Goal: Task Accomplishment & Management: Manage account settings

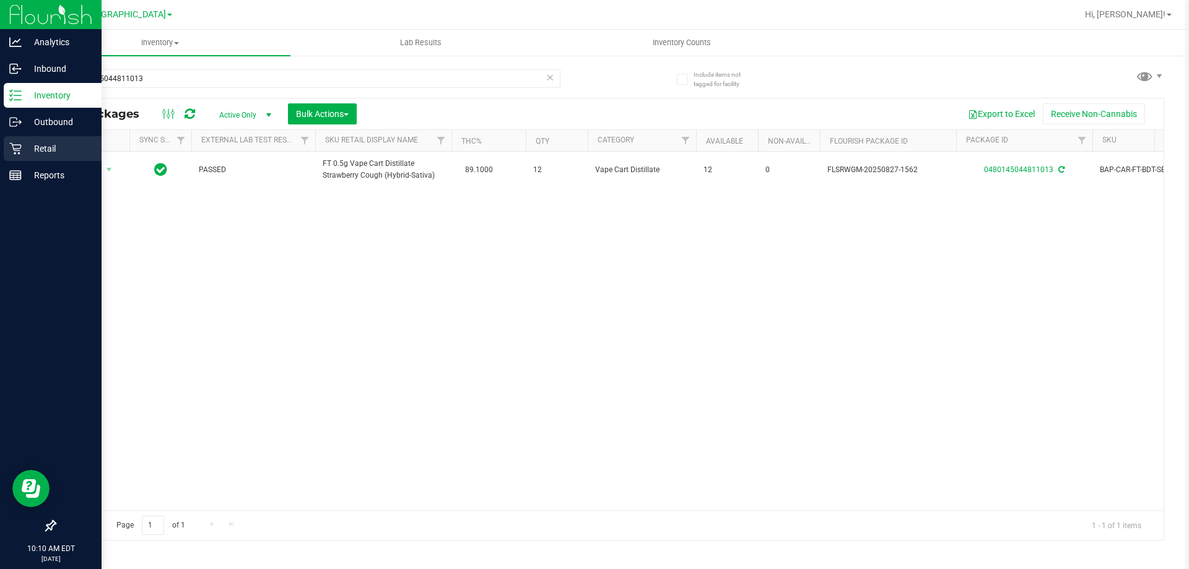
click at [19, 147] on icon at bounding box center [15, 148] width 12 height 12
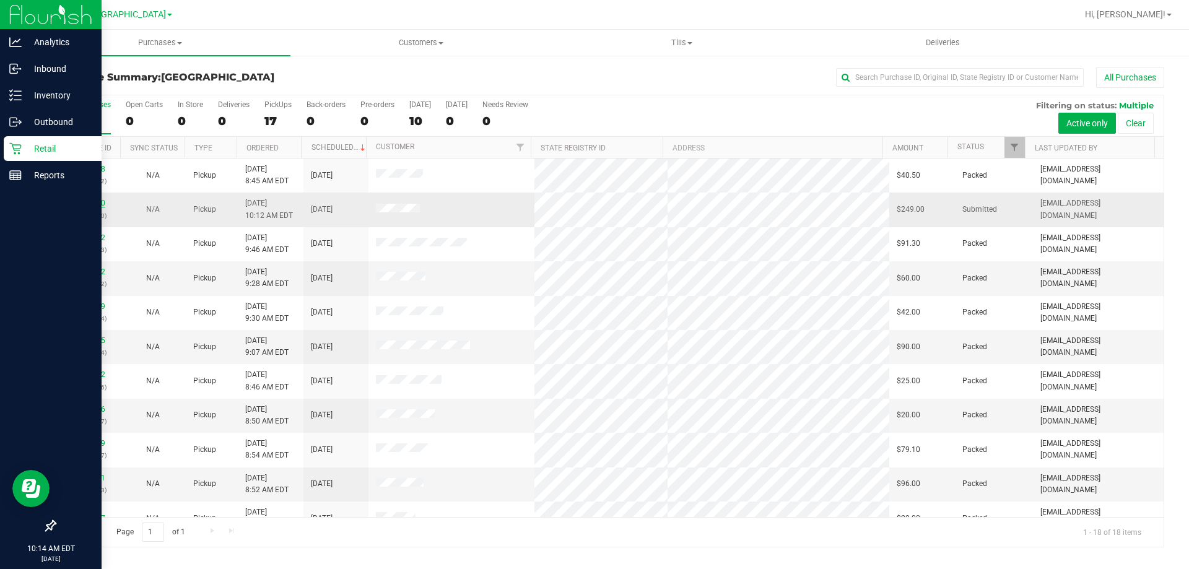
click at [92, 202] on link "11997700" at bounding box center [88, 203] width 35 height 9
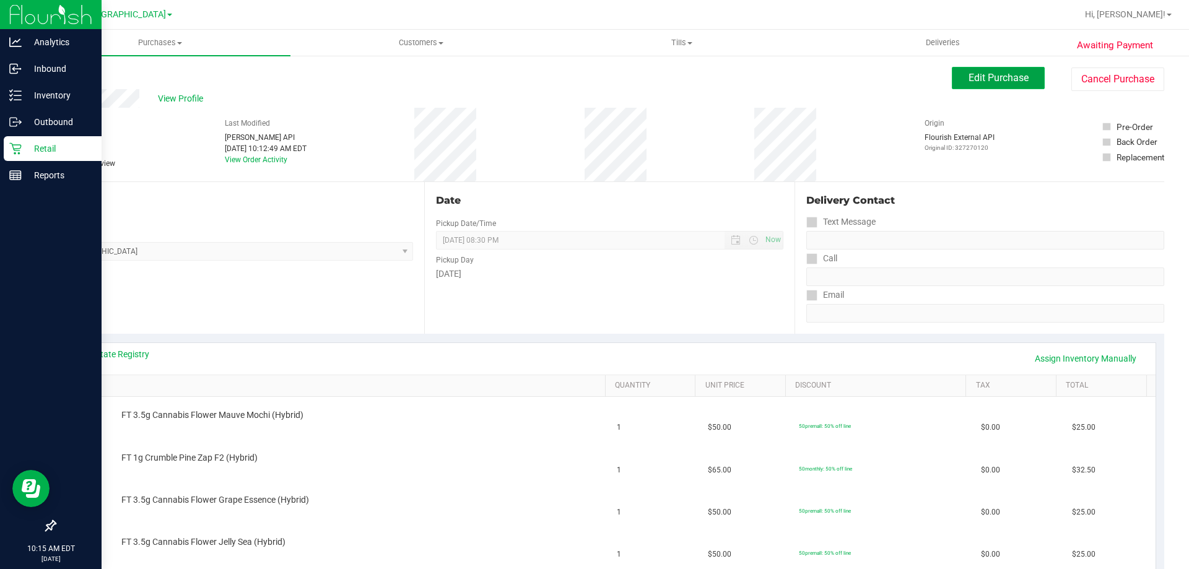
click at [979, 72] on span "Edit Purchase" at bounding box center [998, 78] width 60 height 12
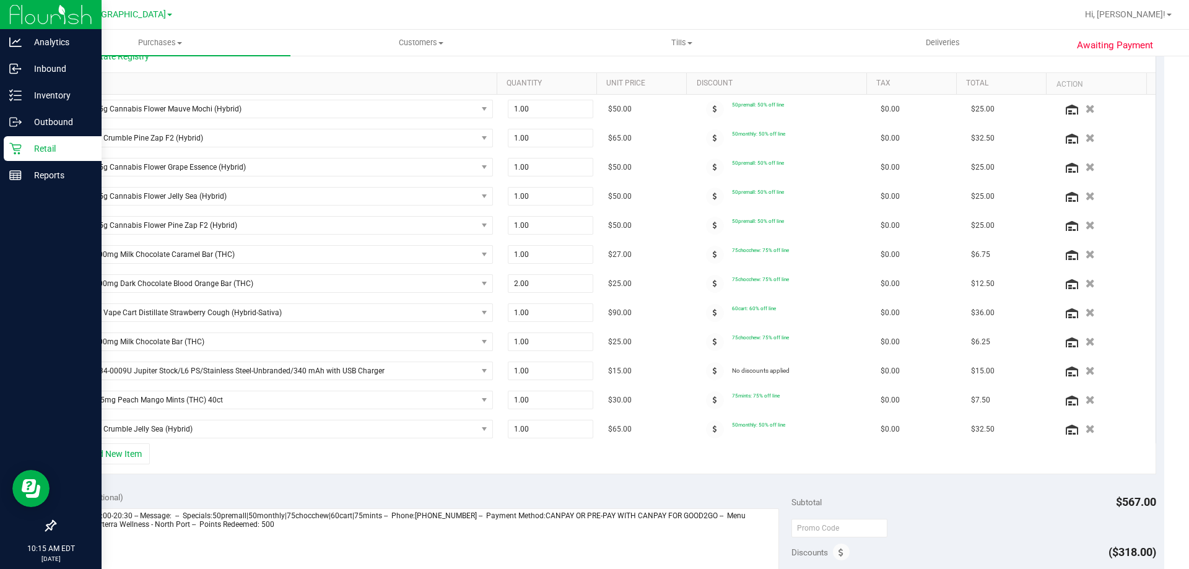
scroll to position [338, 0]
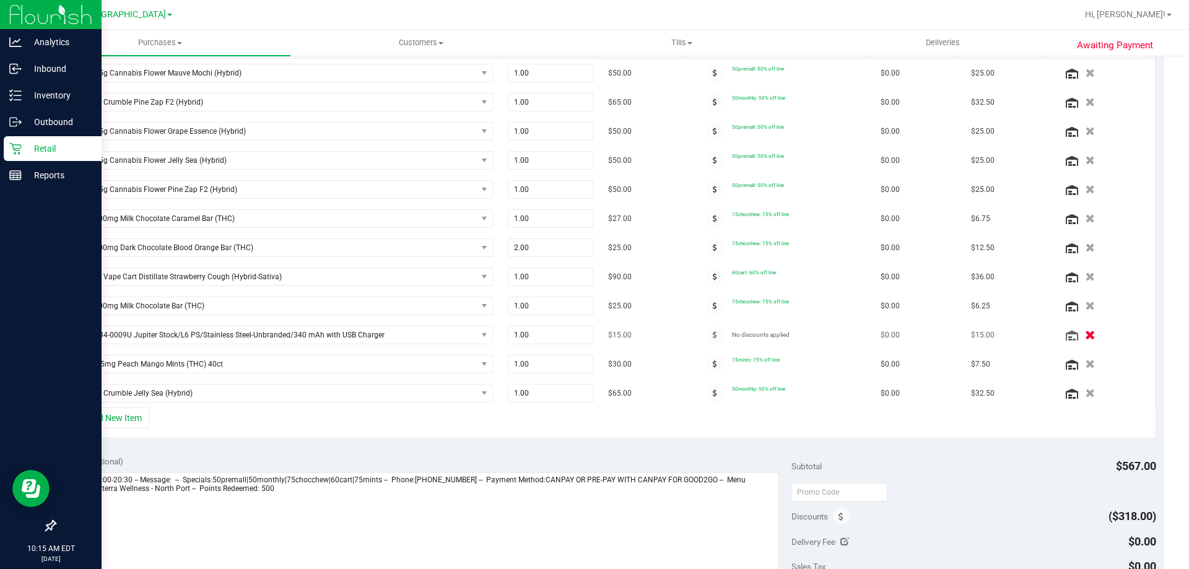
click at [1085, 335] on icon "button" at bounding box center [1090, 335] width 11 height 9
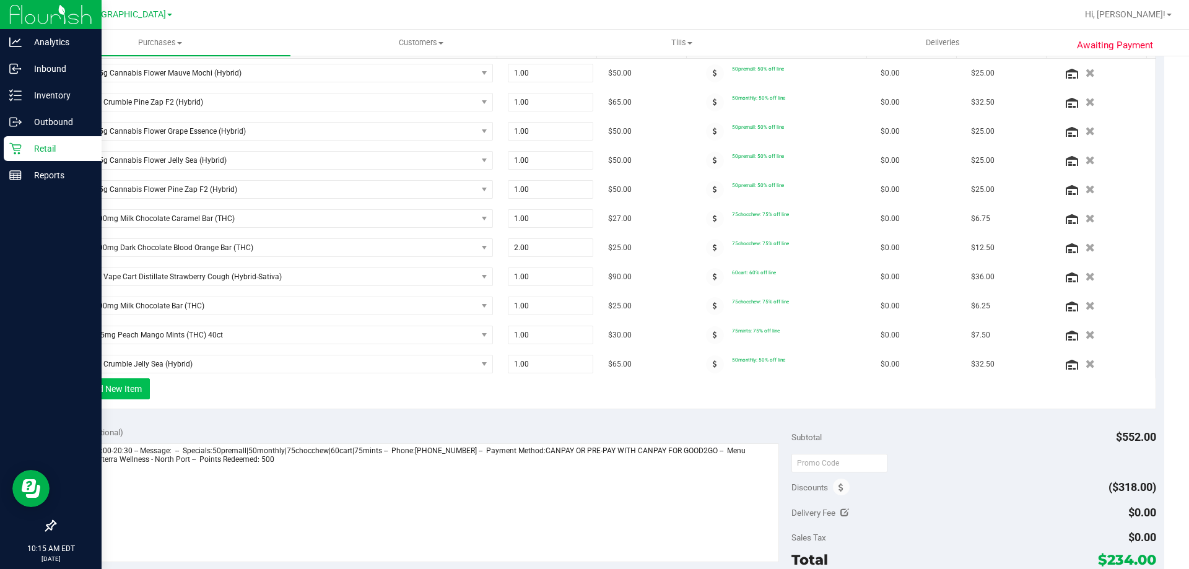
click at [117, 392] on button "+ Add New Item" at bounding box center [111, 388] width 77 height 21
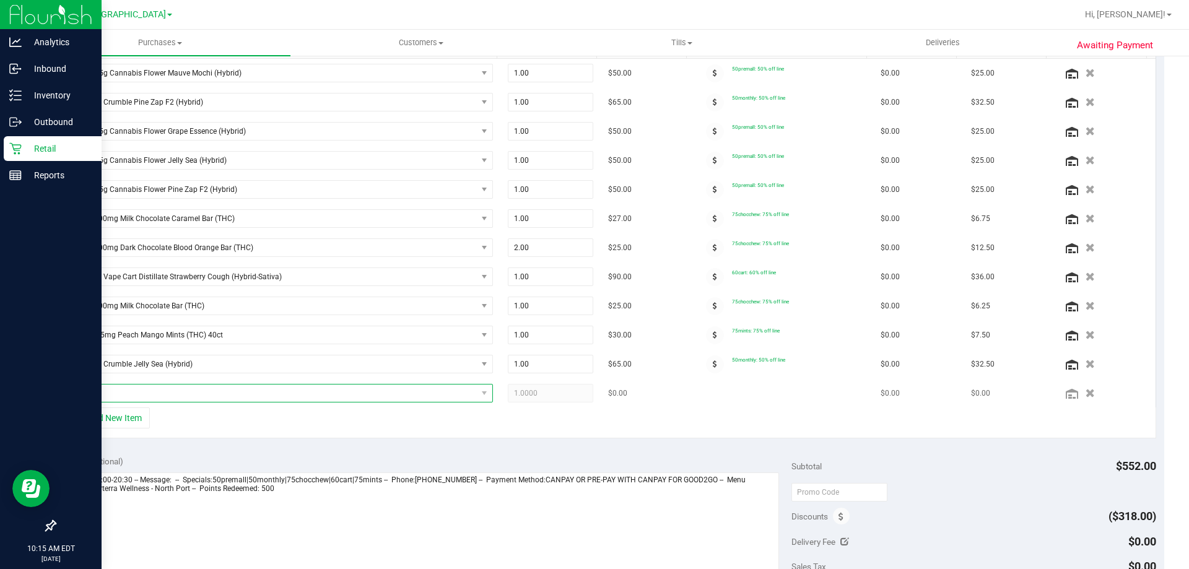
click at [222, 399] on span "NO DATA FOUND" at bounding box center [274, 392] width 405 height 17
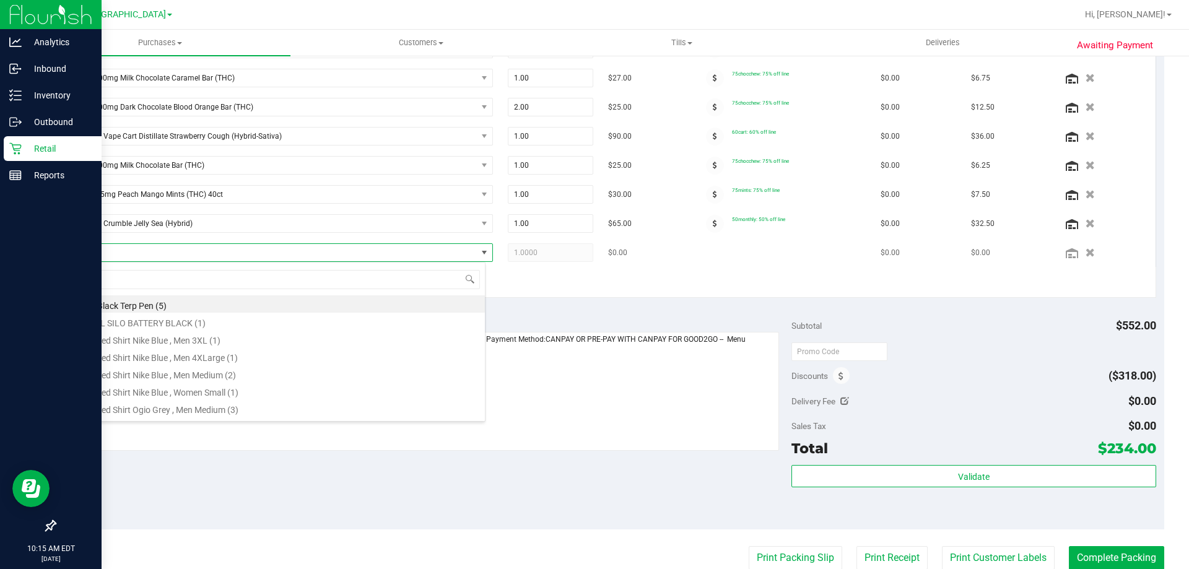
scroll to position [480, 0]
type input "white"
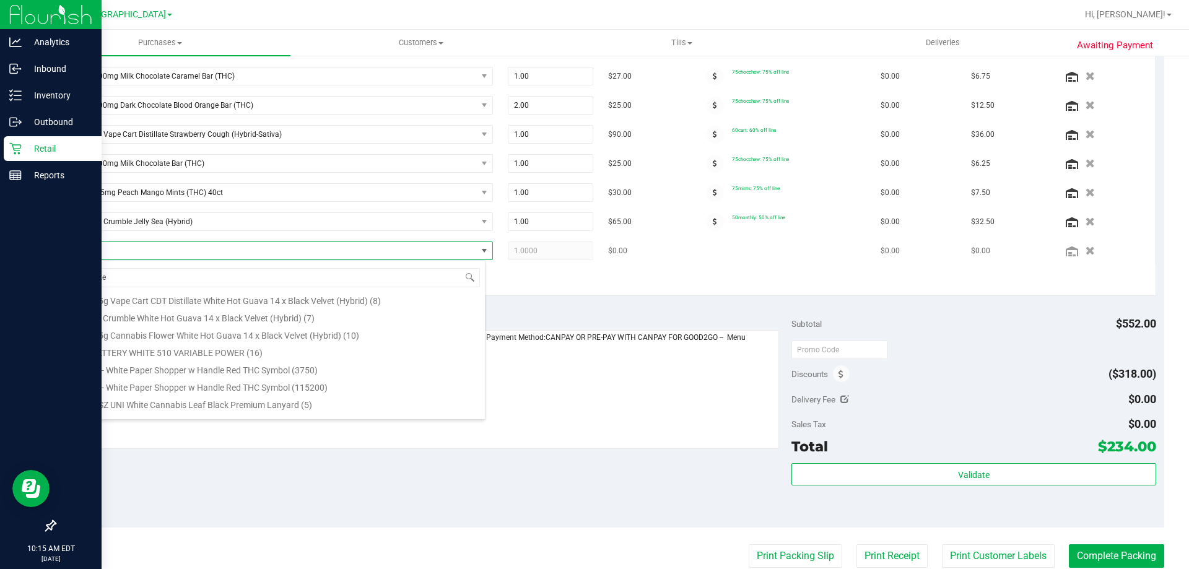
scroll to position [32, 0]
click at [264, 341] on li "FT BATTERY WHITE 510 VARIABLE POWER (16)" at bounding box center [278, 339] width 413 height 17
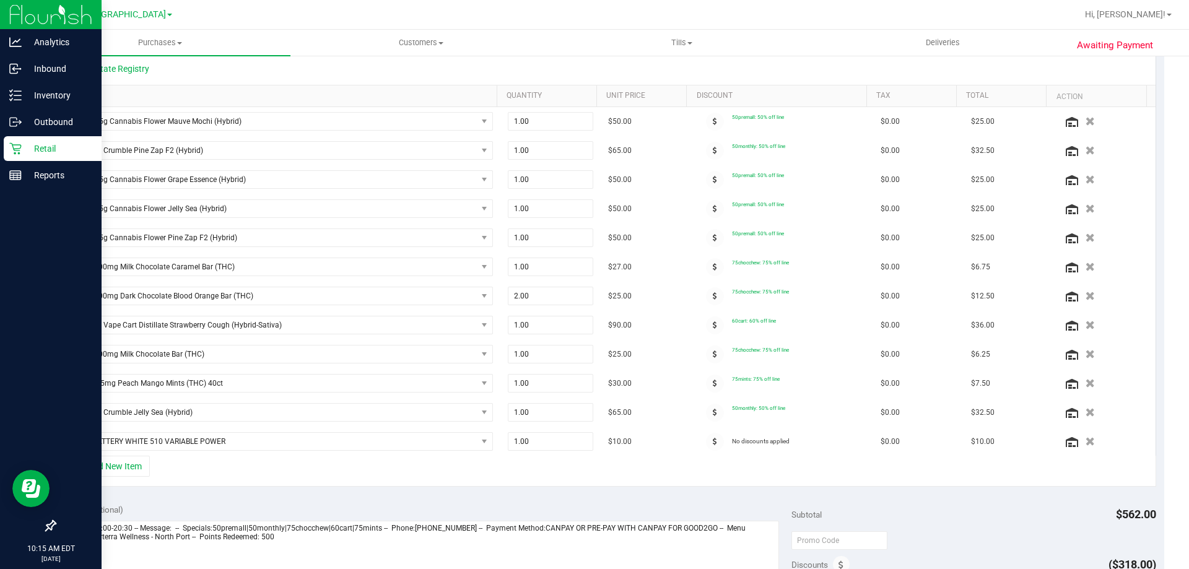
scroll to position [0, 0]
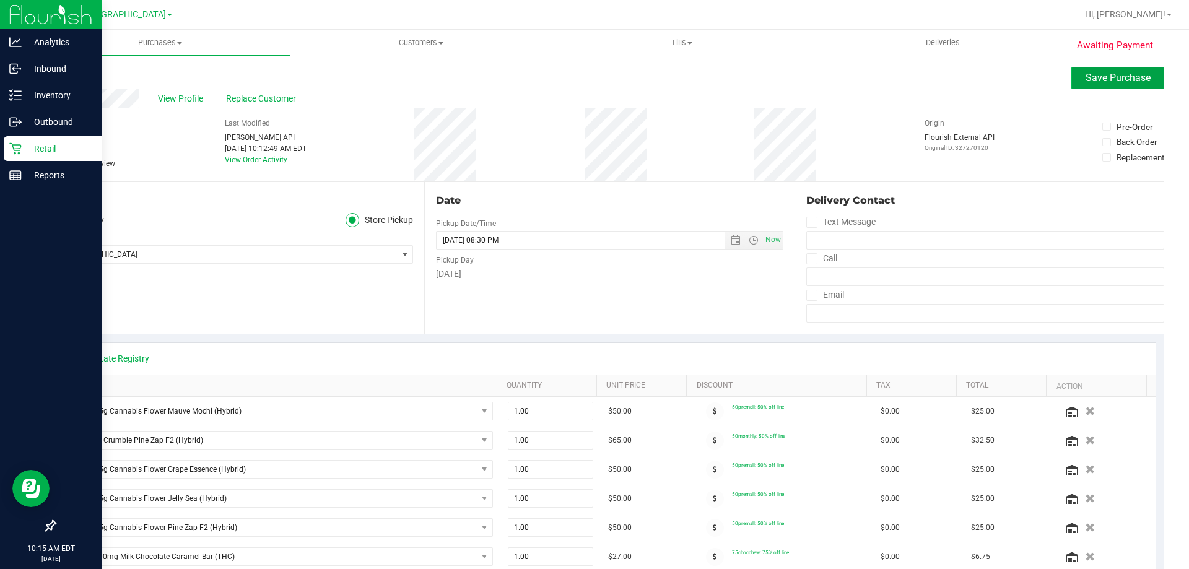
click at [1103, 73] on span "Save Purchase" at bounding box center [1117, 78] width 65 height 12
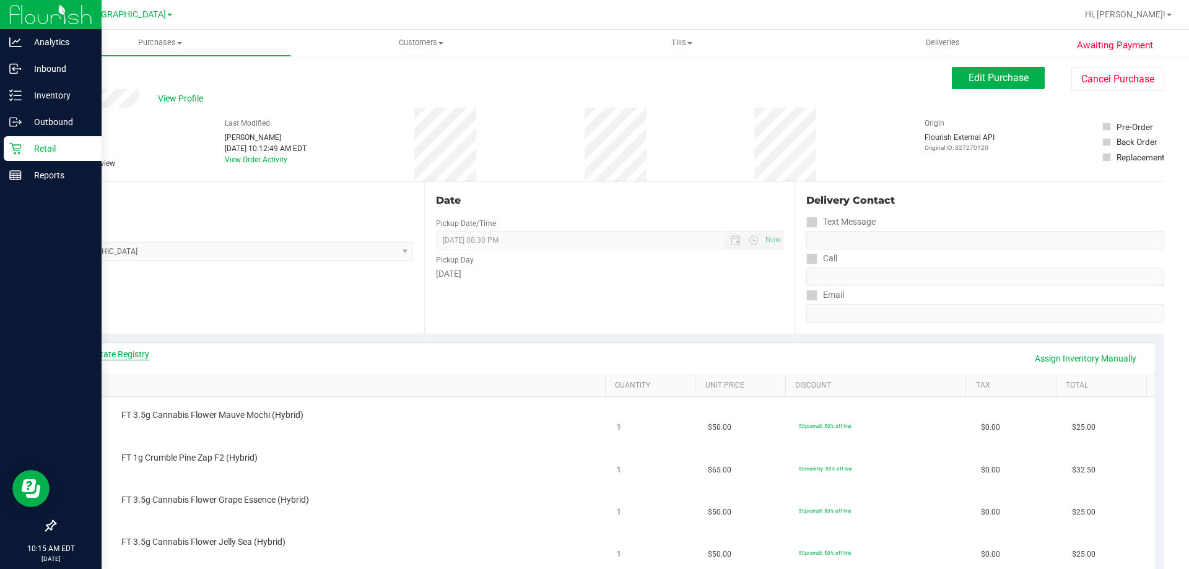
click at [119, 354] on link "View State Registry" at bounding box center [112, 354] width 74 height 12
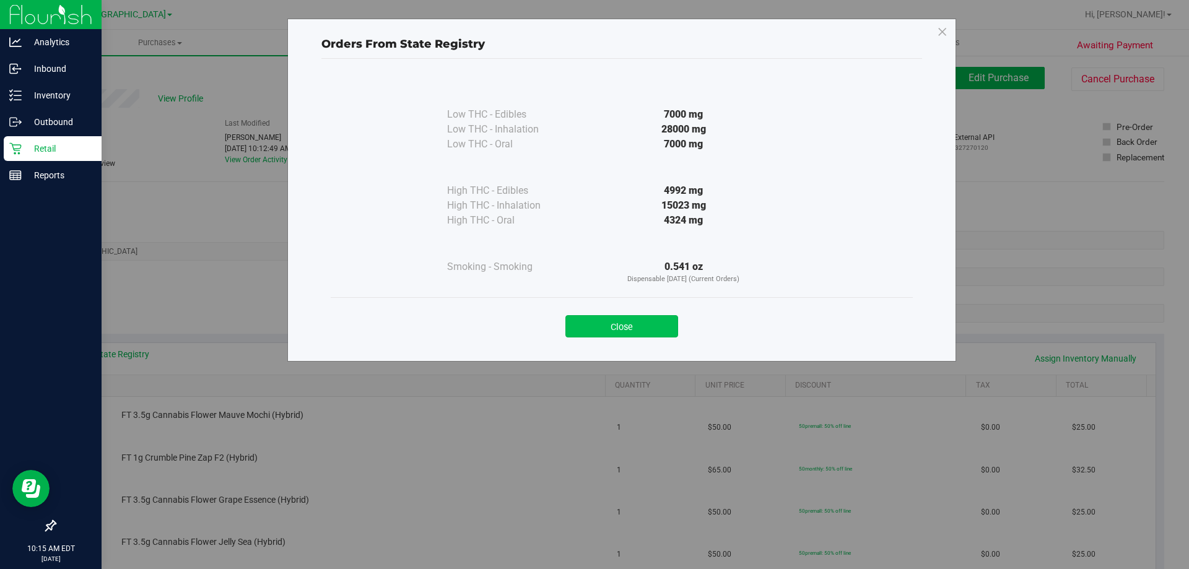
click at [641, 337] on button "Close" at bounding box center [621, 326] width 113 height 22
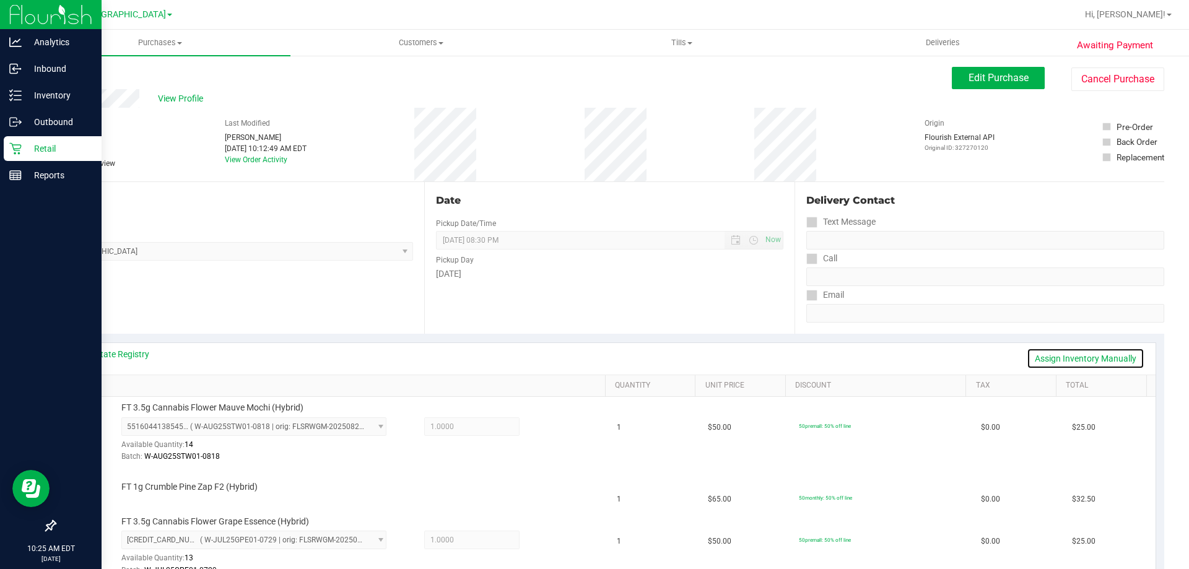
click at [1074, 355] on link "Assign Inventory Manually" at bounding box center [1085, 358] width 118 height 21
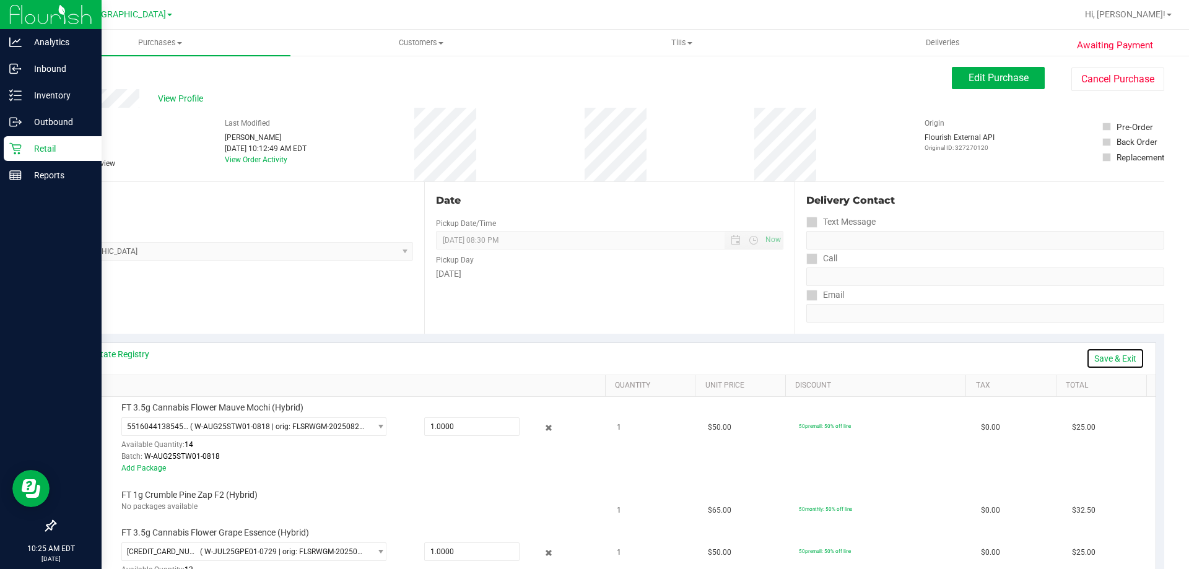
click at [1103, 357] on link "Save & Exit" at bounding box center [1115, 358] width 58 height 21
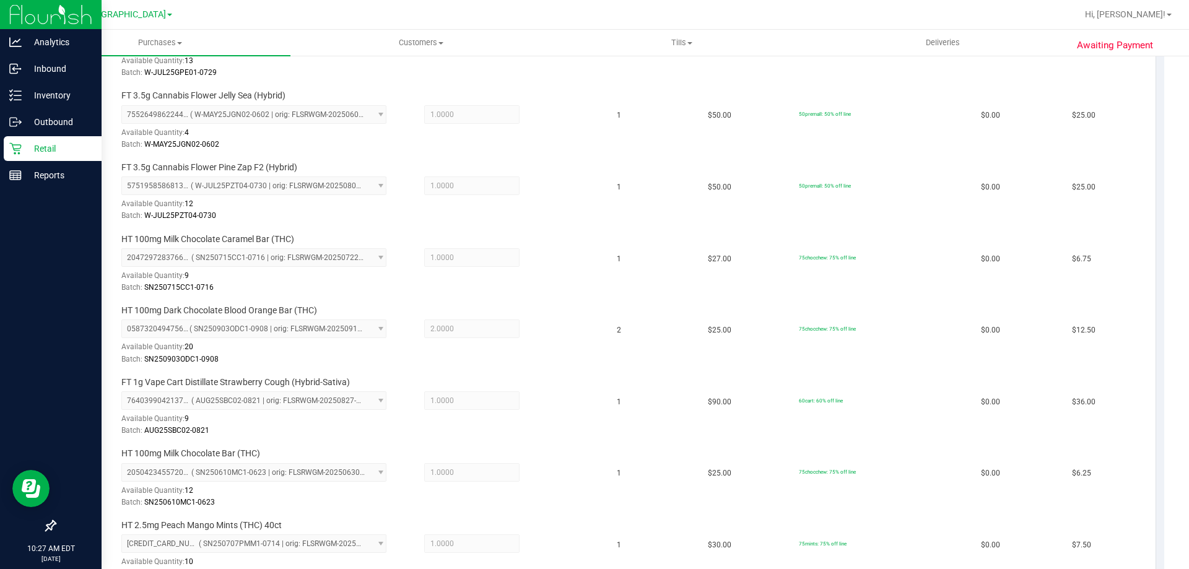
scroll to position [540, 0]
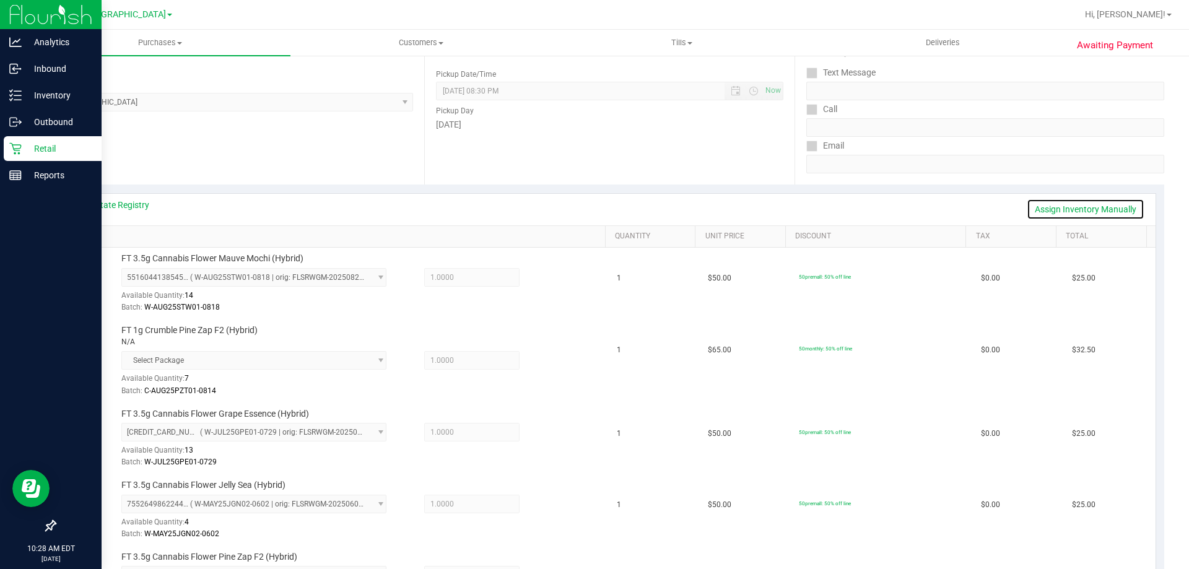
click at [1083, 208] on link "Assign Inventory Manually" at bounding box center [1085, 209] width 118 height 21
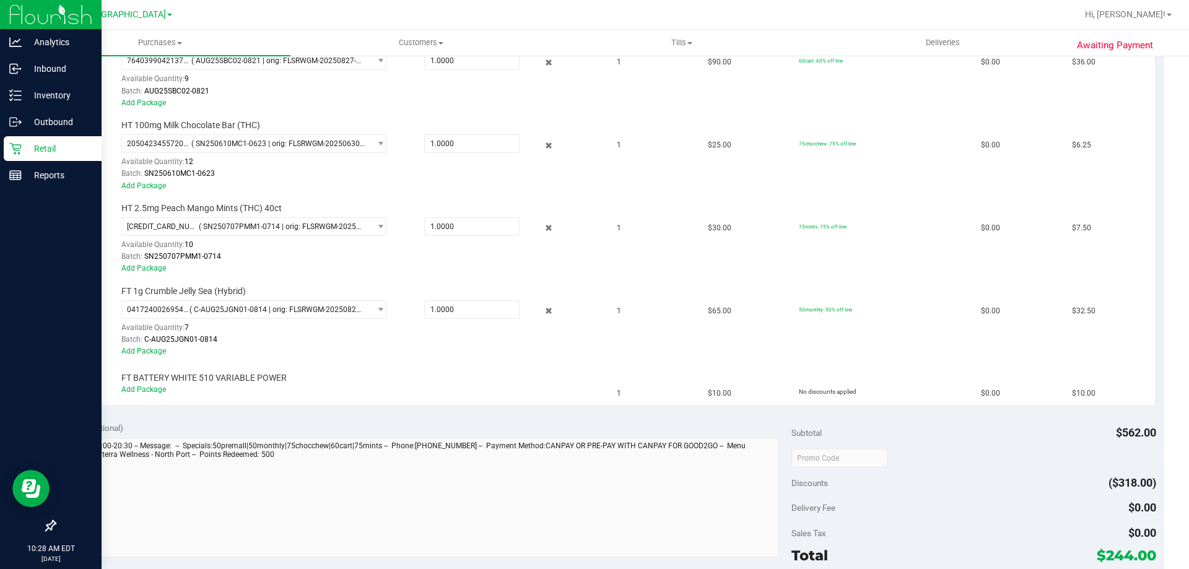
scroll to position [965, 0]
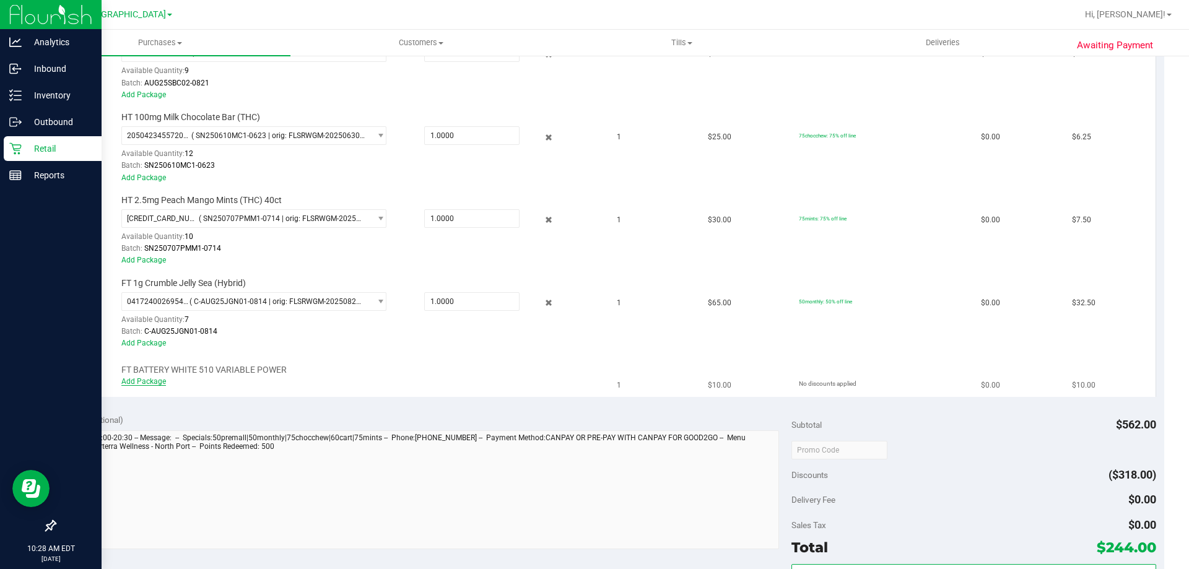
click at [152, 377] on link "Add Package" at bounding box center [143, 381] width 45 height 9
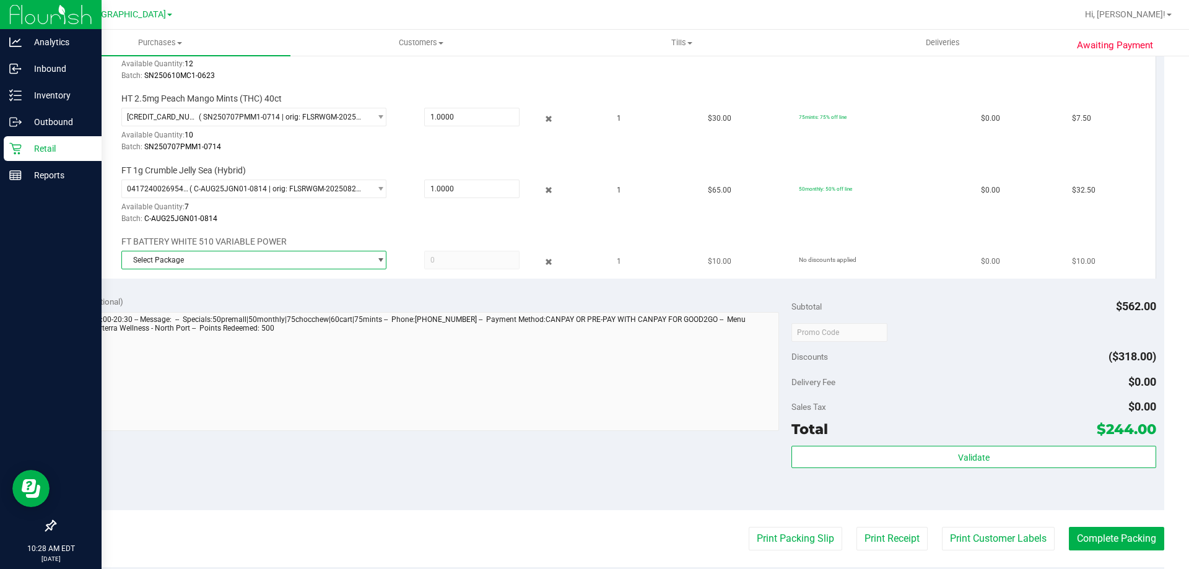
click at [289, 261] on span "Select Package" at bounding box center [246, 259] width 248 height 17
click at [220, 315] on li "5505998311732131 ( 1992285-072025 | orig: FLSRWLX-20250901-002 )" at bounding box center [250, 311] width 259 height 17
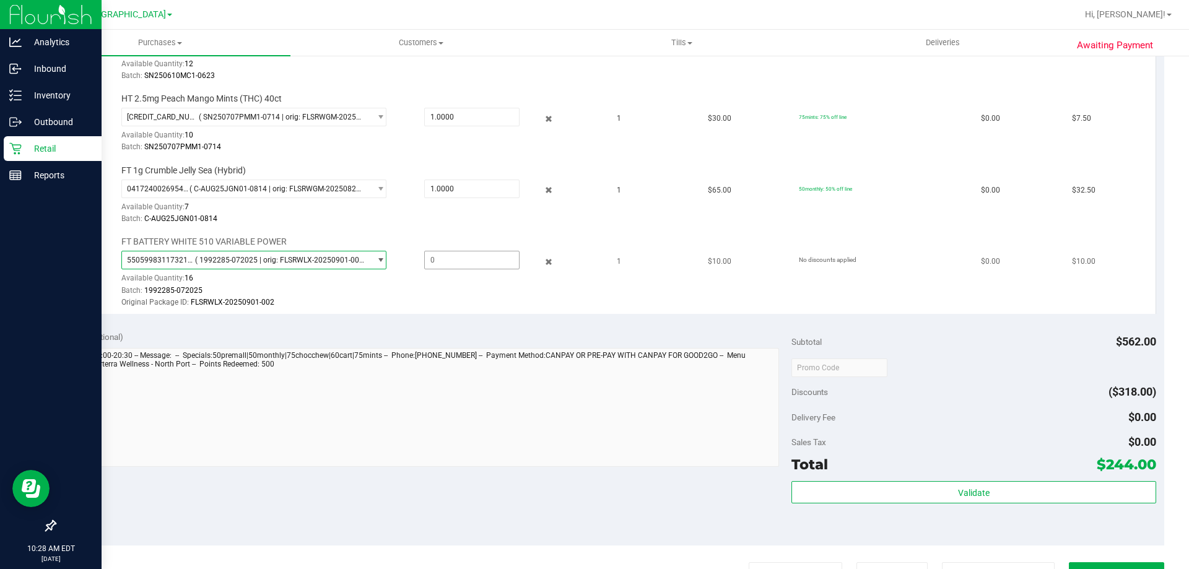
click at [435, 256] on span at bounding box center [471, 260] width 95 height 19
type input "1"
type input "1.0000"
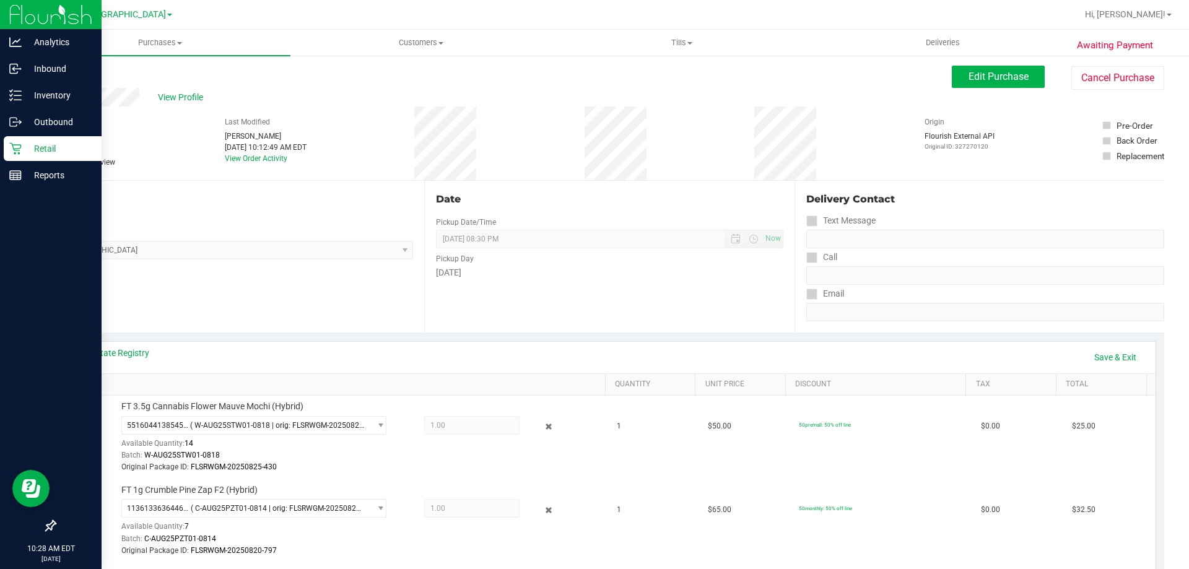
scroll to position [0, 0]
click at [958, 69] on button "Edit Purchase" at bounding box center [998, 78] width 93 height 22
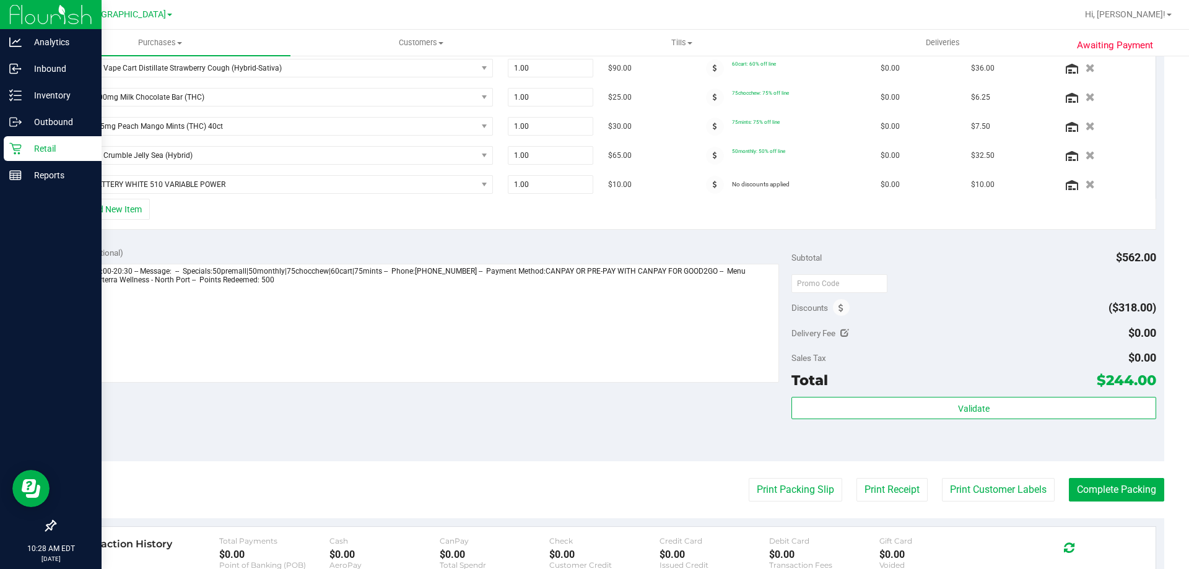
scroll to position [557, 0]
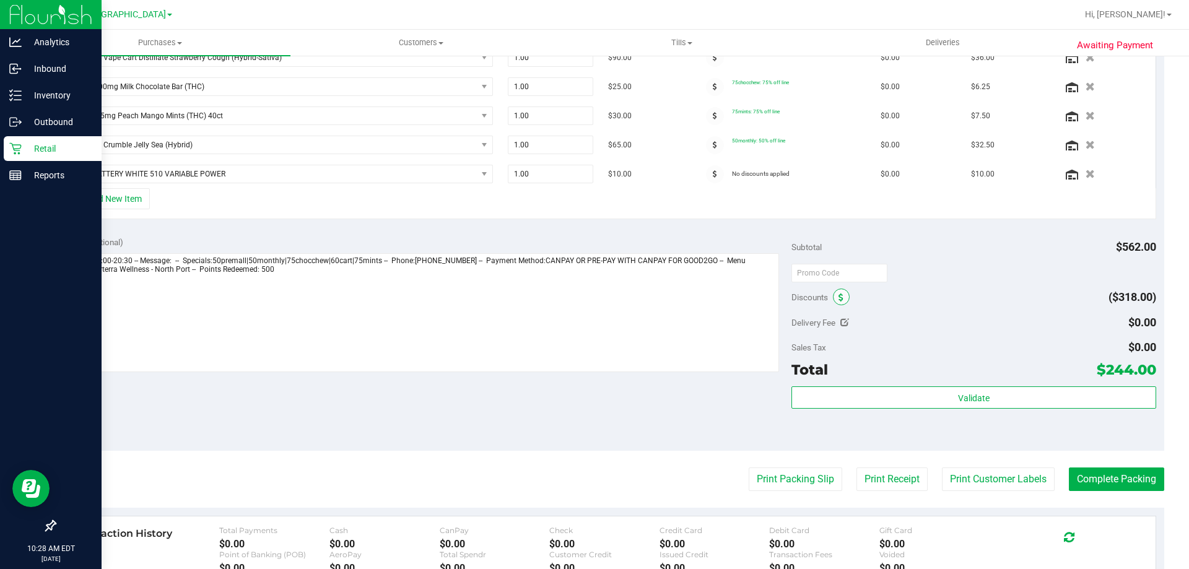
click at [838, 295] on icon at bounding box center [840, 297] width 5 height 9
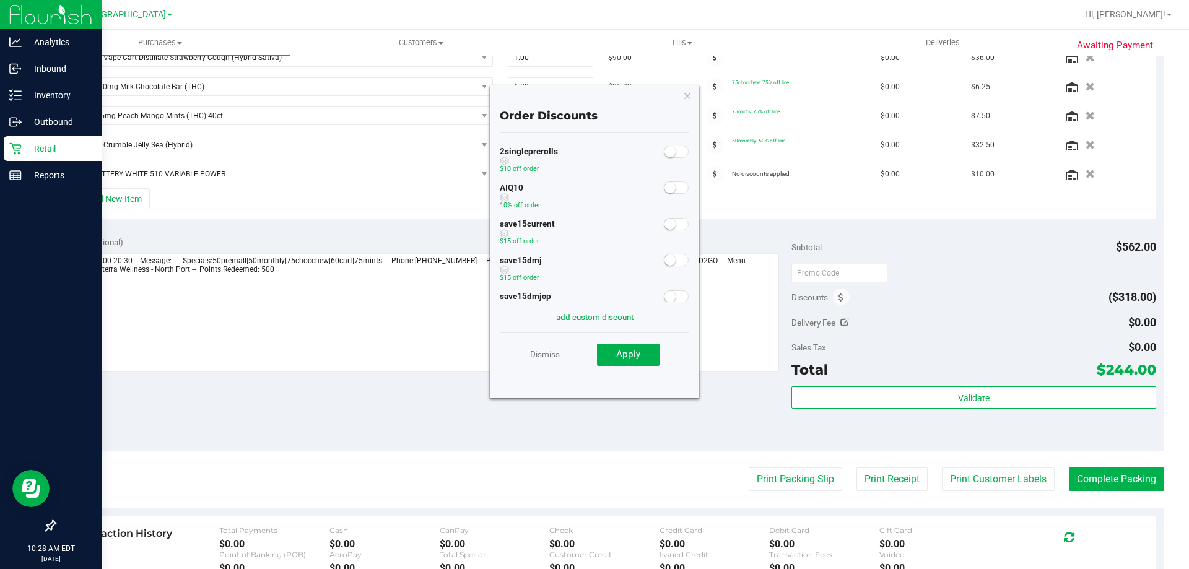
click at [674, 194] on div at bounding box center [676, 186] width 25 height 15
click at [672, 191] on span at bounding box center [676, 187] width 25 height 12
click at [622, 357] on span "Apply" at bounding box center [628, 354] width 24 height 11
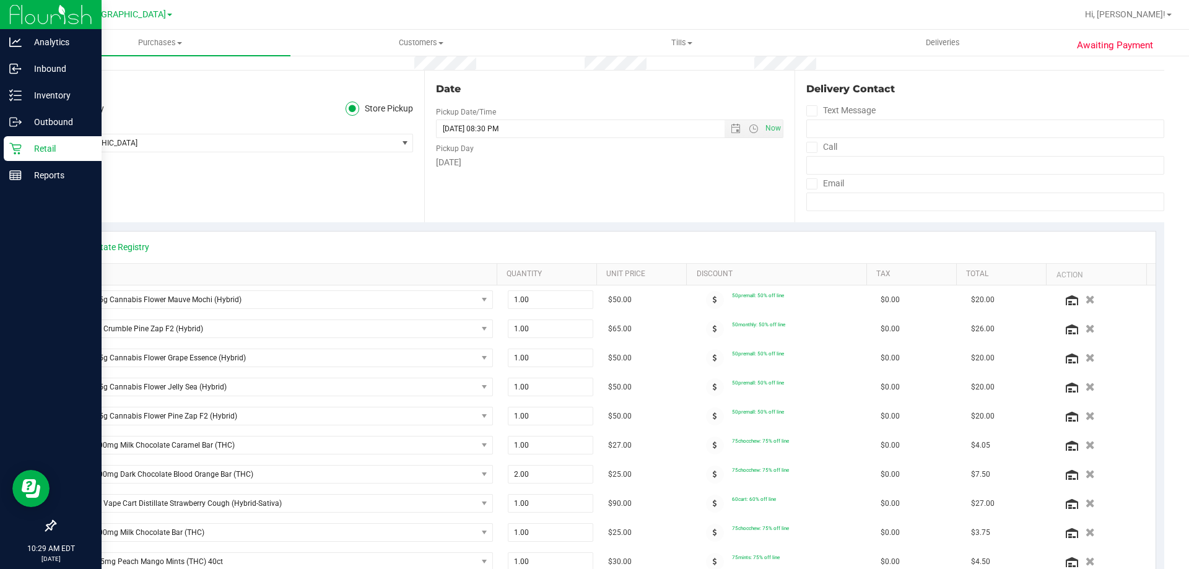
scroll to position [0, 0]
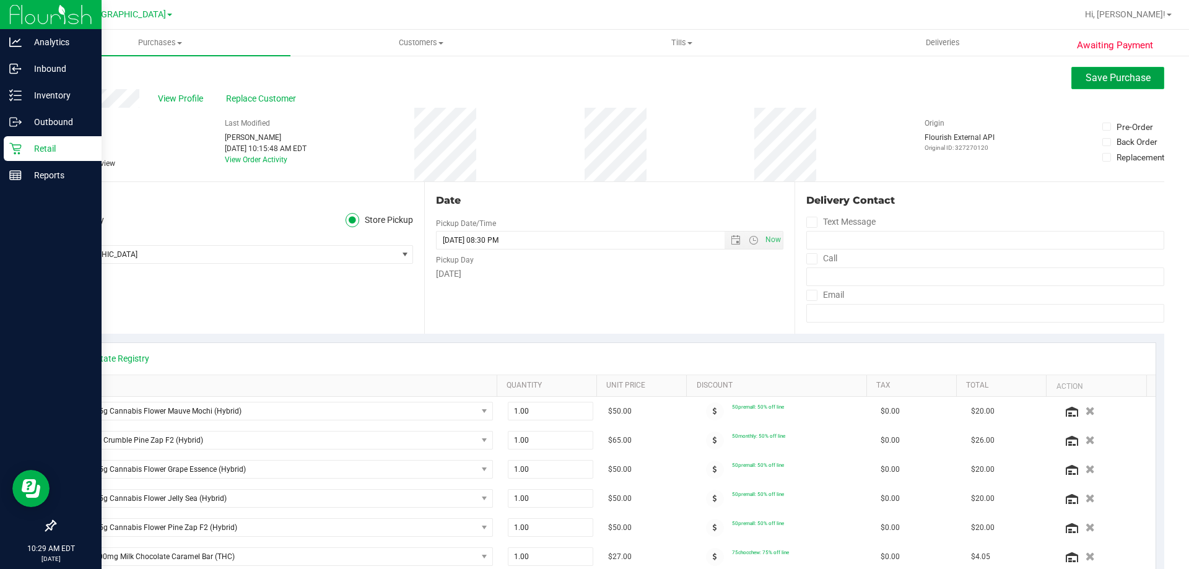
click at [1071, 83] on button "Save Purchase" at bounding box center [1117, 78] width 93 height 22
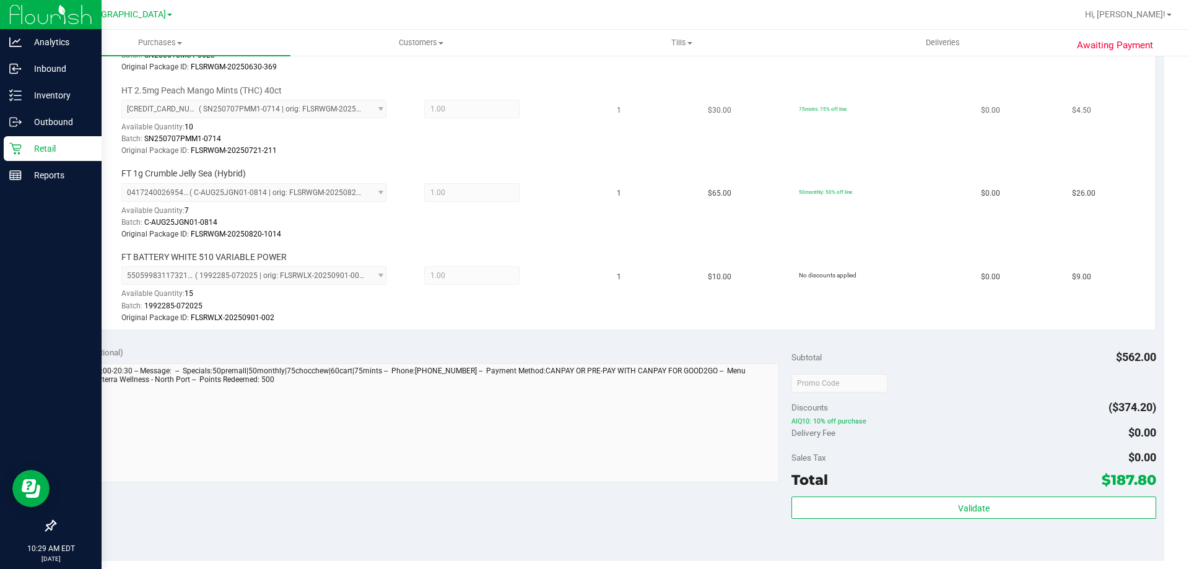
scroll to position [1300, 0]
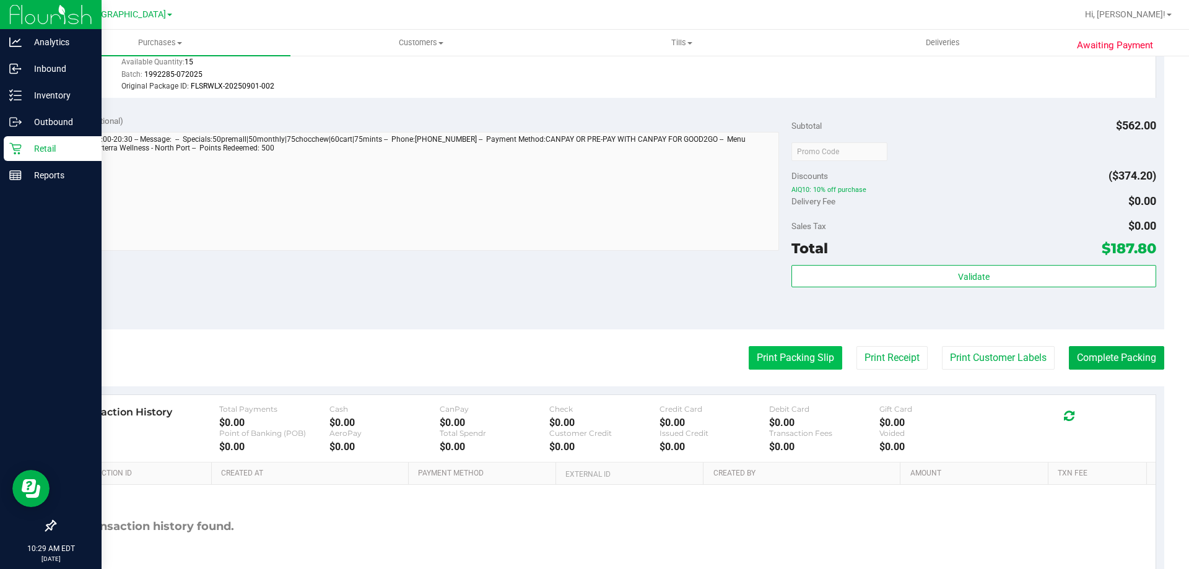
click at [763, 355] on button "Print Packing Slip" at bounding box center [794, 358] width 93 height 24
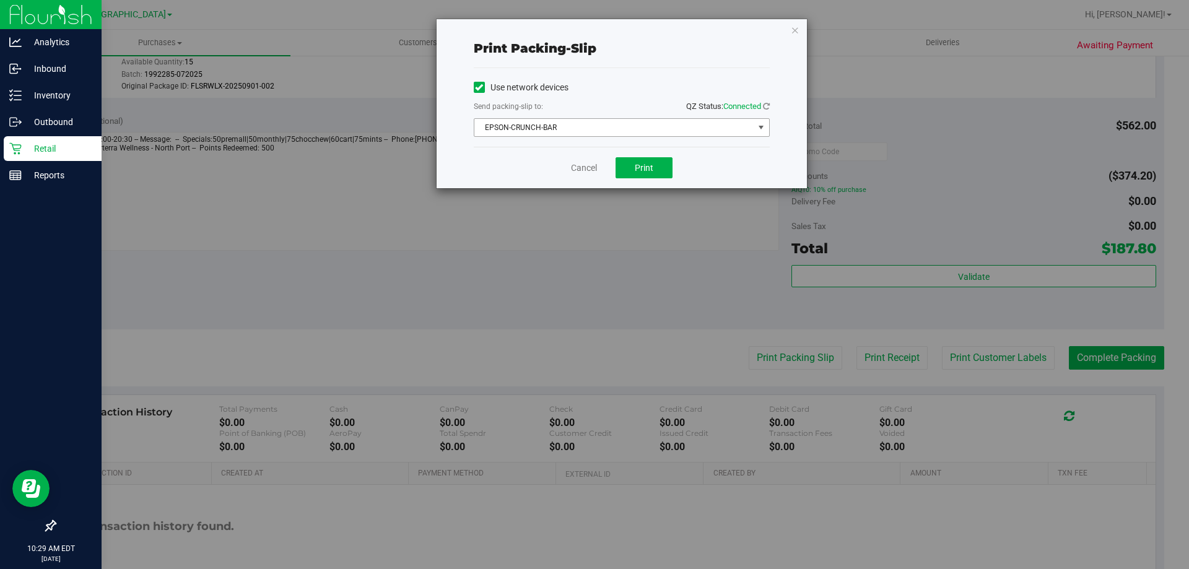
click at [596, 128] on span "EPSON-CRUNCH-BAR" at bounding box center [613, 127] width 279 height 17
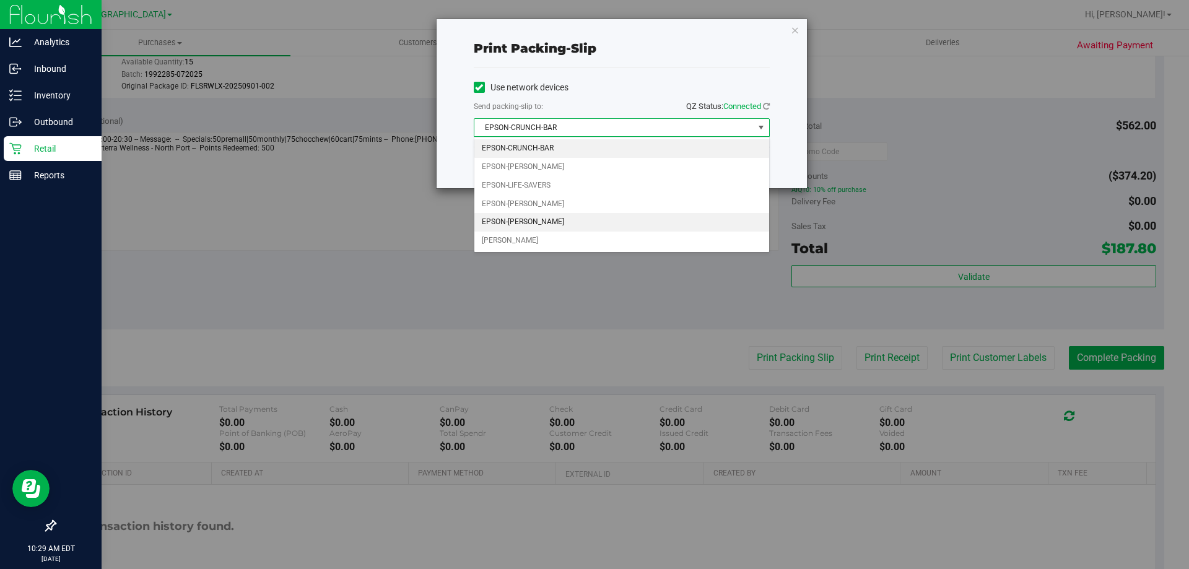
click at [531, 222] on li "EPSON-VANCE-JOY" at bounding box center [621, 222] width 295 height 19
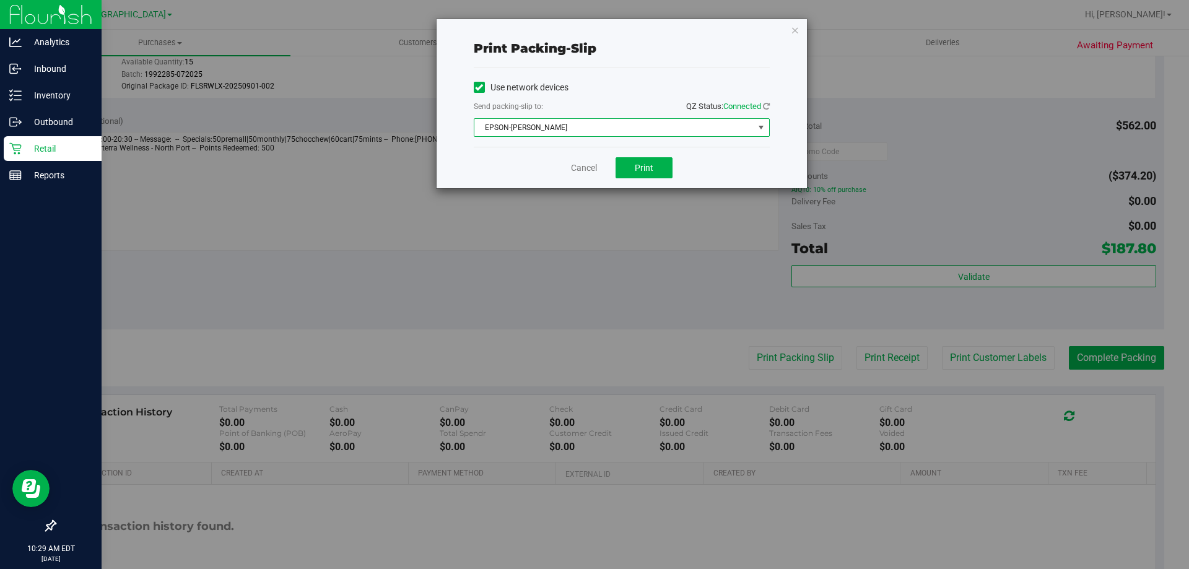
click at [595, 127] on span "EPSON-VANCE-JOY" at bounding box center [613, 127] width 279 height 17
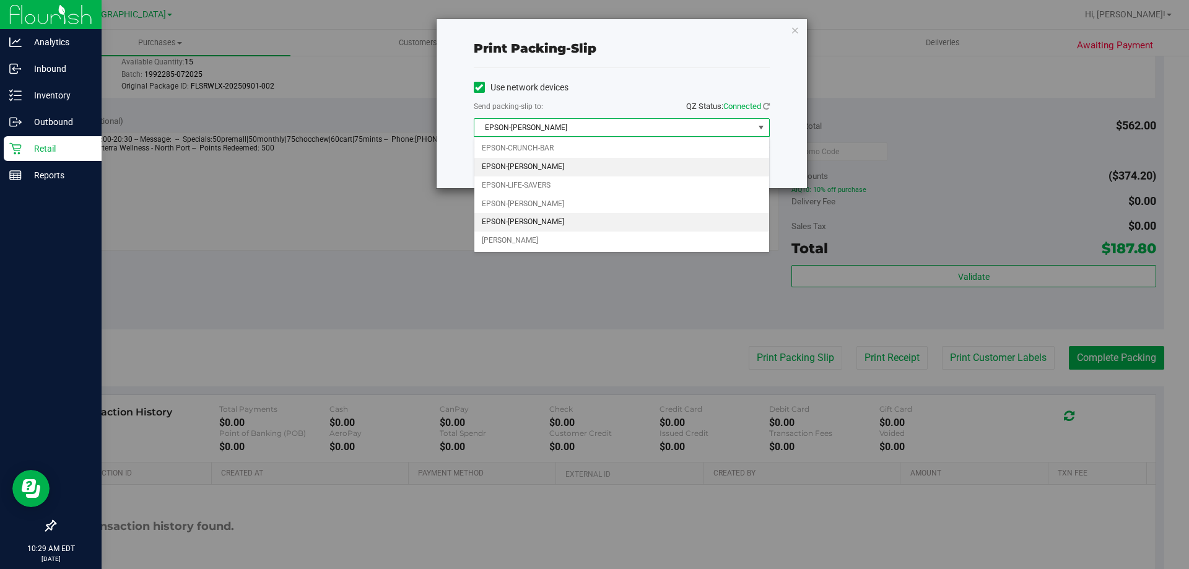
click at [529, 167] on li "EPSON-DAVID-COOK" at bounding box center [621, 167] width 295 height 19
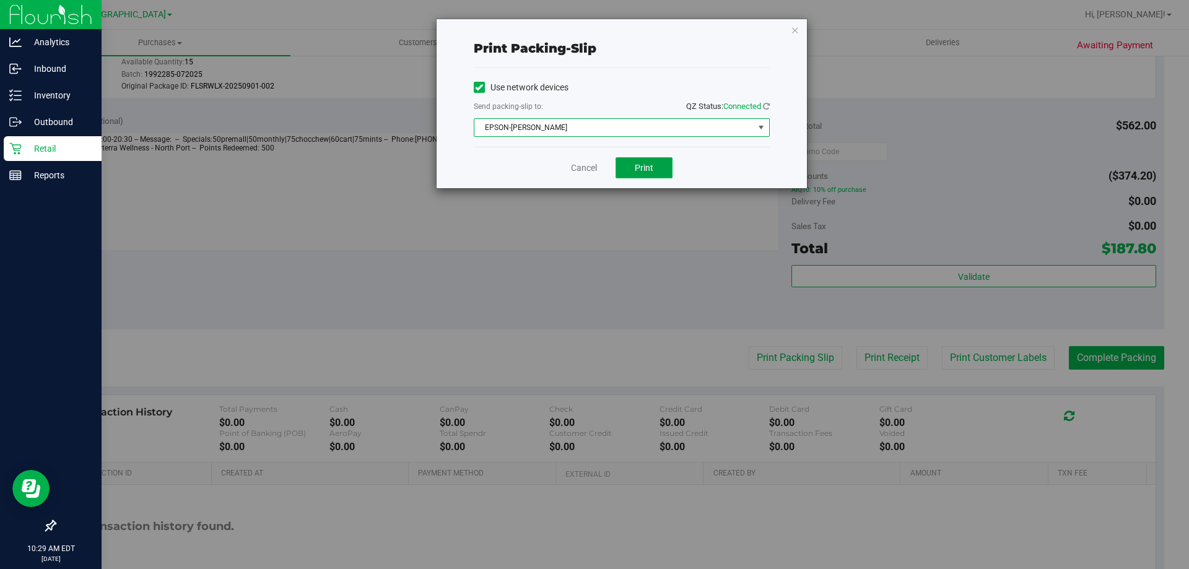
click at [671, 168] on button "Print" at bounding box center [643, 167] width 57 height 21
click at [581, 171] on link "Cancel" at bounding box center [584, 168] width 26 height 13
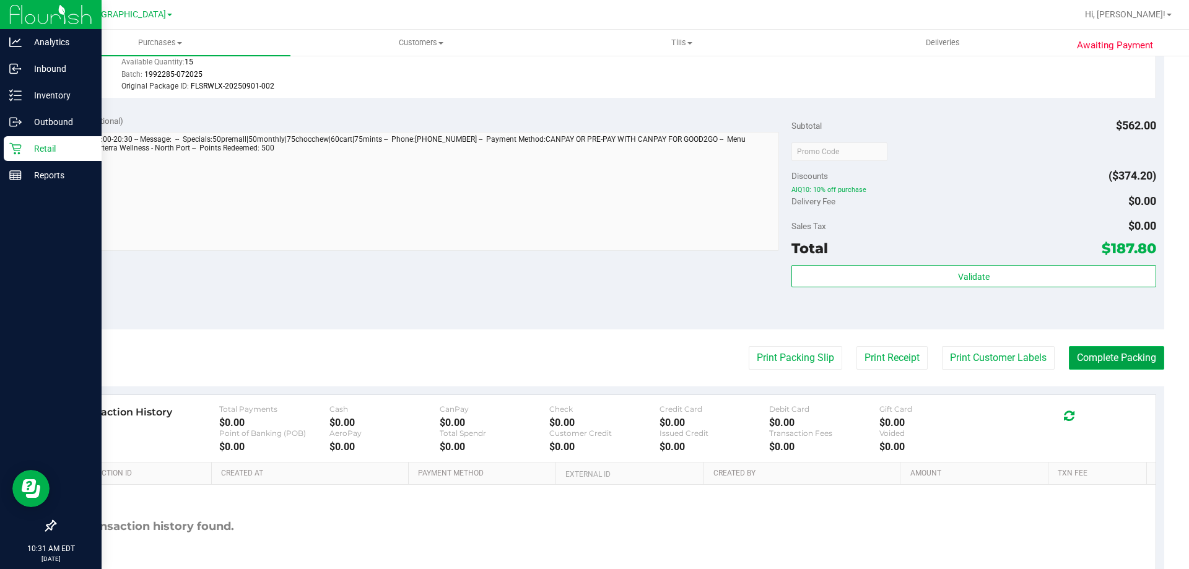
click at [1081, 363] on button "Complete Packing" at bounding box center [1116, 358] width 95 height 24
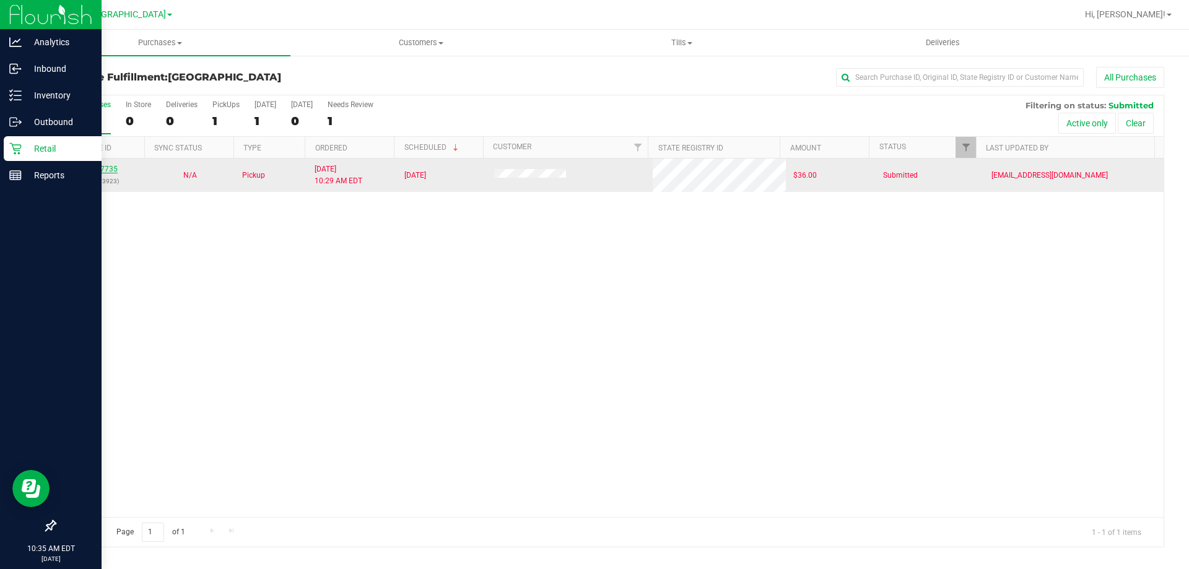
click at [103, 165] on link "11997735" at bounding box center [100, 169] width 35 height 9
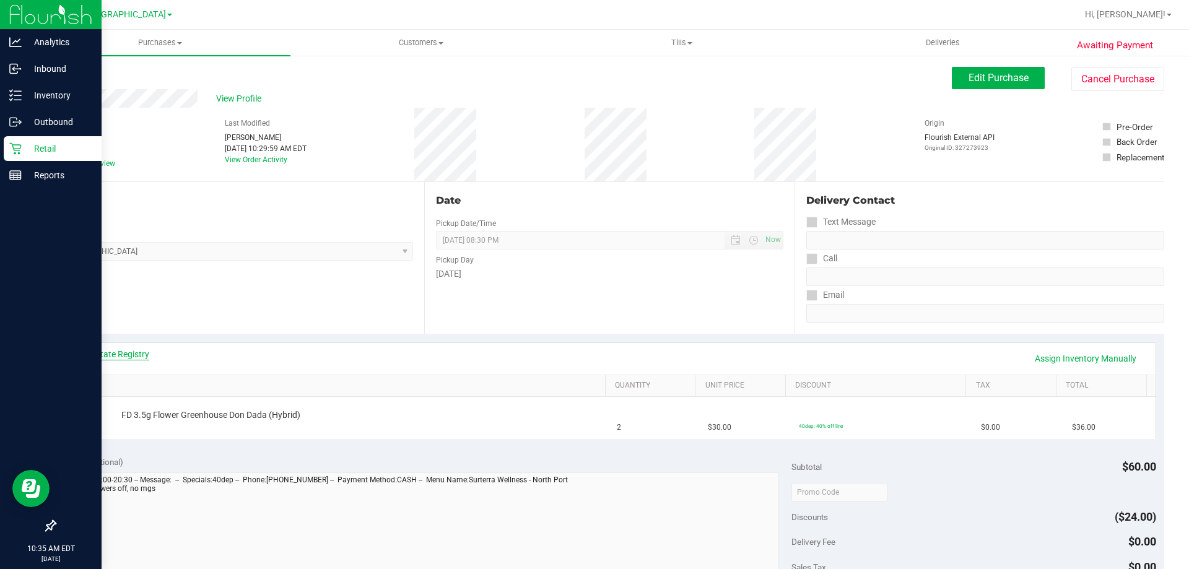
click at [123, 350] on link "View State Registry" at bounding box center [112, 354] width 74 height 12
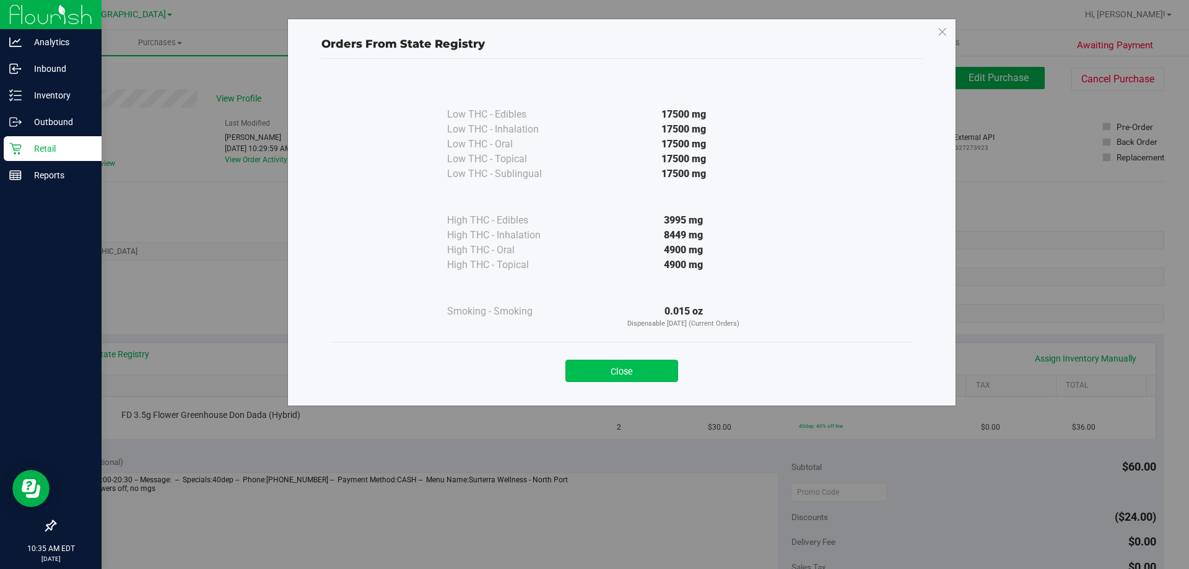
click at [665, 365] on button "Close" at bounding box center [621, 371] width 113 height 22
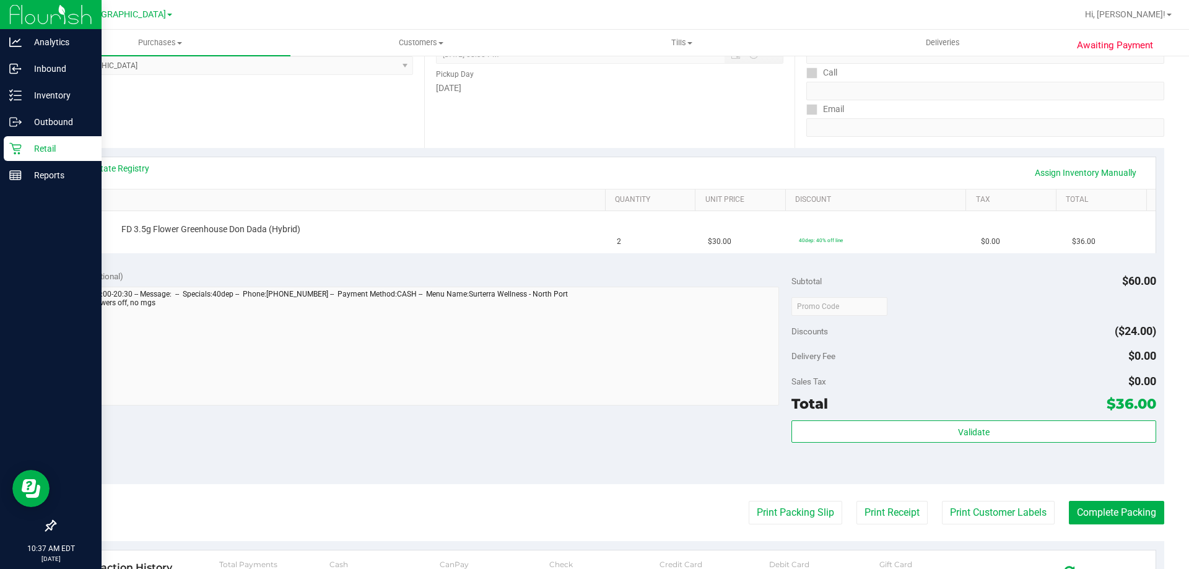
scroll to position [124, 0]
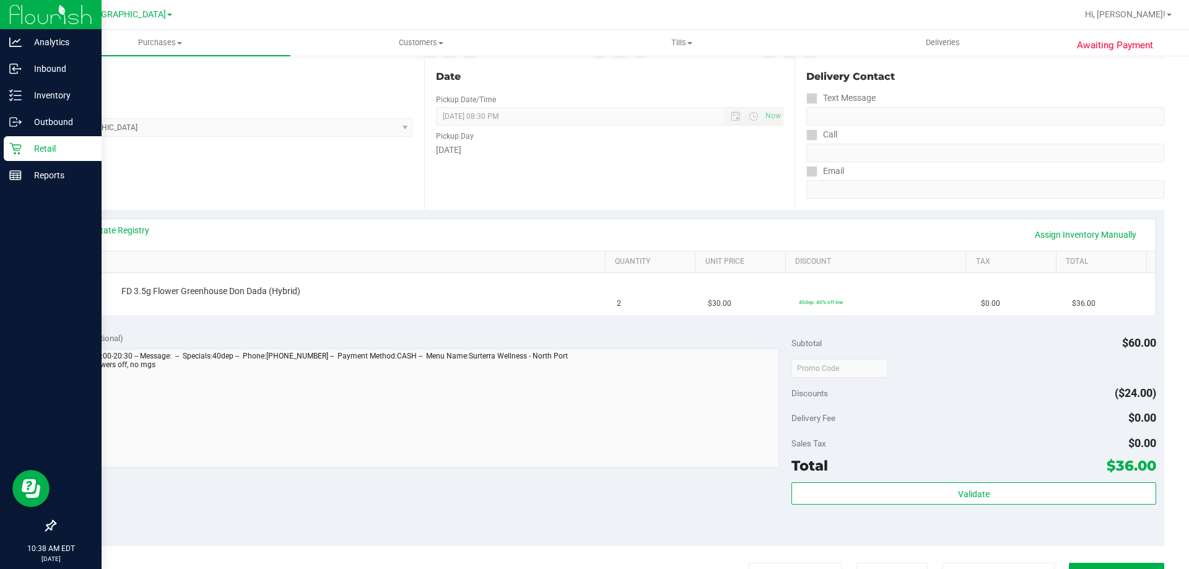
click at [58, 144] on p "Retail" at bounding box center [59, 148] width 74 height 15
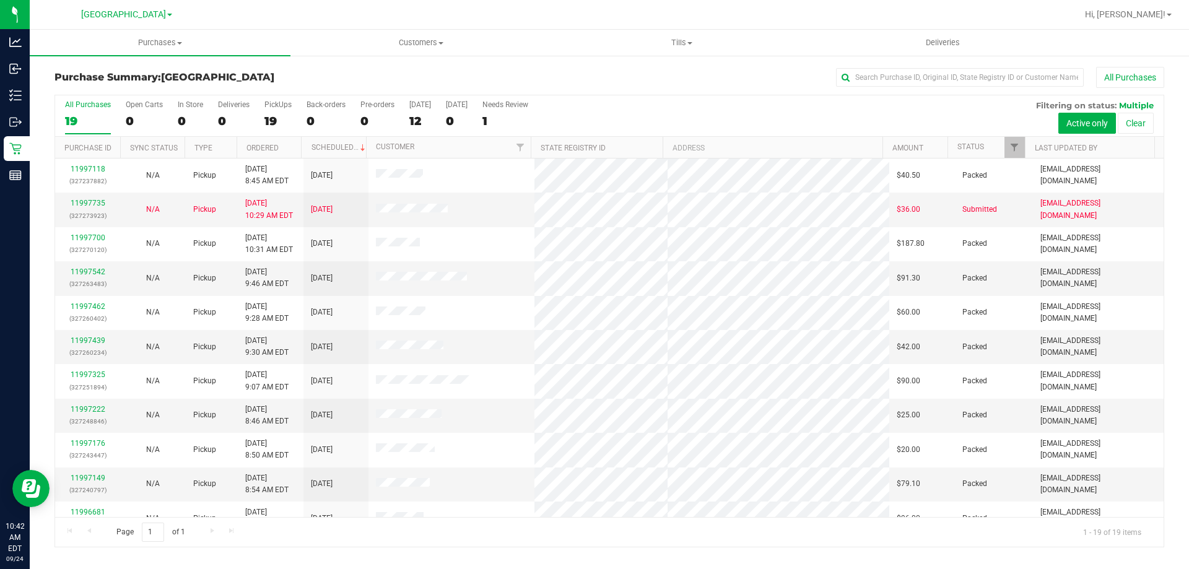
click at [601, 10] on div at bounding box center [649, 14] width 855 height 24
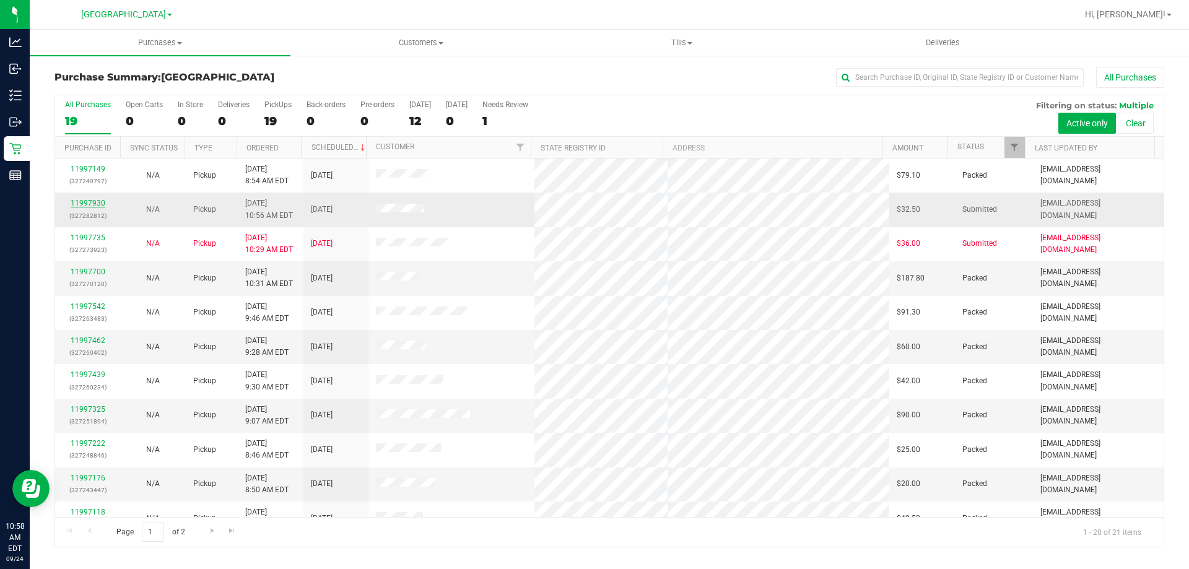
click at [85, 202] on link "11997930" at bounding box center [88, 203] width 35 height 9
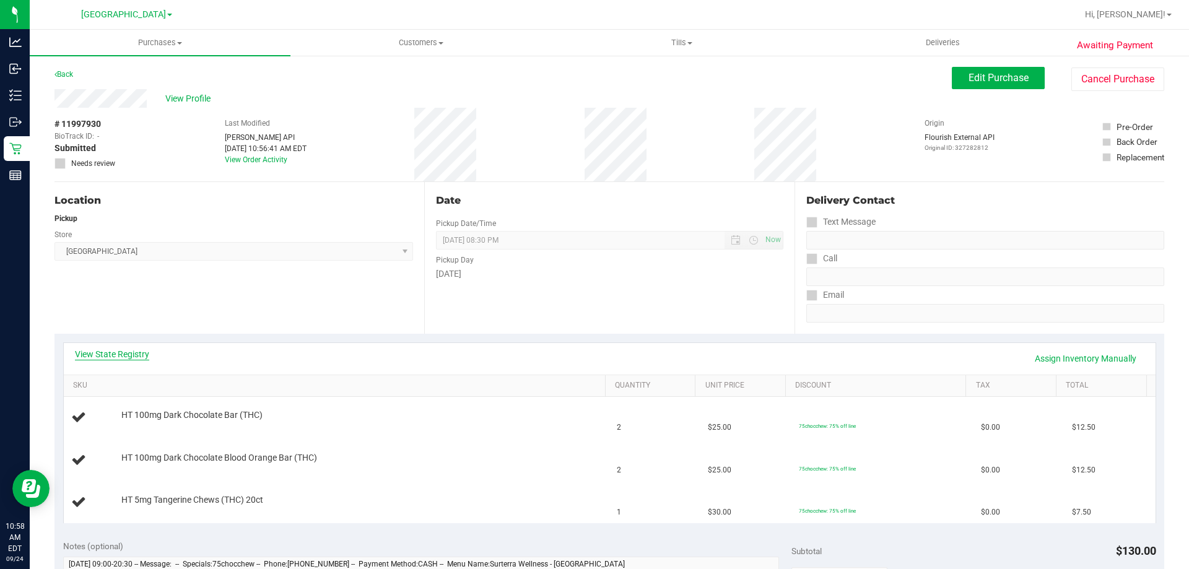
click at [112, 349] on link "View State Registry" at bounding box center [112, 354] width 74 height 12
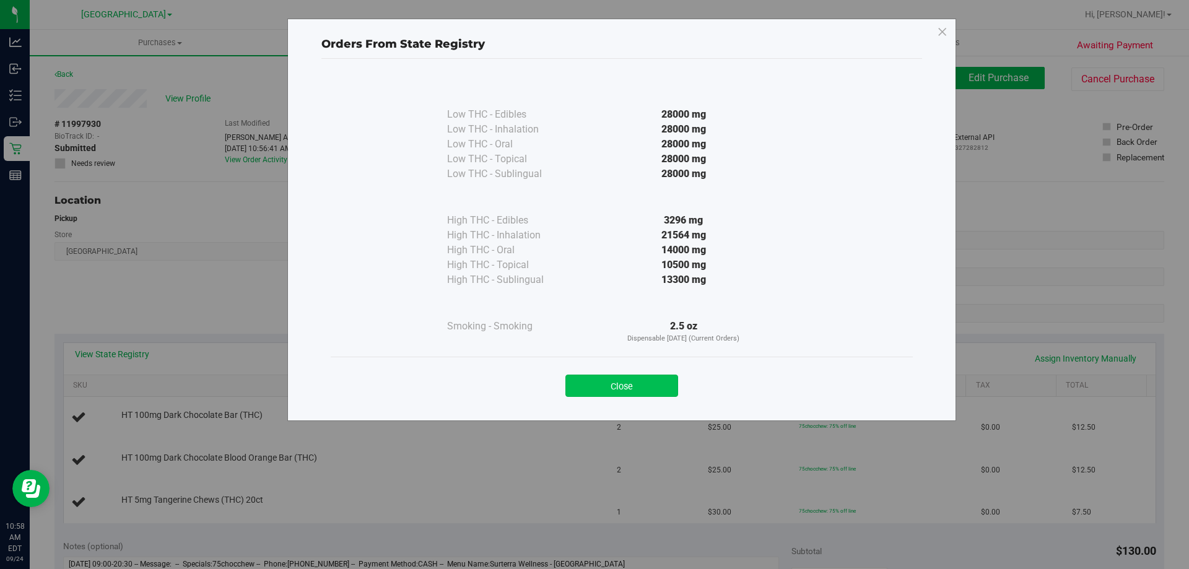
click at [649, 386] on button "Close" at bounding box center [621, 386] width 113 height 22
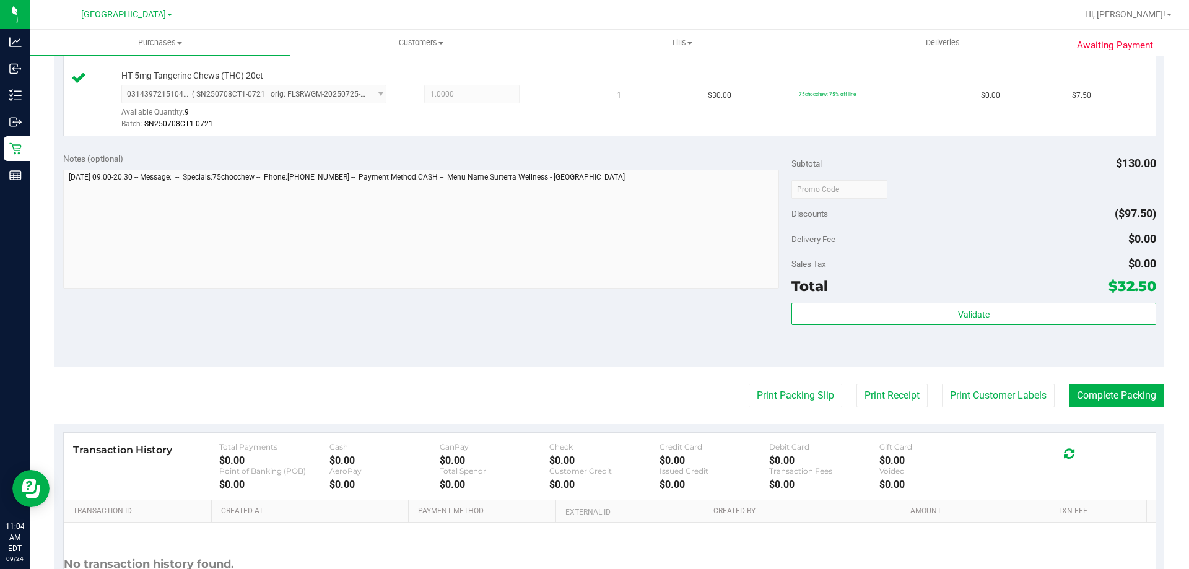
scroll to position [495, 0]
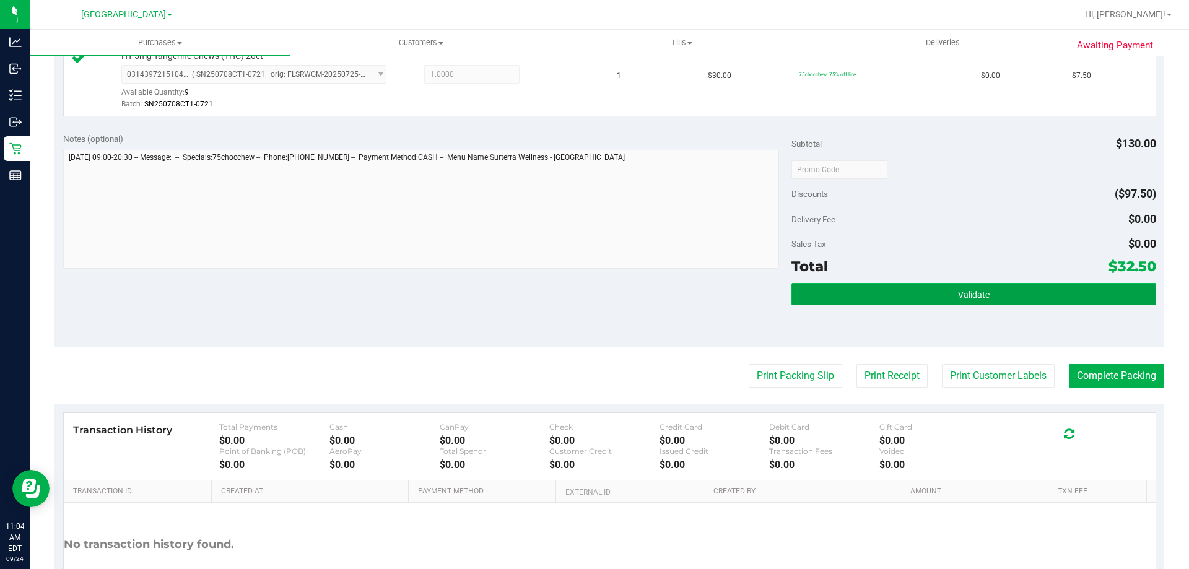
click at [945, 298] on button "Validate" at bounding box center [973, 294] width 364 height 22
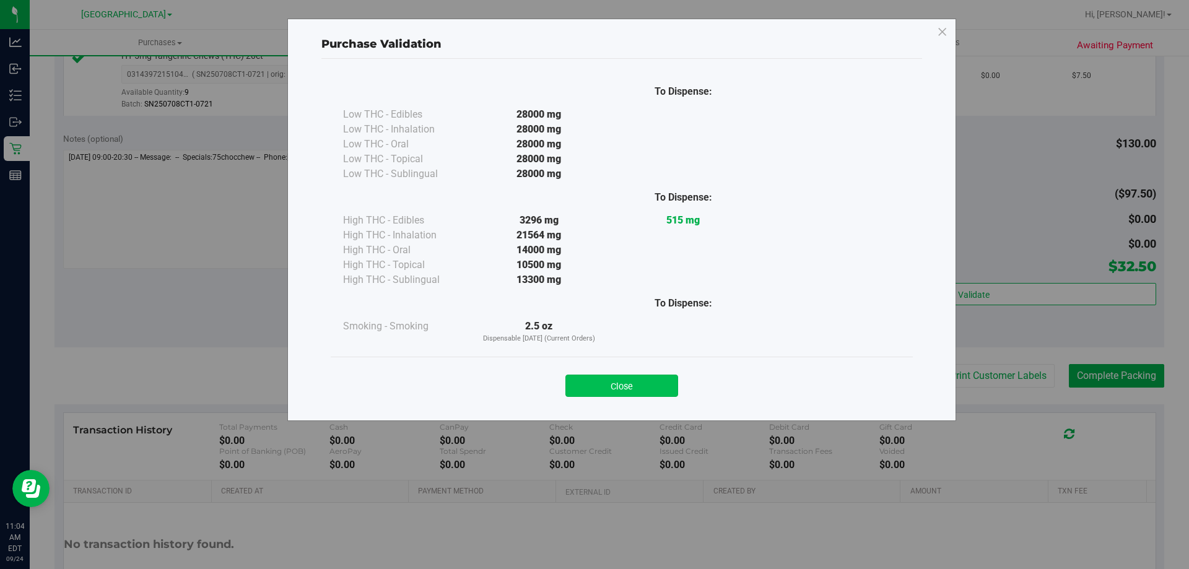
click at [640, 389] on button "Close" at bounding box center [621, 386] width 113 height 22
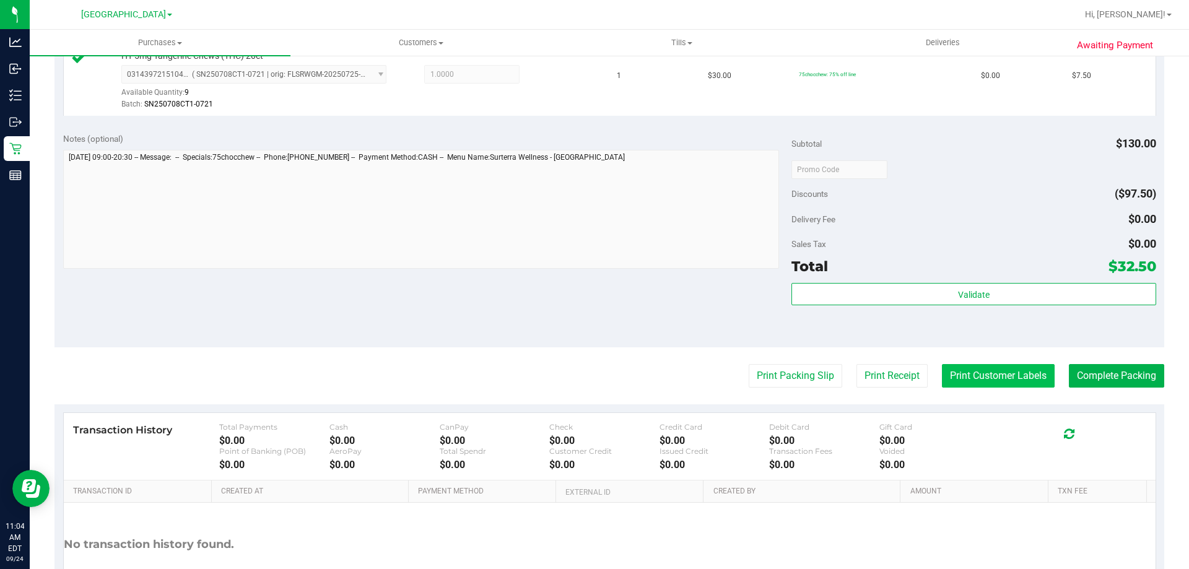
click at [1007, 378] on button "Print Customer Labels" at bounding box center [998, 376] width 113 height 24
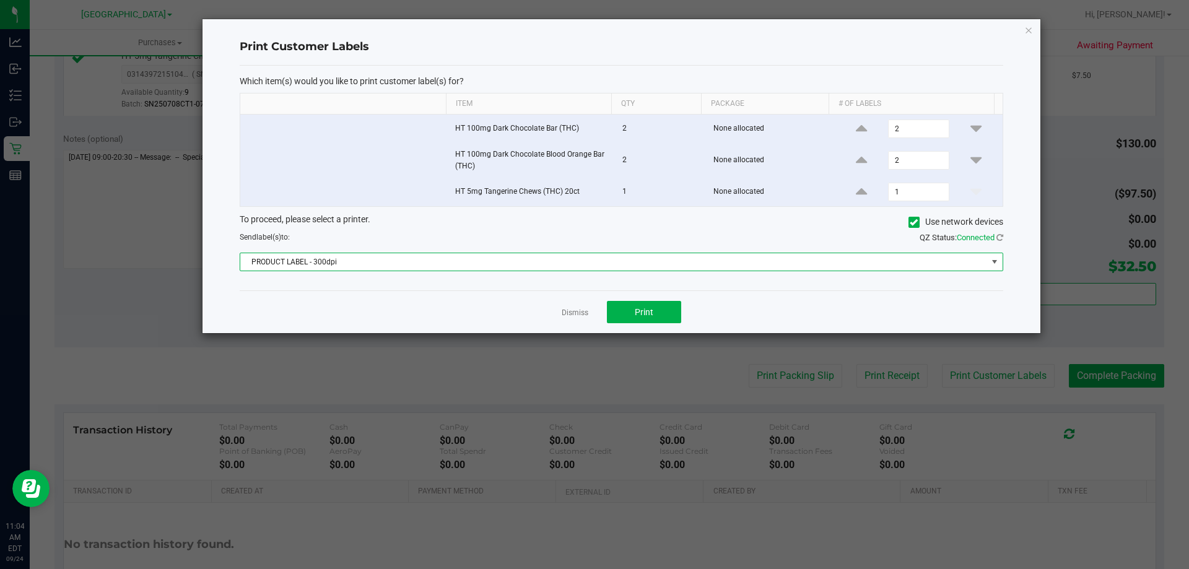
click at [997, 261] on span at bounding box center [994, 262] width 10 height 10
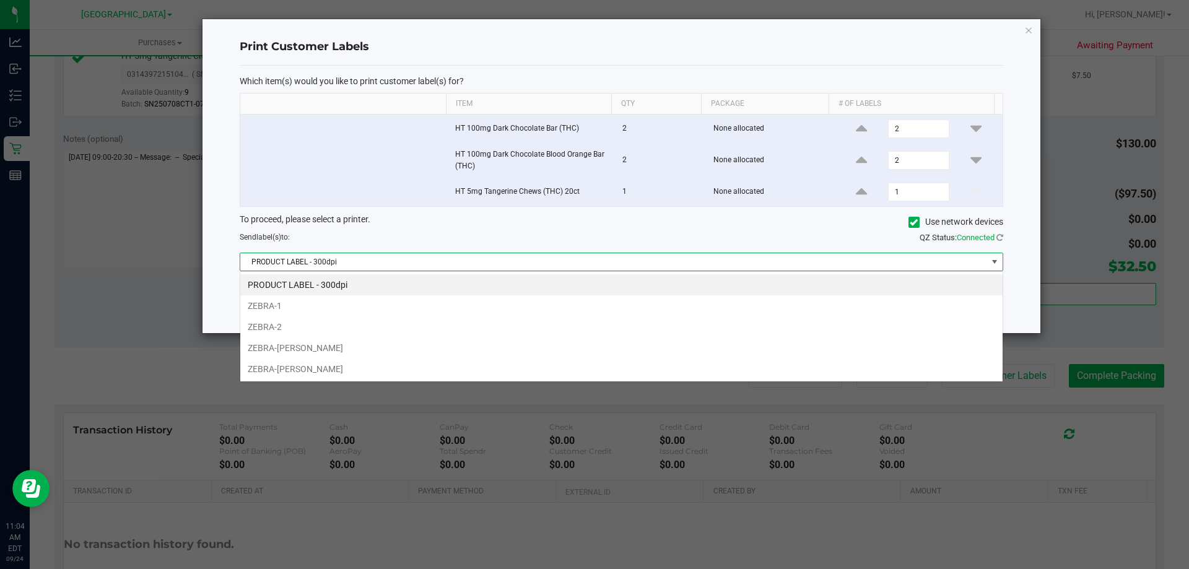
scroll to position [19, 763]
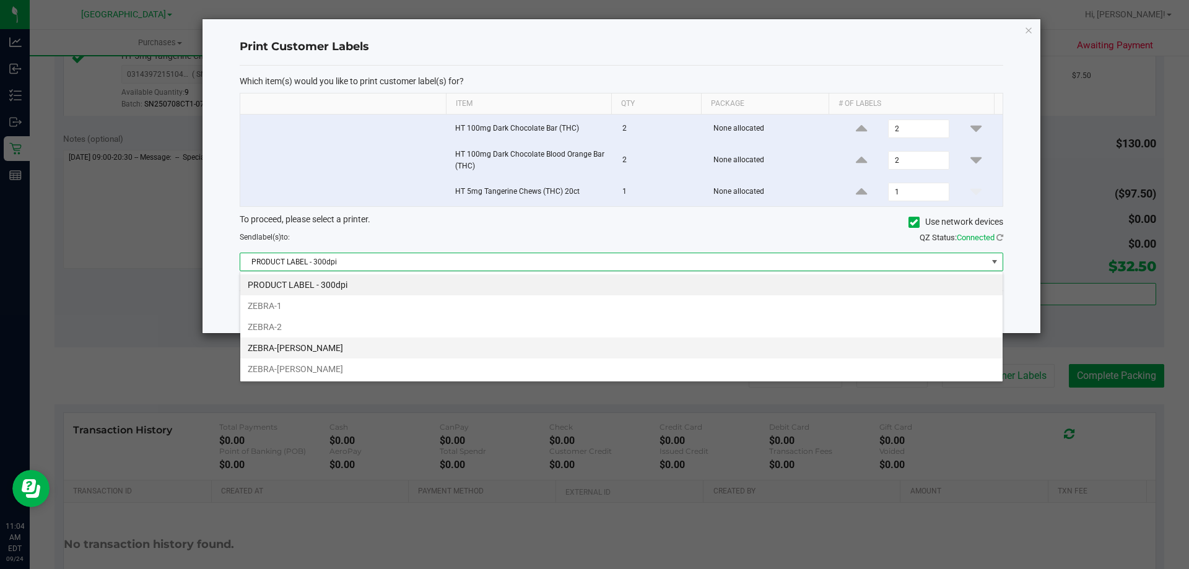
click at [492, 349] on li "ZEBRA-DAVID-COOK" at bounding box center [621, 347] width 762 height 21
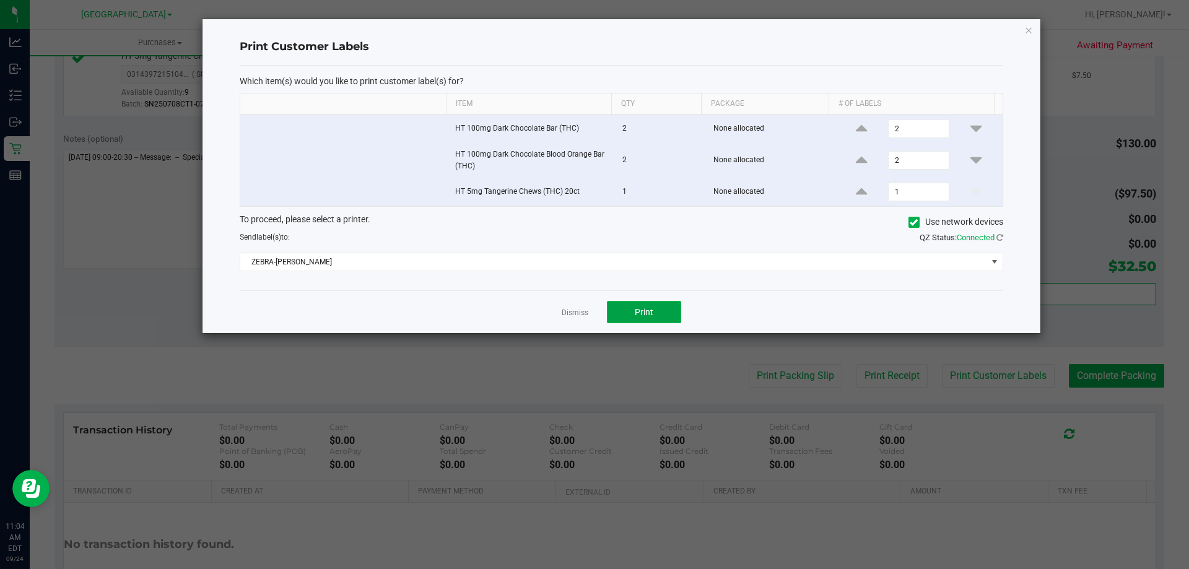
click at [625, 308] on button "Print" at bounding box center [644, 312] width 74 height 22
click at [577, 315] on link "Dismiss" at bounding box center [575, 313] width 27 height 11
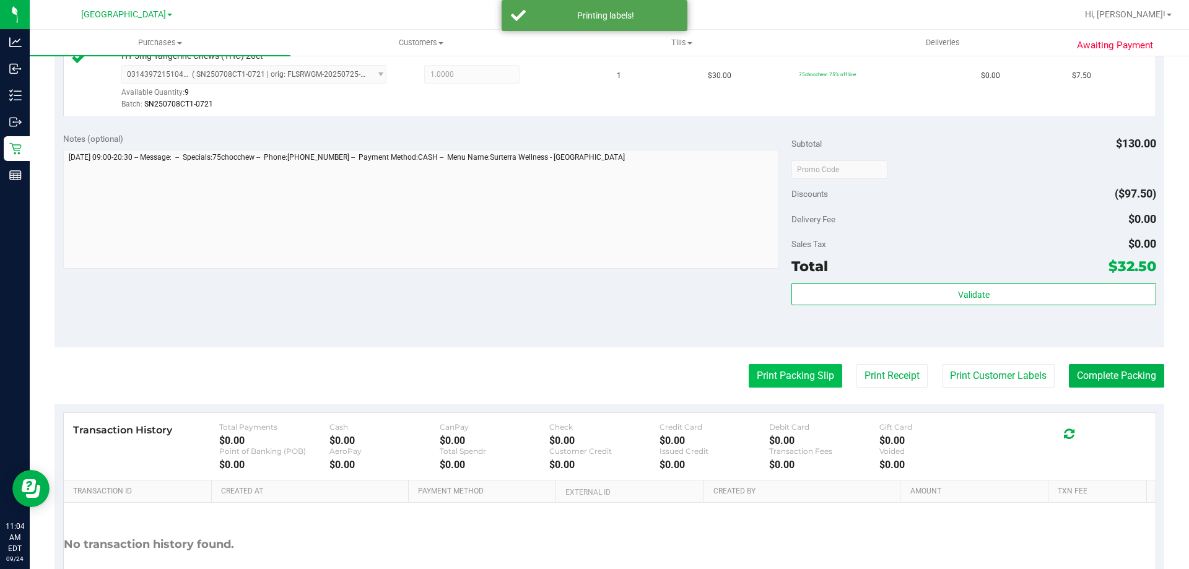
click at [804, 380] on button "Print Packing Slip" at bounding box center [794, 376] width 93 height 24
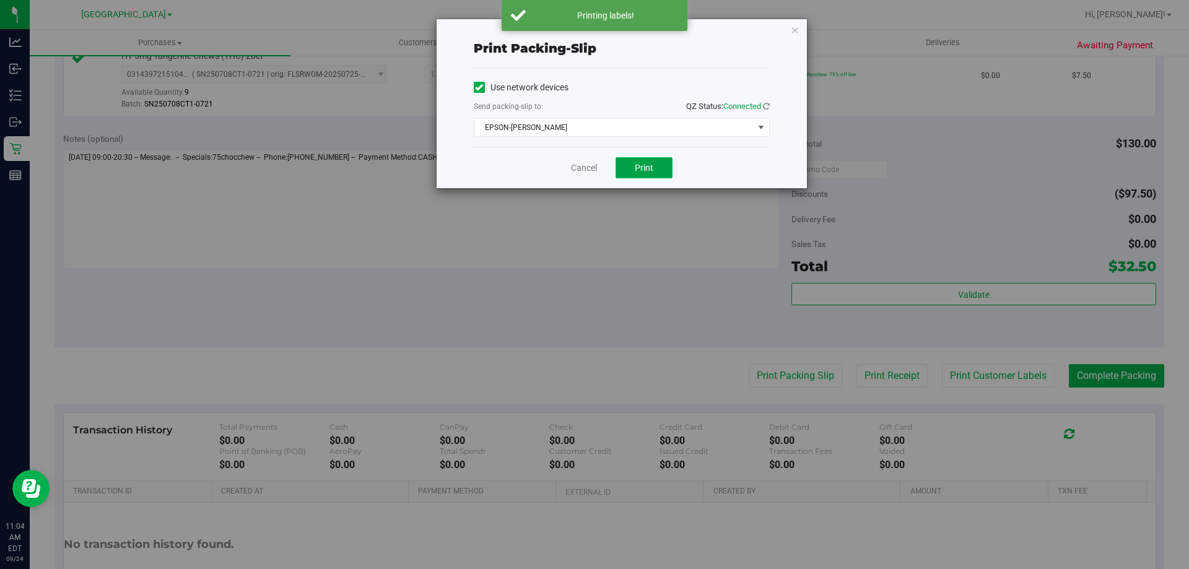
click at [643, 171] on span "Print" at bounding box center [644, 168] width 19 height 10
click at [588, 168] on link "Cancel" at bounding box center [584, 168] width 26 height 13
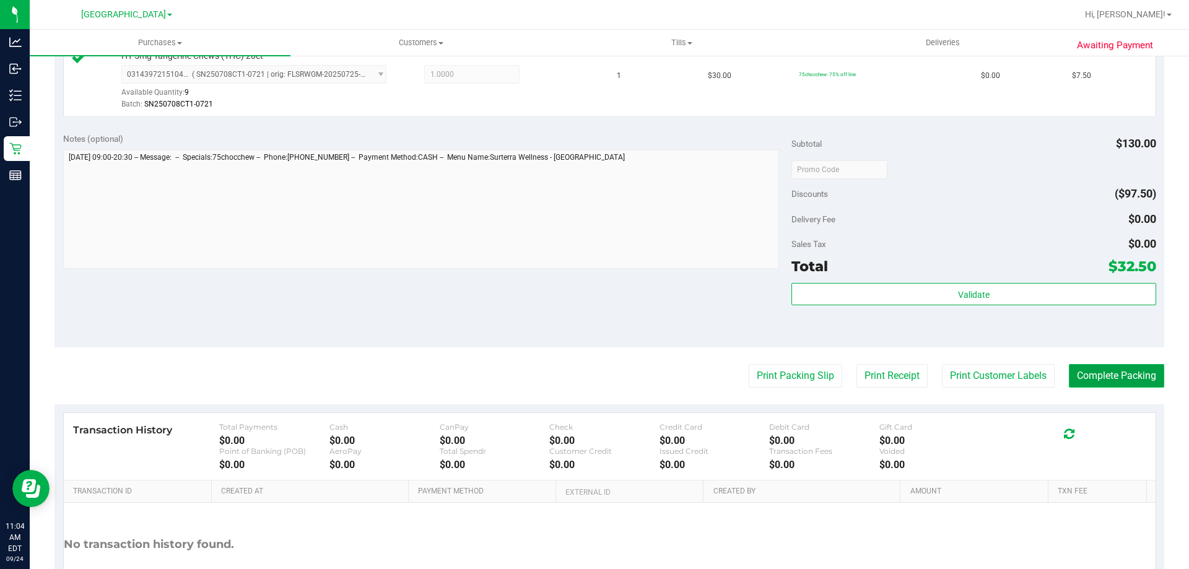
click at [1100, 373] on button "Complete Packing" at bounding box center [1116, 376] width 95 height 24
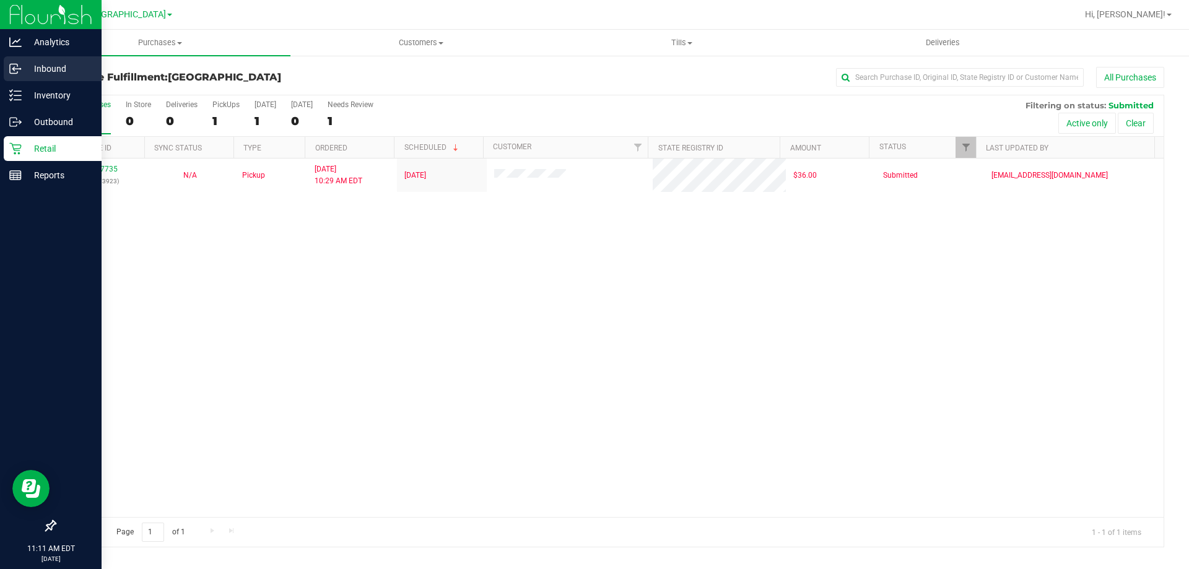
click at [41, 81] on link "Inbound" at bounding box center [51, 69] width 102 height 27
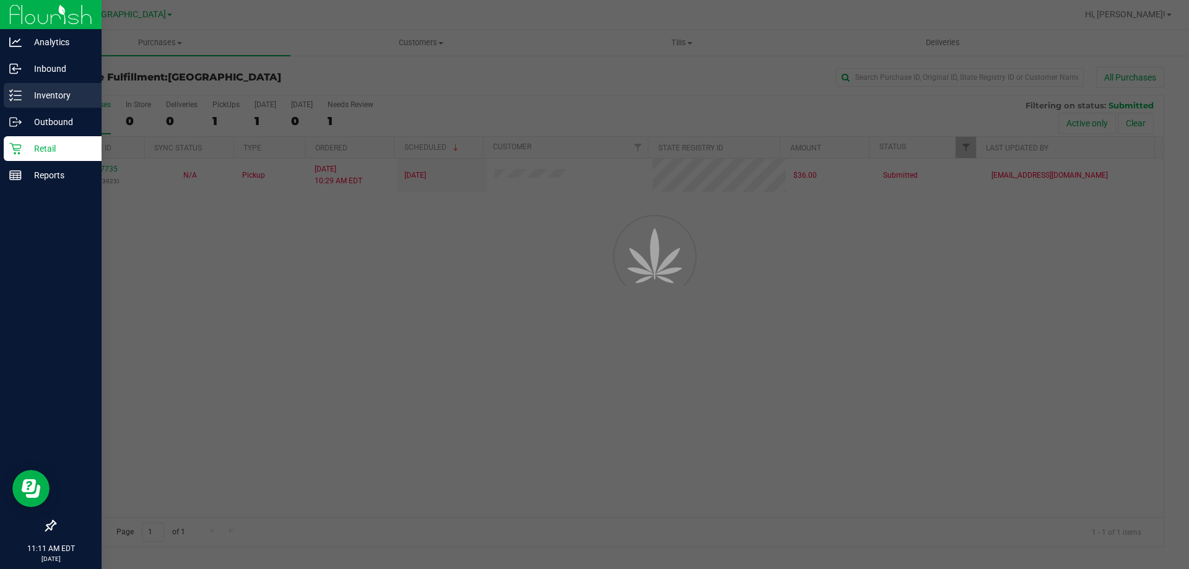
click at [42, 87] on div "Inventory" at bounding box center [53, 95] width 98 height 25
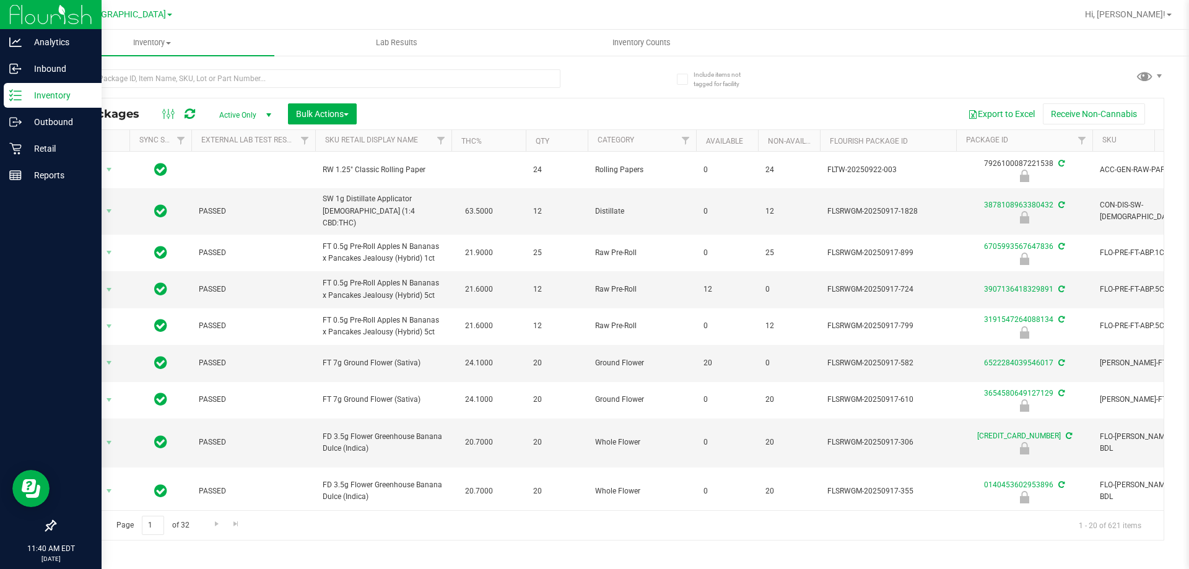
click at [525, 6] on div at bounding box center [649, 14] width 855 height 24
click at [540, 43] on uib-tab-heading "Inventory Counts" at bounding box center [640, 42] width 243 height 25
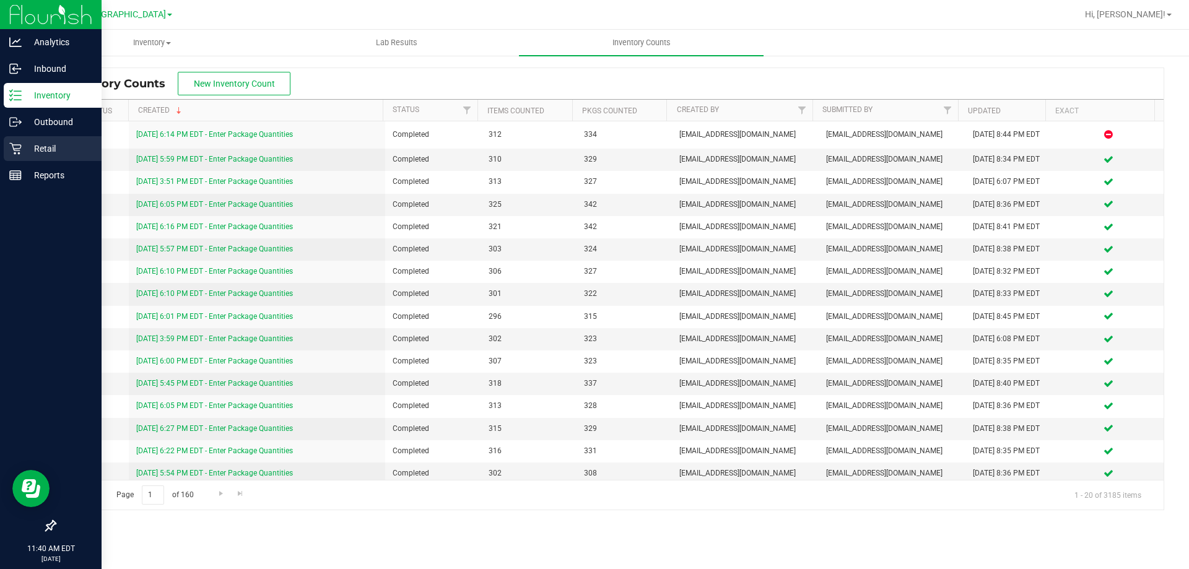
click at [41, 145] on p "Retail" at bounding box center [59, 148] width 74 height 15
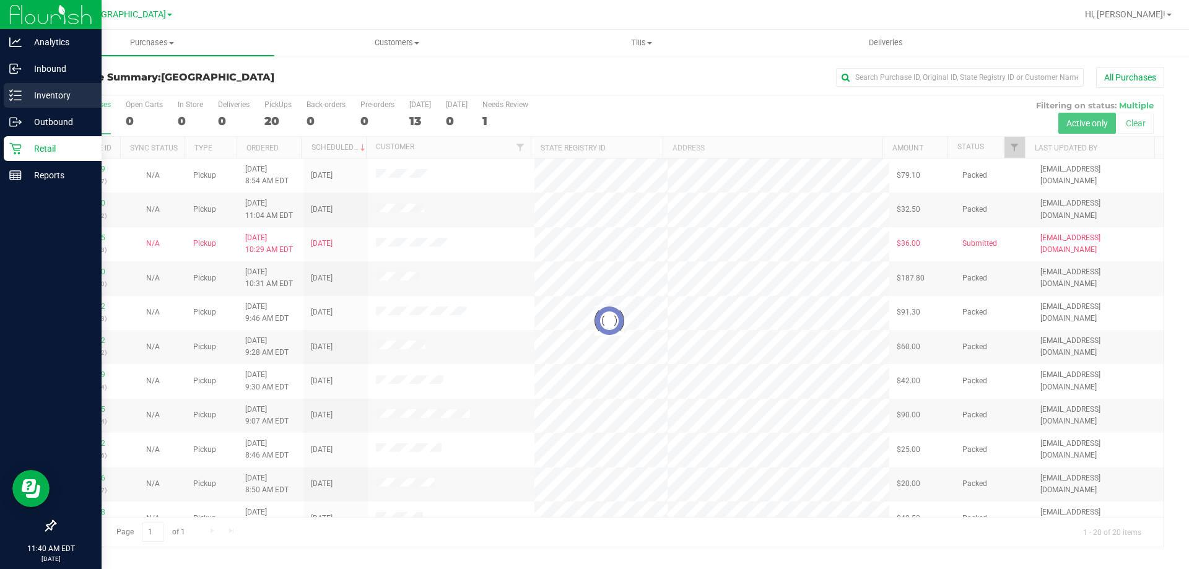
click at [45, 89] on p "Inventory" at bounding box center [59, 95] width 74 height 15
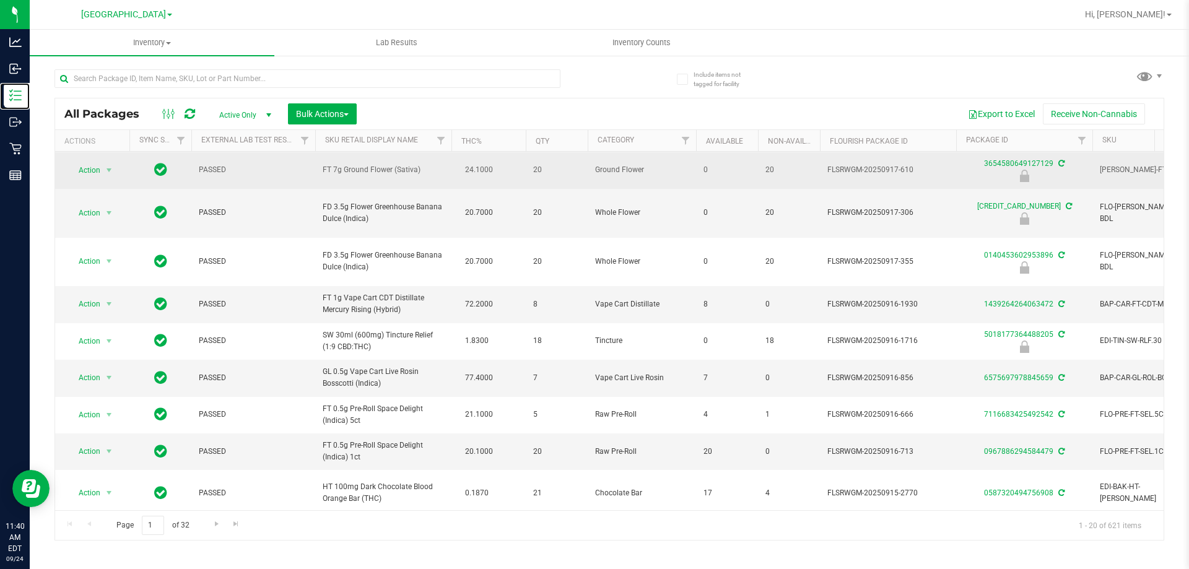
scroll to position [123, 0]
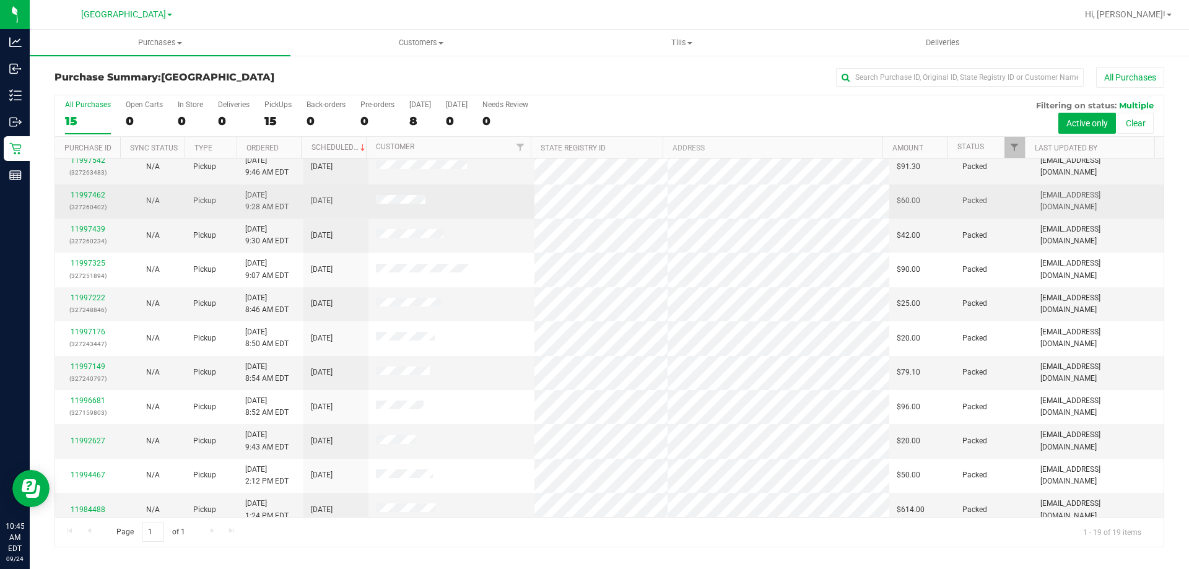
scroll to position [293, 0]
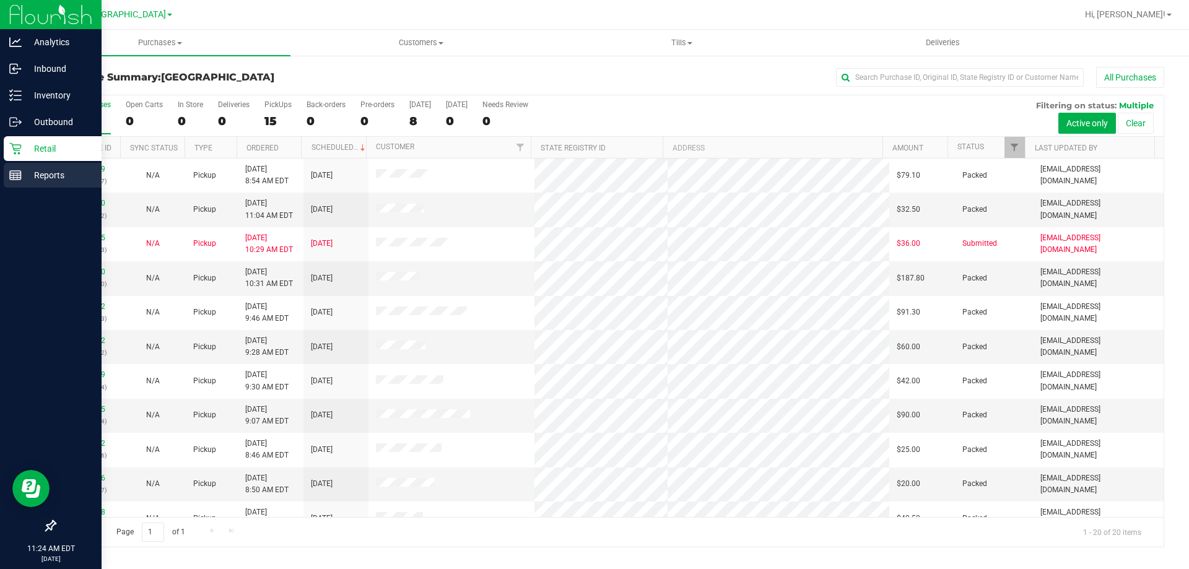
click at [13, 175] on line at bounding box center [15, 175] width 11 height 0
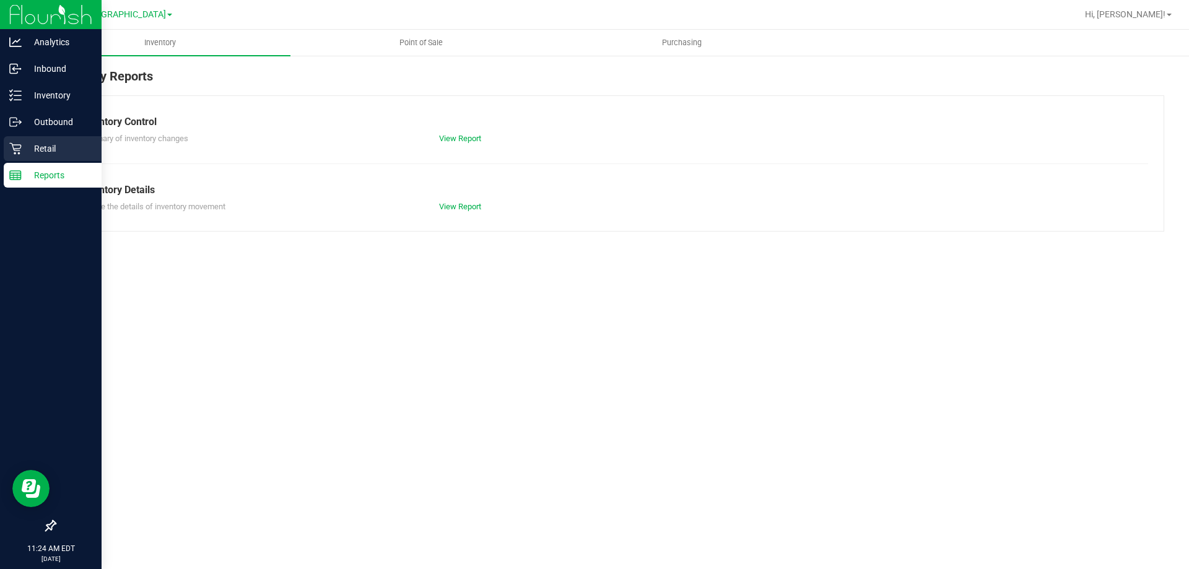
click at [25, 144] on p "Retail" at bounding box center [59, 148] width 74 height 15
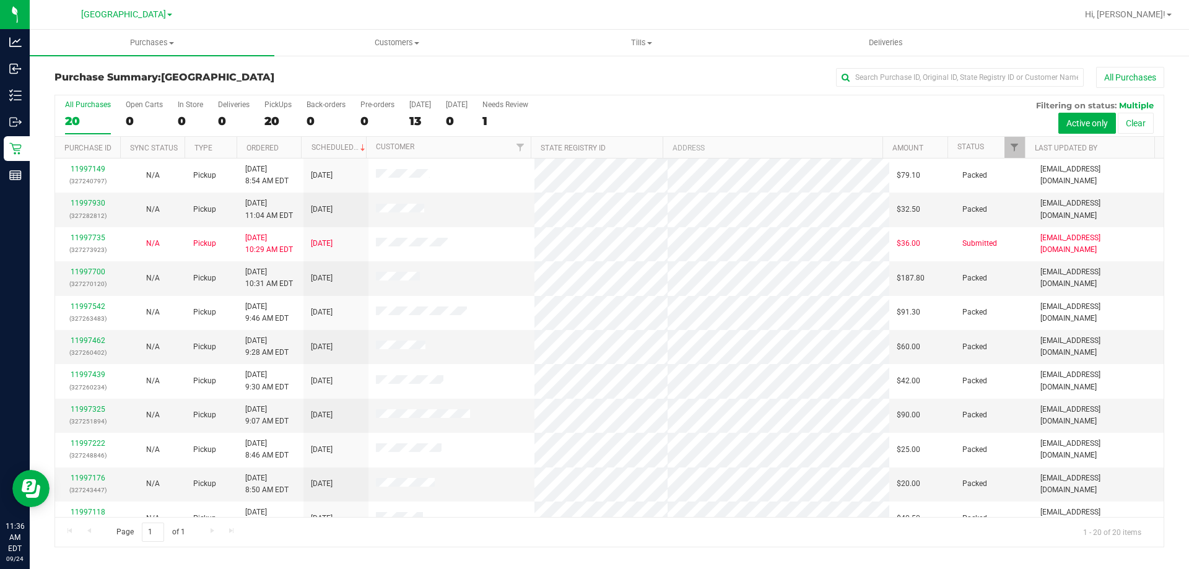
click at [342, 64] on div "Purchase Summary: North Port WC All Purchases All Purchases 20 Open Carts 0 In …" at bounding box center [609, 306] width 1159 height 505
click at [793, 66] on div "Purchase Summary: North Port WC All Purchases All Purchases 20 Open Carts 0 In …" at bounding box center [609, 306] width 1159 height 505
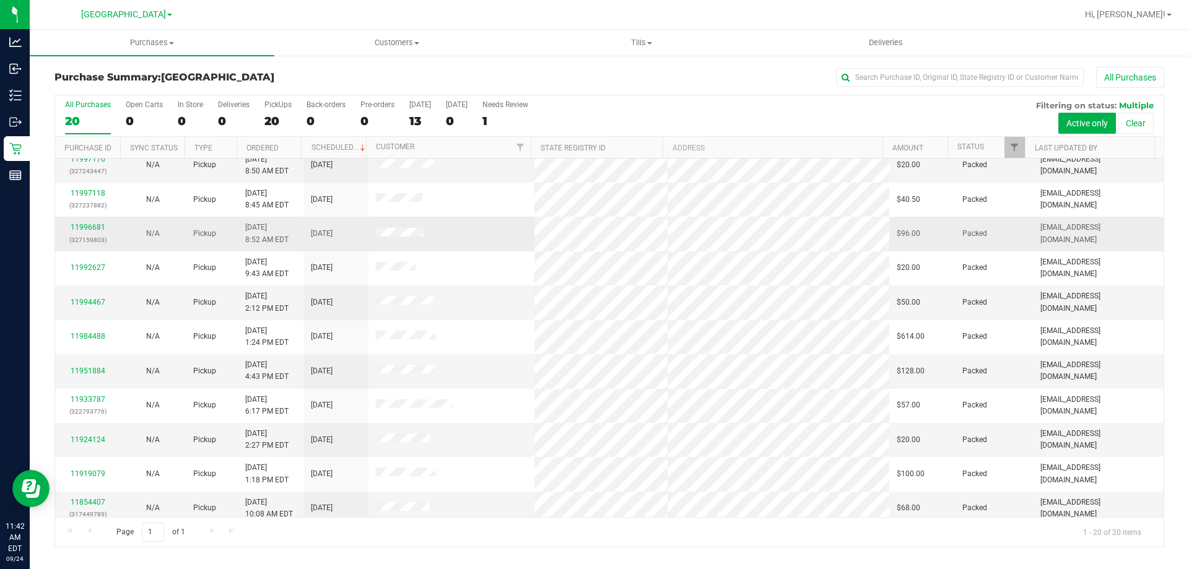
scroll to position [327, 0]
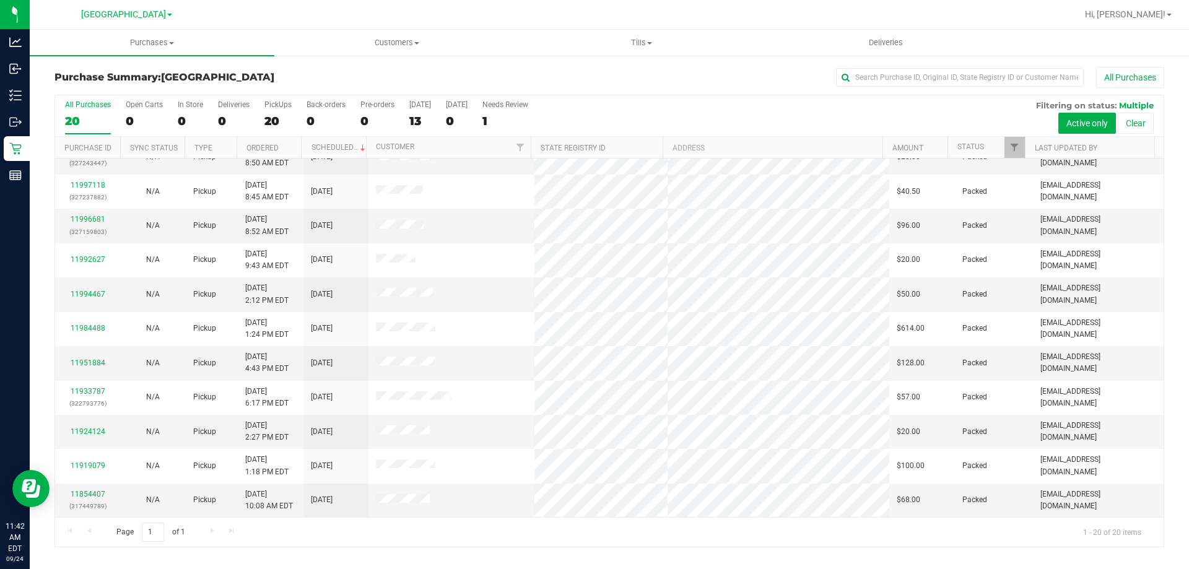
click at [563, 76] on div "All Purchases" at bounding box center [794, 77] width 740 height 21
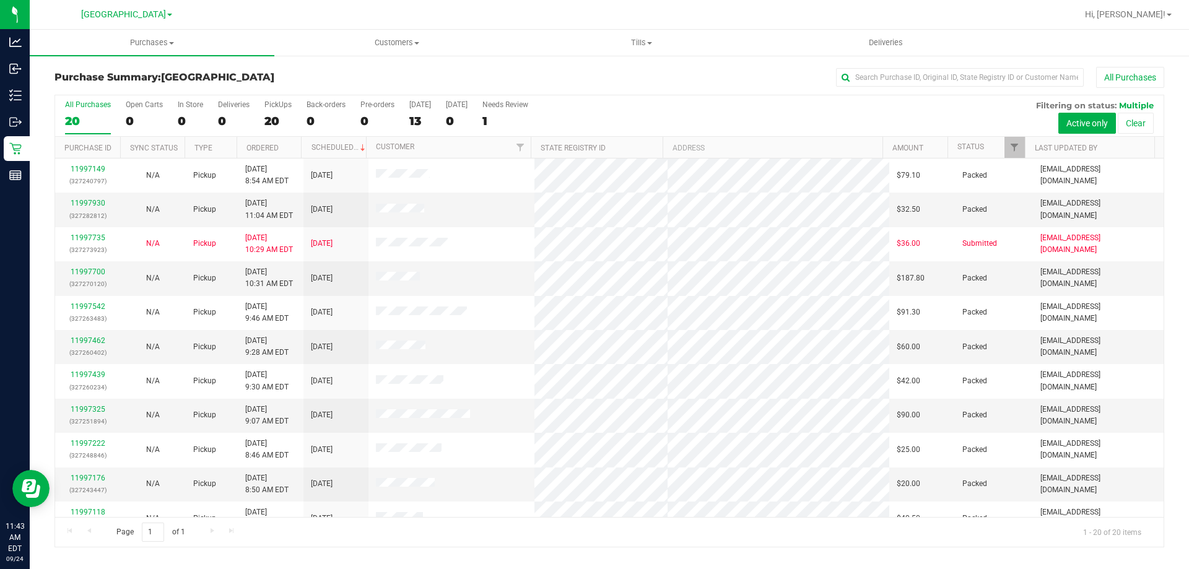
click at [560, 65] on div "Purchase Summary: North Port WC All Purchases All Purchases 20 Open Carts 0 In …" at bounding box center [609, 306] width 1159 height 505
click at [518, 68] on div "All Purchases" at bounding box center [794, 77] width 740 height 21
click at [523, 69] on div "All Purchases" at bounding box center [794, 77] width 740 height 21
click at [704, 74] on div "All Purchases" at bounding box center [794, 77] width 740 height 21
click at [661, 72] on div "All Purchases" at bounding box center [794, 77] width 740 height 21
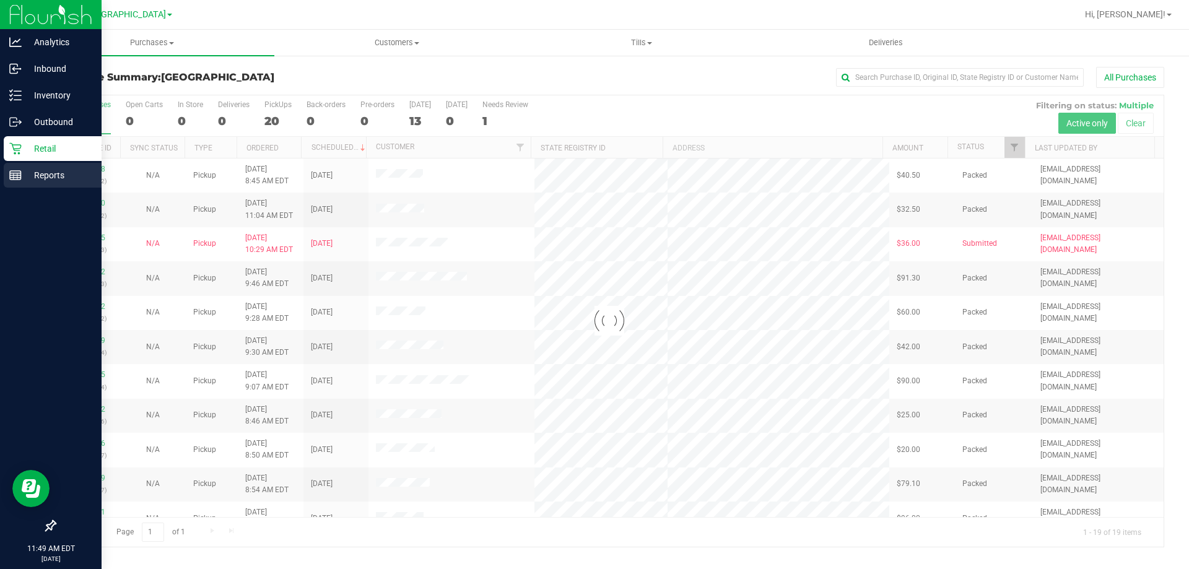
click at [17, 176] on line at bounding box center [17, 176] width 0 height 6
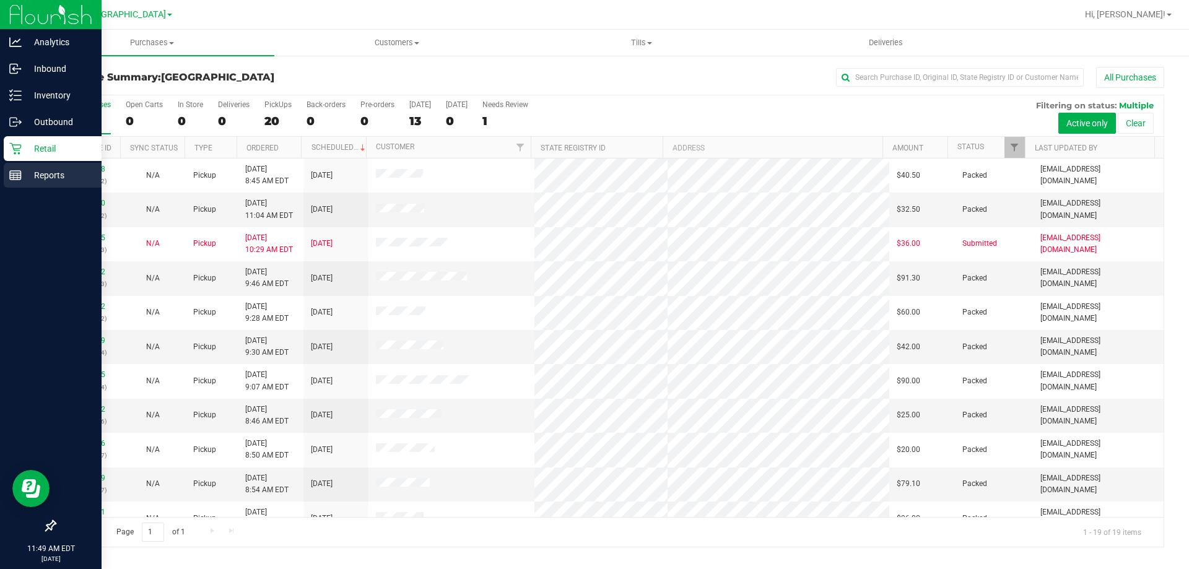
click at [43, 176] on p "Reports" at bounding box center [59, 175] width 74 height 15
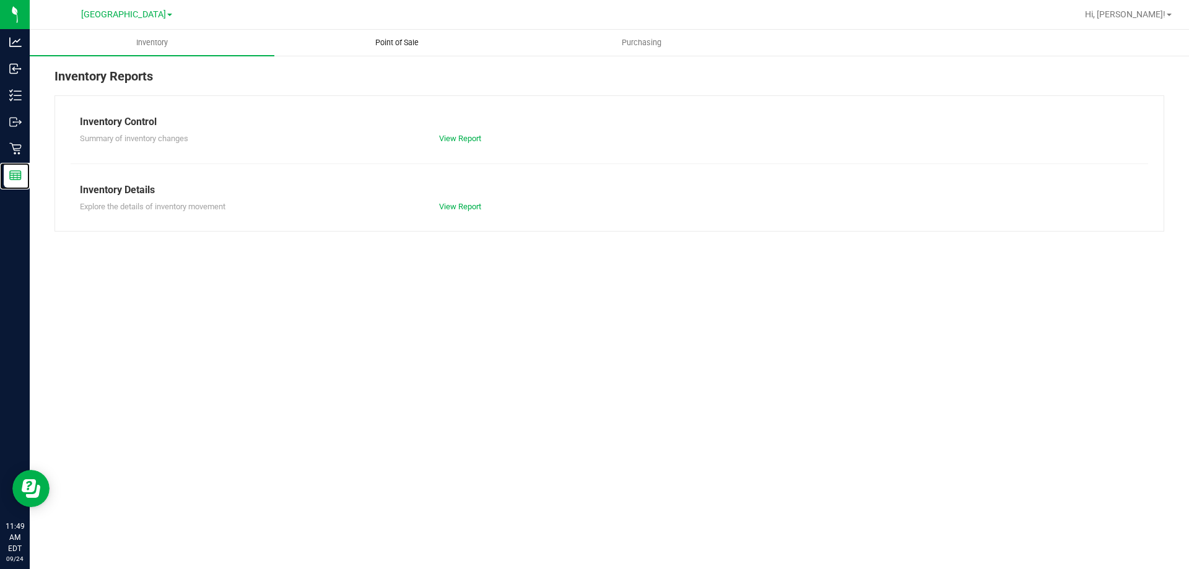
click at [407, 42] on span "Point of Sale" at bounding box center [396, 42] width 77 height 11
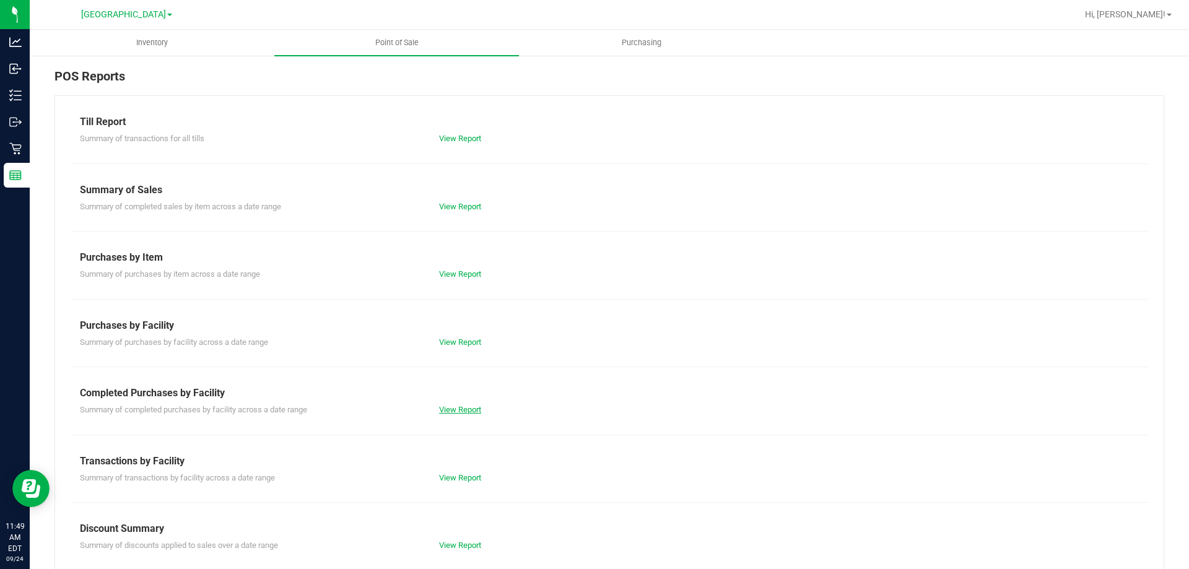
click at [469, 409] on link "View Report" at bounding box center [460, 409] width 42 height 9
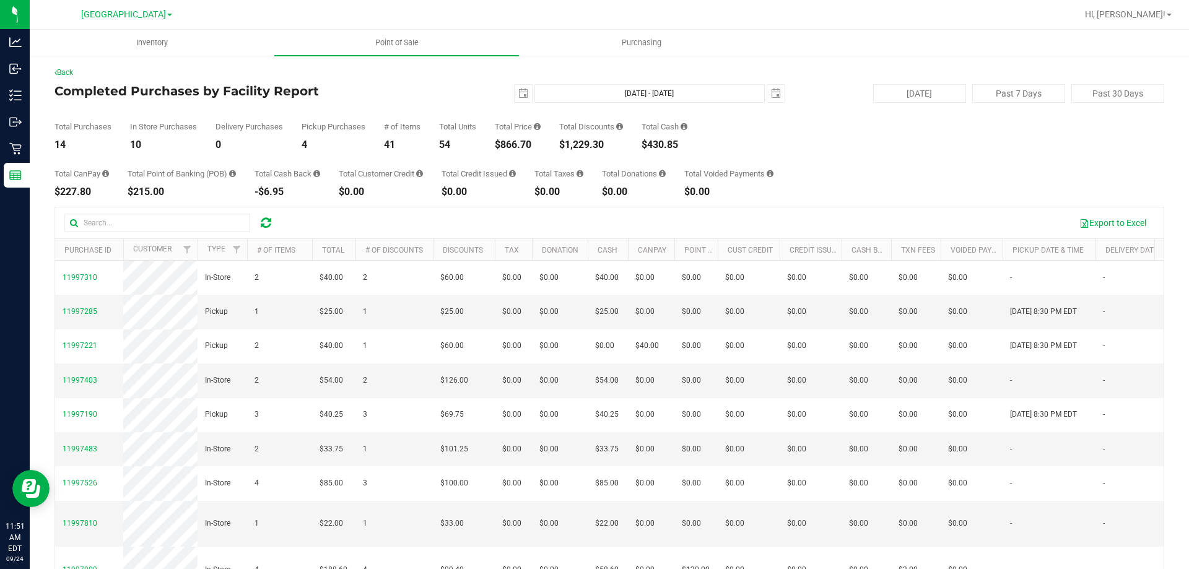
click at [829, 143] on div "Total Purchases 14 In Store Purchases 10 Delivery Purchases 0 Pickup Purchases …" at bounding box center [608, 126] width 1109 height 47
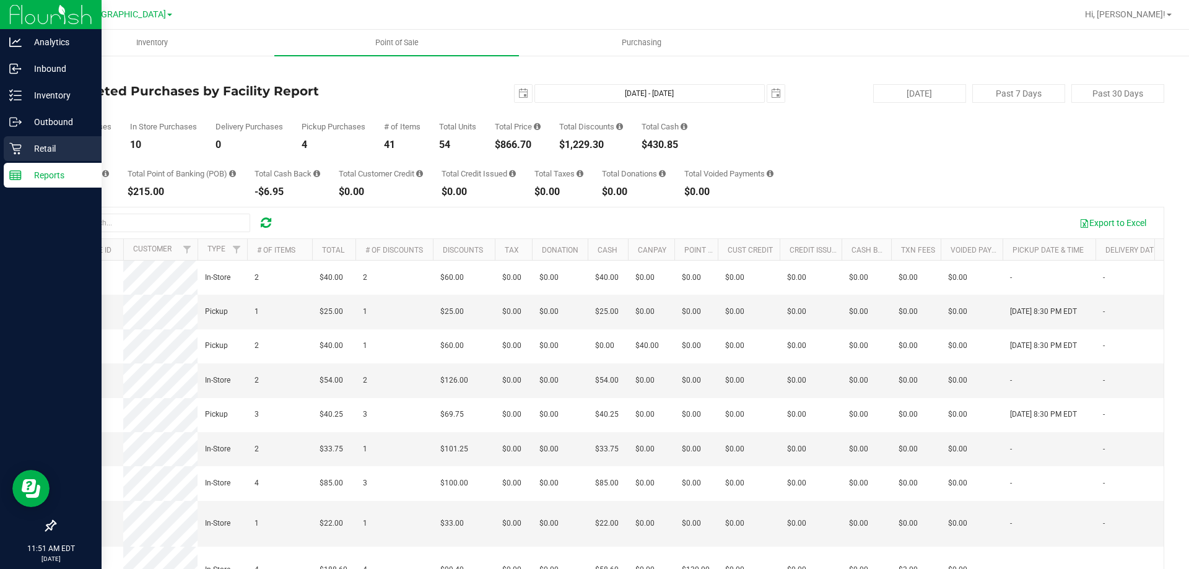
click at [51, 146] on p "Retail" at bounding box center [59, 148] width 74 height 15
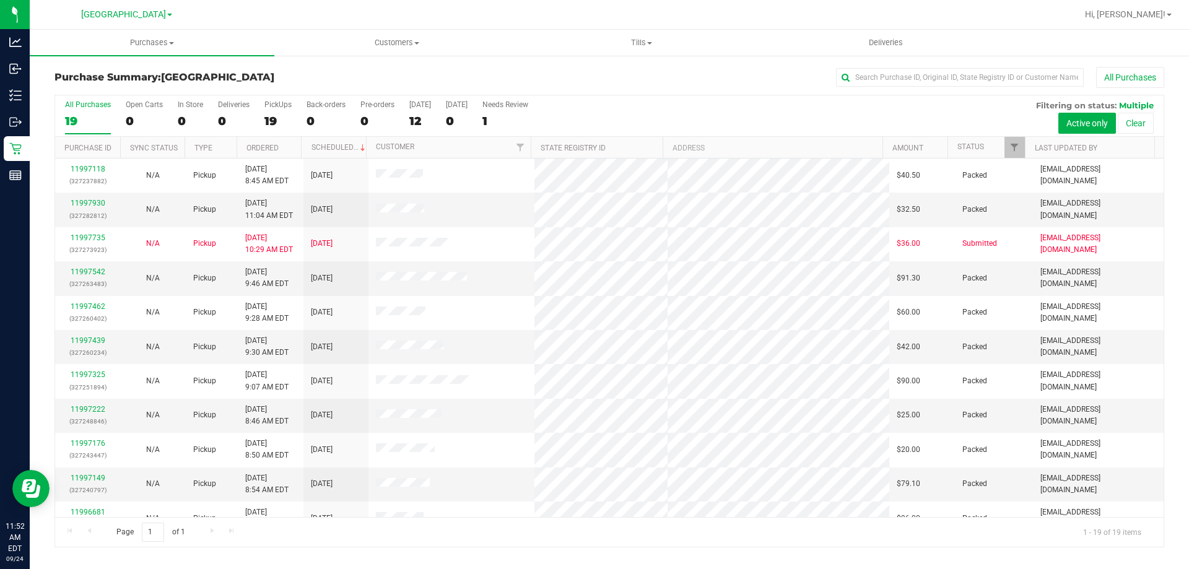
click at [463, 72] on div "All Purchases" at bounding box center [794, 77] width 740 height 21
click at [495, 68] on div "All Purchases" at bounding box center [794, 77] width 740 height 21
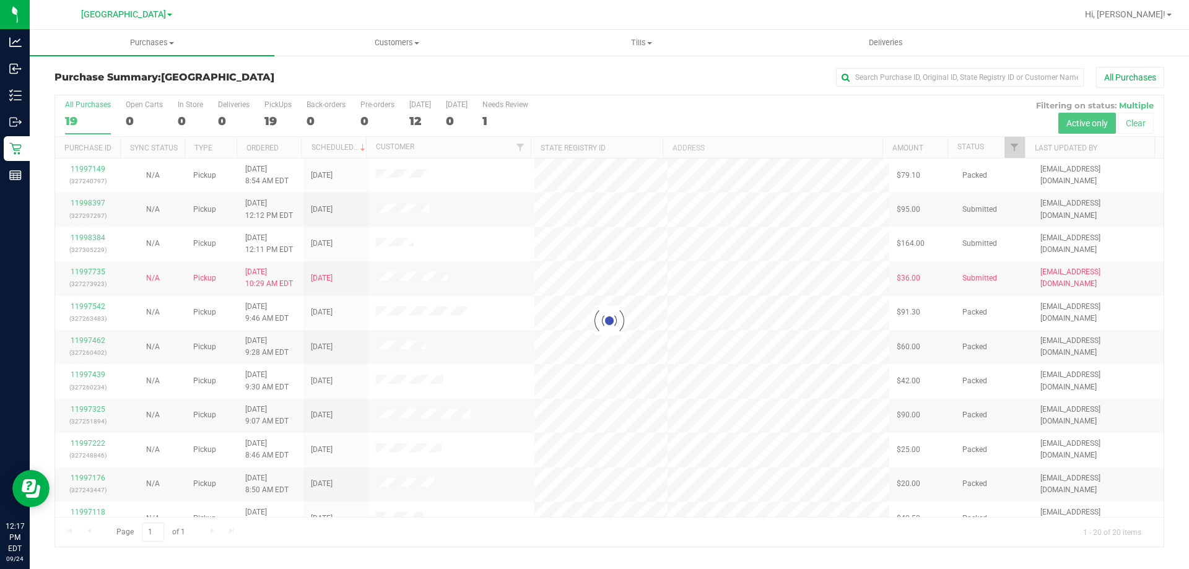
click at [89, 202] on div at bounding box center [609, 320] width 1108 height 451
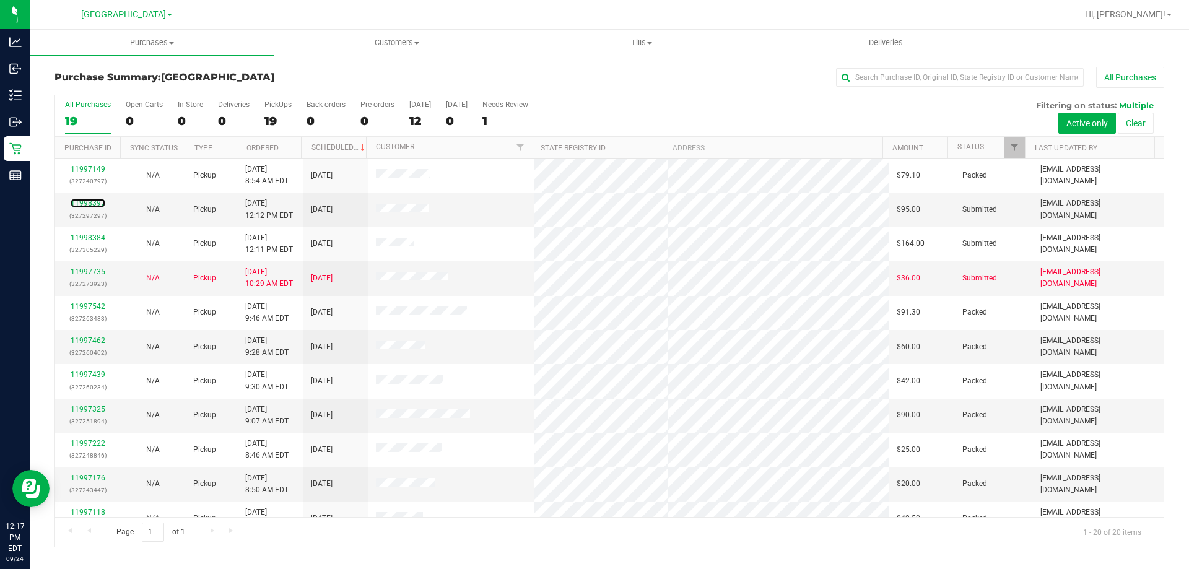
click at [89, 202] on link "11998397" at bounding box center [88, 203] width 35 height 9
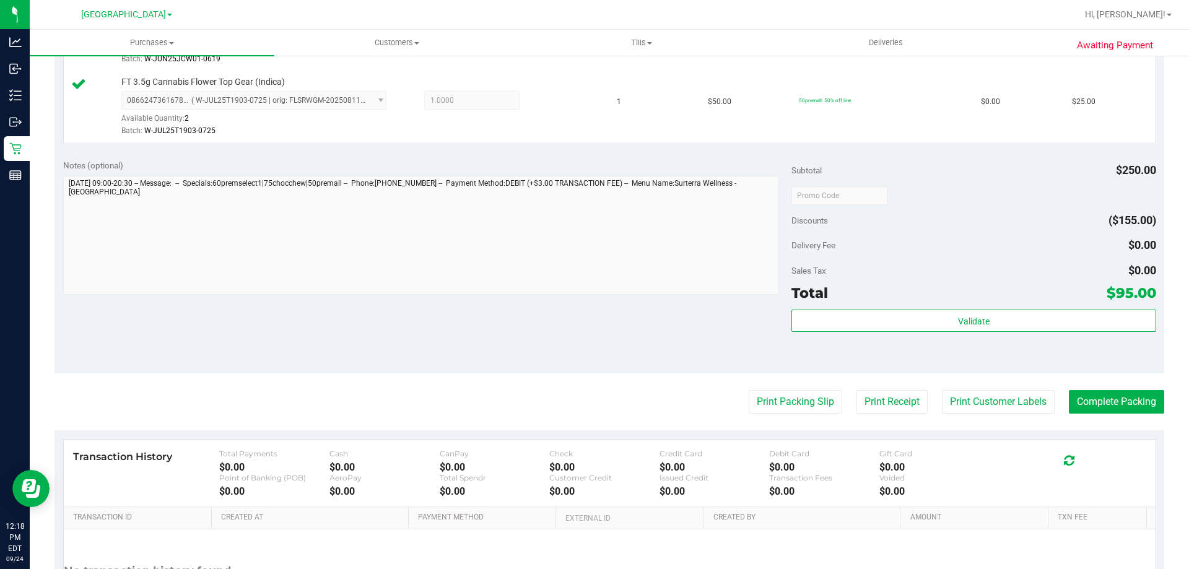
scroll to position [541, 0]
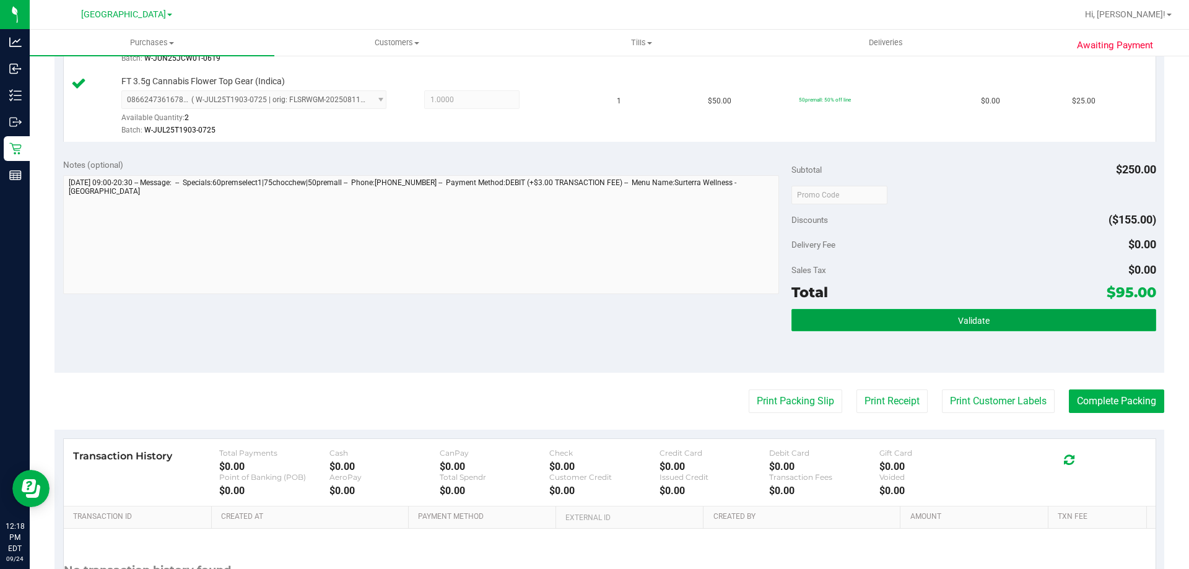
click at [939, 315] on button "Validate" at bounding box center [973, 320] width 364 height 22
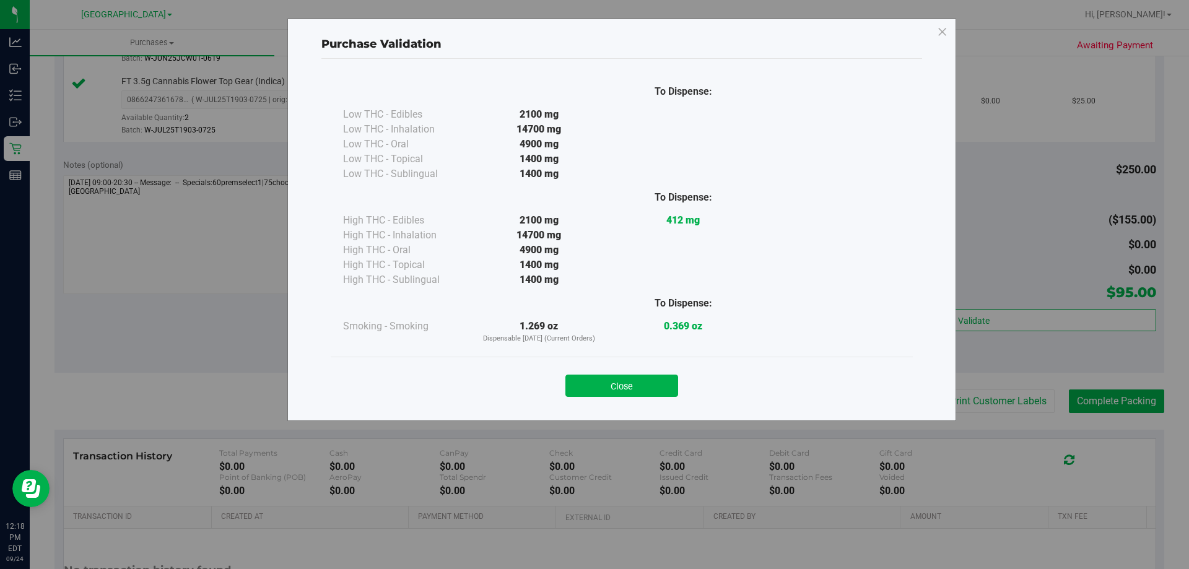
click at [630, 379] on button "Close" at bounding box center [621, 386] width 113 height 22
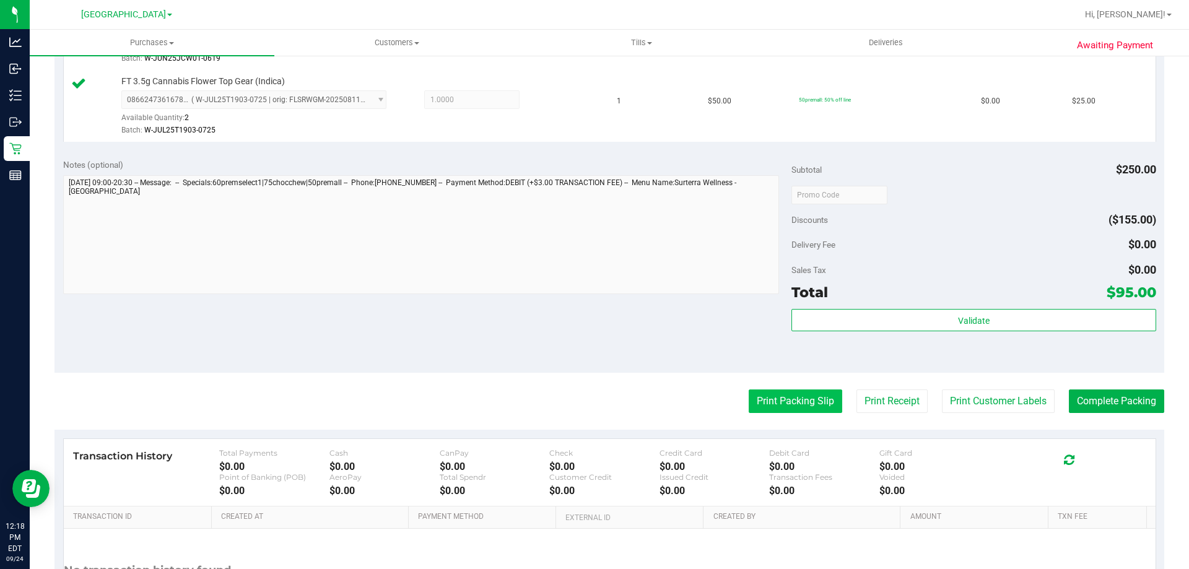
click at [773, 399] on button "Print Packing Slip" at bounding box center [794, 401] width 93 height 24
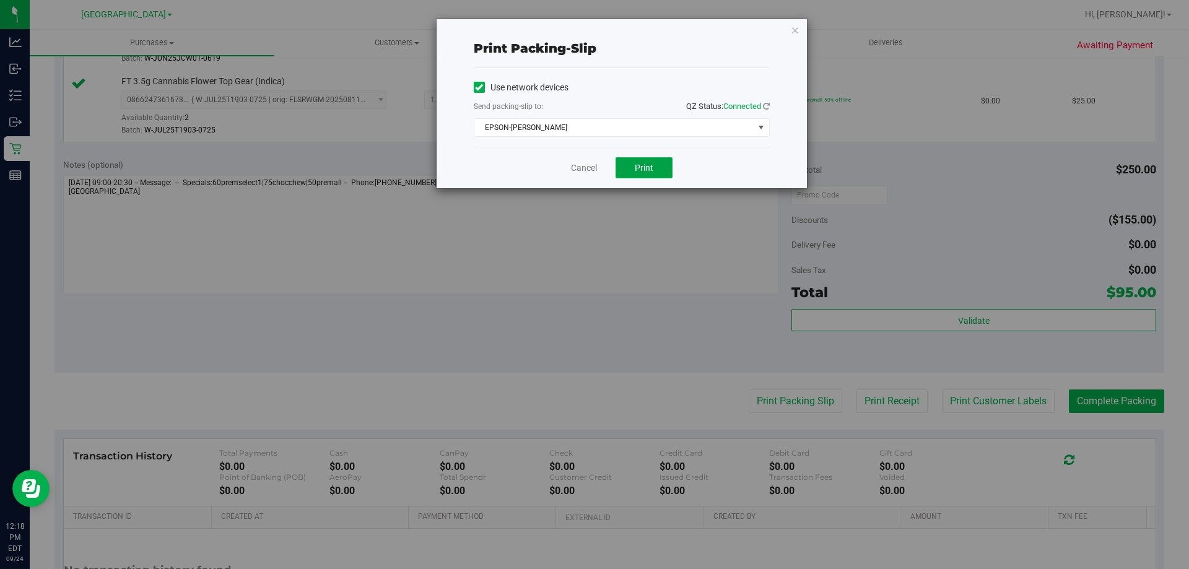
click at [662, 160] on button "Print" at bounding box center [643, 167] width 57 height 21
click at [800, 30] on div "Print packing-slip Use network devices Send packing-slip to: QZ Status: Connect…" at bounding box center [621, 103] width 370 height 169
click at [796, 32] on icon "button" at bounding box center [795, 29] width 9 height 15
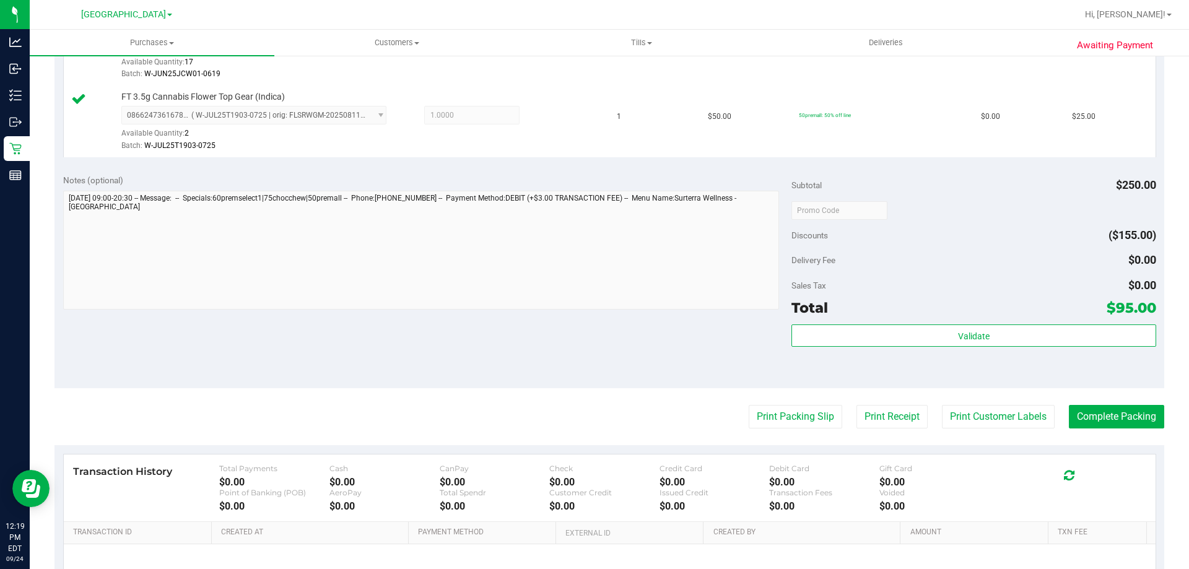
scroll to position [619, 0]
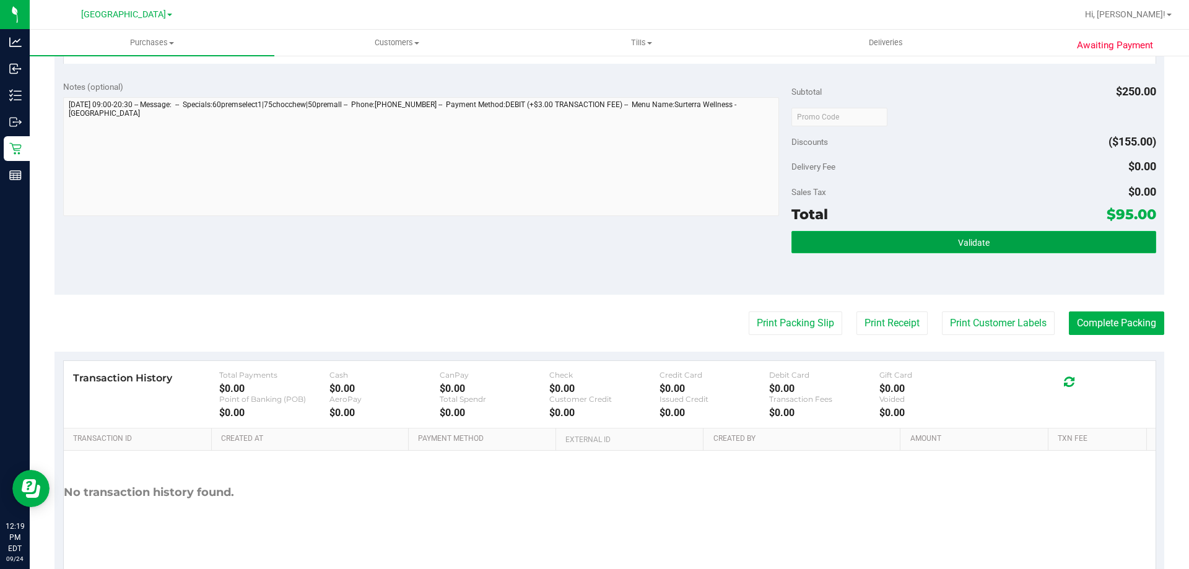
click at [1039, 236] on button "Validate" at bounding box center [973, 242] width 364 height 22
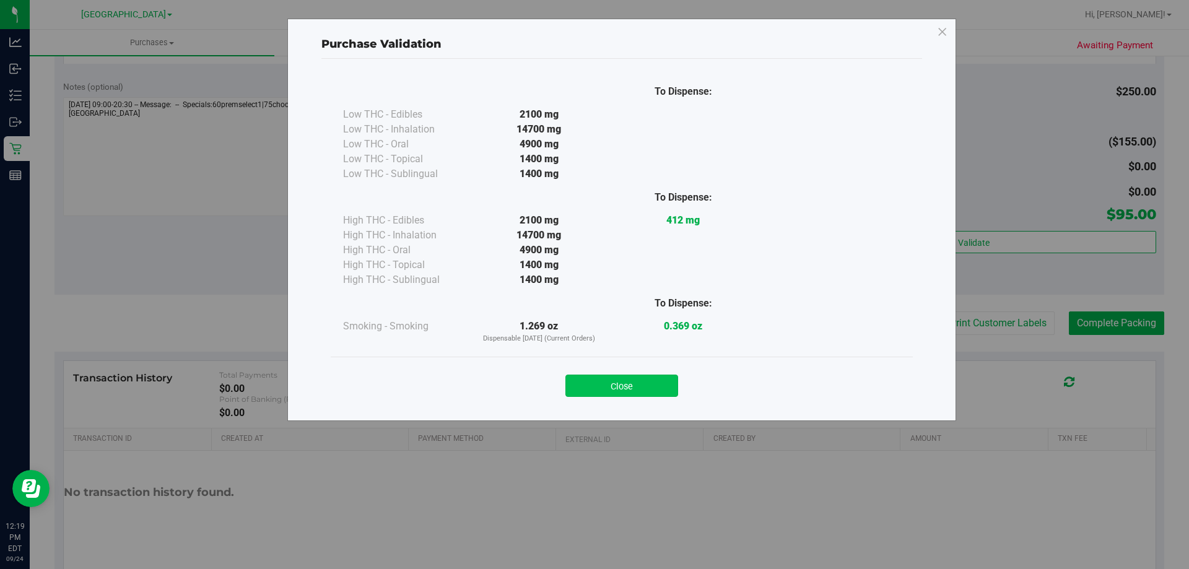
click at [638, 394] on button "Close" at bounding box center [621, 386] width 113 height 22
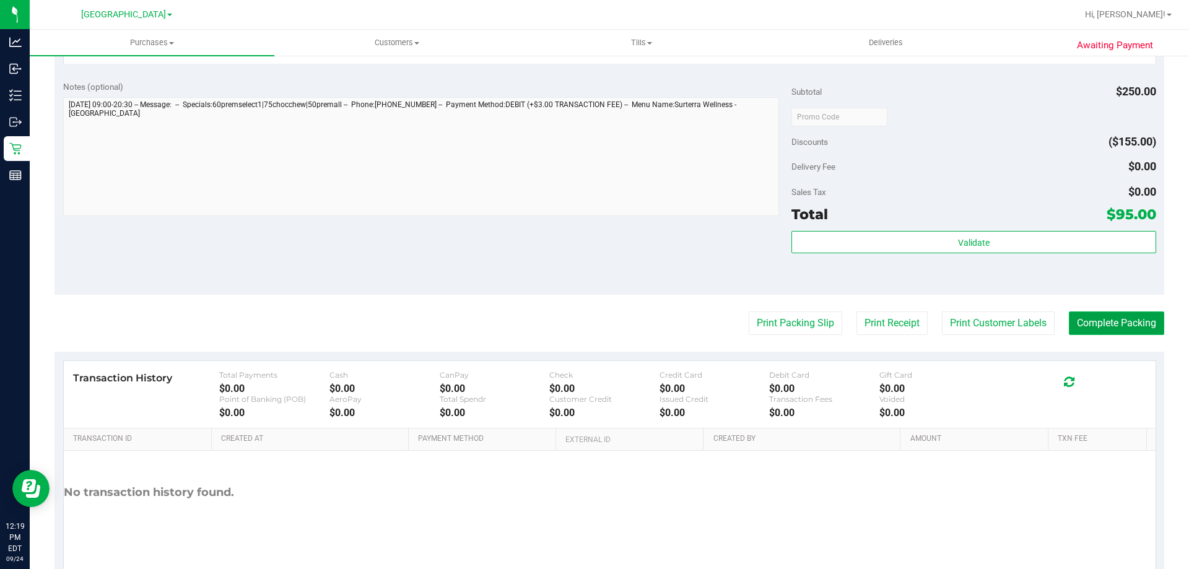
click at [1095, 323] on button "Complete Packing" at bounding box center [1116, 323] width 95 height 24
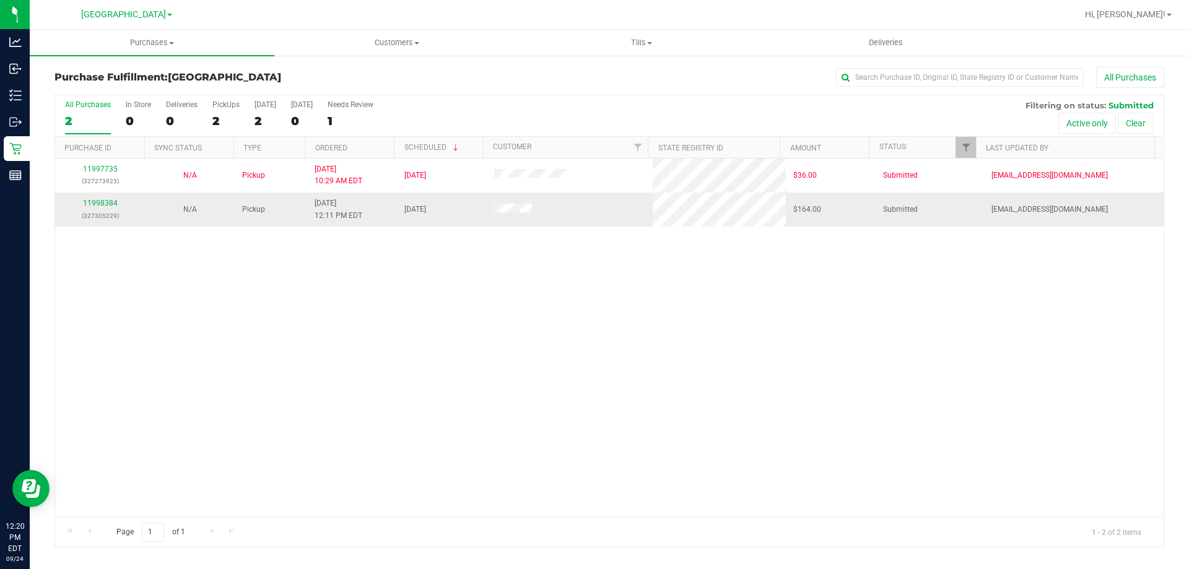
click at [116, 203] on div "11998384 (327305229)" at bounding box center [100, 209] width 75 height 24
click at [106, 207] on link "11998384" at bounding box center [100, 203] width 35 height 9
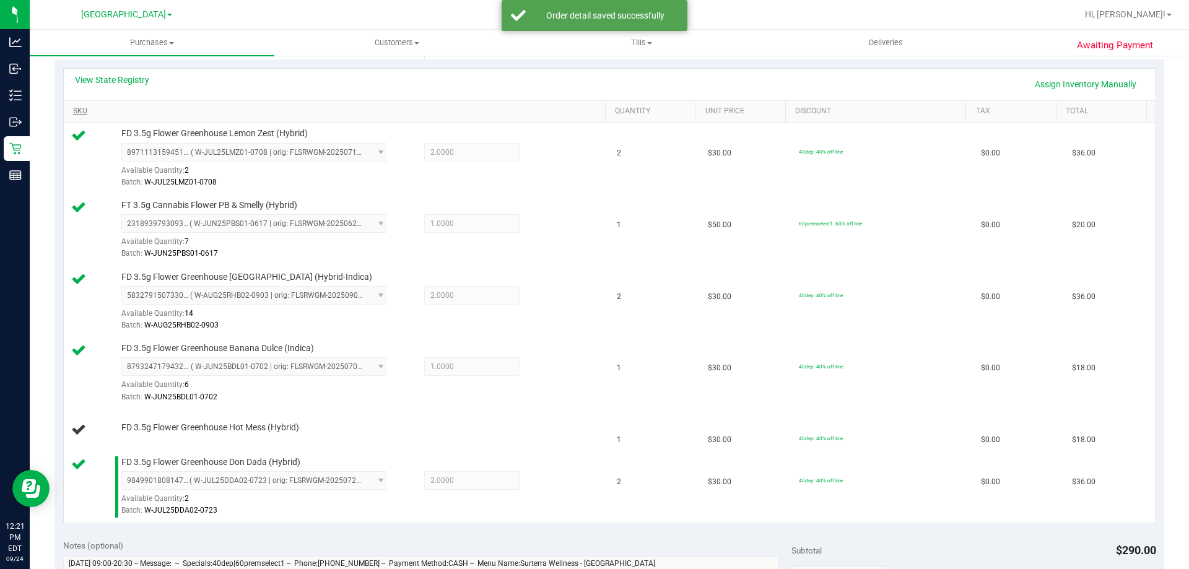
scroll to position [248, 0]
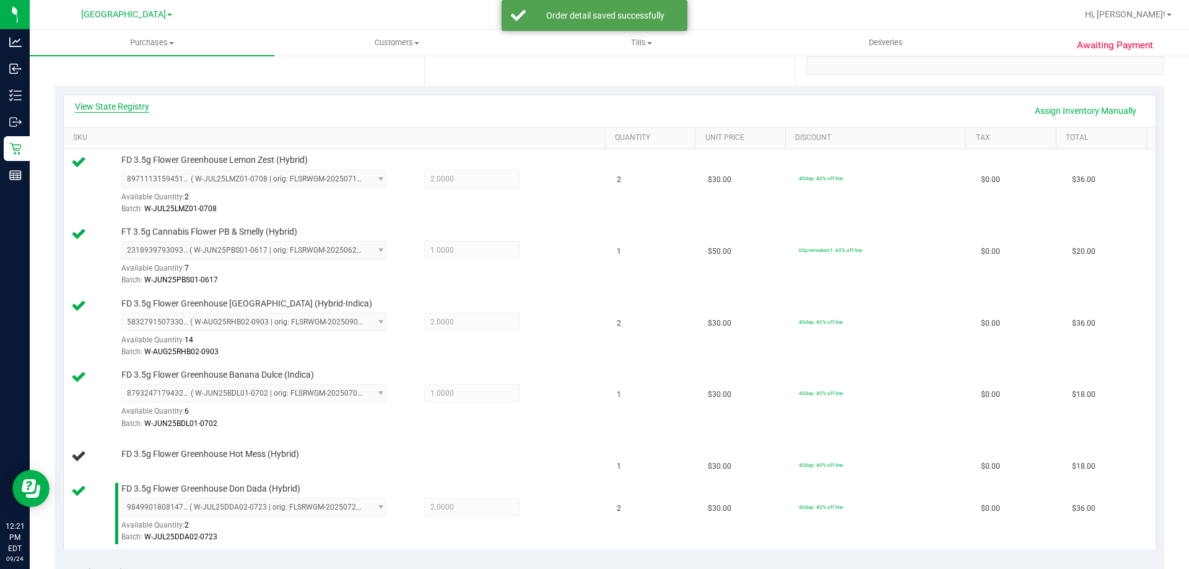
click at [124, 109] on link "View State Registry" at bounding box center [112, 106] width 74 height 12
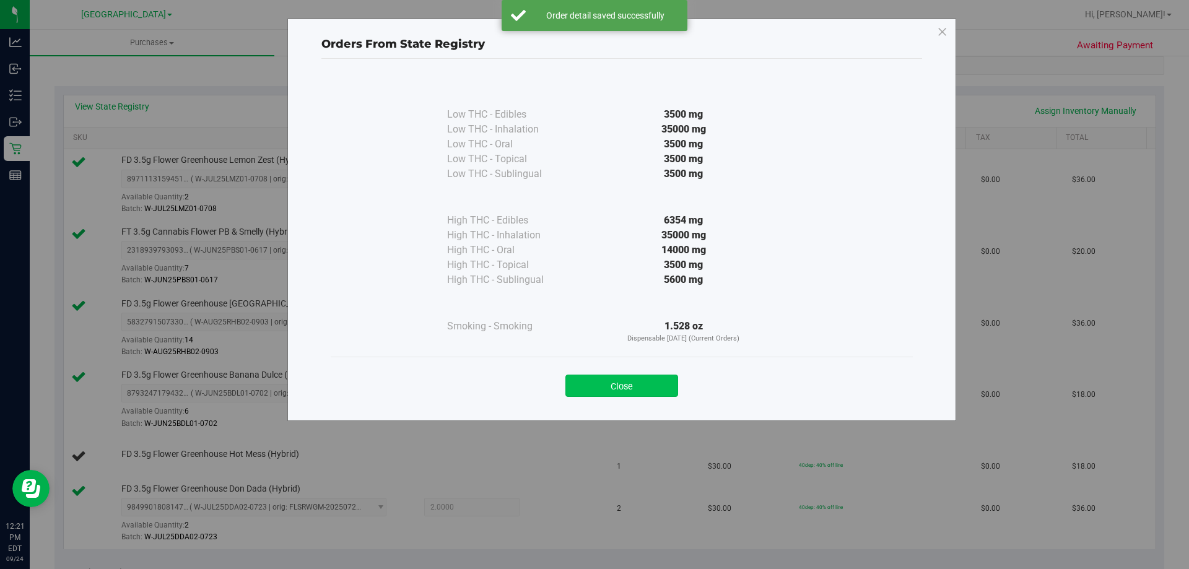
click at [670, 391] on button "Close" at bounding box center [621, 386] width 113 height 22
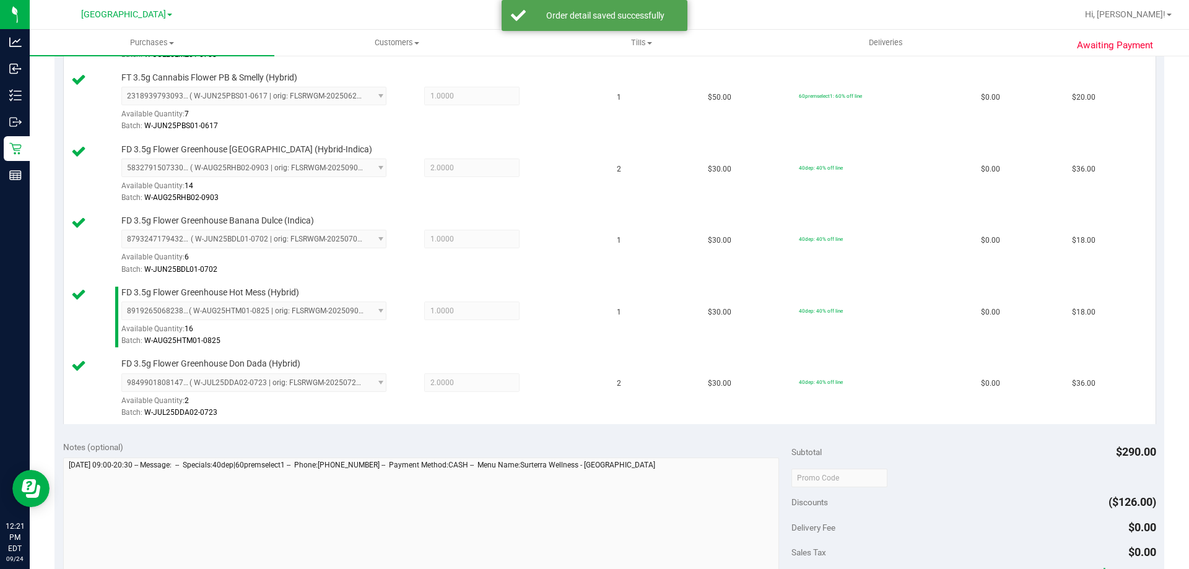
scroll to position [557, 0]
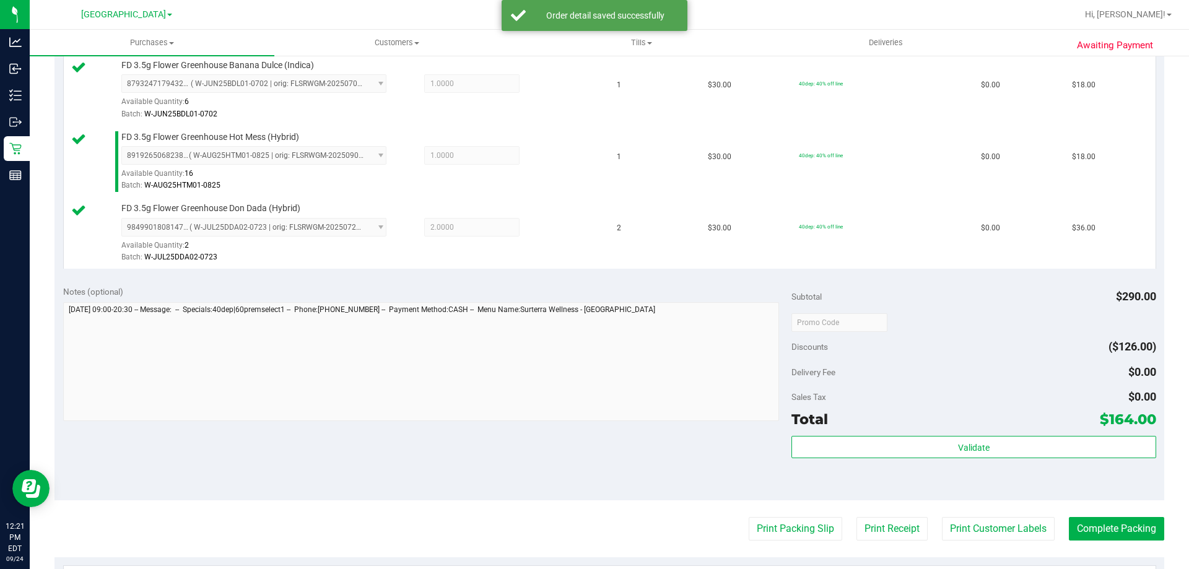
click at [1078, 463] on div "Validate" at bounding box center [973, 464] width 364 height 56
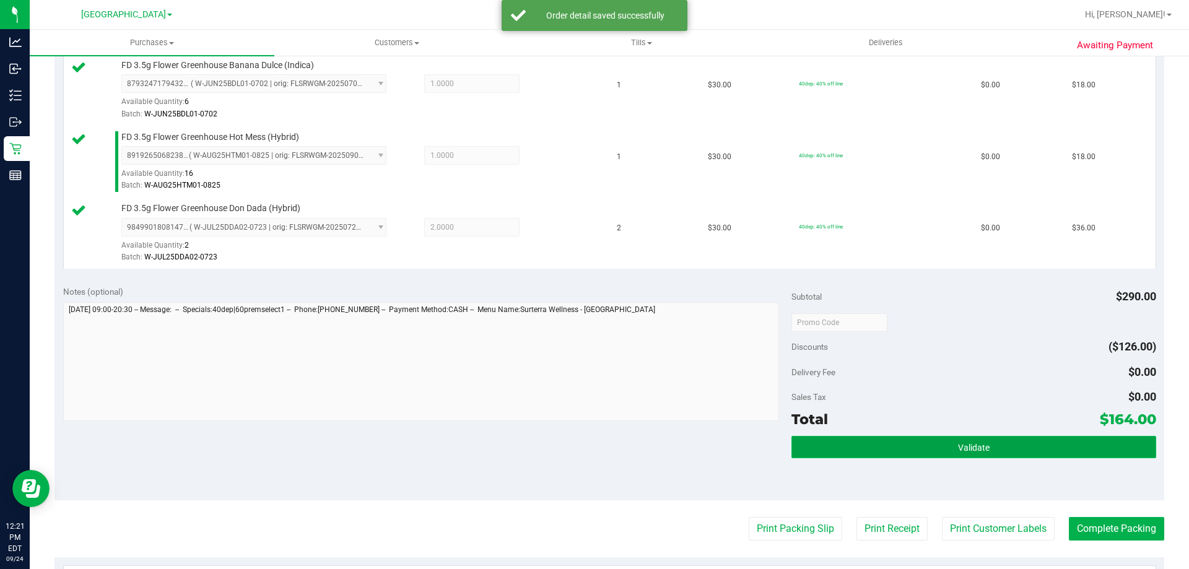
click at [1062, 451] on button "Validate" at bounding box center [973, 447] width 364 height 22
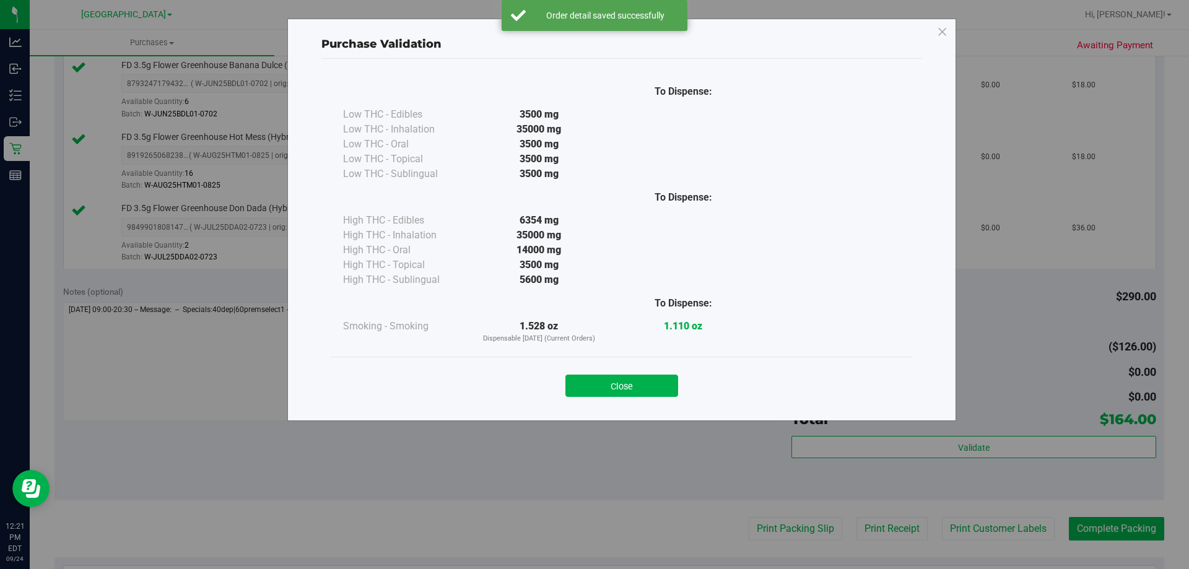
click at [653, 391] on button "Close" at bounding box center [621, 386] width 113 height 22
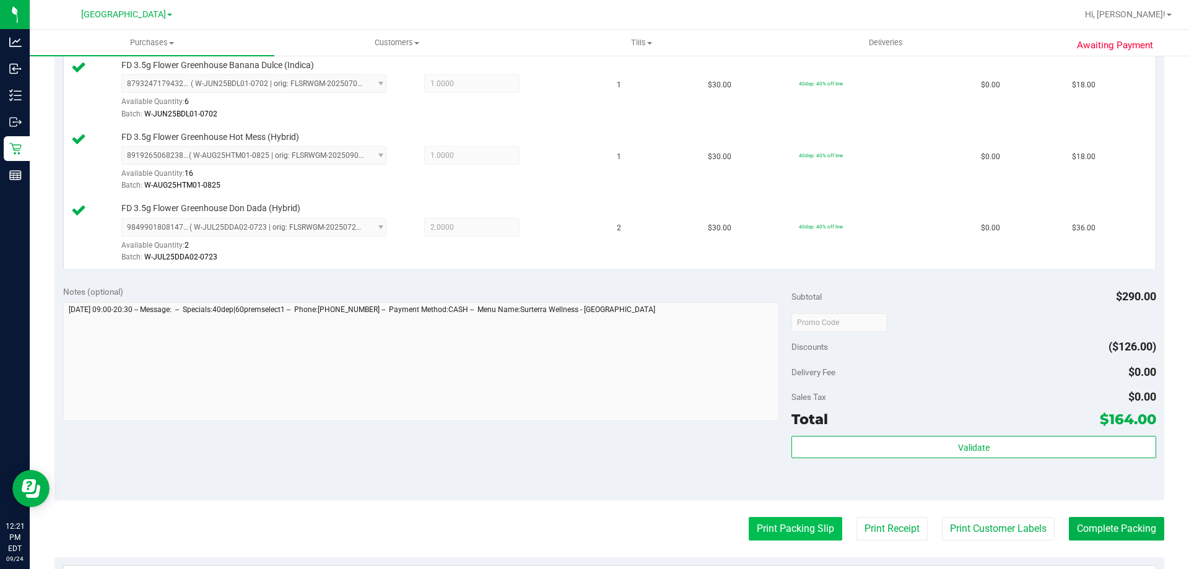
click at [787, 526] on button "Print Packing Slip" at bounding box center [794, 529] width 93 height 24
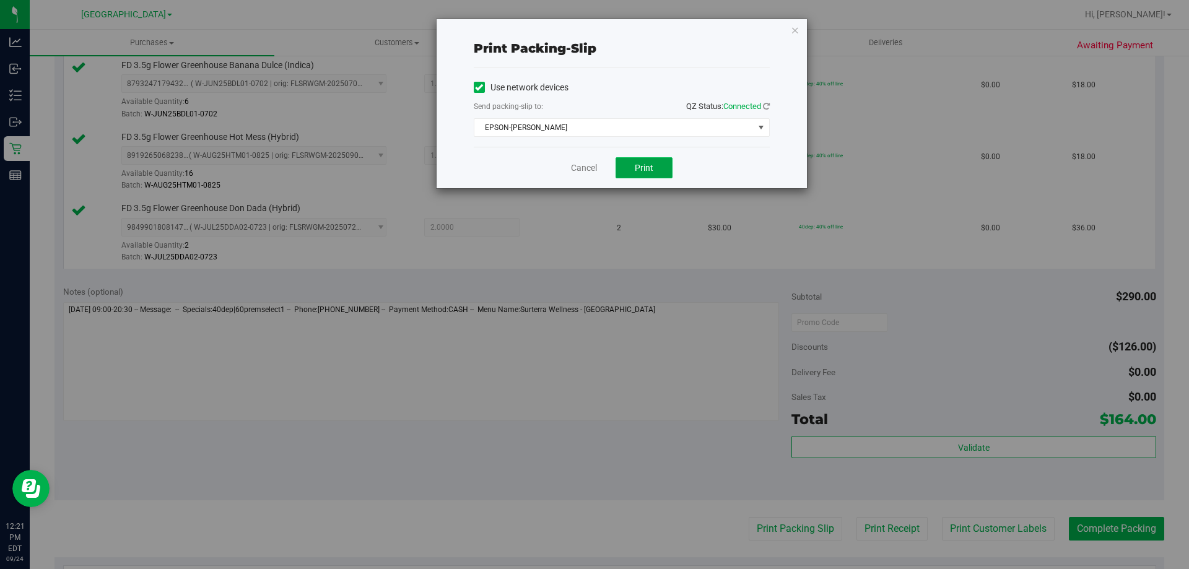
click at [641, 170] on span "Print" at bounding box center [644, 168] width 19 height 10
click at [796, 32] on icon "button" at bounding box center [795, 29] width 9 height 15
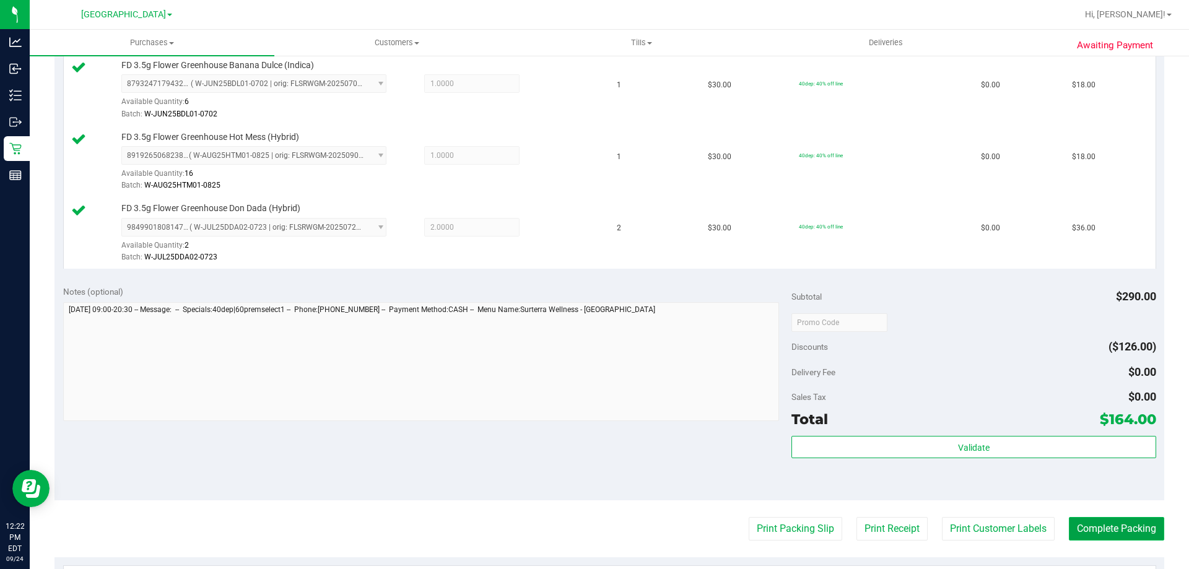
click at [1093, 522] on button "Complete Packing" at bounding box center [1116, 529] width 95 height 24
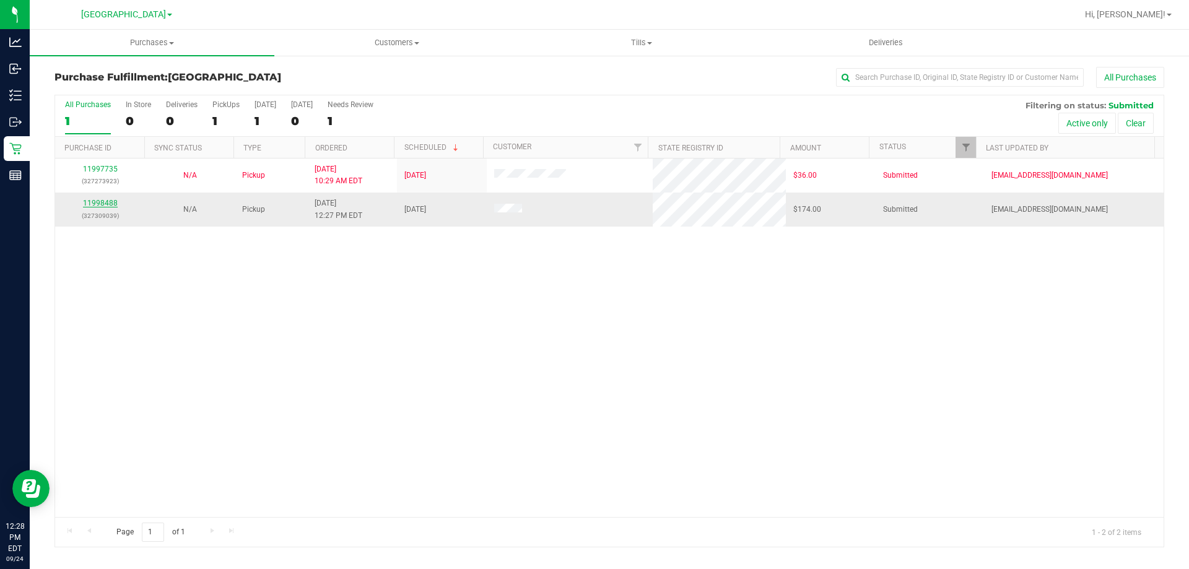
click at [106, 206] on link "11998488" at bounding box center [100, 203] width 35 height 9
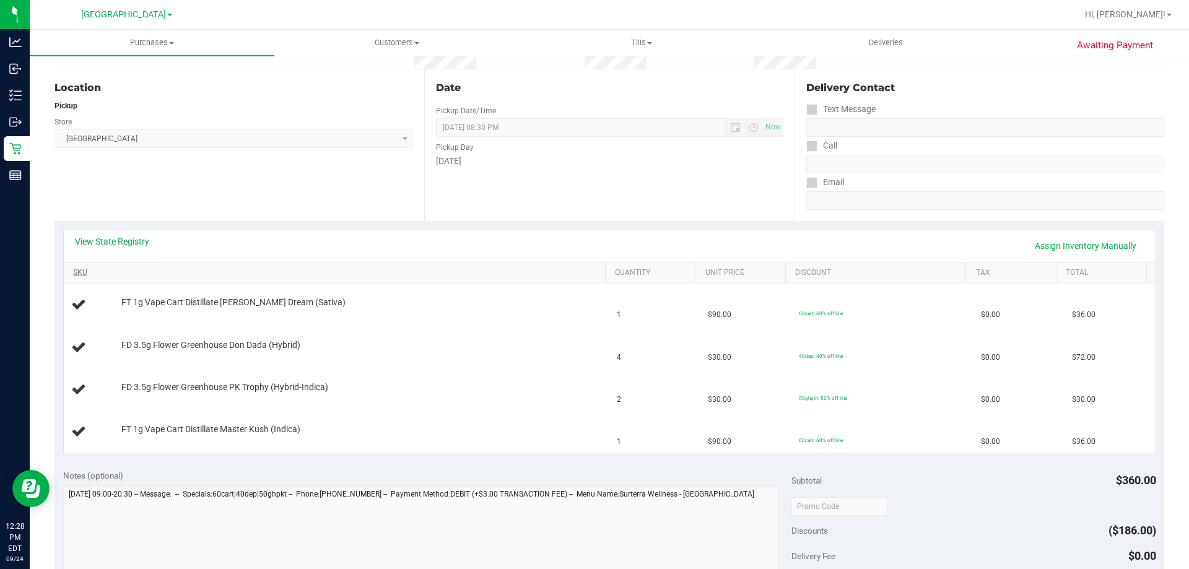
scroll to position [124, 0]
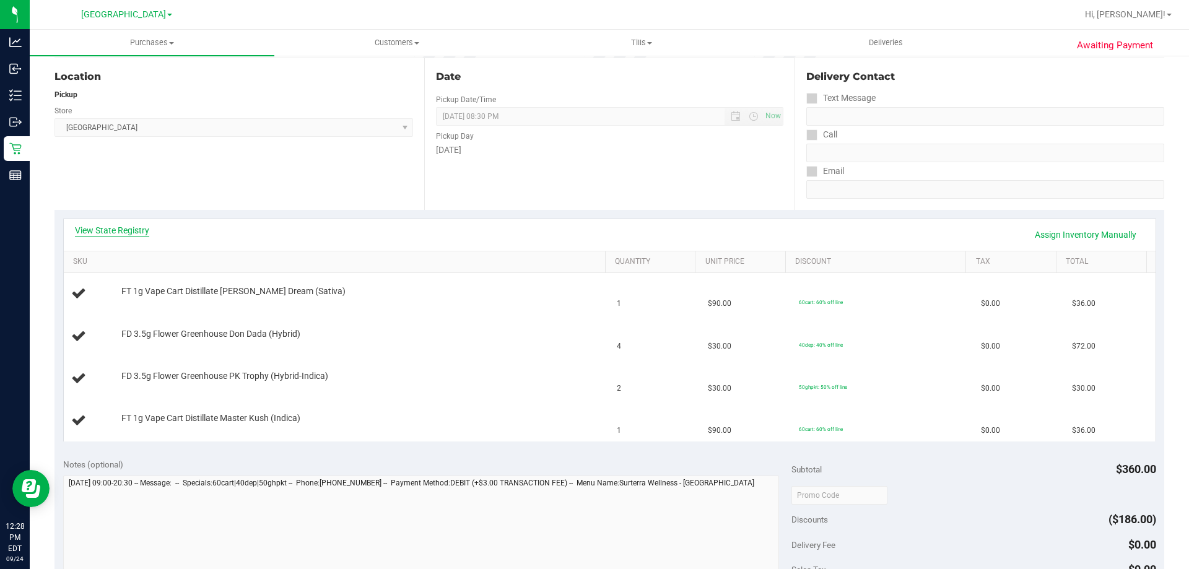
click at [121, 235] on link "View State Registry" at bounding box center [112, 230] width 74 height 12
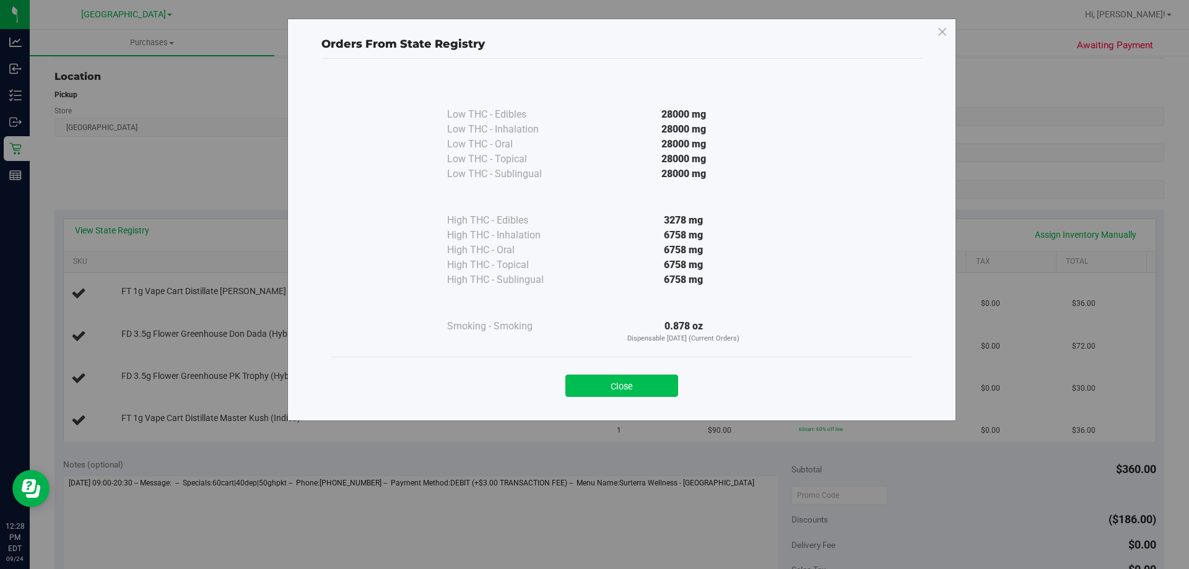
click at [632, 381] on button "Close" at bounding box center [621, 386] width 113 height 22
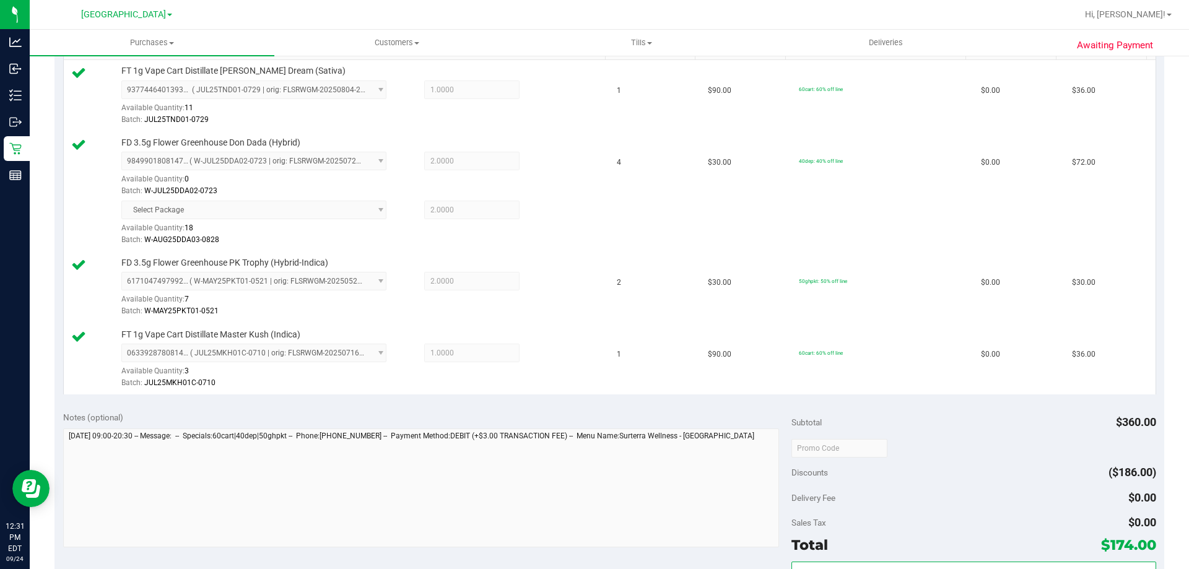
scroll to position [433, 0]
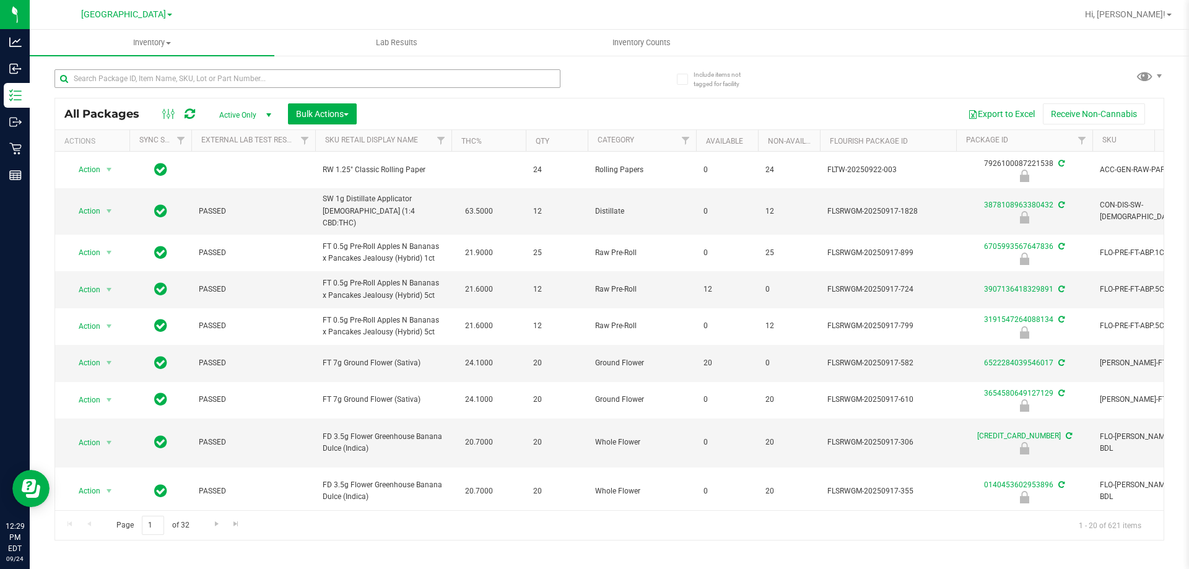
scroll to position [123, 0]
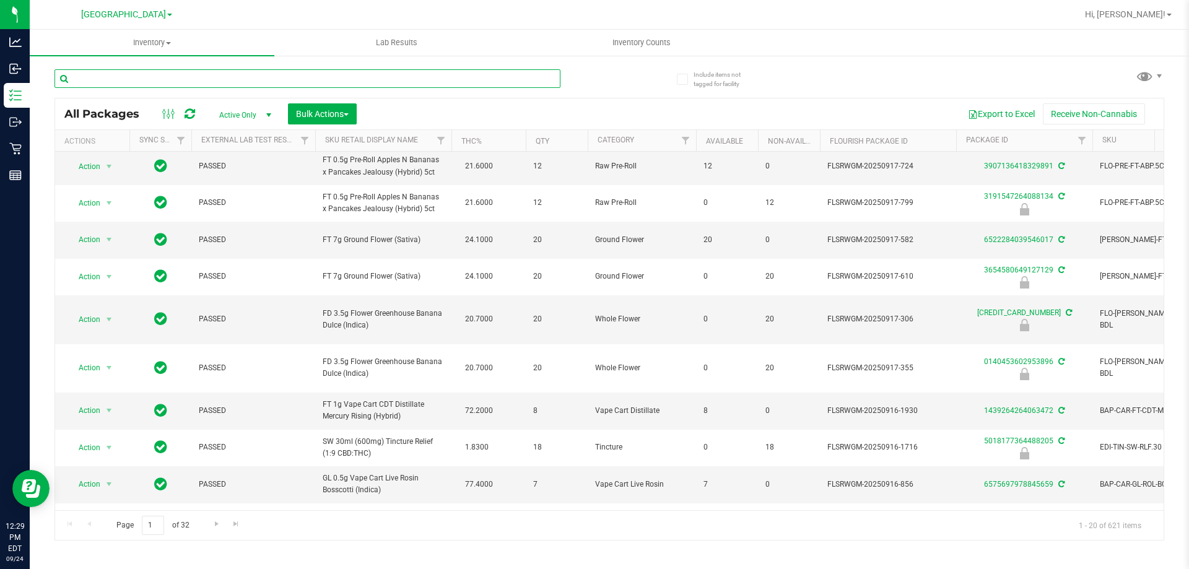
click at [160, 77] on input "text" at bounding box center [307, 78] width 506 height 19
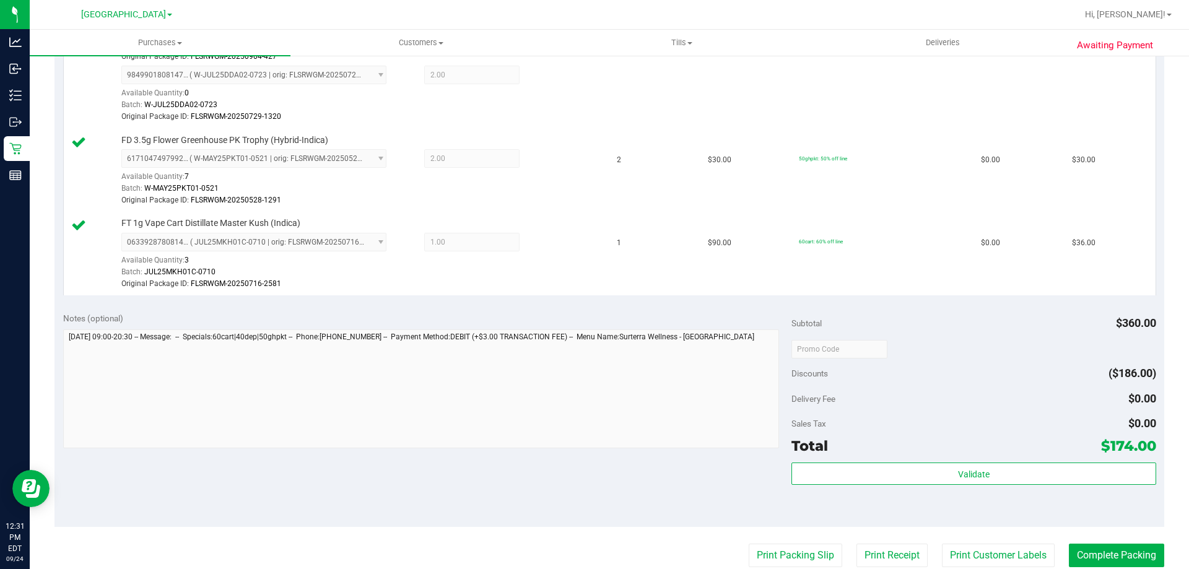
scroll to position [681, 0]
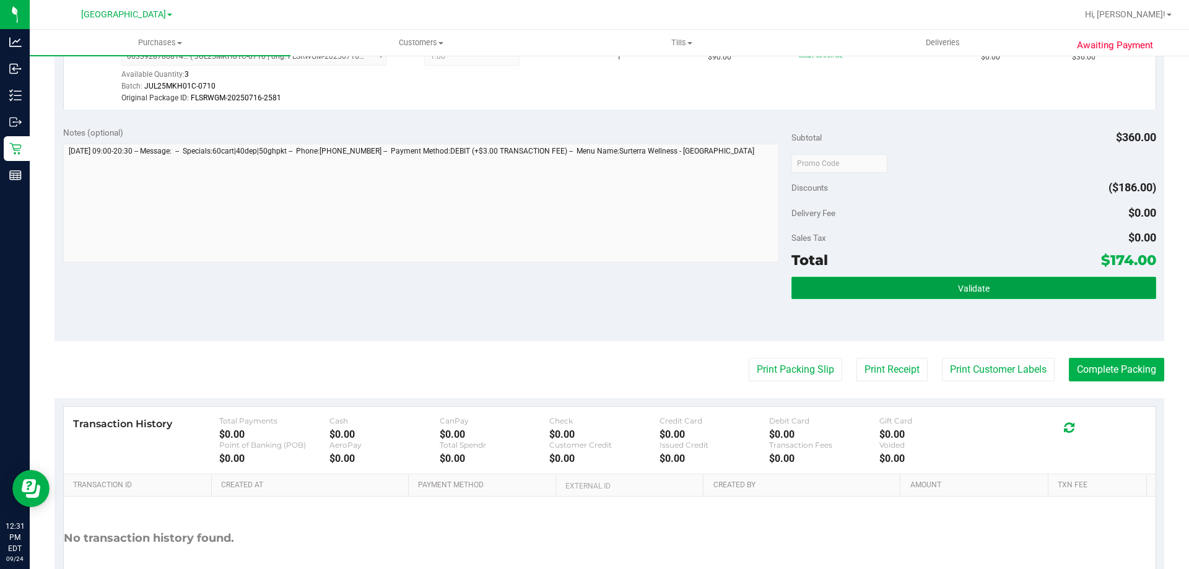
click at [987, 280] on button "Validate" at bounding box center [973, 288] width 364 height 22
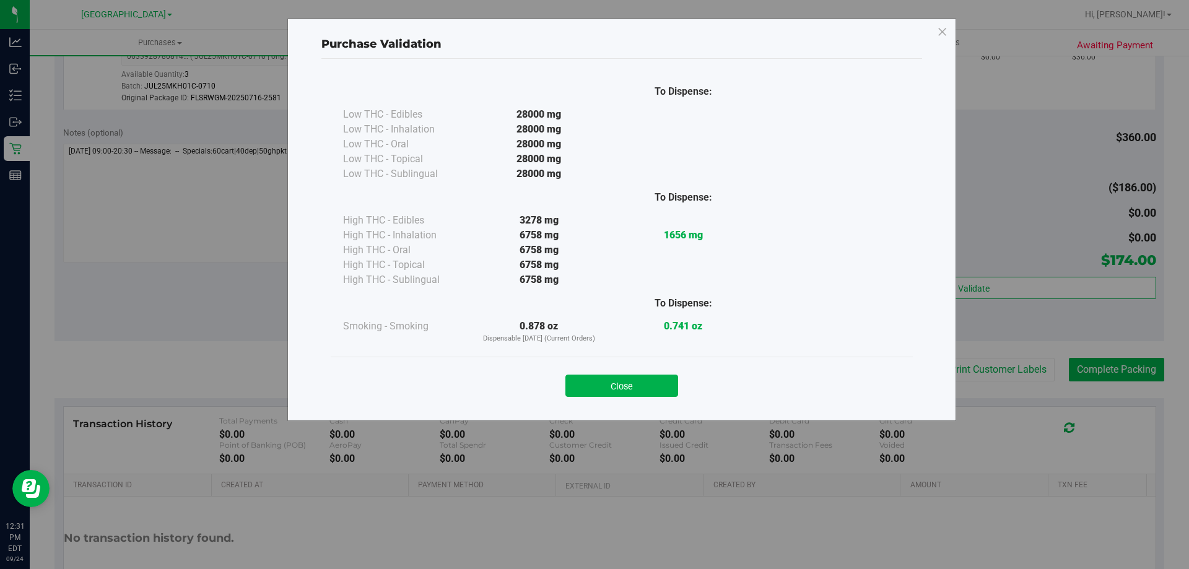
drag, startPoint x: 615, startPoint y: 385, endPoint x: 698, endPoint y: 373, distance: 84.4
click at [615, 385] on button "Close" at bounding box center [621, 386] width 113 height 22
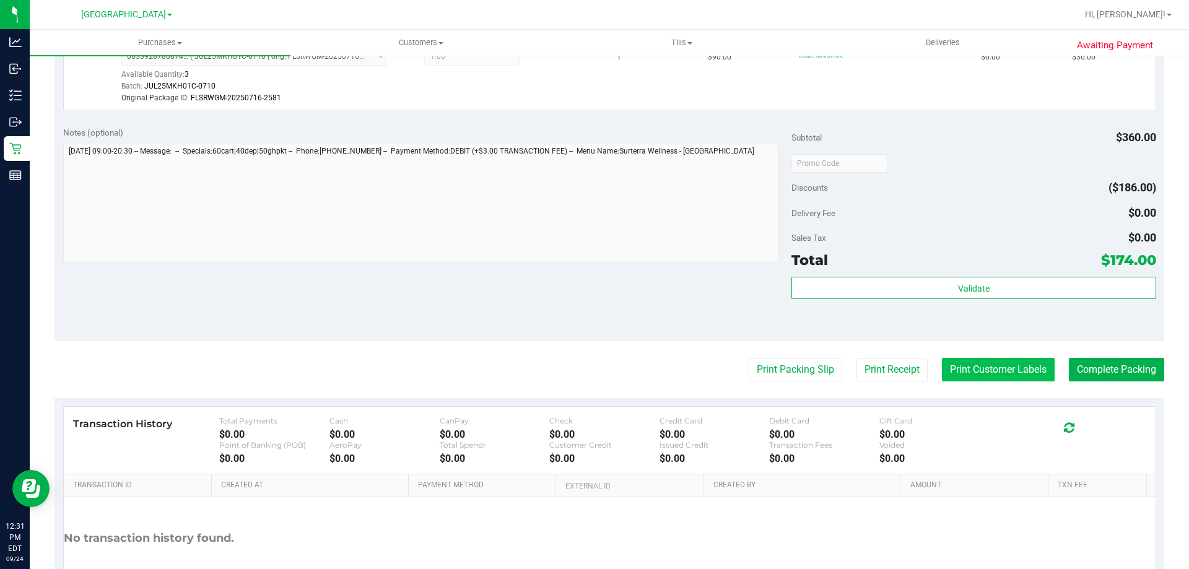
click at [992, 367] on button "Print Customer Labels" at bounding box center [998, 370] width 113 height 24
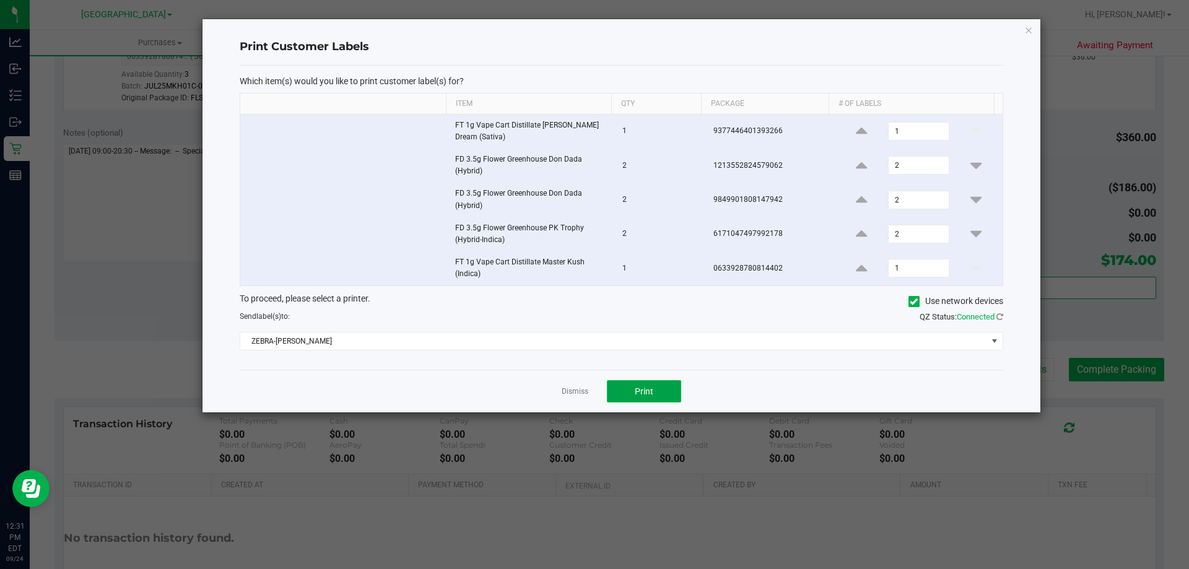
click at [634, 390] on button "Print" at bounding box center [644, 391] width 74 height 22
click at [1026, 28] on icon "button" at bounding box center [1028, 29] width 9 height 15
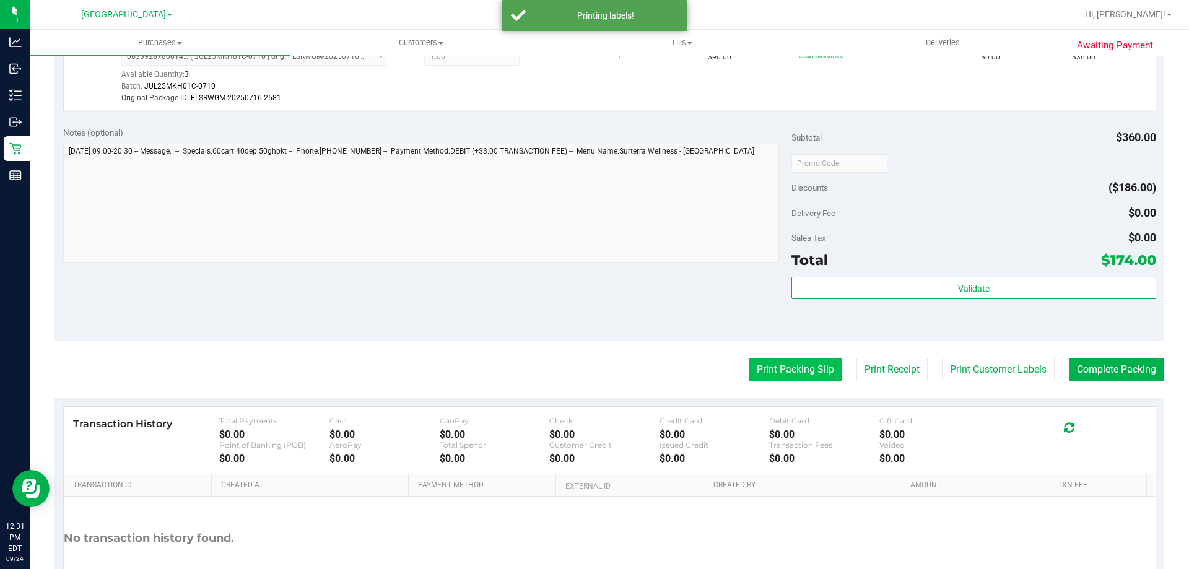
click at [786, 374] on button "Print Packing Slip" at bounding box center [794, 370] width 93 height 24
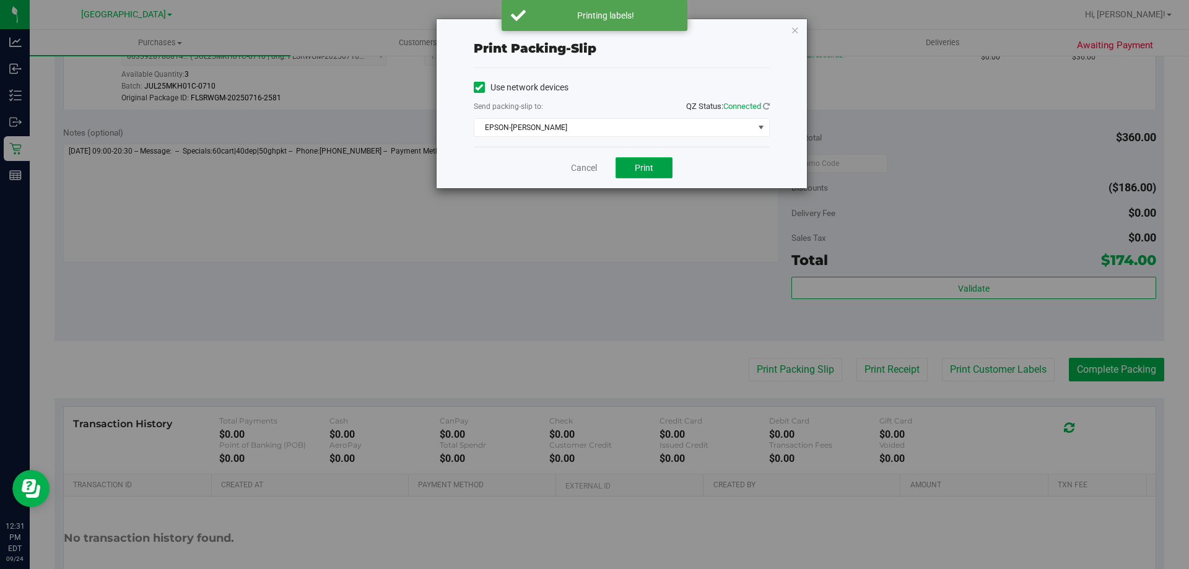
click at [648, 171] on span "Print" at bounding box center [644, 168] width 19 height 10
click at [794, 28] on icon "button" at bounding box center [795, 29] width 9 height 15
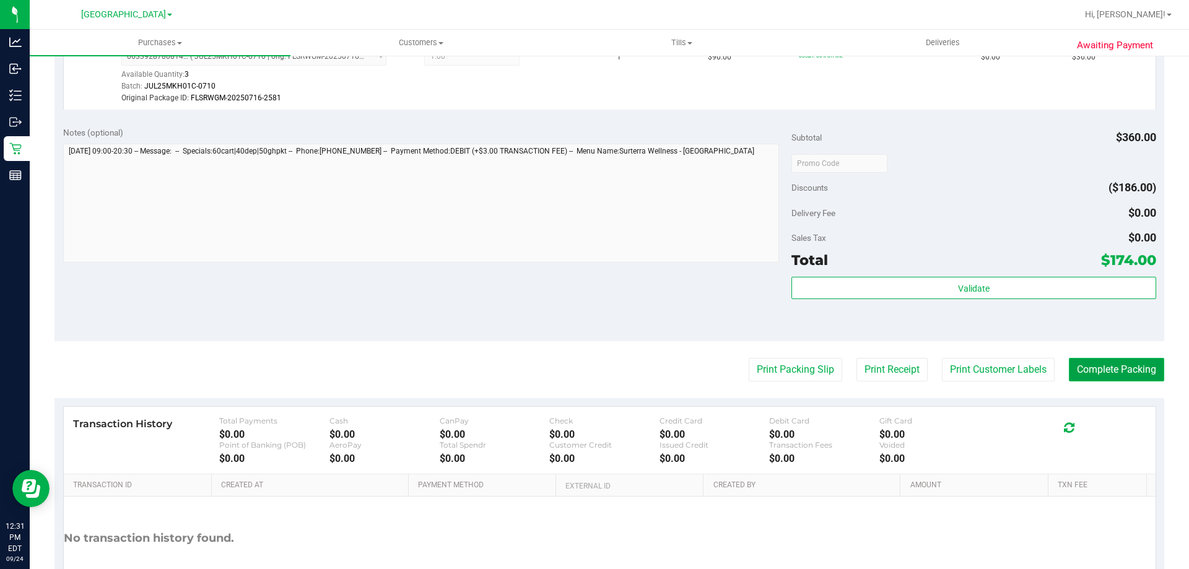
click at [1099, 368] on button "Complete Packing" at bounding box center [1116, 370] width 95 height 24
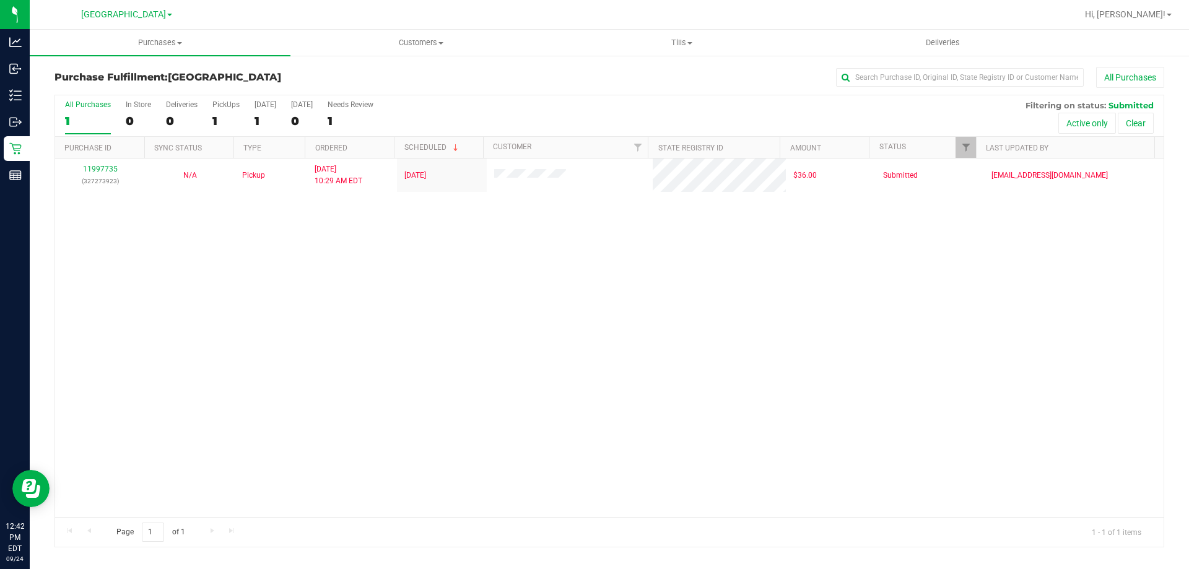
click at [440, 5] on div at bounding box center [649, 14] width 855 height 24
click at [896, 105] on div "All Purchases 1 In Store 0 Deliveries 0 PickUps 1 Today 1 Tomorrow 0 Needs Revi…" at bounding box center [609, 100] width 1108 height 10
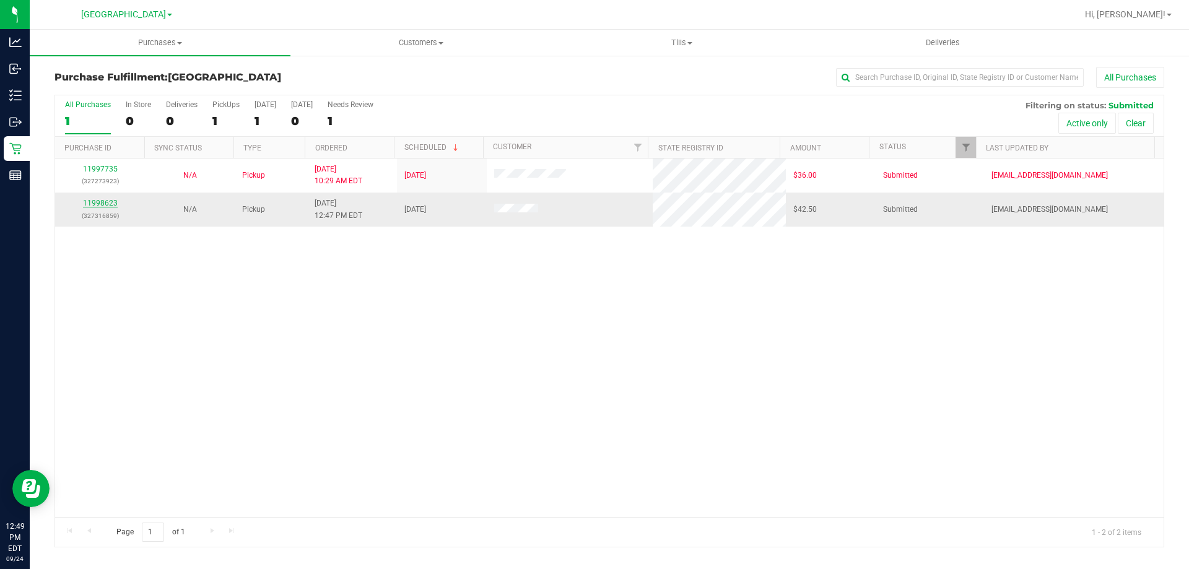
click at [111, 203] on link "11998623" at bounding box center [100, 203] width 35 height 9
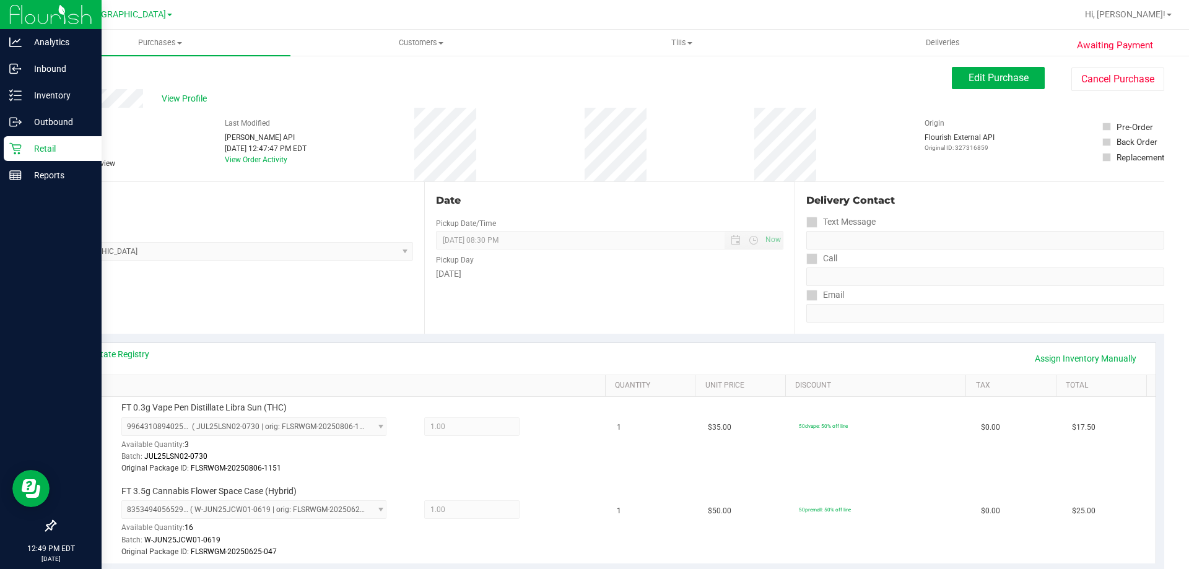
click at [24, 149] on p "Retail" at bounding box center [59, 148] width 74 height 15
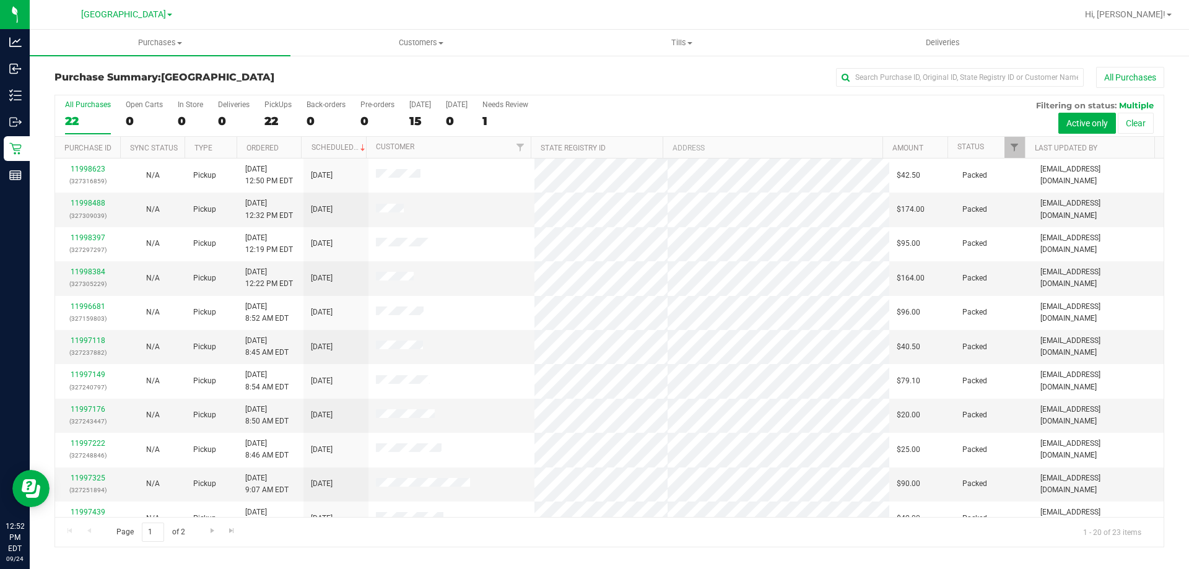
click at [711, 82] on div "All Purchases" at bounding box center [794, 77] width 740 height 21
click at [92, 200] on link "11998832" at bounding box center [88, 203] width 35 height 9
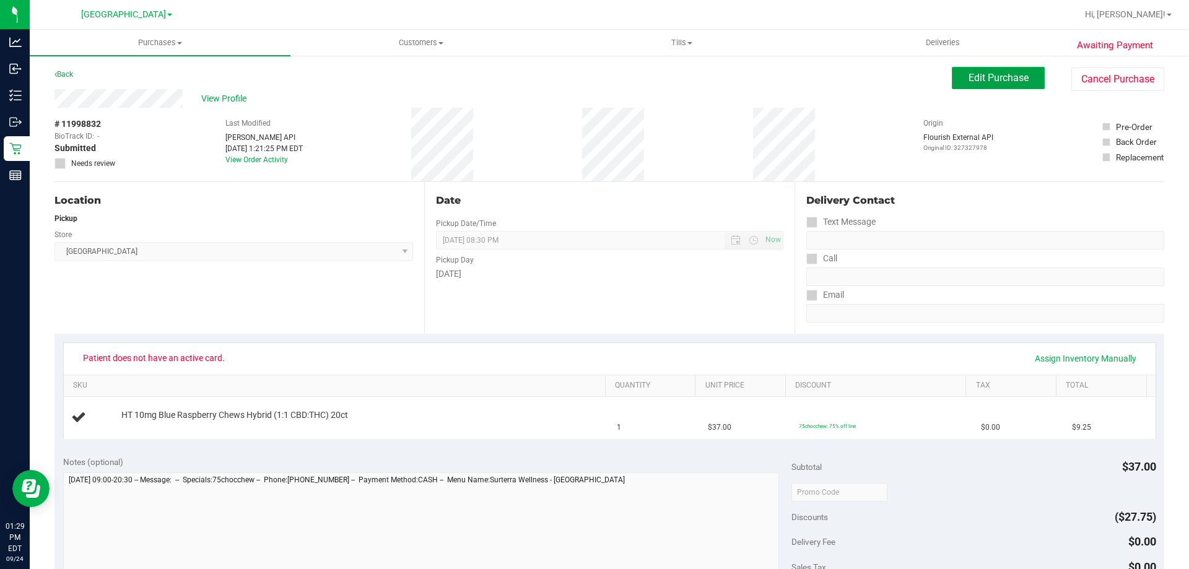
click at [986, 81] on span "Edit Purchase" at bounding box center [998, 78] width 60 height 12
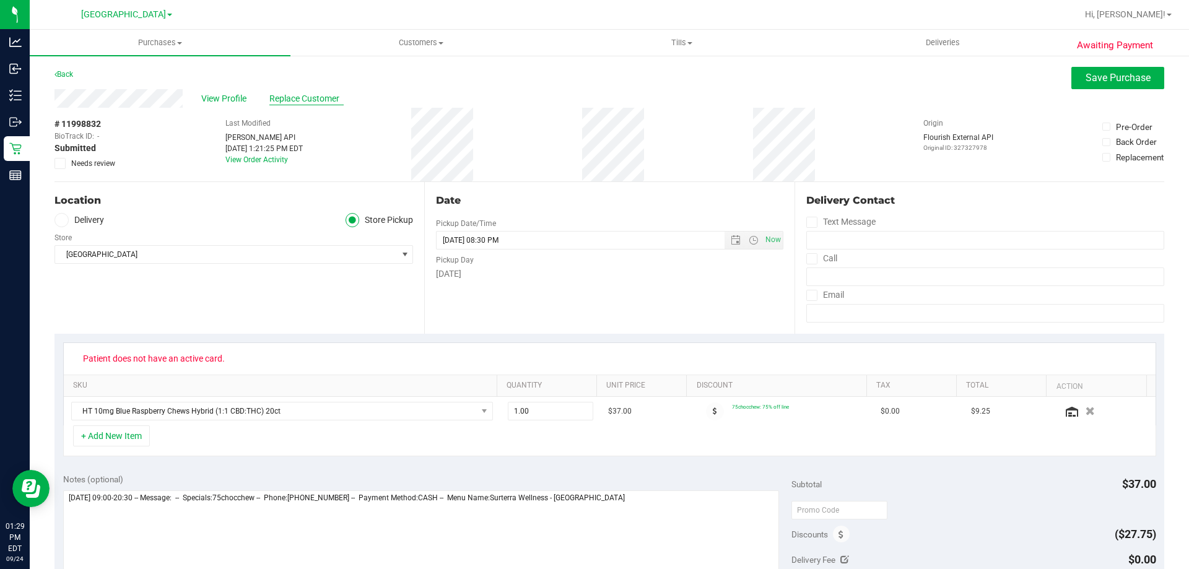
click at [325, 95] on span "Replace Customer" at bounding box center [306, 98] width 74 height 13
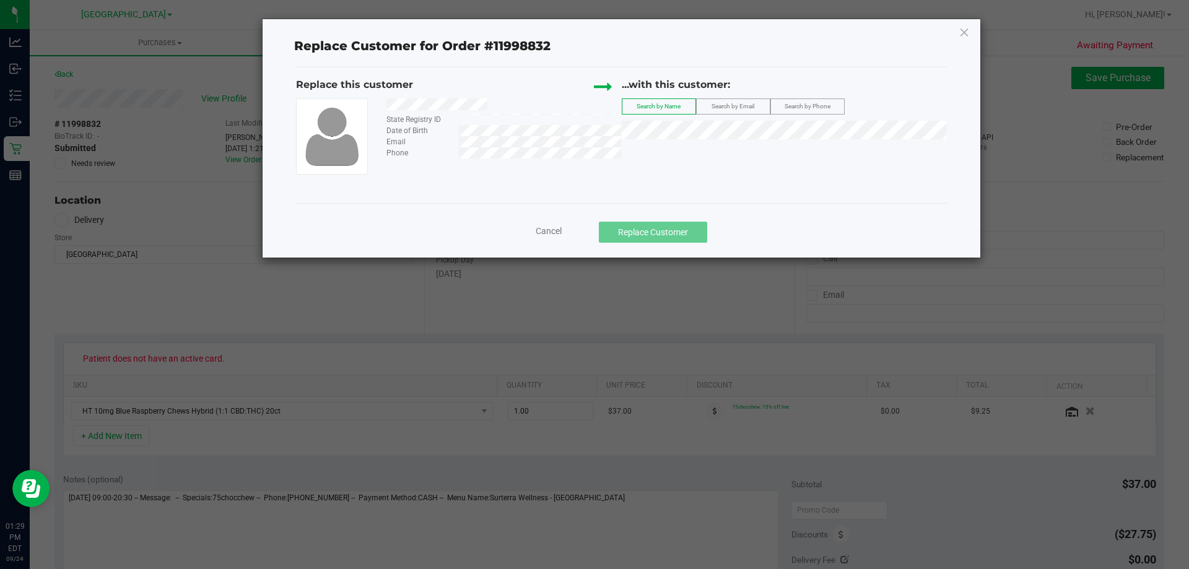
click at [719, 103] on span "Search by Email" at bounding box center [732, 106] width 43 height 7
click at [670, 149] on span "Zachary Eisenhardt" at bounding box center [663, 153] width 66 height 10
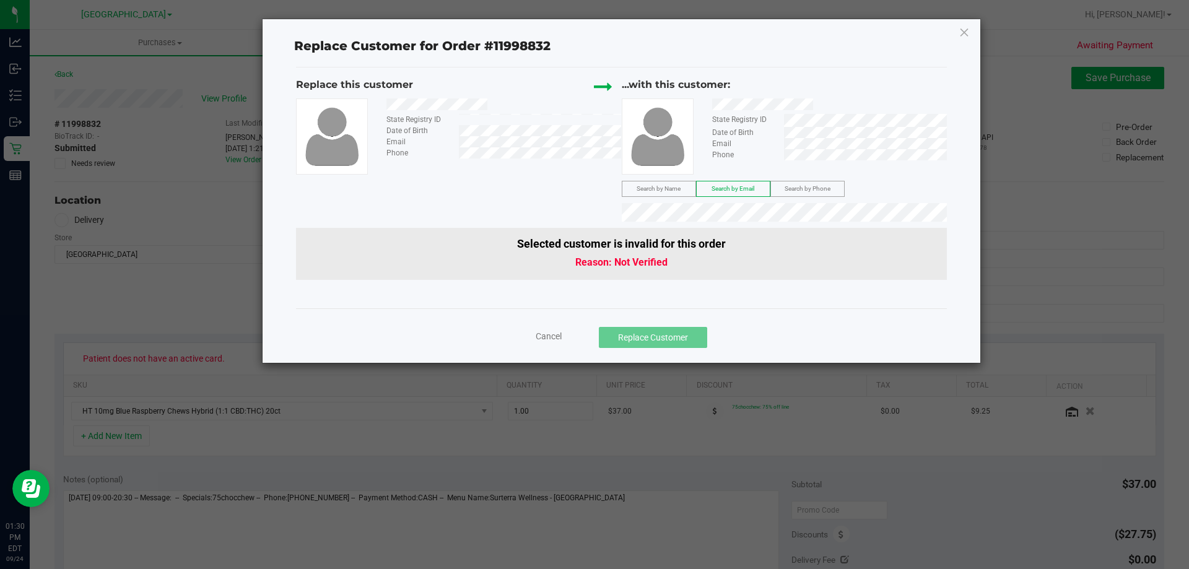
drag, startPoint x: 648, startPoint y: 132, endPoint x: 786, endPoint y: 192, distance: 150.3
click at [786, 192] on span "Search by Phone" at bounding box center [807, 188] width 46 height 7
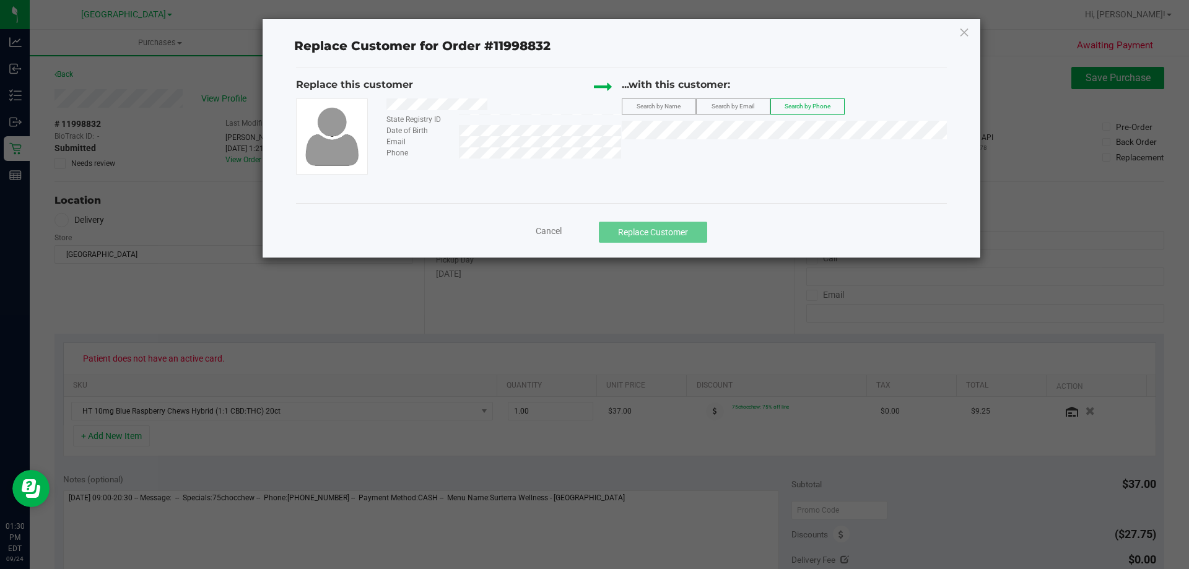
drag, startPoint x: 498, startPoint y: 106, endPoint x: 383, endPoint y: 107, distance: 114.5
click at [383, 107] on div at bounding box center [499, 105] width 244 height 15
click at [648, 106] on span "Search by Name" at bounding box center [658, 106] width 44 height 7
drag, startPoint x: 500, startPoint y: 97, endPoint x: 487, endPoint y: 112, distance: 20.6
click at [487, 112] on div "Replace this customer State Registry ID Date of Birth Email Phone" at bounding box center [459, 125] width 326 height 97
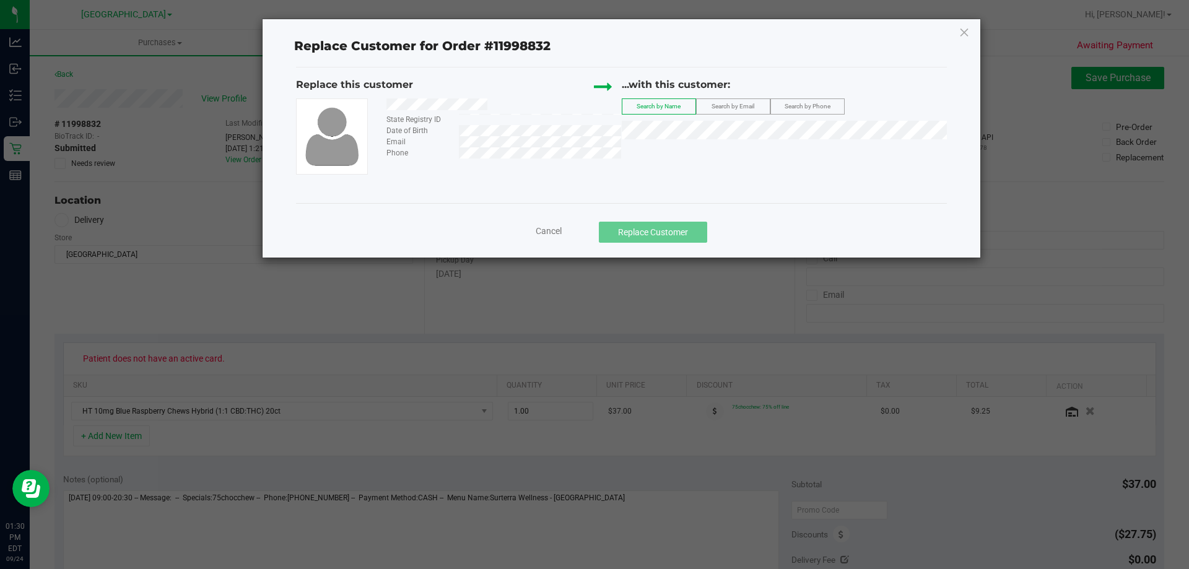
click at [389, 106] on div at bounding box center [499, 105] width 244 height 15
click at [690, 152] on span "ZACHARY EISENHARDT" at bounding box center [663, 153] width 66 height 10
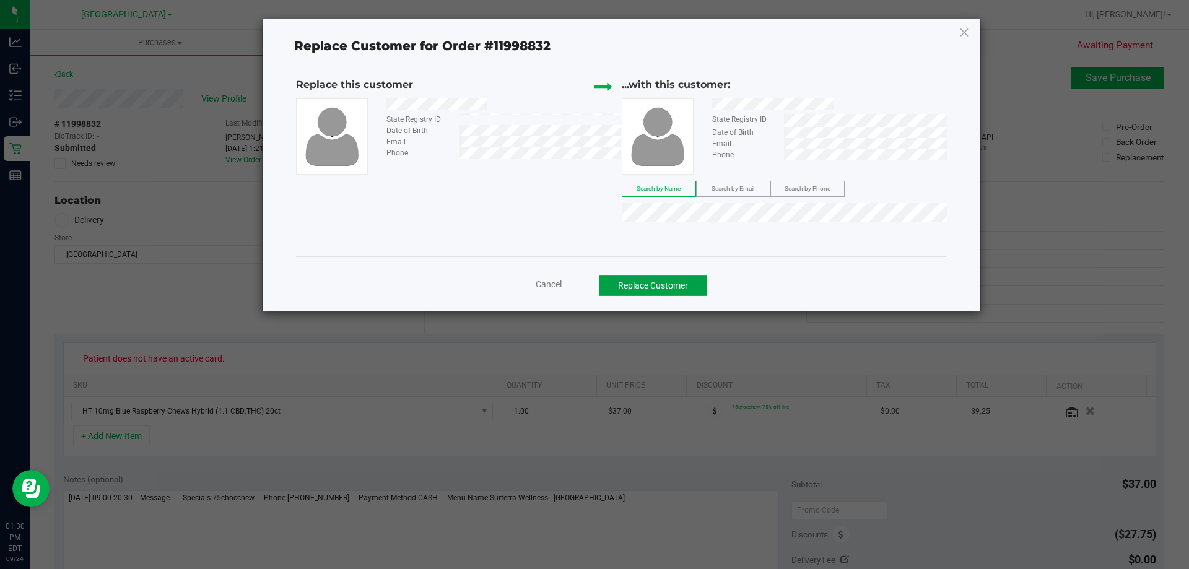
click at [657, 276] on button "Replace Customer" at bounding box center [653, 285] width 108 height 21
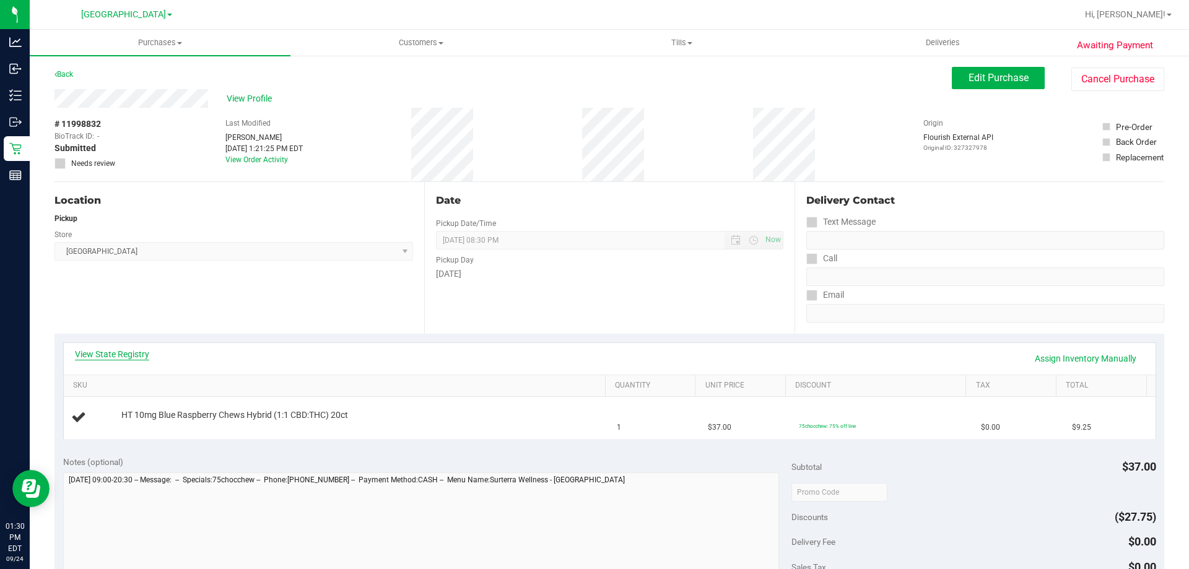
click at [135, 357] on link "View State Registry" at bounding box center [112, 354] width 74 height 12
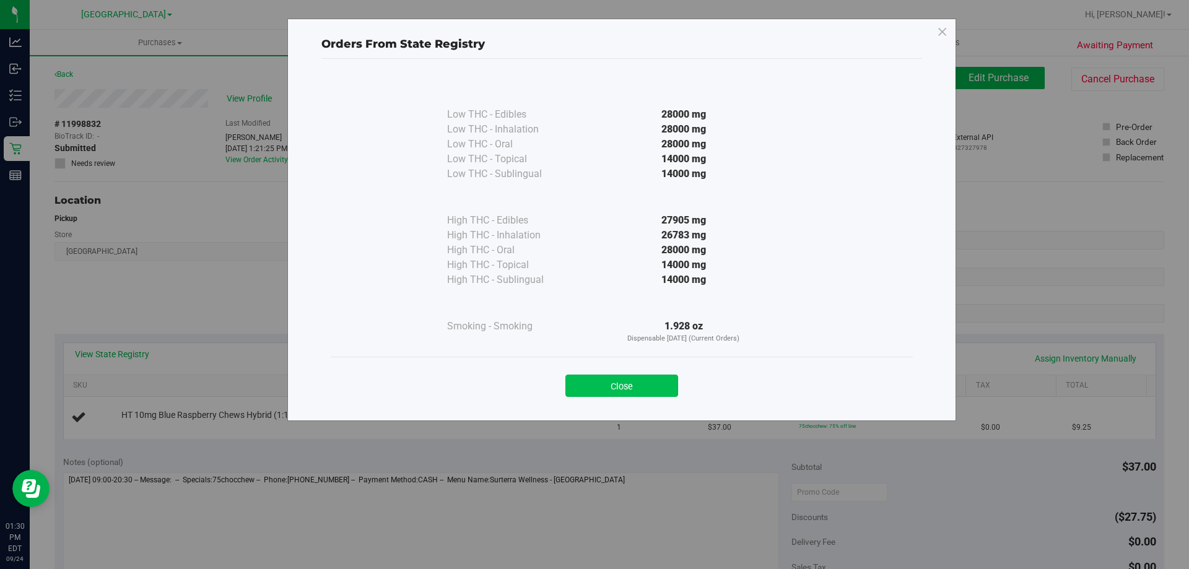
click at [616, 386] on button "Close" at bounding box center [621, 386] width 113 height 22
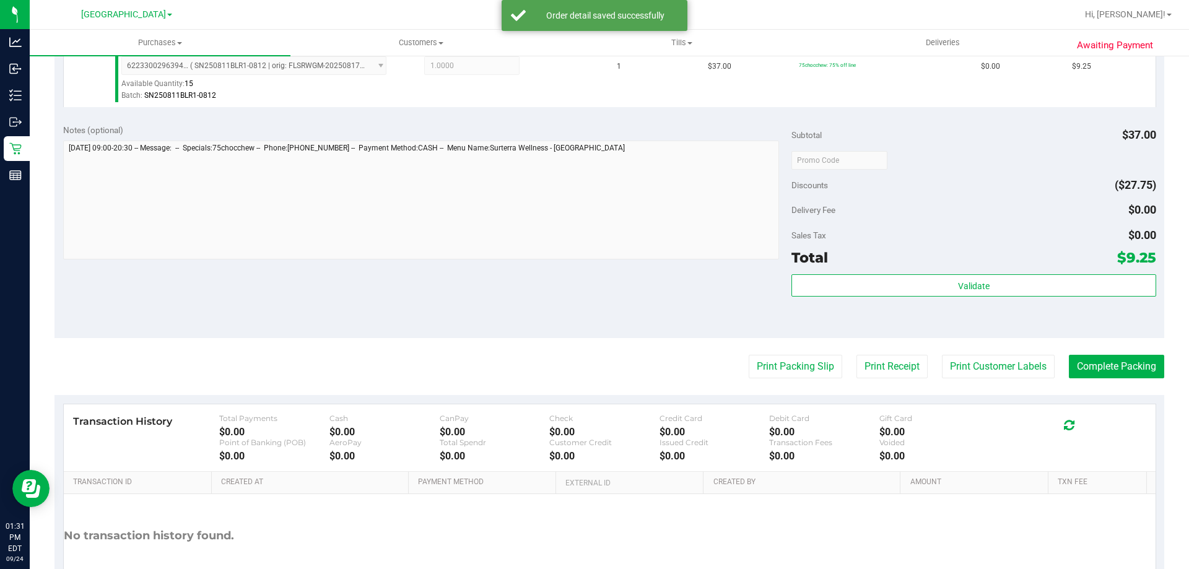
scroll to position [371, 0]
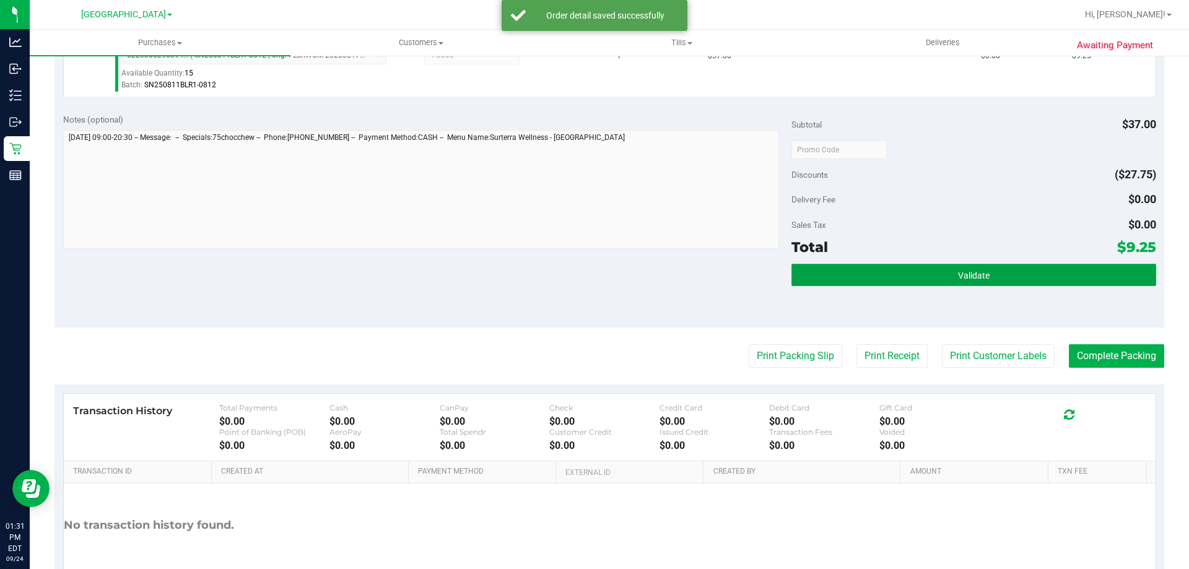
click at [952, 268] on button "Validate" at bounding box center [973, 275] width 364 height 22
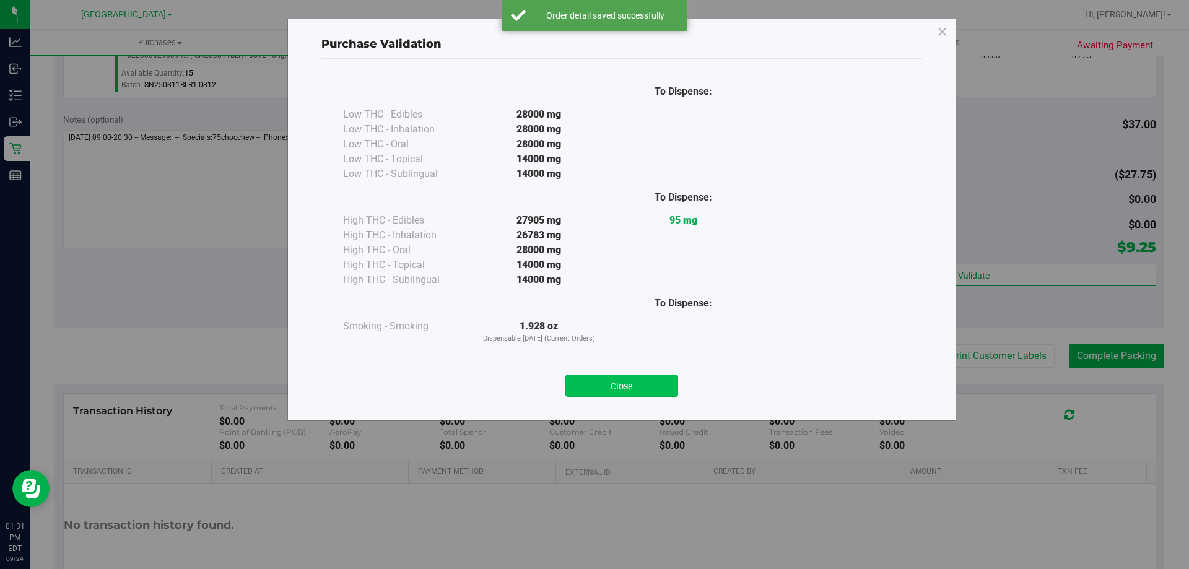
click at [657, 377] on button "Close" at bounding box center [621, 386] width 113 height 22
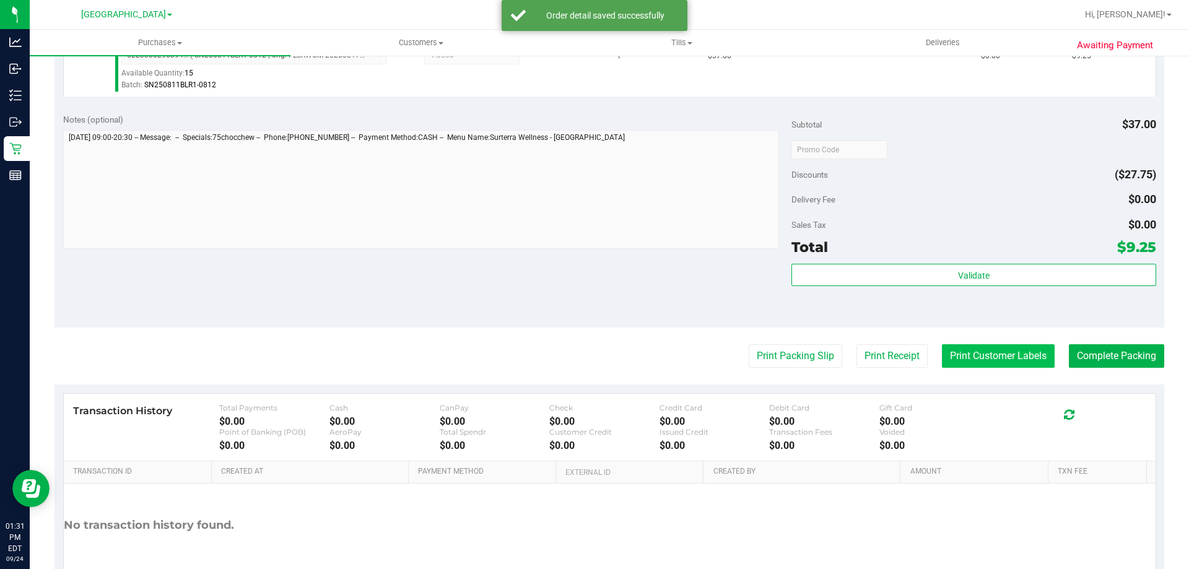
click at [966, 350] on button "Print Customer Labels" at bounding box center [998, 356] width 113 height 24
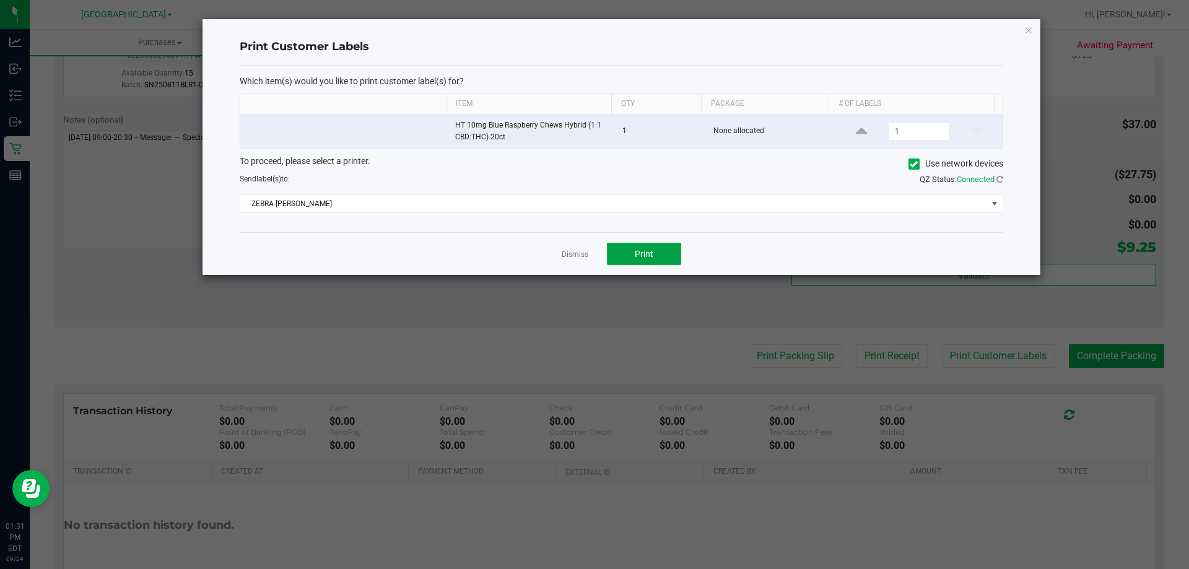
click at [631, 262] on button "Print" at bounding box center [644, 254] width 74 height 22
click at [1030, 29] on icon "button" at bounding box center [1028, 29] width 9 height 15
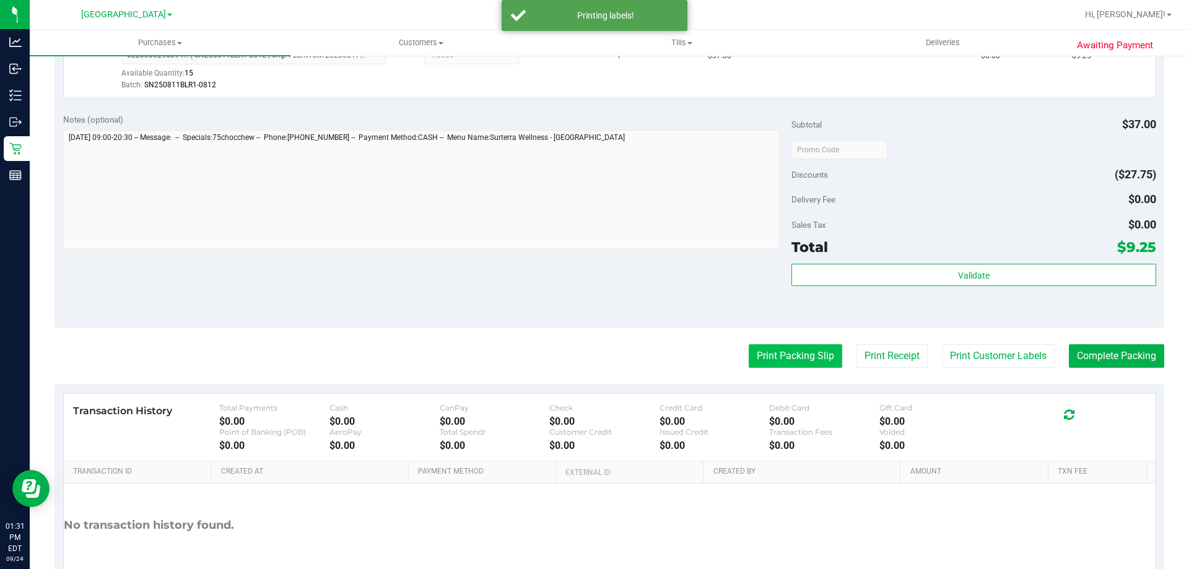
click at [792, 354] on button "Print Packing Slip" at bounding box center [794, 356] width 93 height 24
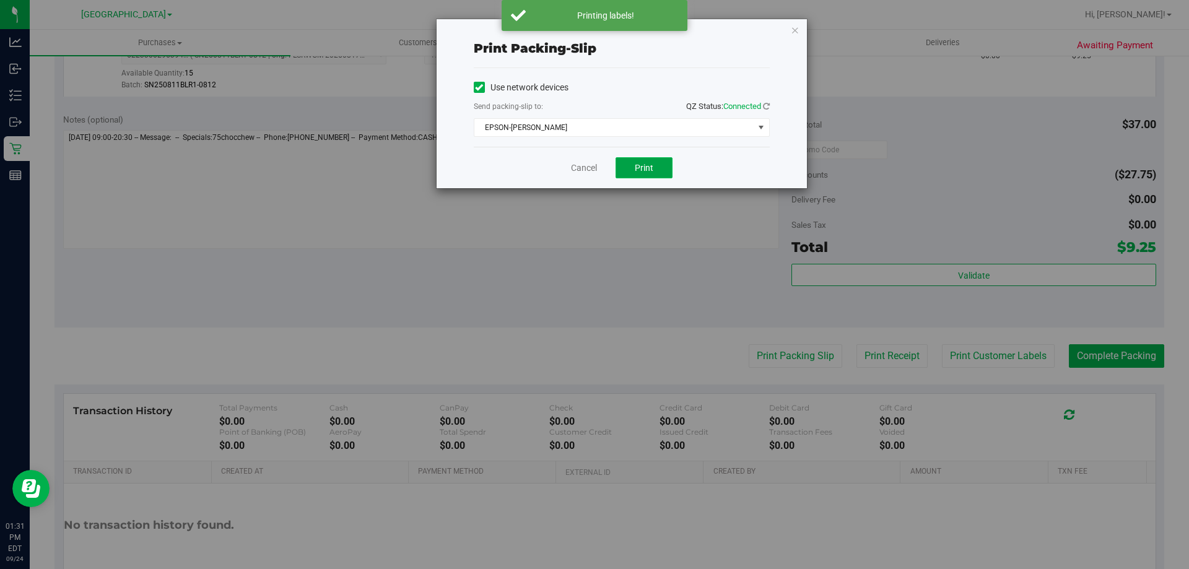
click at [663, 164] on button "Print" at bounding box center [643, 167] width 57 height 21
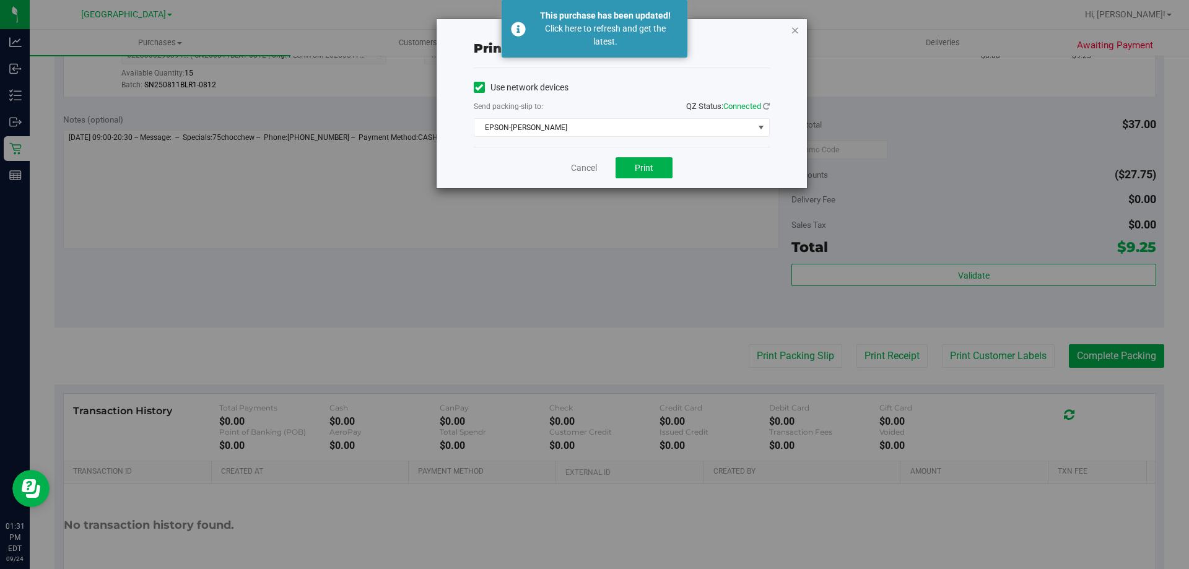
click at [796, 28] on icon "button" at bounding box center [795, 29] width 9 height 15
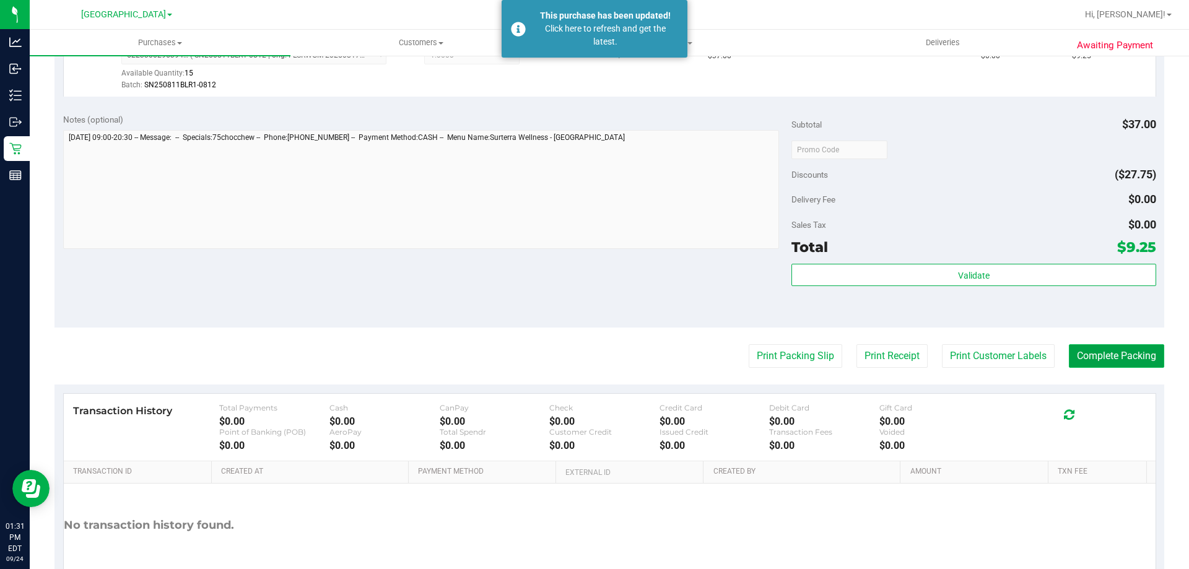
click at [1095, 363] on button "Complete Packing" at bounding box center [1116, 356] width 95 height 24
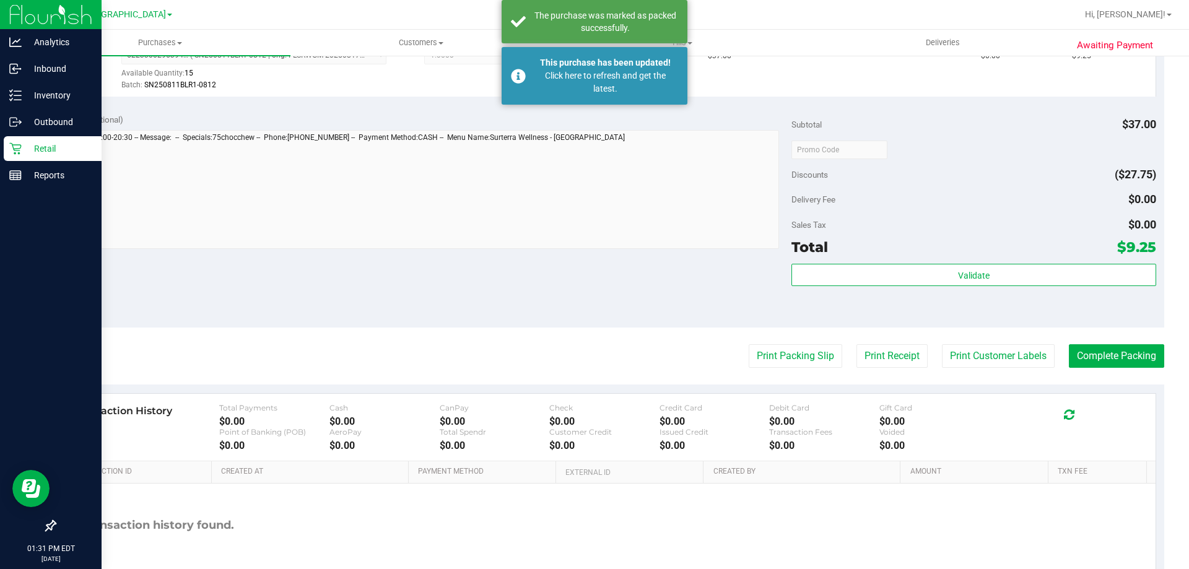
click at [38, 148] on p "Retail" at bounding box center [59, 148] width 74 height 15
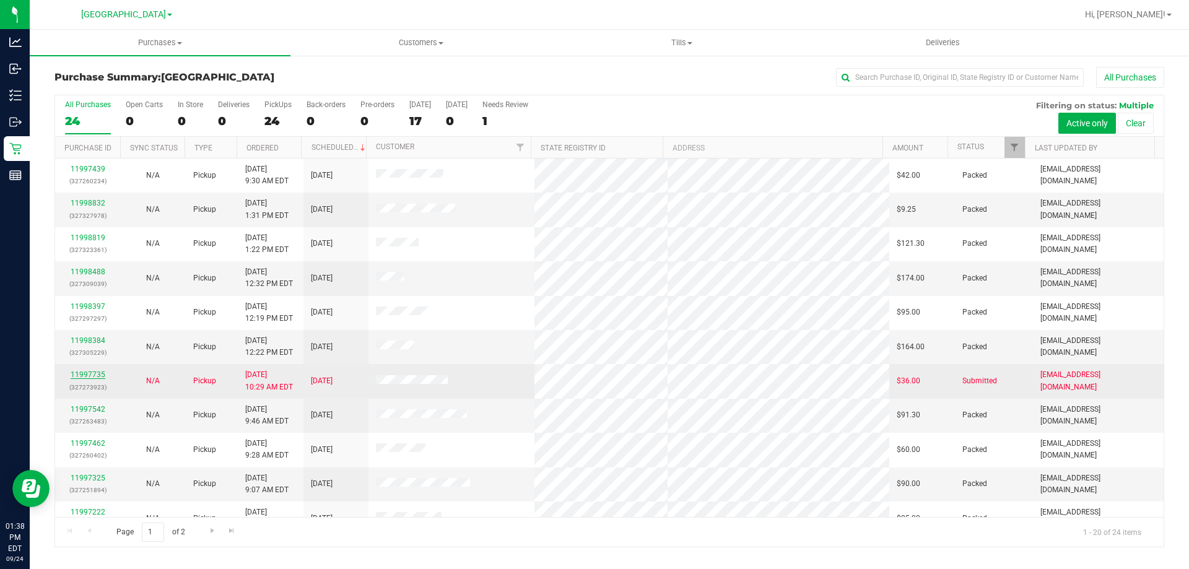
click at [81, 375] on div "All Purchases 24 Open Carts 0 In Store 0 Deliveries 0 PickUps 24 Back-orders 0 …" at bounding box center [608, 321] width 1109 height 453
click at [90, 374] on link "11997735" at bounding box center [88, 374] width 35 height 9
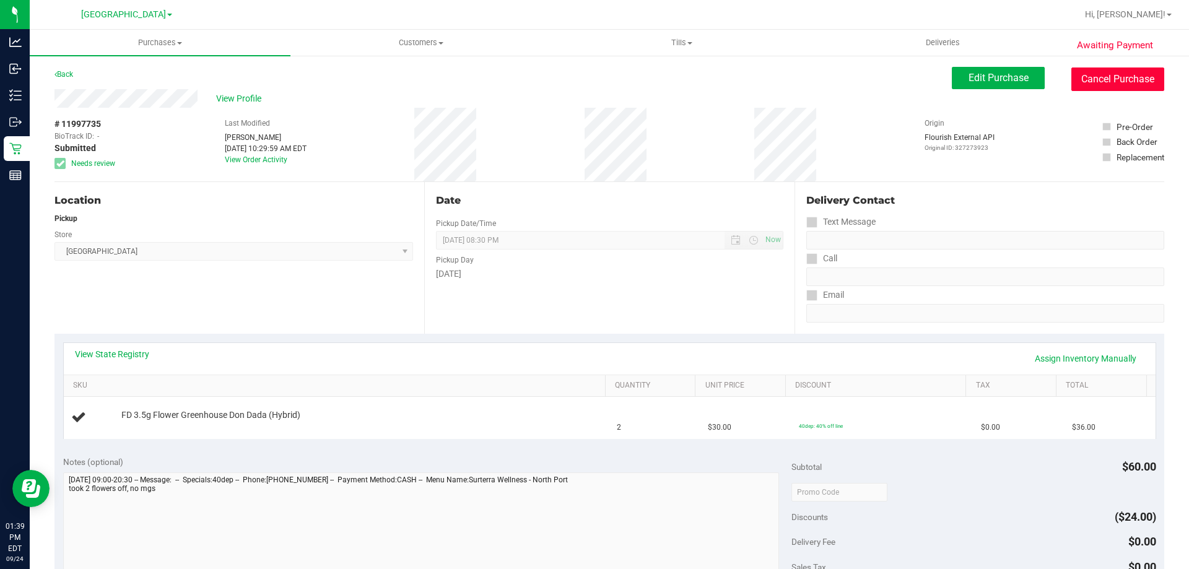
click at [1127, 87] on button "Cancel Purchase" at bounding box center [1117, 79] width 93 height 24
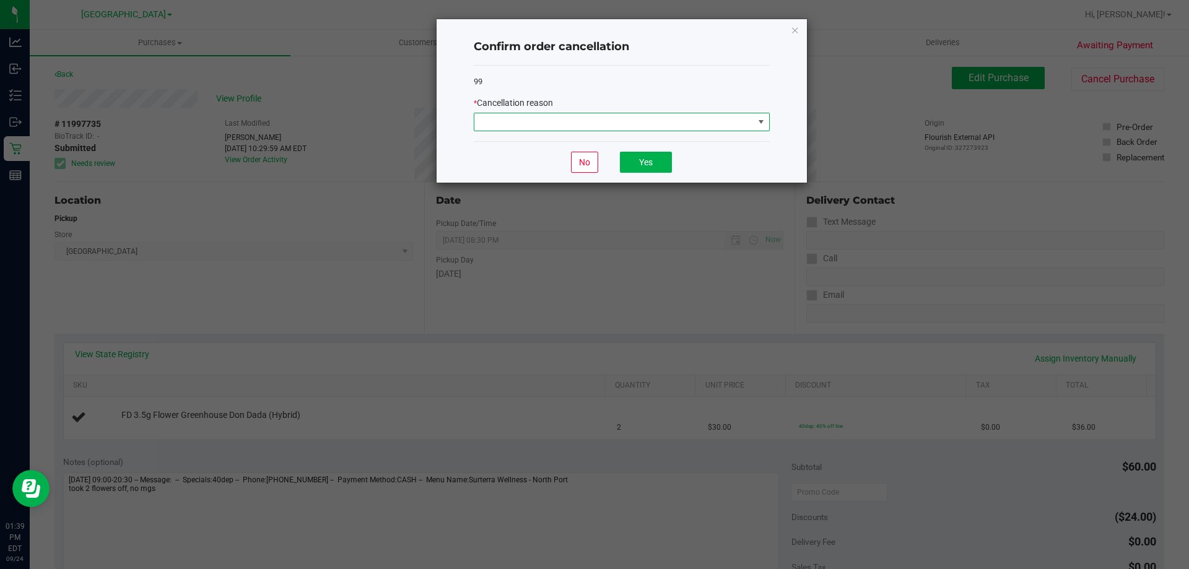
click at [673, 123] on span at bounding box center [613, 121] width 279 height 17
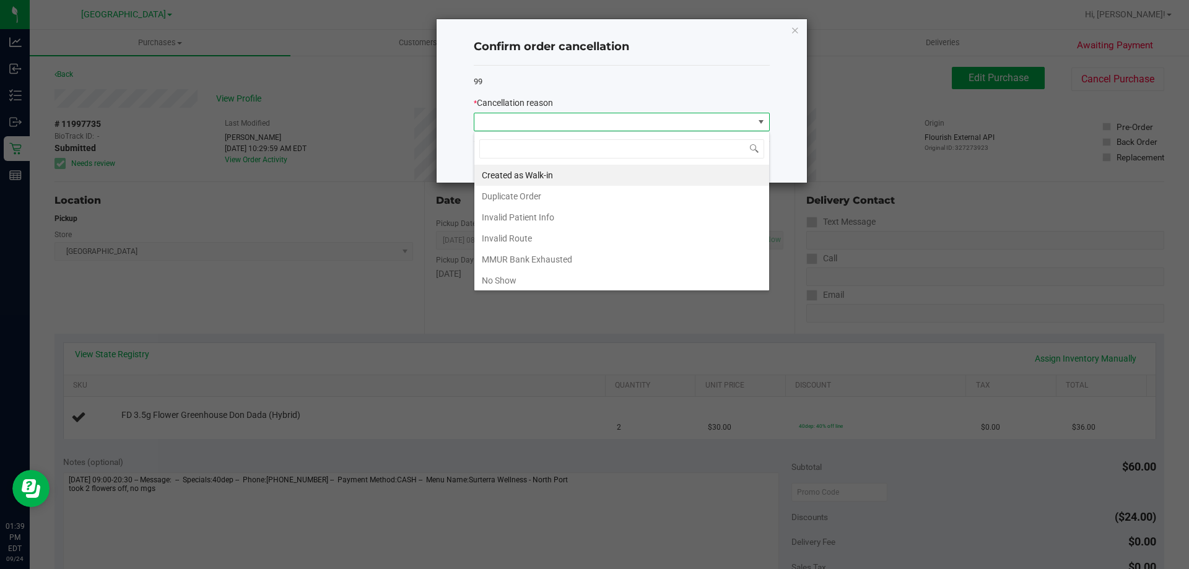
scroll to position [19, 296]
click at [523, 257] on li "MMUR Bank Exhausted" at bounding box center [621, 259] width 295 height 21
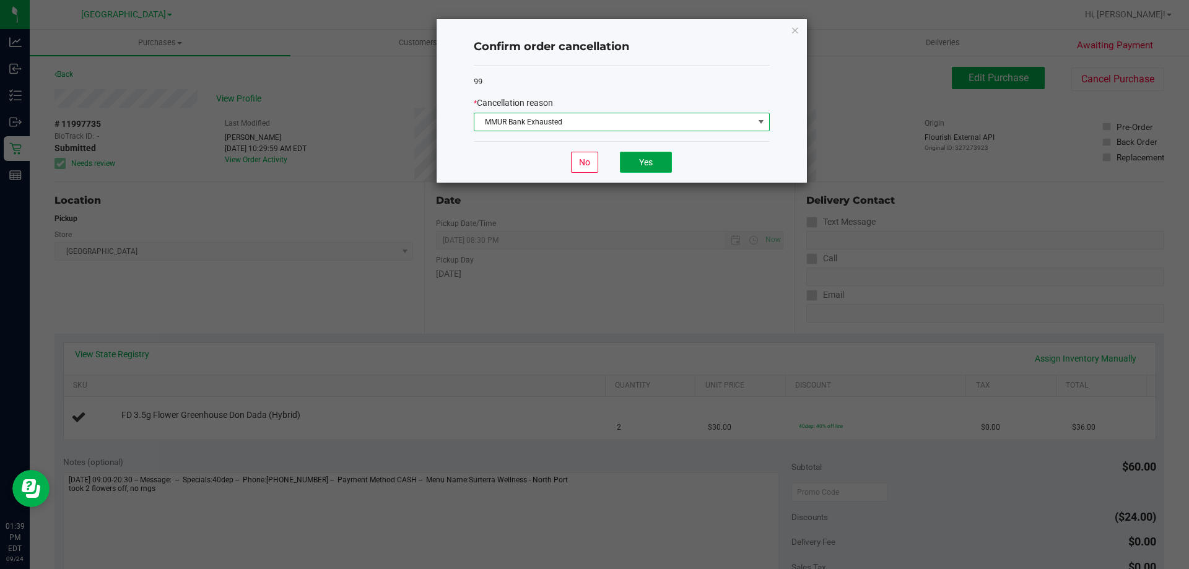
click at [656, 165] on button "Yes" at bounding box center [646, 162] width 52 height 21
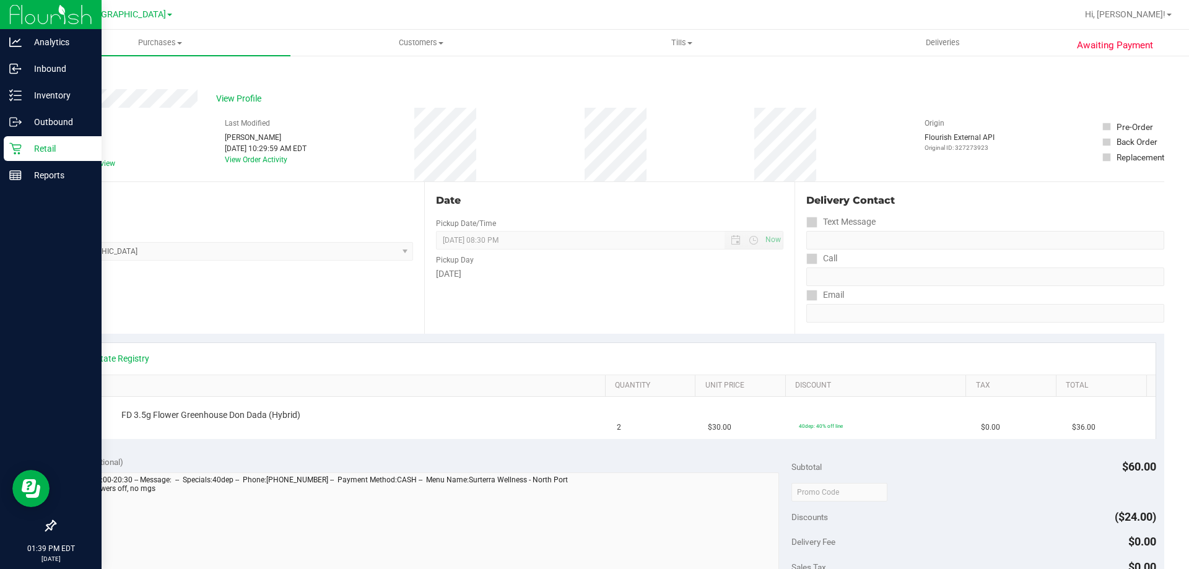
click at [20, 146] on icon at bounding box center [15, 148] width 12 height 12
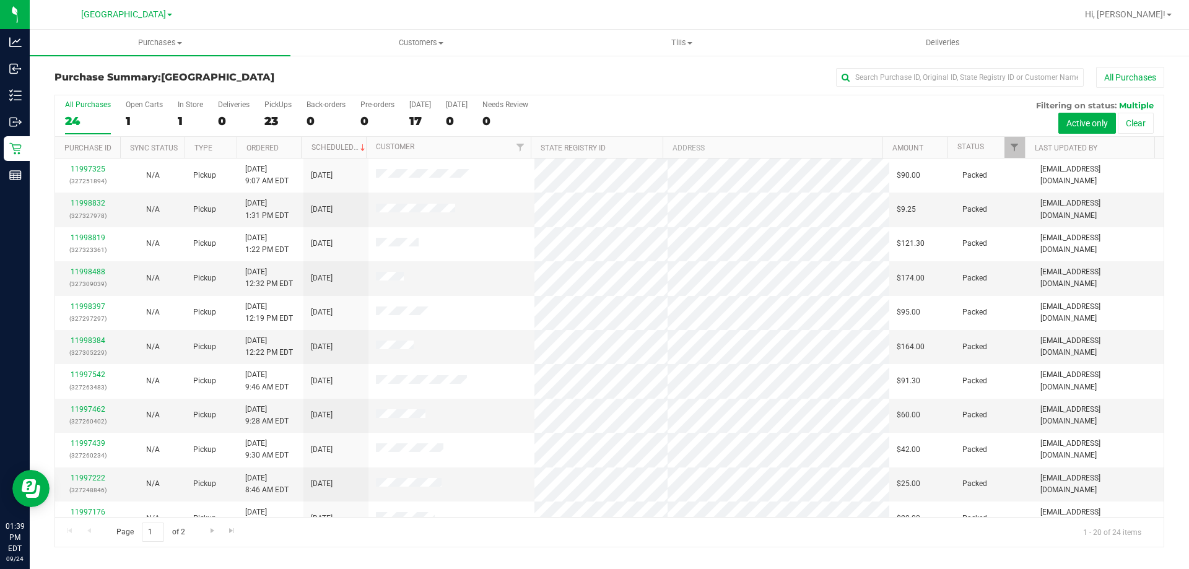
click at [526, 72] on div "All Purchases" at bounding box center [794, 77] width 740 height 21
click at [90, 201] on link "11999047" at bounding box center [88, 203] width 35 height 9
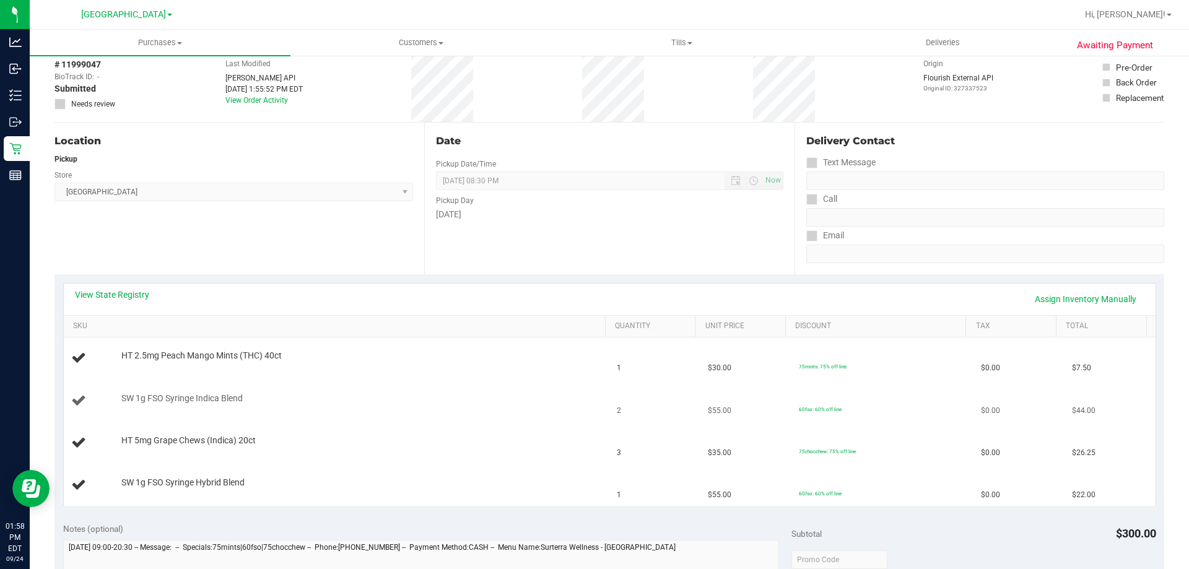
scroll to position [124, 0]
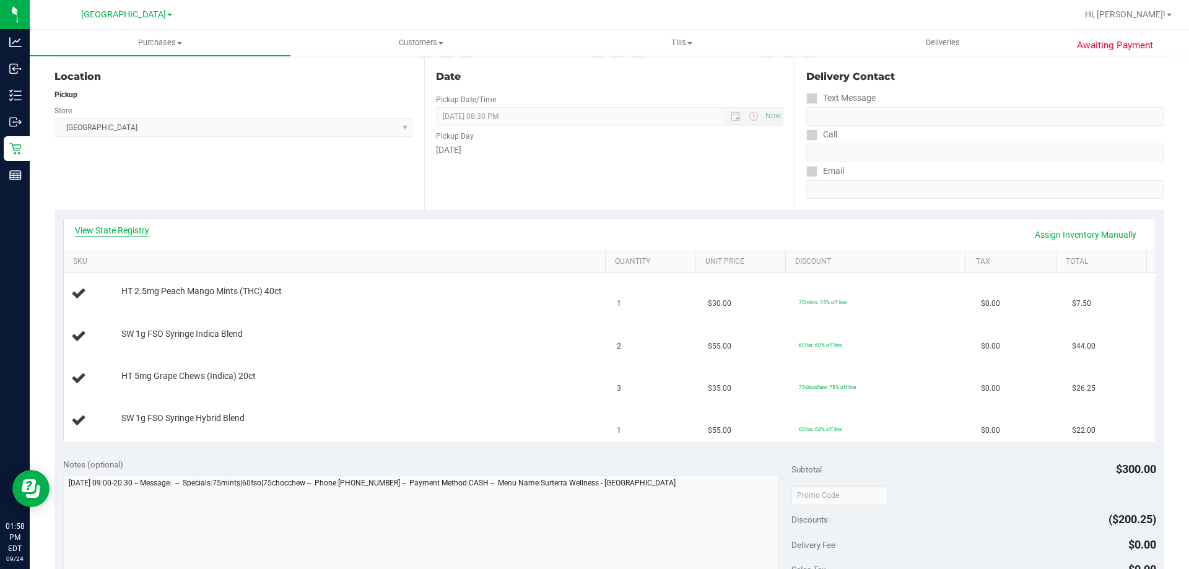
click at [103, 232] on link "View State Registry" at bounding box center [112, 230] width 74 height 12
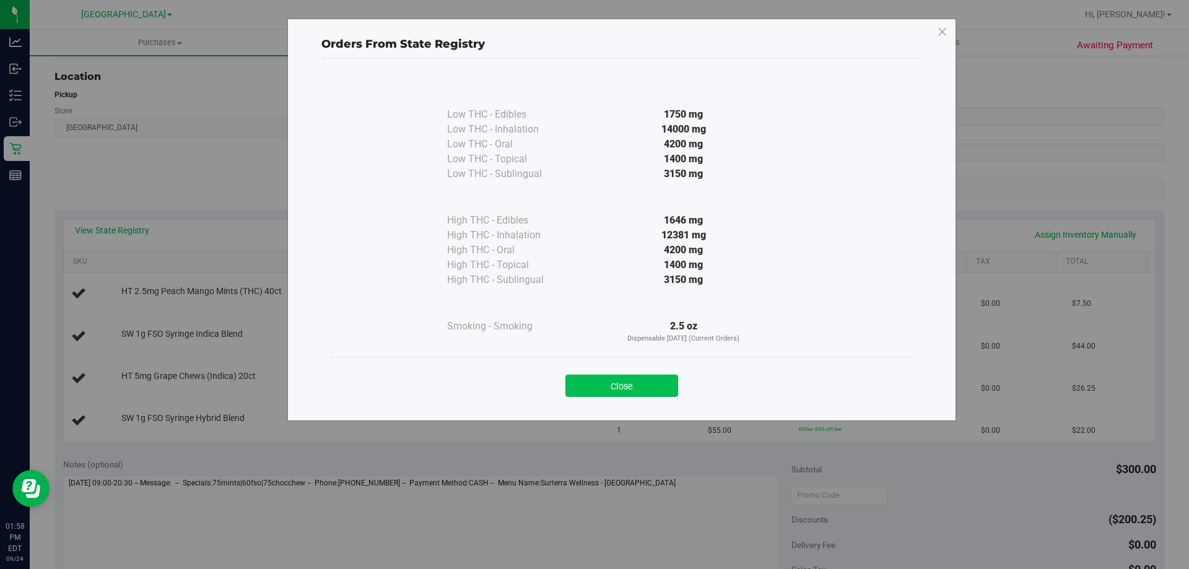
click at [618, 390] on button "Close" at bounding box center [621, 386] width 113 height 22
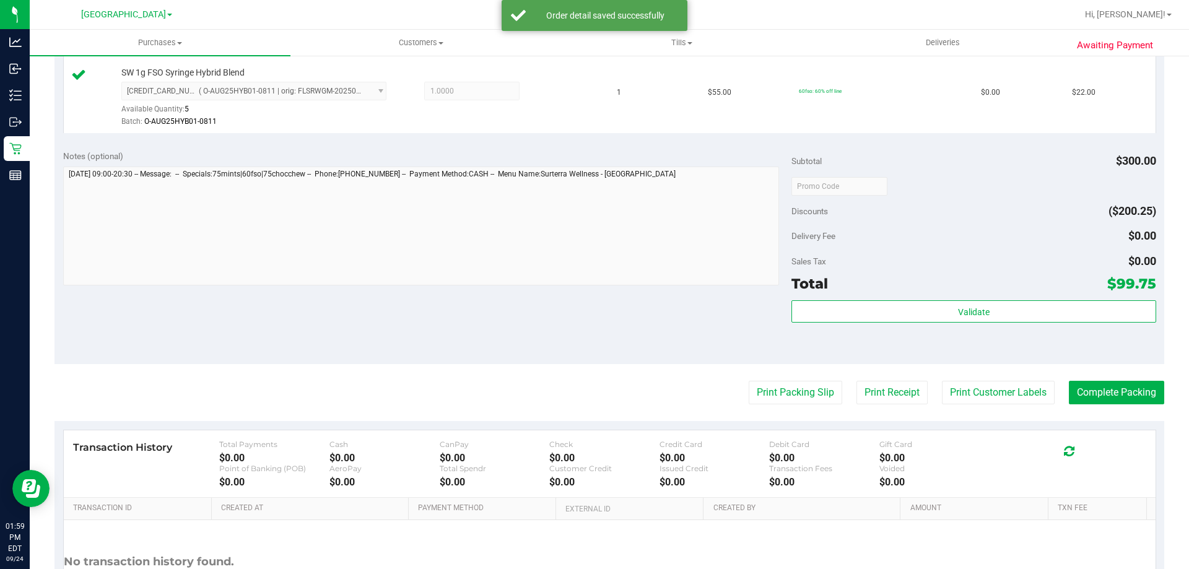
scroll to position [557, 0]
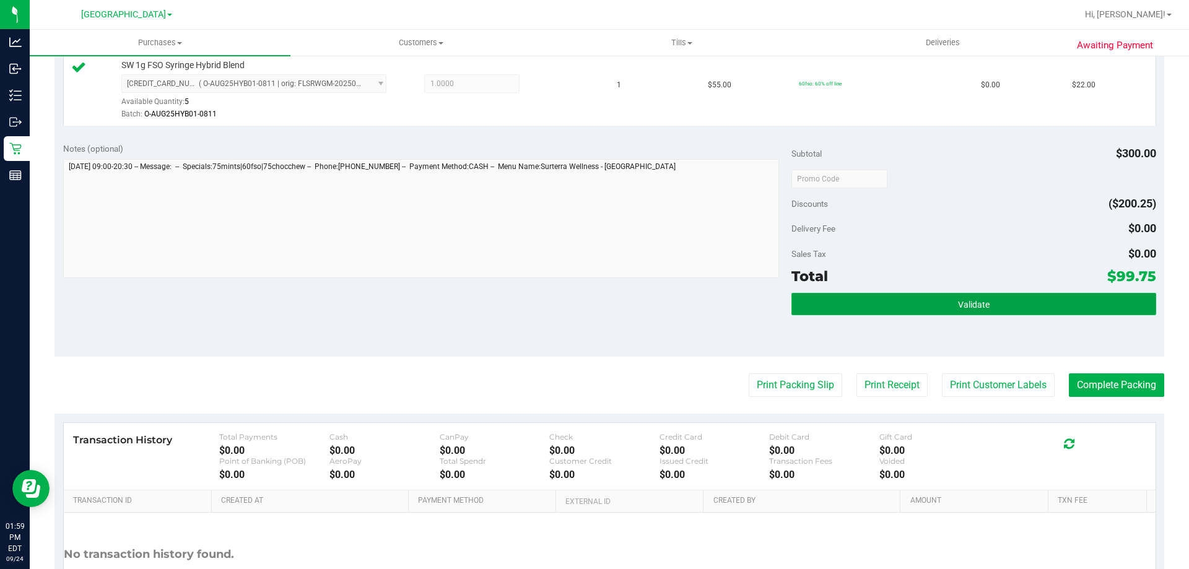
click at [1028, 309] on button "Validate" at bounding box center [973, 304] width 364 height 22
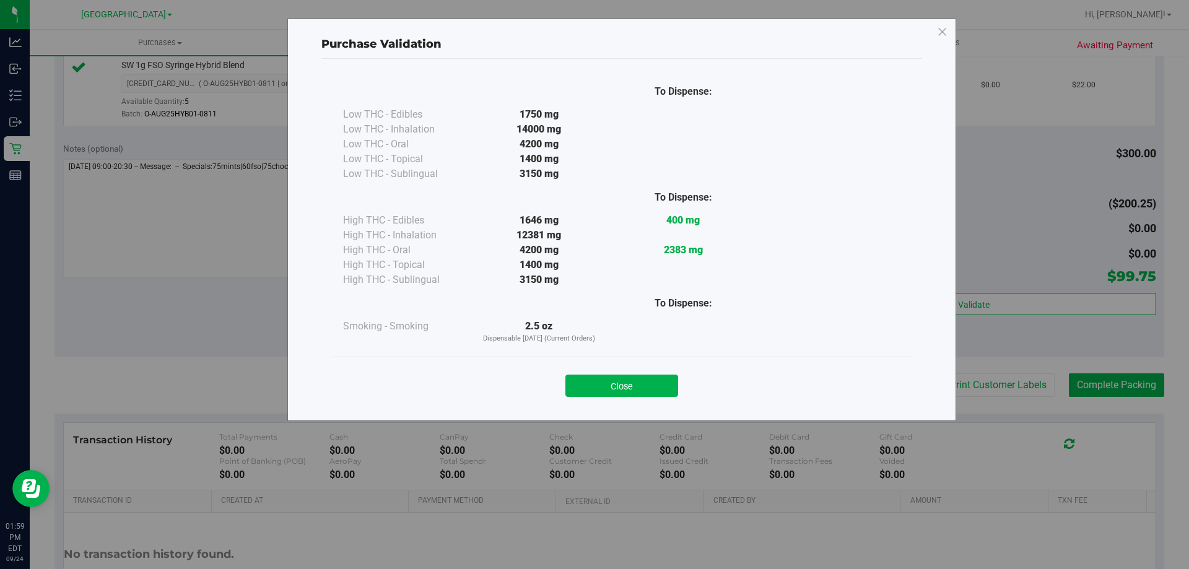
drag, startPoint x: 651, startPoint y: 383, endPoint x: 711, endPoint y: 383, distance: 60.1
click at [653, 383] on button "Close" at bounding box center [621, 386] width 113 height 22
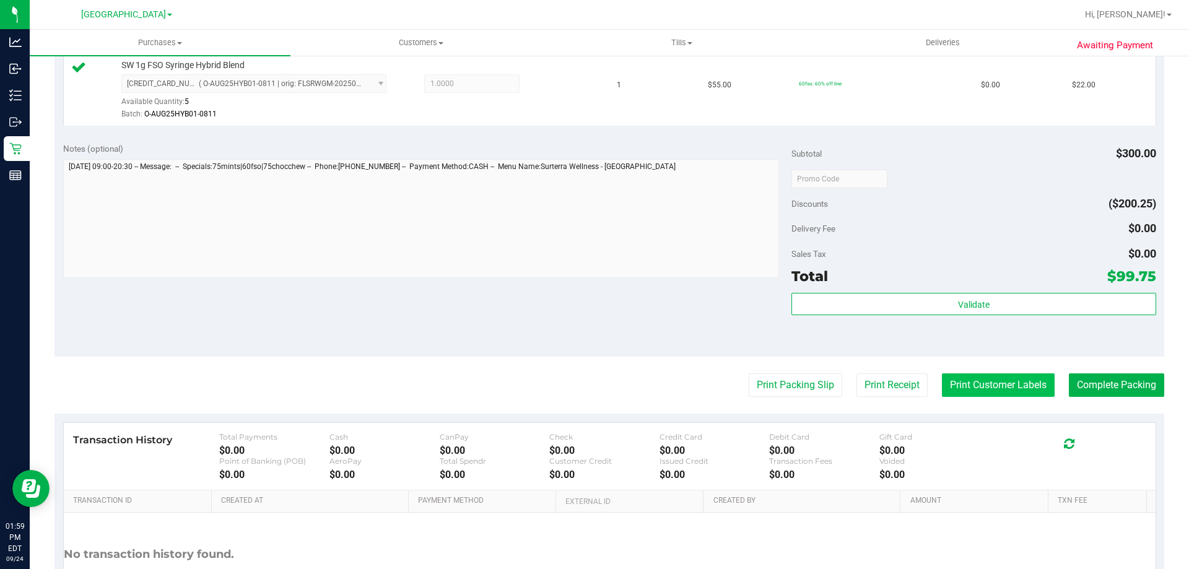
click at [1018, 383] on button "Print Customer Labels" at bounding box center [998, 385] width 113 height 24
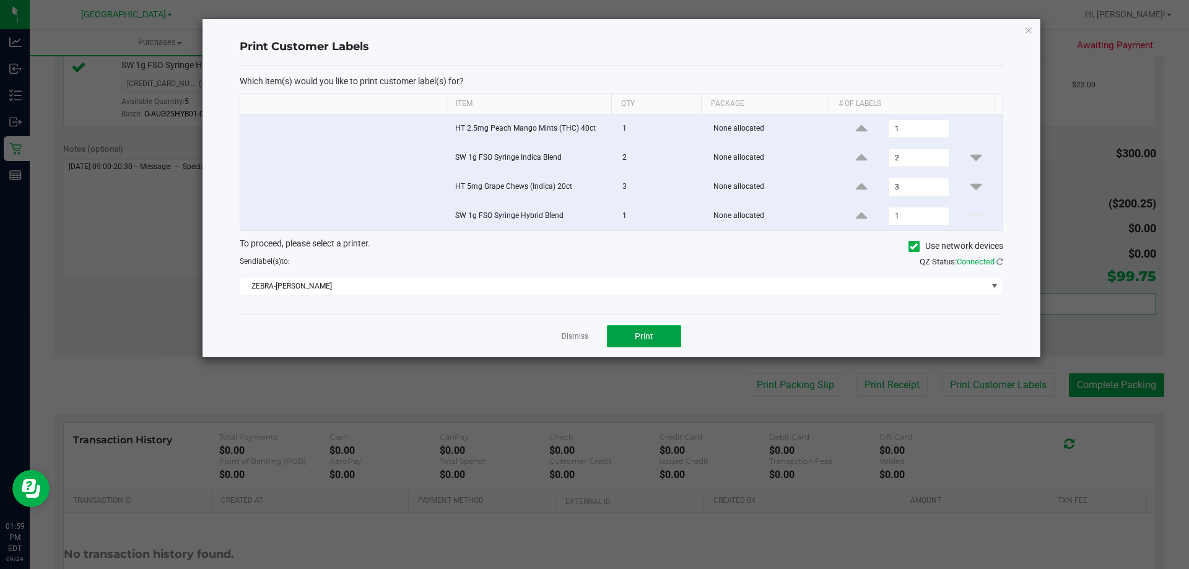
click at [645, 339] on span "Print" at bounding box center [644, 336] width 19 height 10
click at [1026, 35] on icon "button" at bounding box center [1028, 29] width 9 height 15
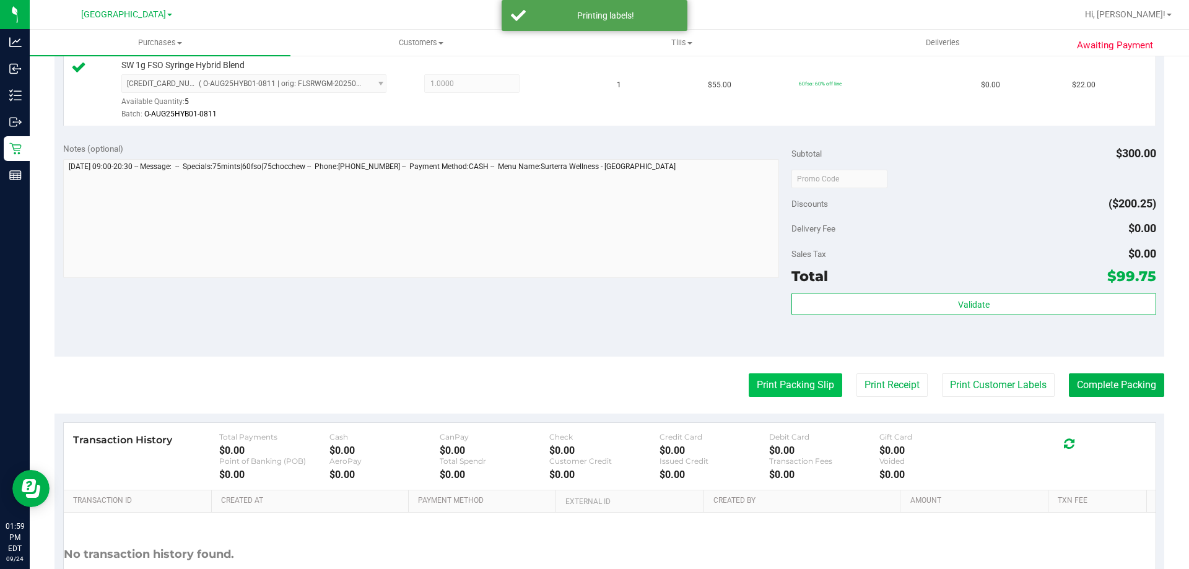
click at [793, 380] on button "Print Packing Slip" at bounding box center [794, 385] width 93 height 24
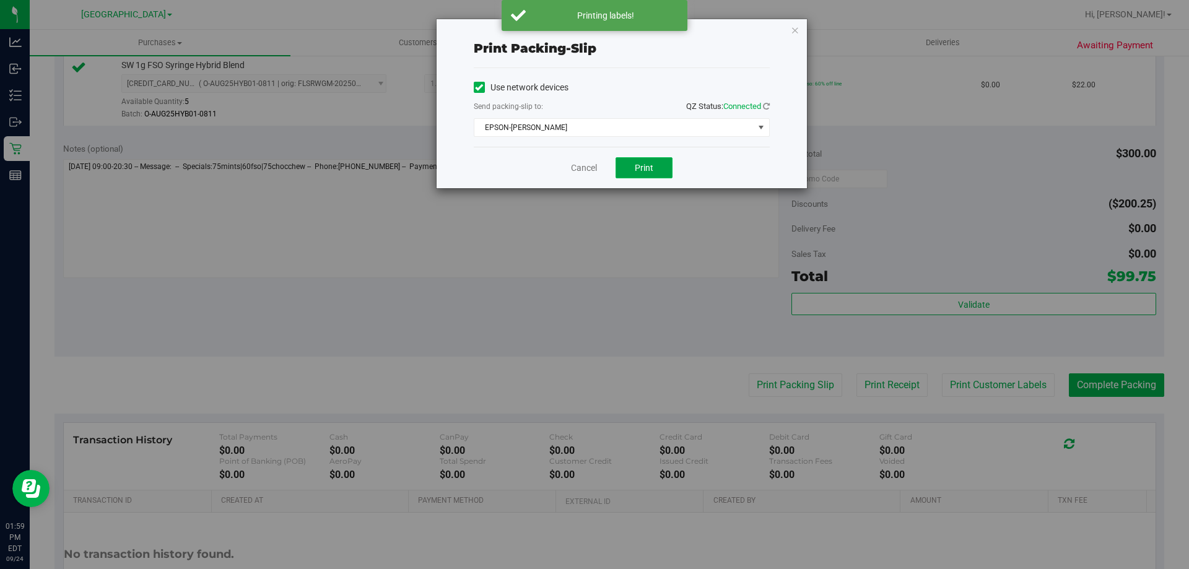
click at [662, 171] on button "Print" at bounding box center [643, 167] width 57 height 21
click at [797, 27] on icon "button" at bounding box center [795, 29] width 9 height 15
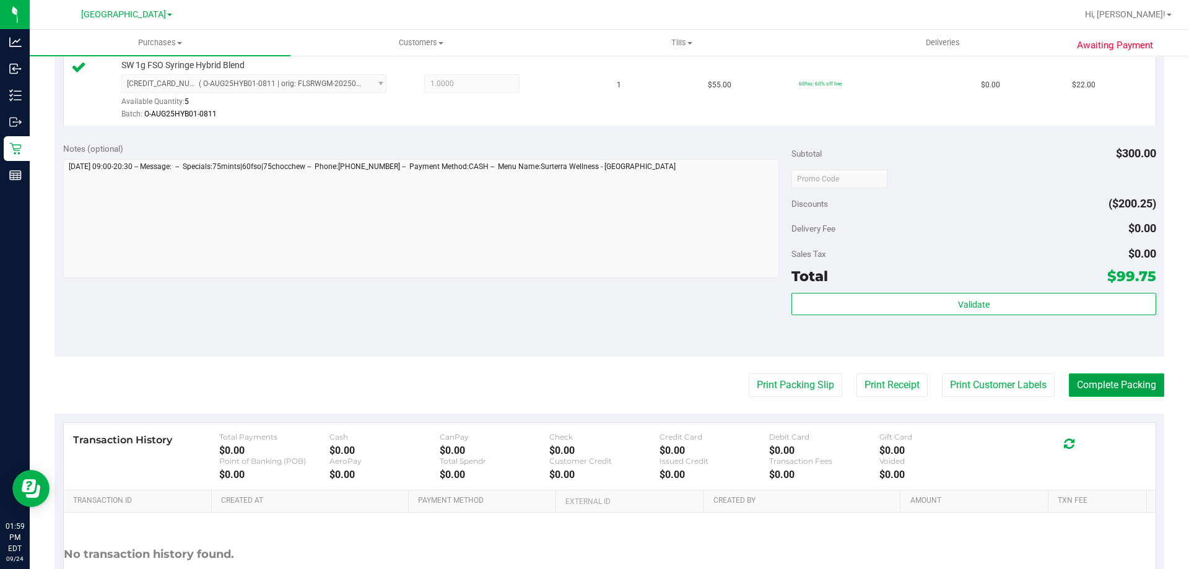
click at [1080, 378] on button "Complete Packing" at bounding box center [1116, 385] width 95 height 24
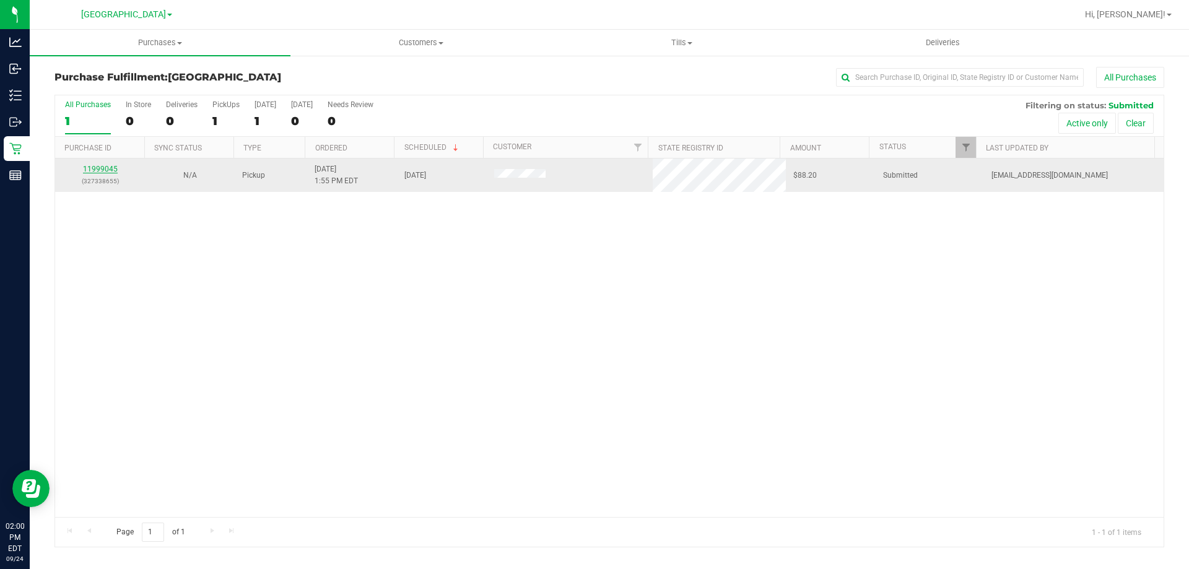
click at [105, 168] on link "11999045" at bounding box center [100, 169] width 35 height 9
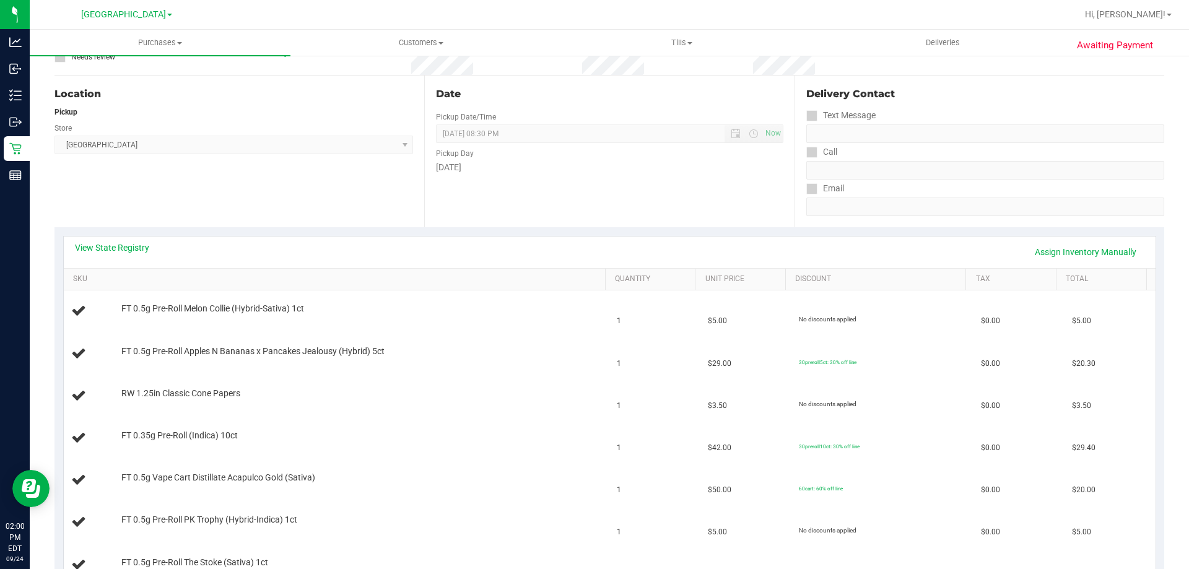
scroll to position [124, 0]
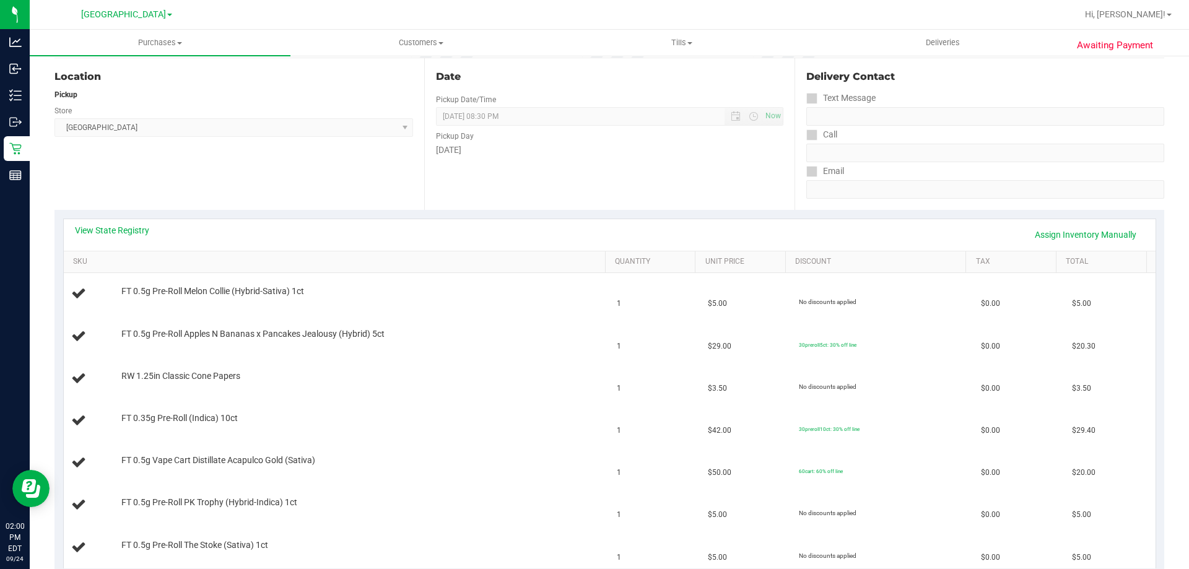
click at [125, 236] on div "View State Registry Assign Inventory Manually" at bounding box center [609, 234] width 1069 height 21
click at [134, 226] on link "View State Registry" at bounding box center [112, 230] width 74 height 12
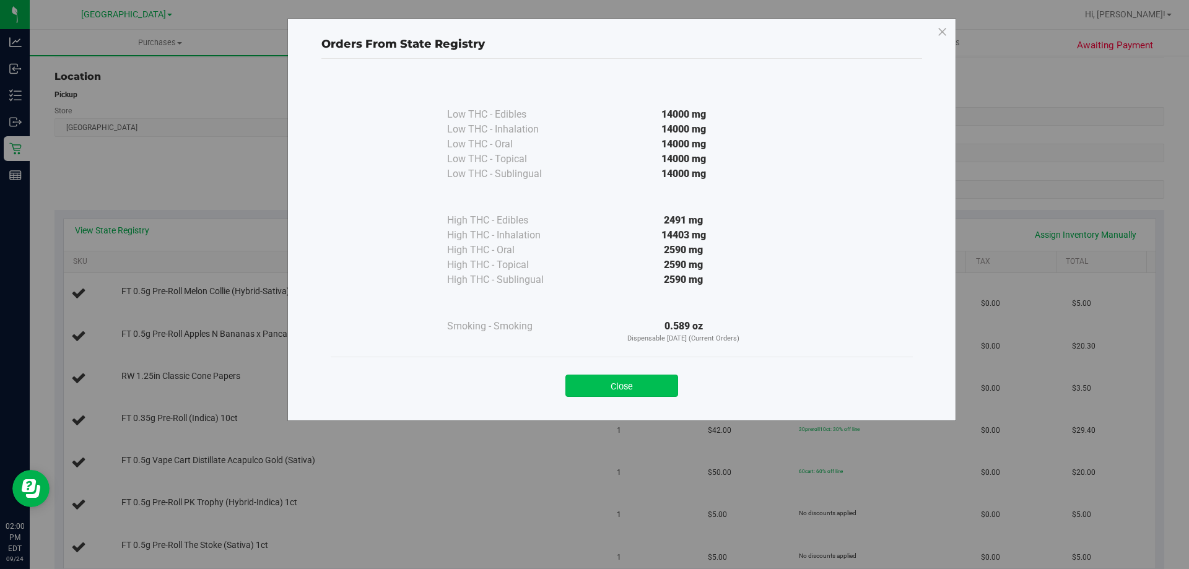
click at [626, 390] on button "Close" at bounding box center [621, 386] width 113 height 22
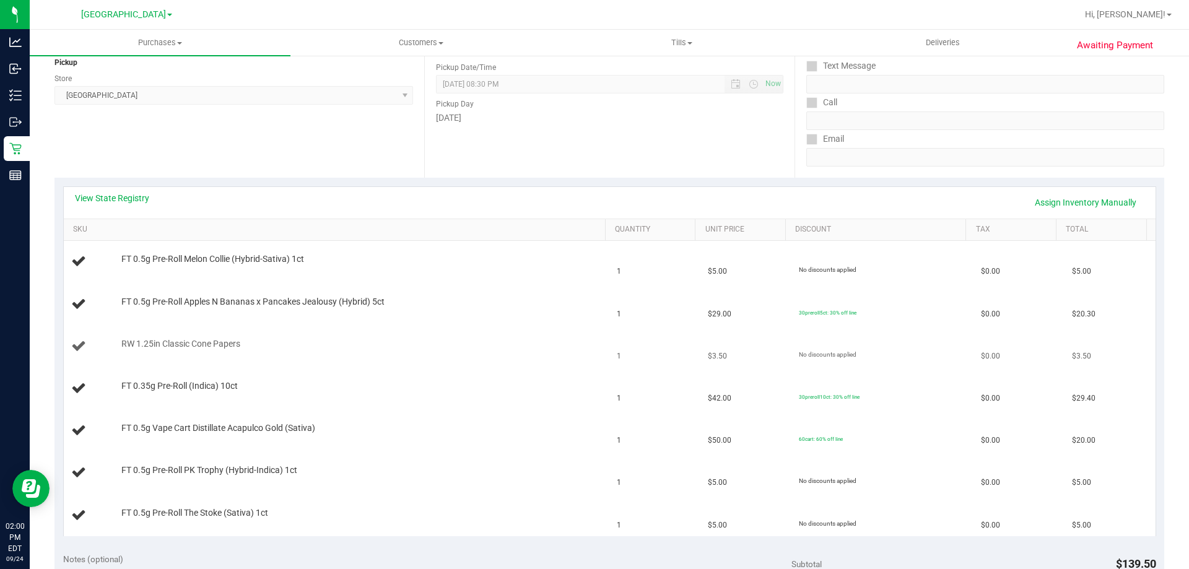
scroll to position [248, 0]
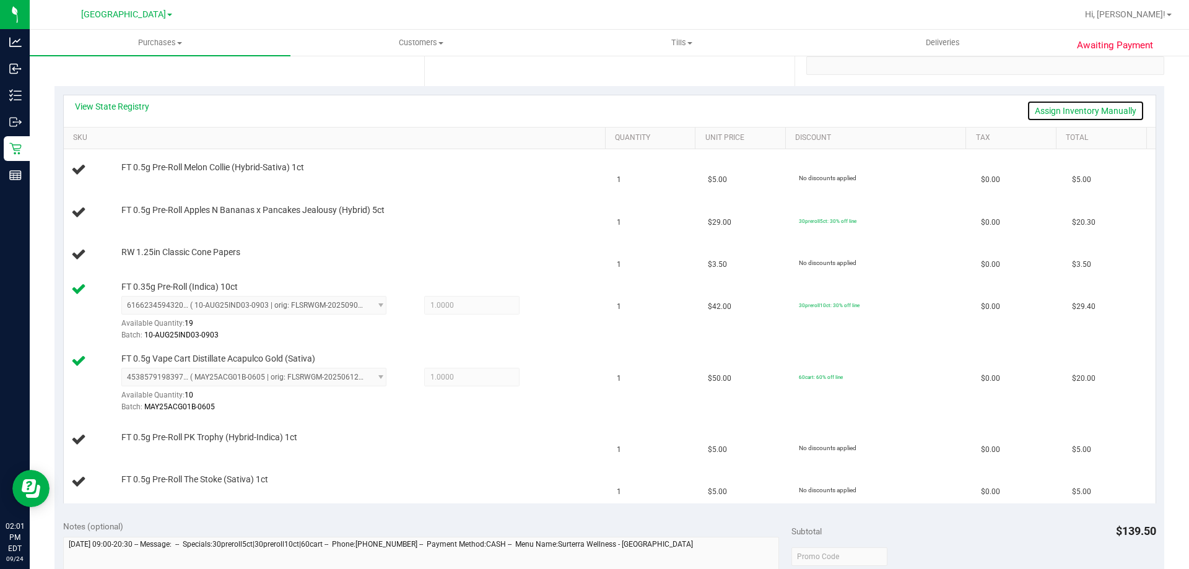
click at [1035, 113] on link "Assign Inventory Manually" at bounding box center [1085, 110] width 118 height 21
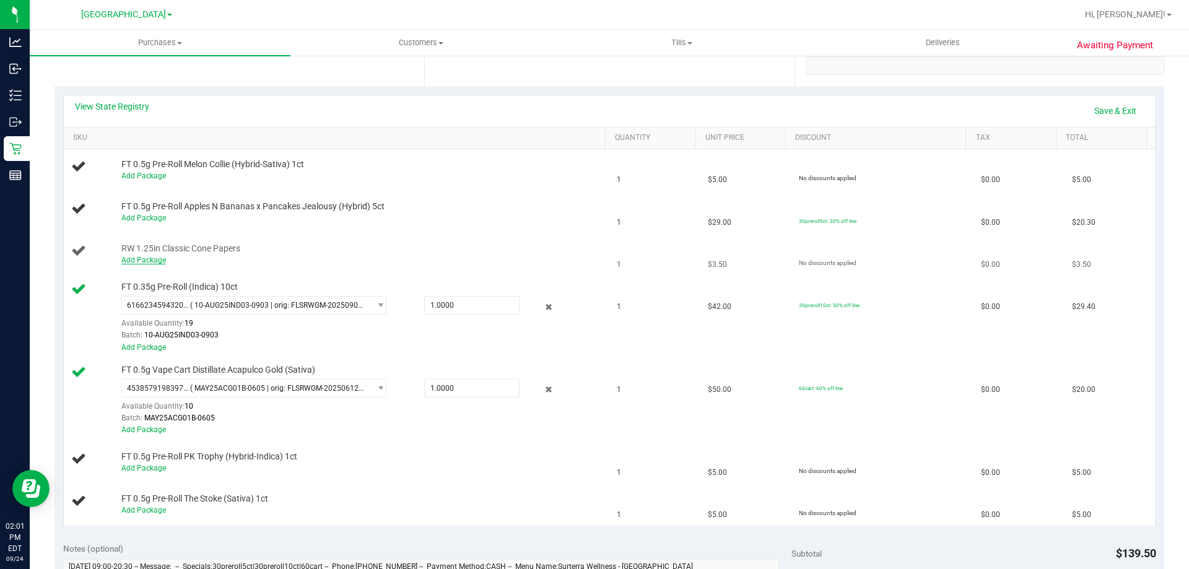
click at [145, 261] on link "Add Package" at bounding box center [143, 260] width 45 height 9
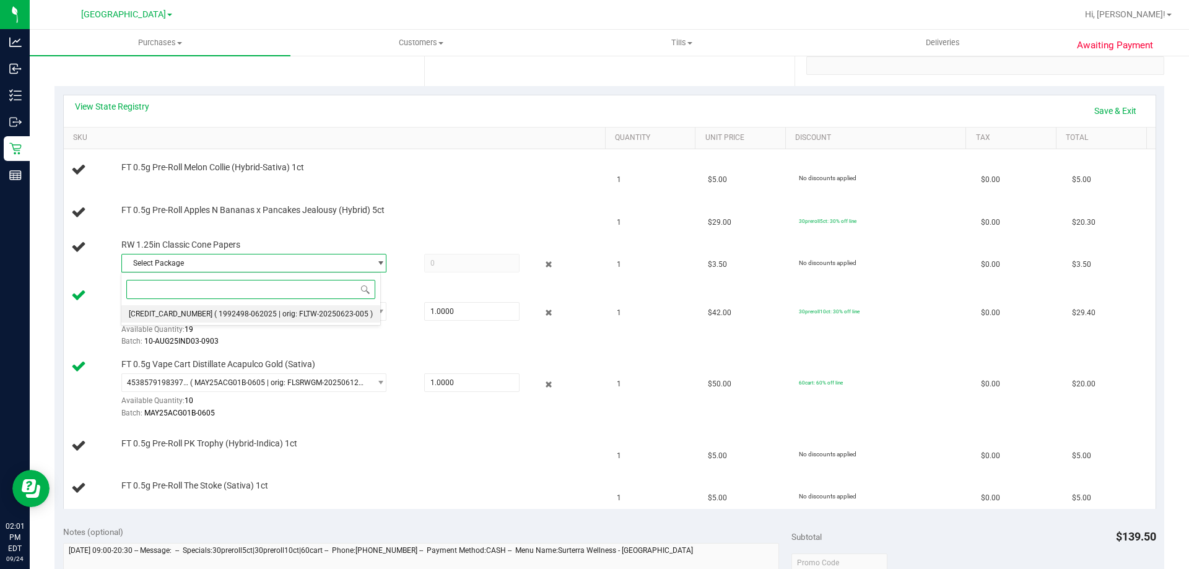
click at [214, 310] on span "( 1992498-062025 | orig: FLTW-20250623-005 )" at bounding box center [293, 314] width 158 height 9
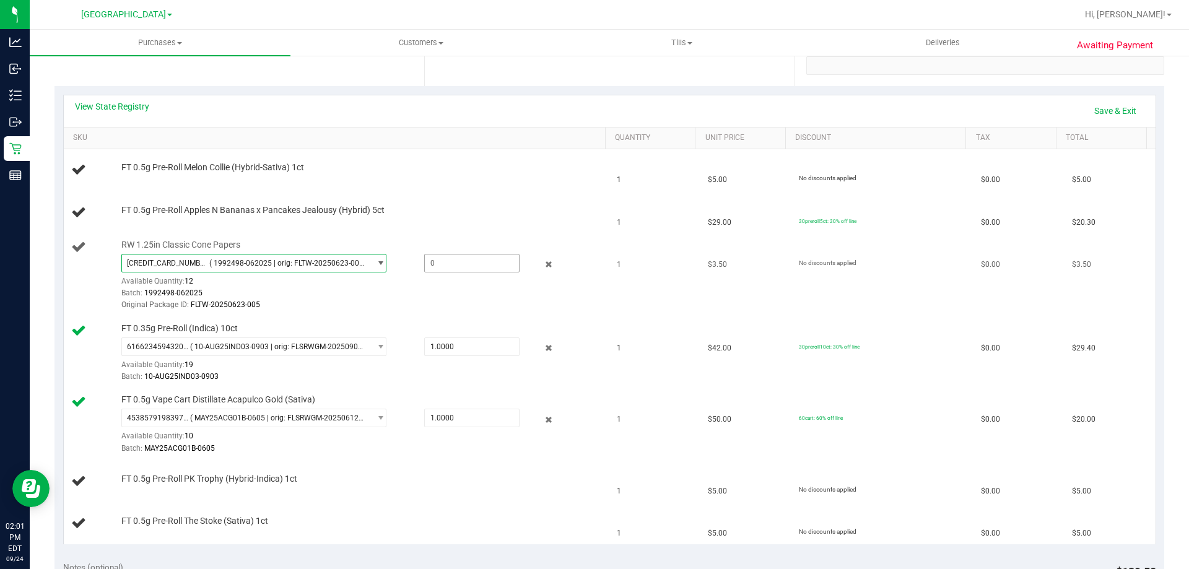
click at [464, 265] on span at bounding box center [471, 263] width 95 height 19
type input "1"
type input "1.0000"
click at [628, 106] on div "View State Registry Save & Exit" at bounding box center [609, 110] width 1069 height 21
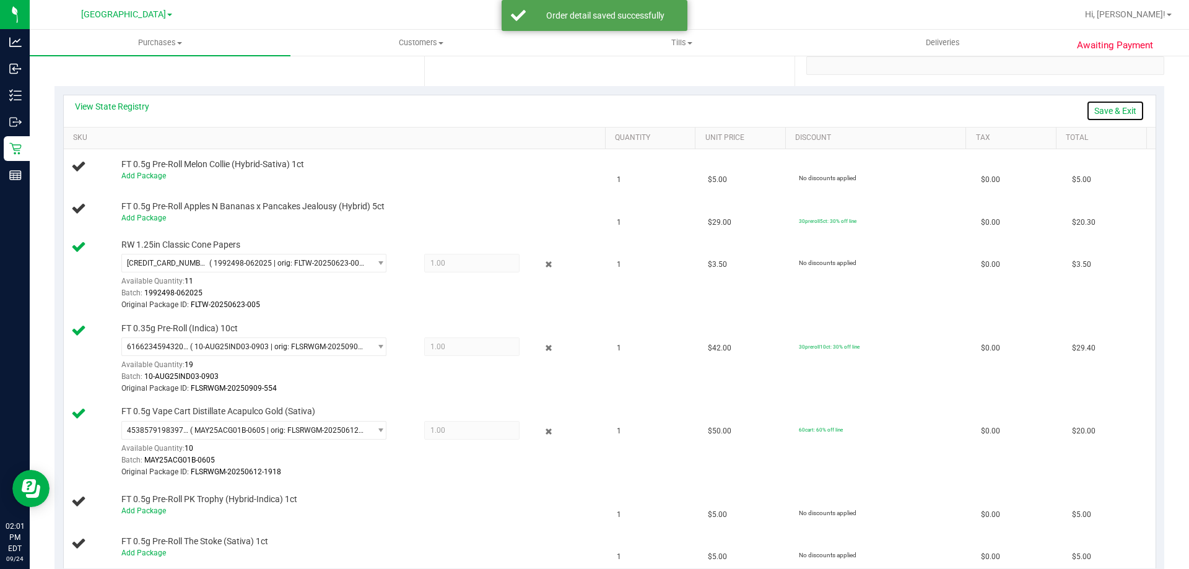
click at [1104, 110] on link "Save & Exit" at bounding box center [1115, 110] width 58 height 21
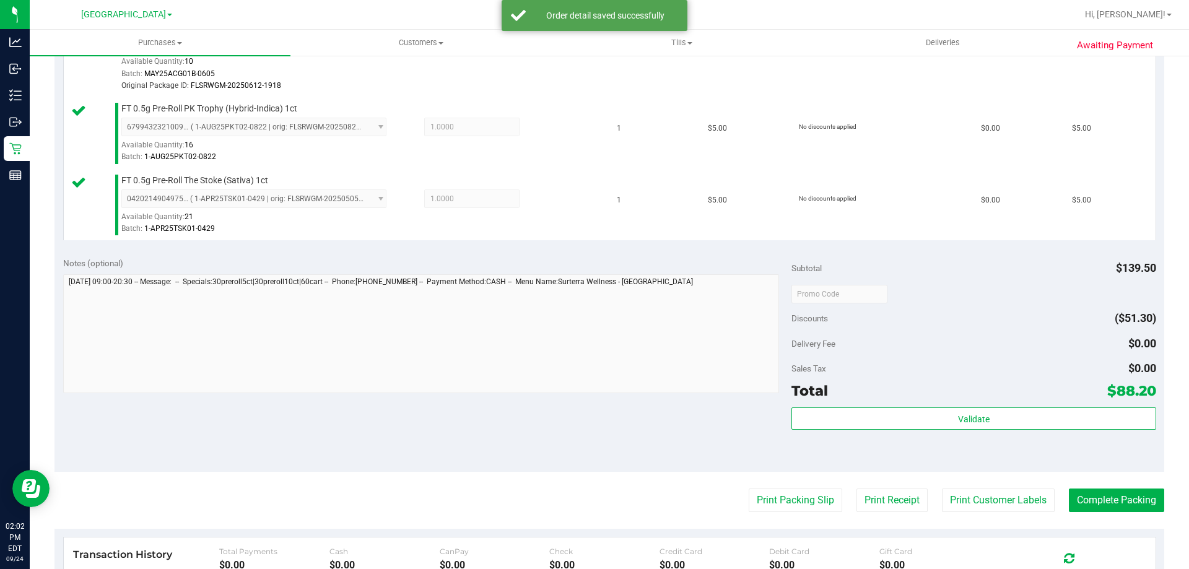
scroll to position [743, 0]
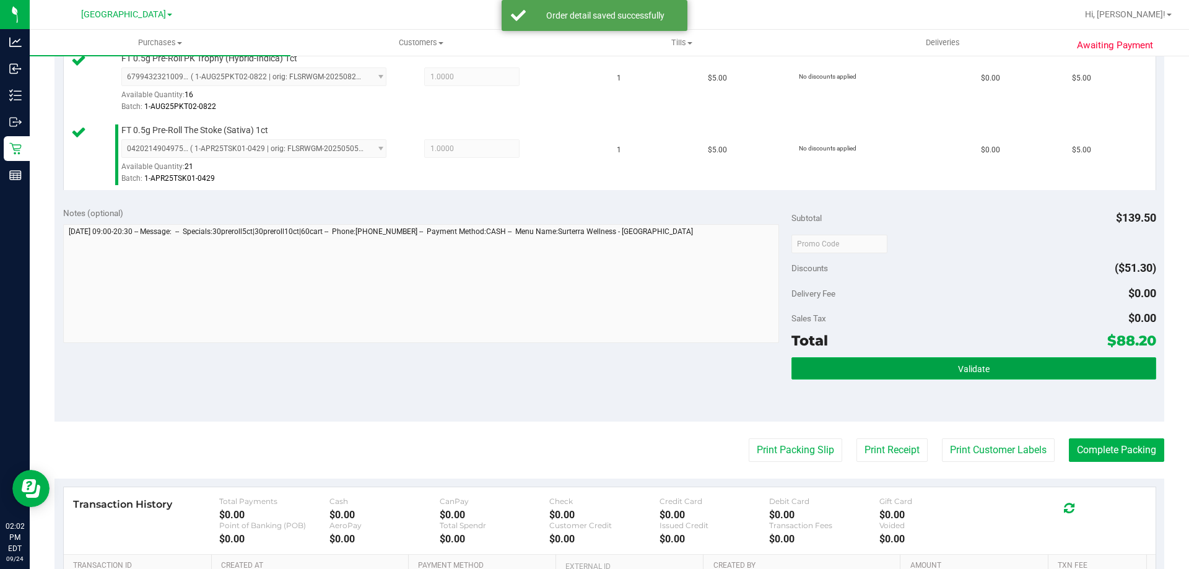
click at [958, 368] on span "Validate" at bounding box center [974, 369] width 32 height 10
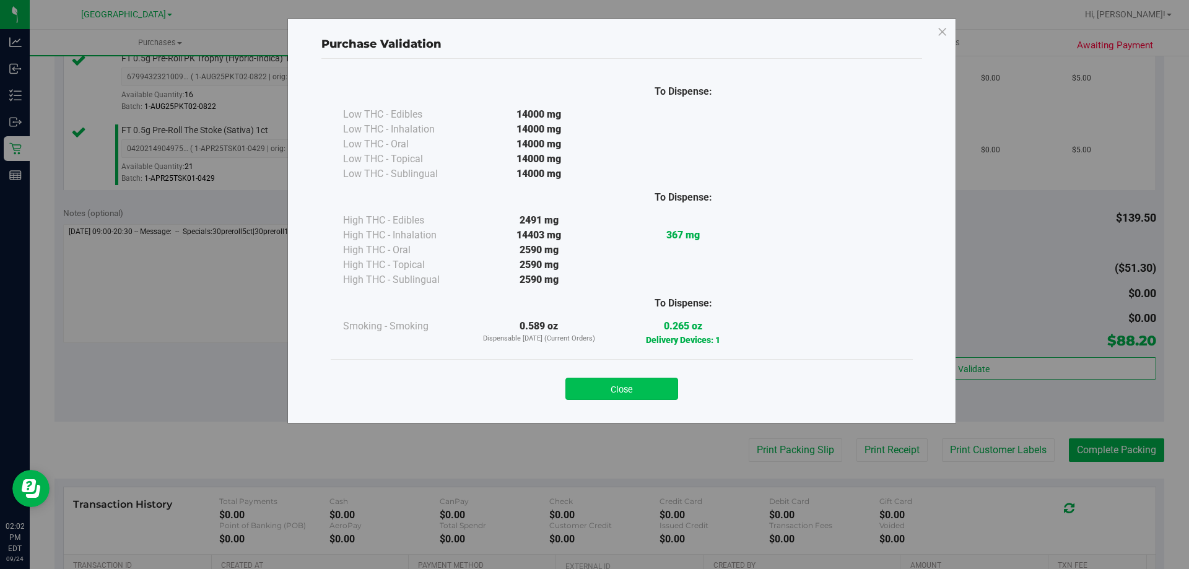
click at [656, 384] on button "Close" at bounding box center [621, 389] width 113 height 22
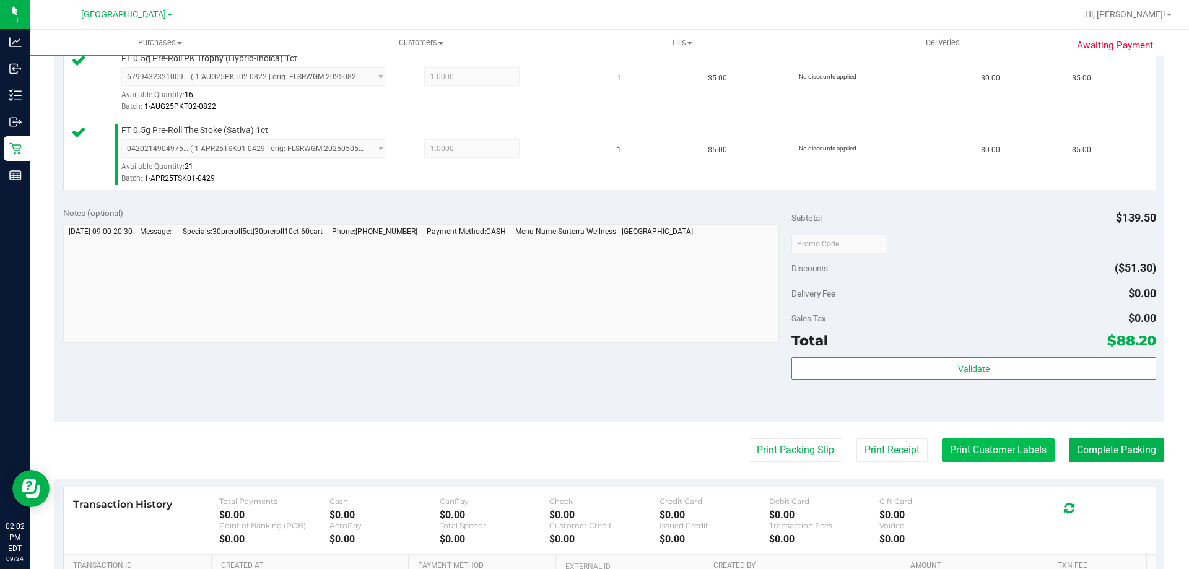
click at [954, 444] on button "Print Customer Labels" at bounding box center [998, 450] width 113 height 24
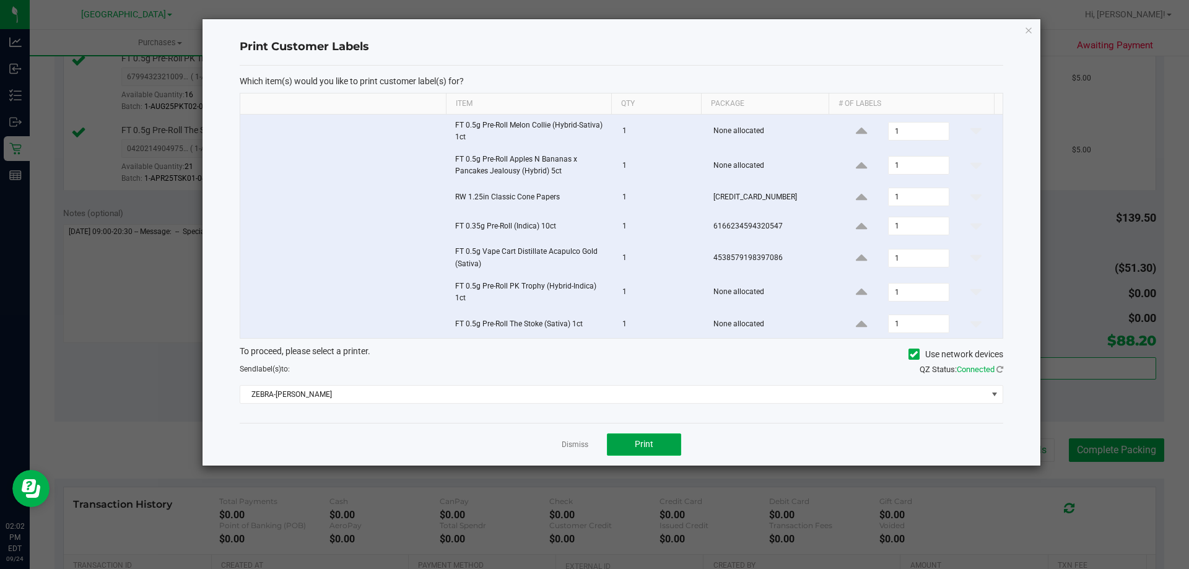
click at [653, 442] on button "Print" at bounding box center [644, 444] width 74 height 22
click at [1028, 29] on icon "button" at bounding box center [1028, 29] width 9 height 15
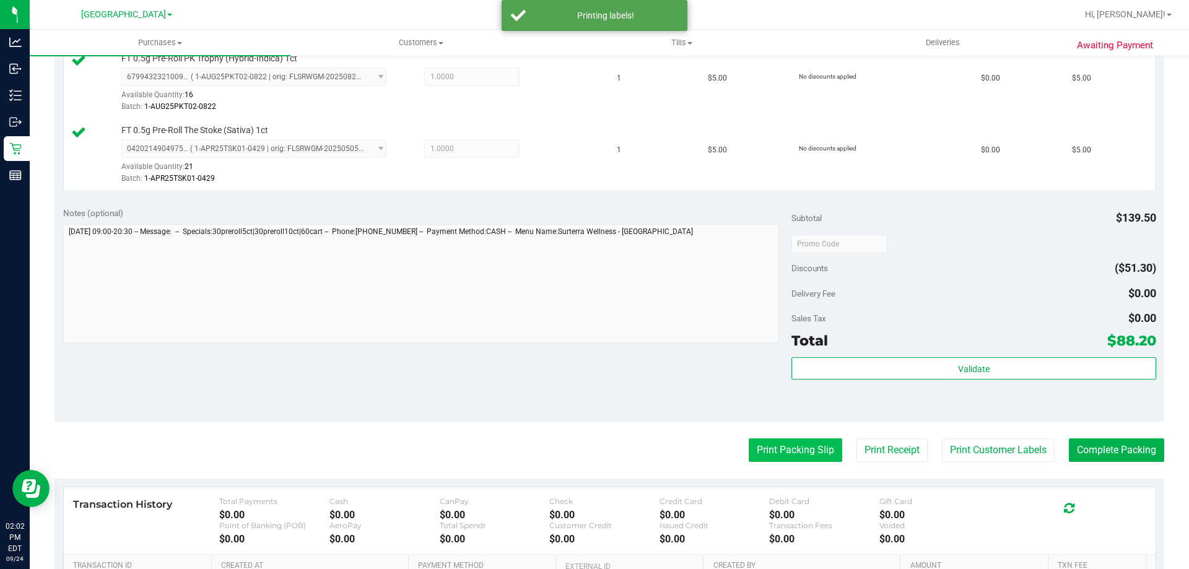
click at [770, 454] on button "Print Packing Slip" at bounding box center [794, 450] width 93 height 24
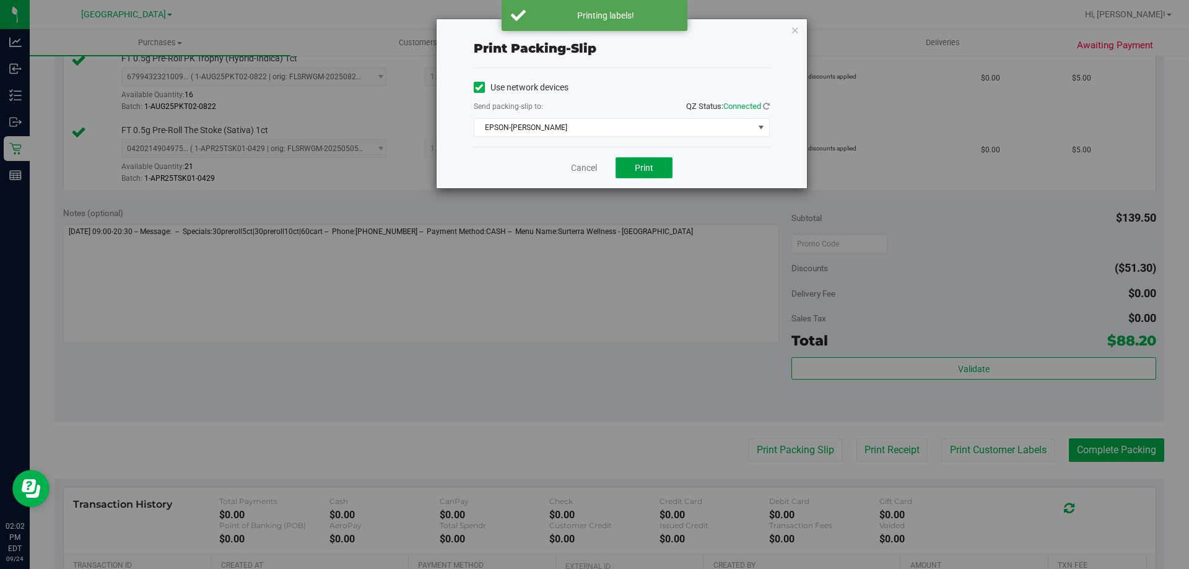
click at [656, 164] on button "Print" at bounding box center [643, 167] width 57 height 21
click at [796, 30] on icon "button" at bounding box center [795, 29] width 9 height 15
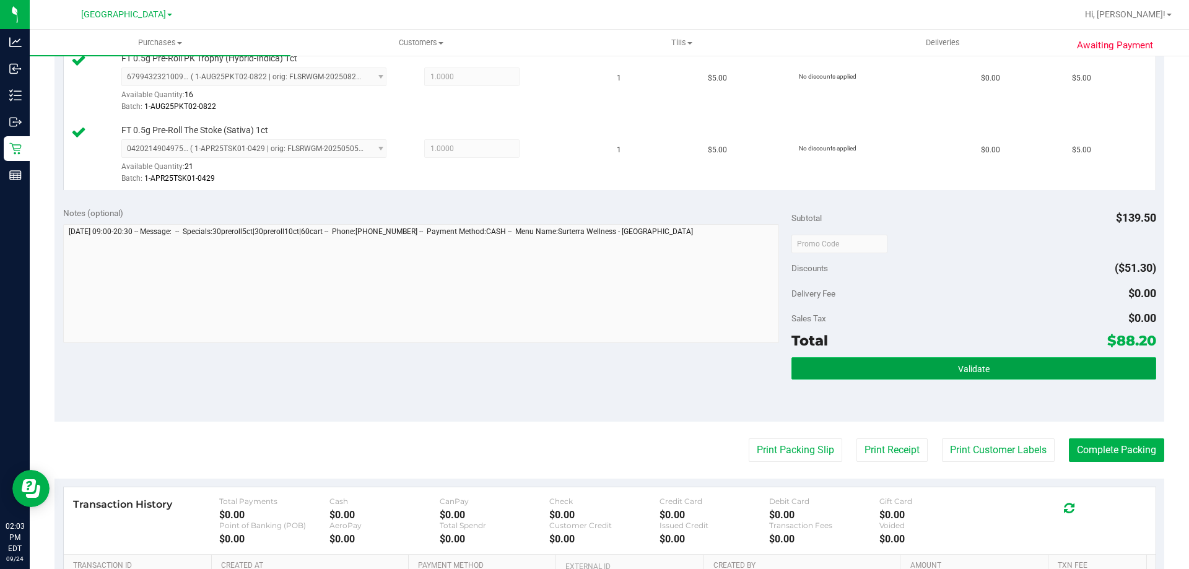
click at [1015, 366] on button "Validate" at bounding box center [973, 368] width 364 height 22
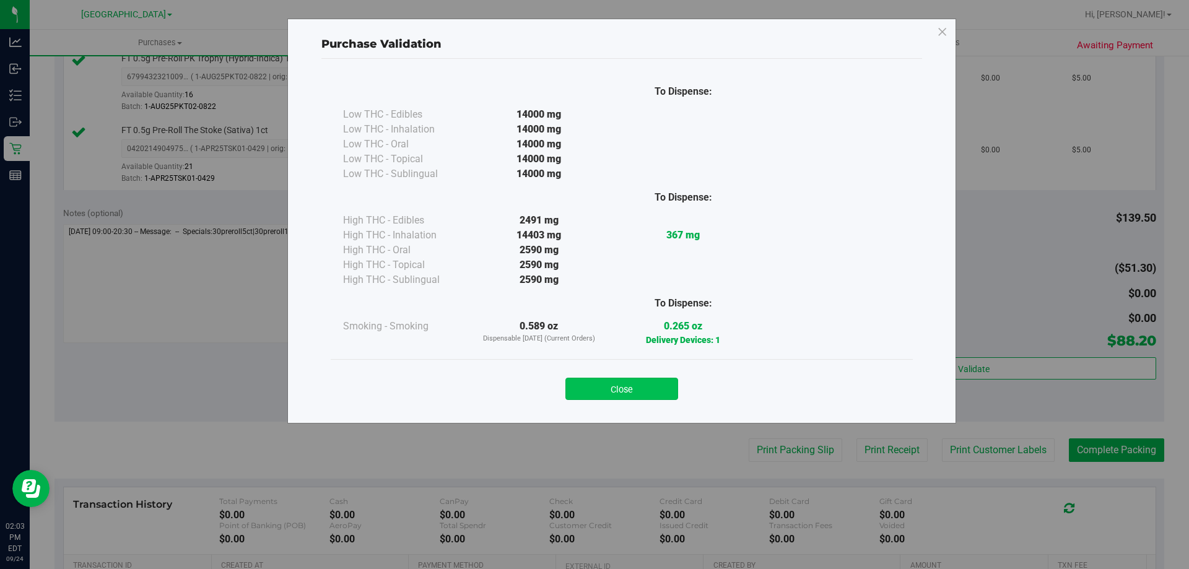
click at [641, 383] on button "Close" at bounding box center [621, 389] width 113 height 22
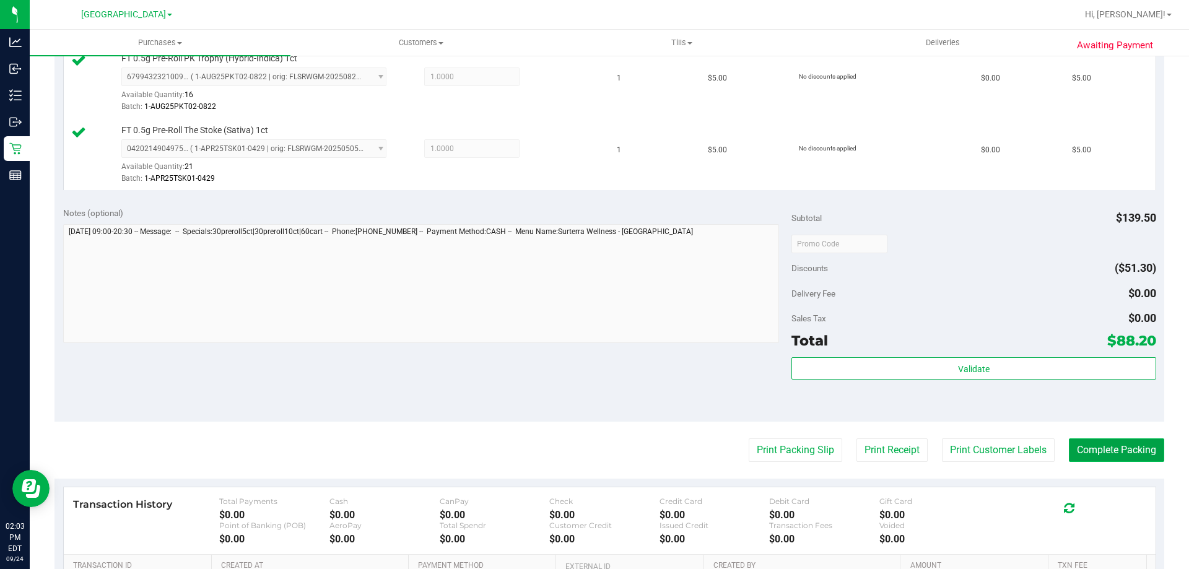
click at [1098, 440] on button "Complete Packing" at bounding box center [1116, 450] width 95 height 24
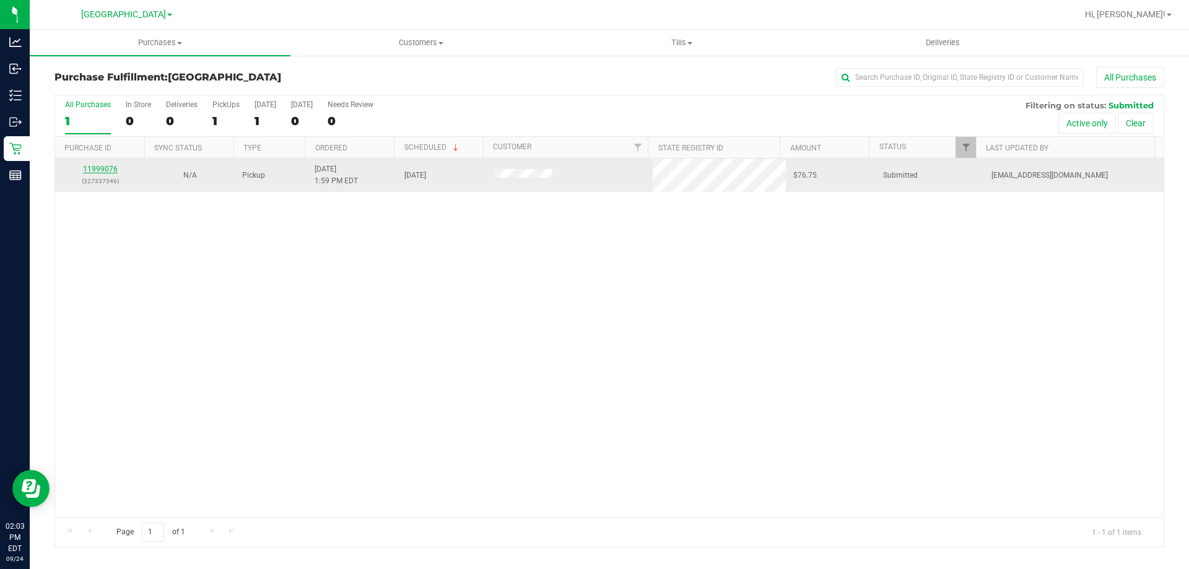
click at [115, 170] on link "11999076" at bounding box center [100, 169] width 35 height 9
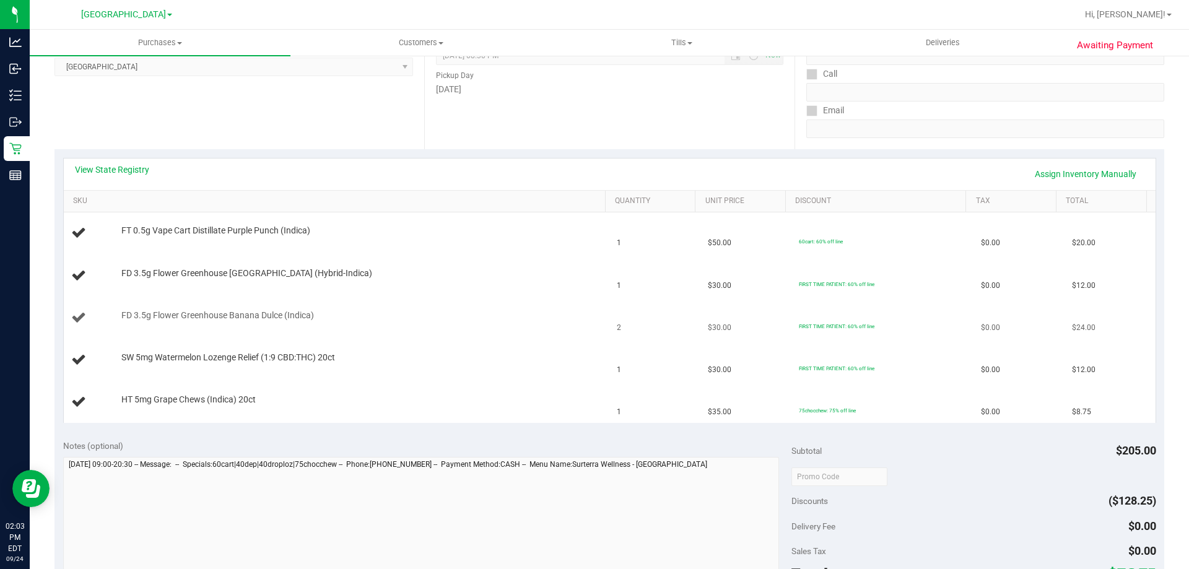
scroll to position [186, 0]
click at [118, 166] on link "View State Registry" at bounding box center [112, 168] width 74 height 12
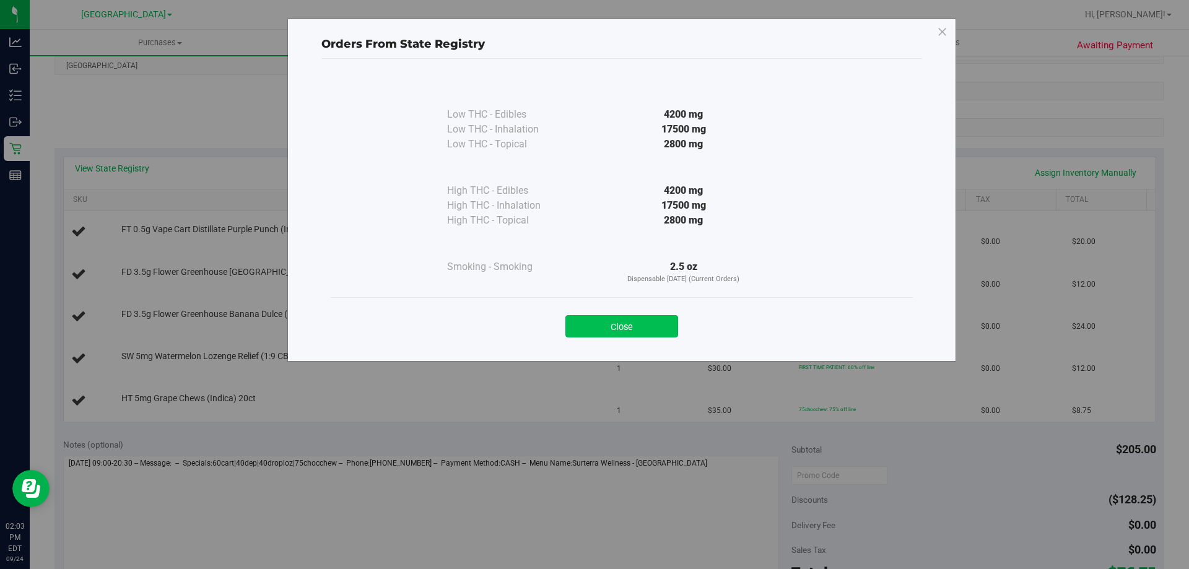
click at [650, 321] on button "Close" at bounding box center [621, 326] width 113 height 22
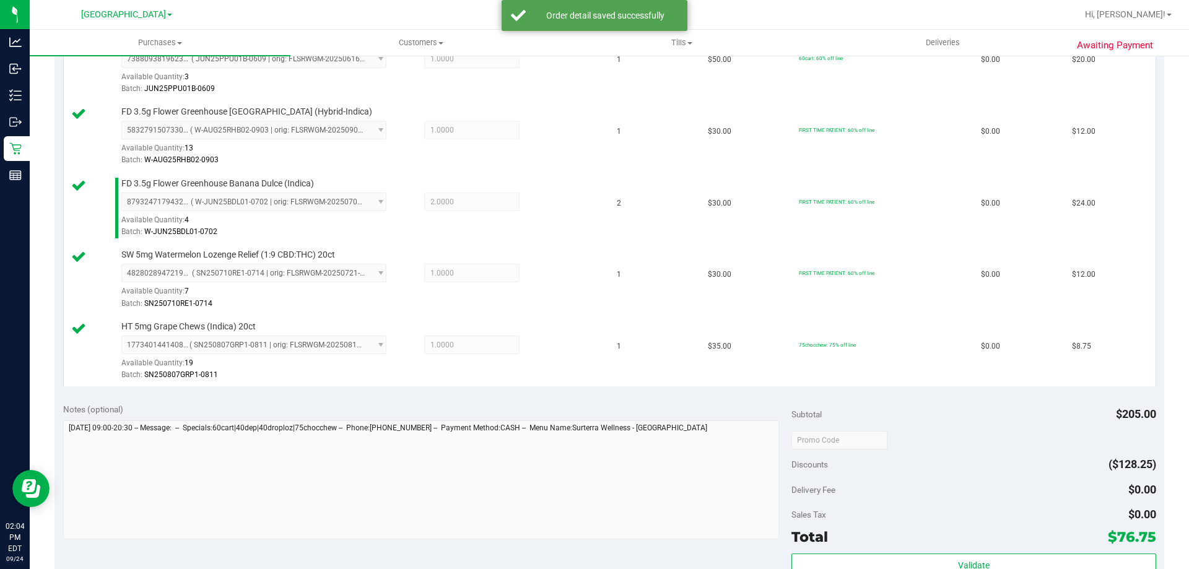
scroll to position [495, 0]
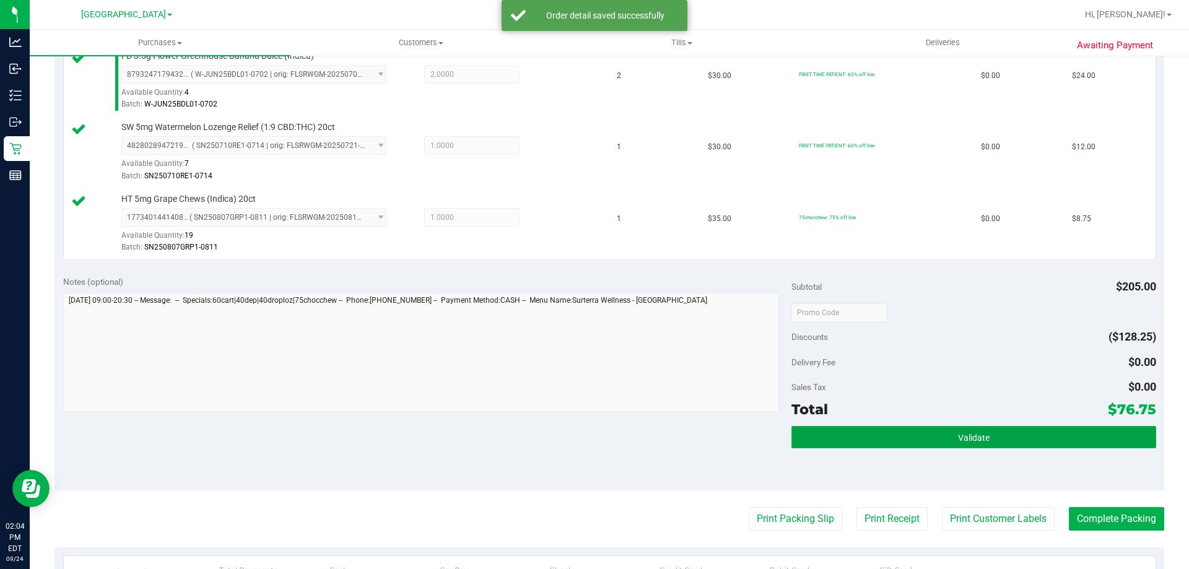
click at [973, 433] on span "Validate" at bounding box center [974, 438] width 32 height 10
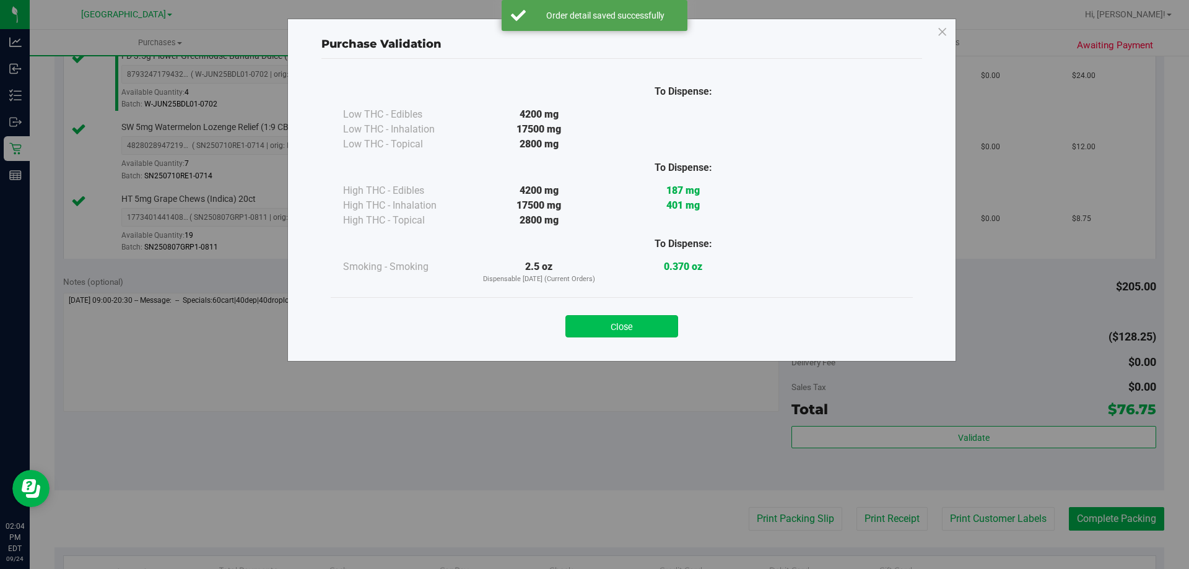
click at [638, 327] on button "Close" at bounding box center [621, 326] width 113 height 22
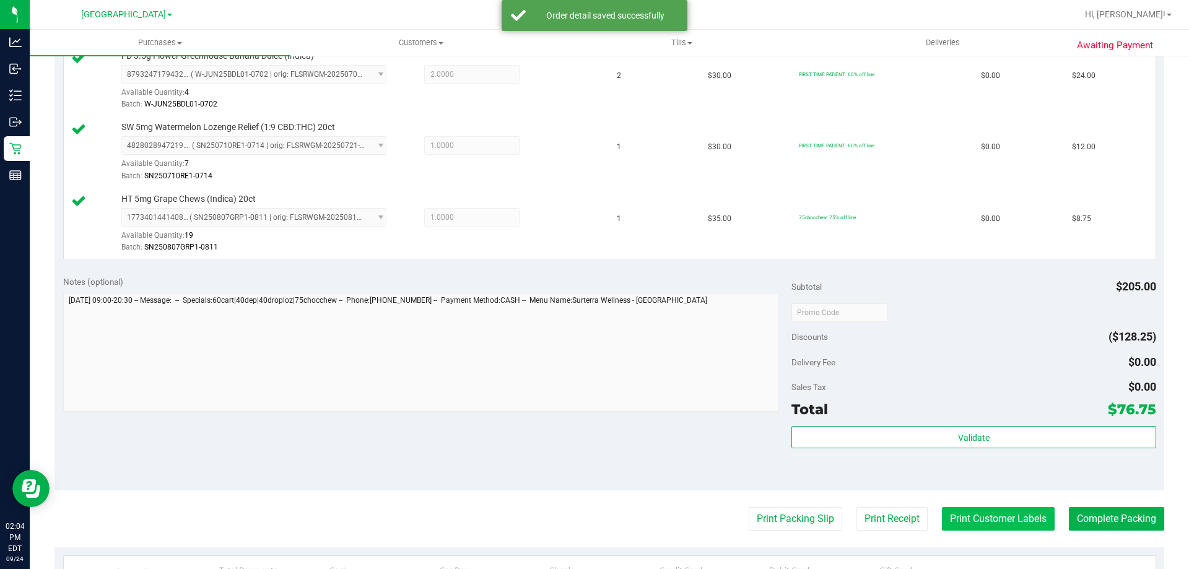
click at [990, 525] on button "Print Customer Labels" at bounding box center [998, 519] width 113 height 24
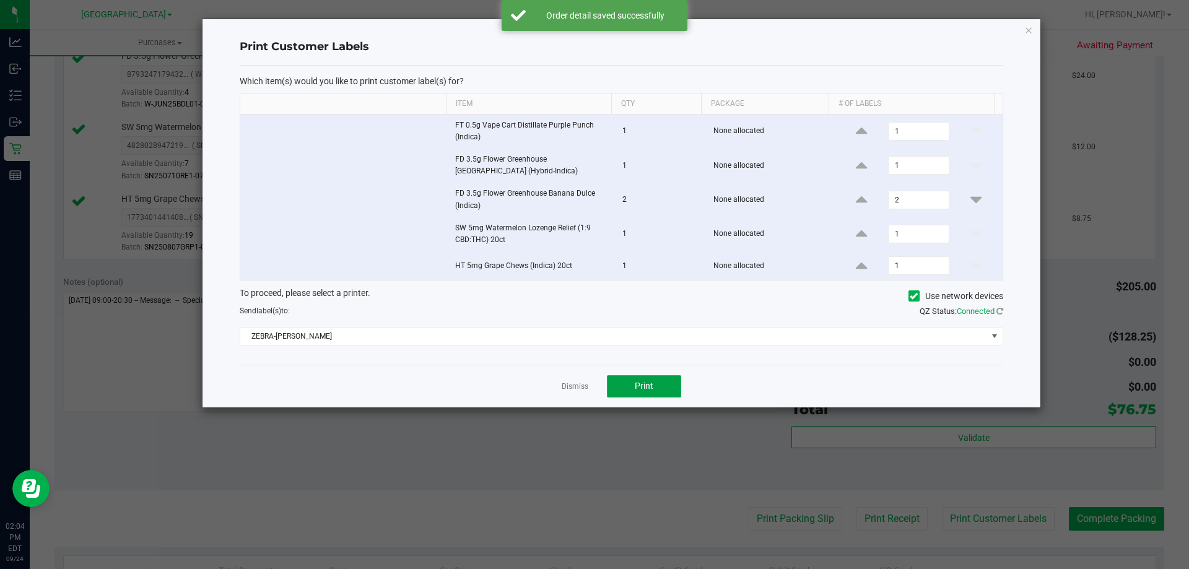
click at [658, 384] on button "Print" at bounding box center [644, 386] width 74 height 22
click at [1026, 30] on icon "button" at bounding box center [1028, 29] width 9 height 15
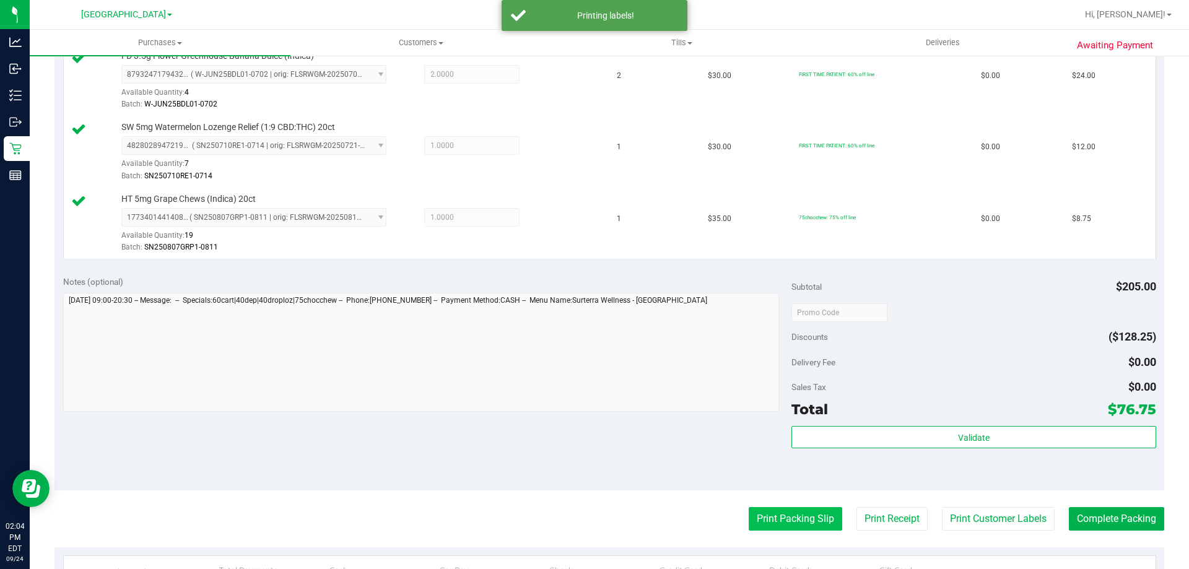
click at [784, 511] on button "Print Packing Slip" at bounding box center [794, 519] width 93 height 24
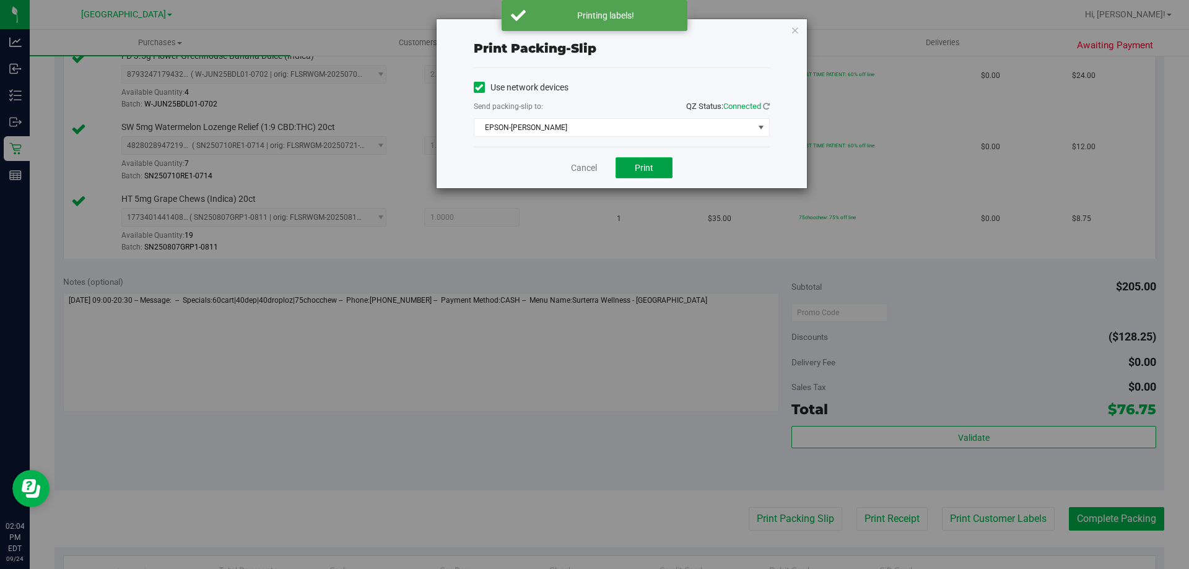
click at [650, 163] on span "Print" at bounding box center [644, 168] width 19 height 10
click at [793, 35] on icon "button" at bounding box center [795, 29] width 9 height 15
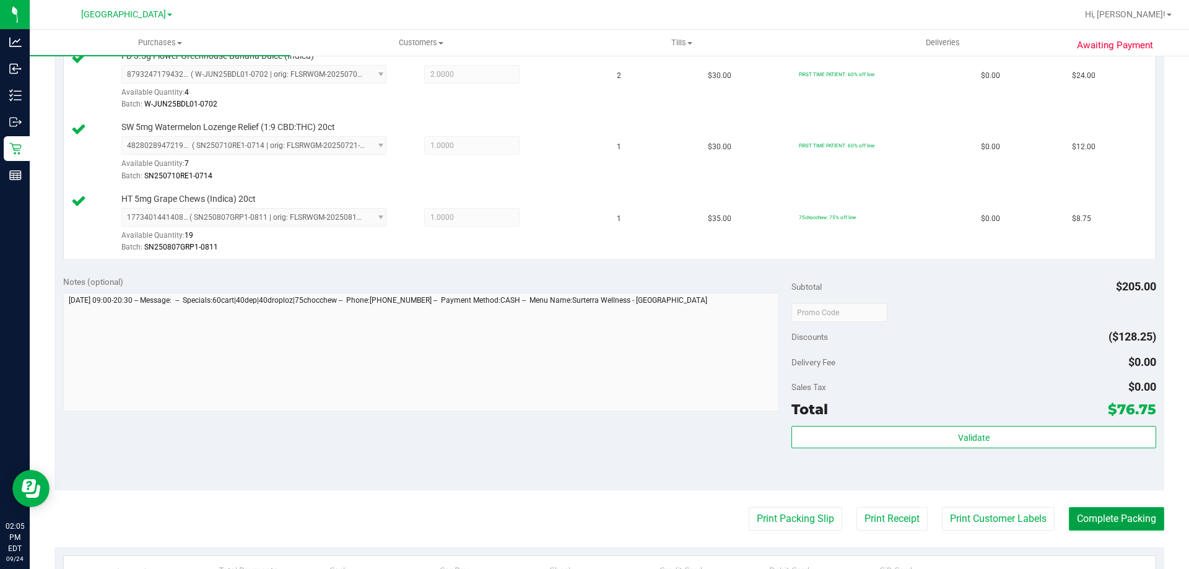
click at [1109, 516] on button "Complete Packing" at bounding box center [1116, 519] width 95 height 24
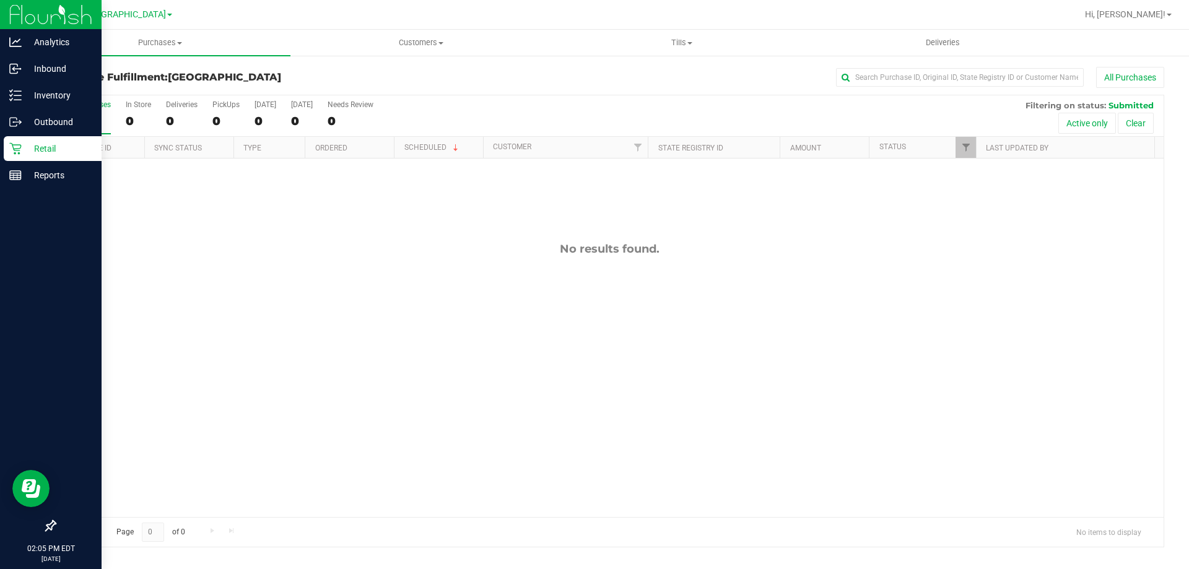
click at [28, 146] on p "Retail" at bounding box center [59, 148] width 74 height 15
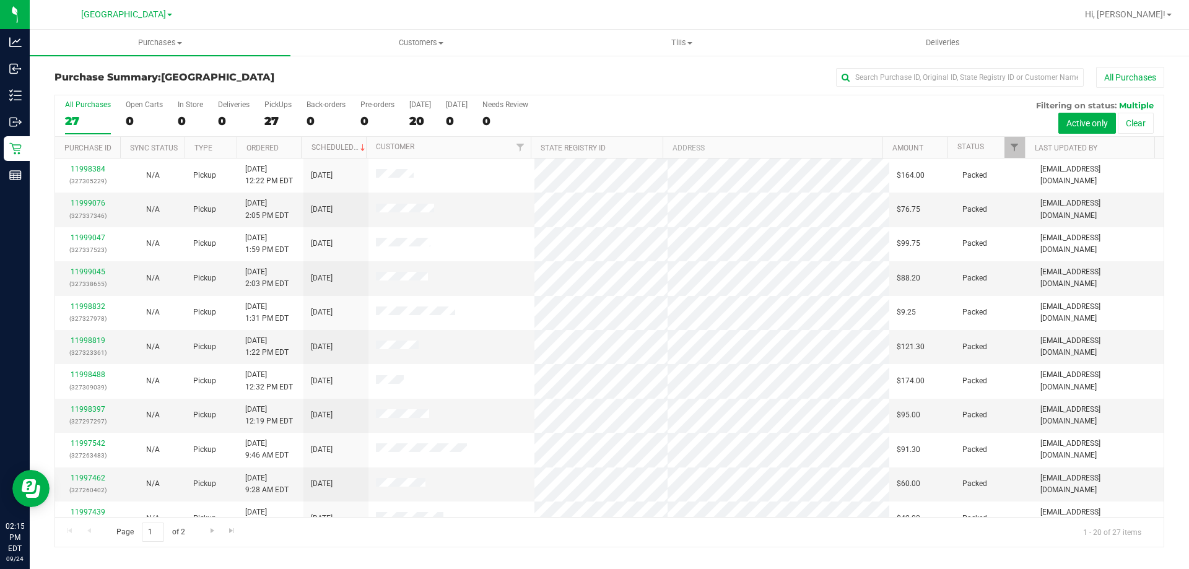
click at [503, 79] on div "All Purchases" at bounding box center [794, 77] width 740 height 21
click at [264, 18] on div at bounding box center [649, 14] width 855 height 24
click at [271, 128] on label "PickUps 27" at bounding box center [277, 117] width 27 height 34
click at [0, 0] on input "PickUps 27" at bounding box center [0, 0] width 0 height 0
click at [84, 128] on label "All Purchases 25" at bounding box center [88, 117] width 46 height 34
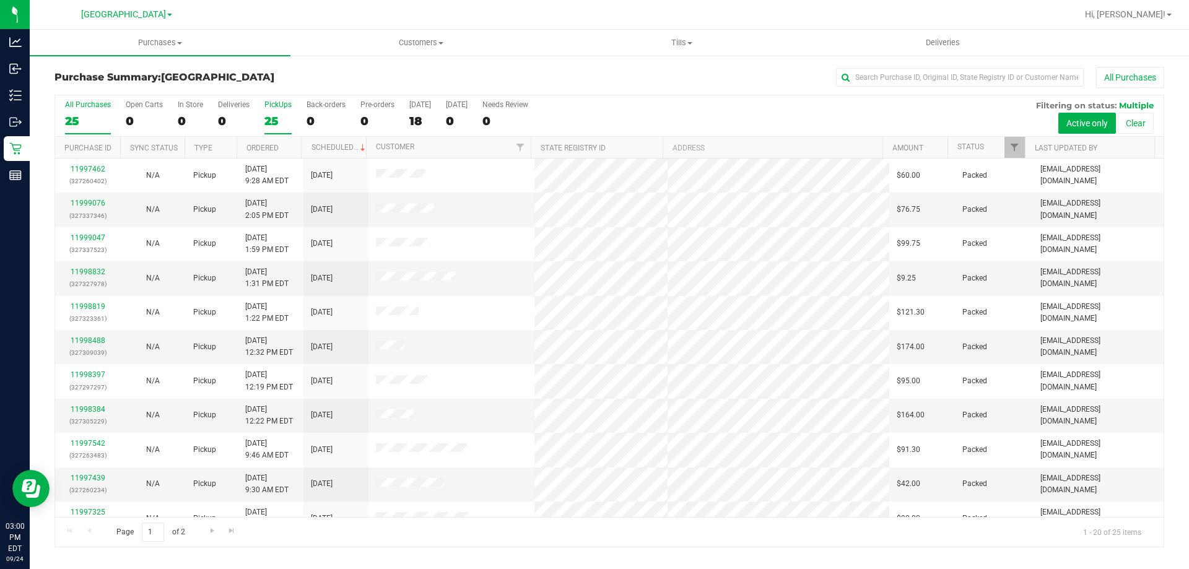
click at [0, 0] on input "All Purchases 25" at bounding box center [0, 0] width 0 height 0
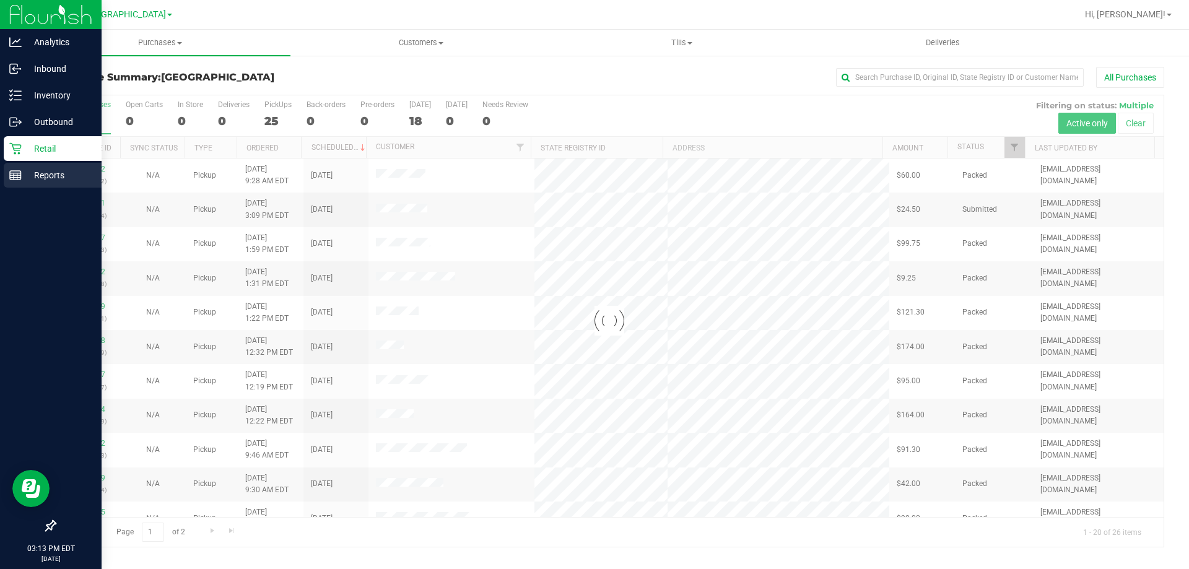
click at [20, 178] on line at bounding box center [15, 178] width 11 height 0
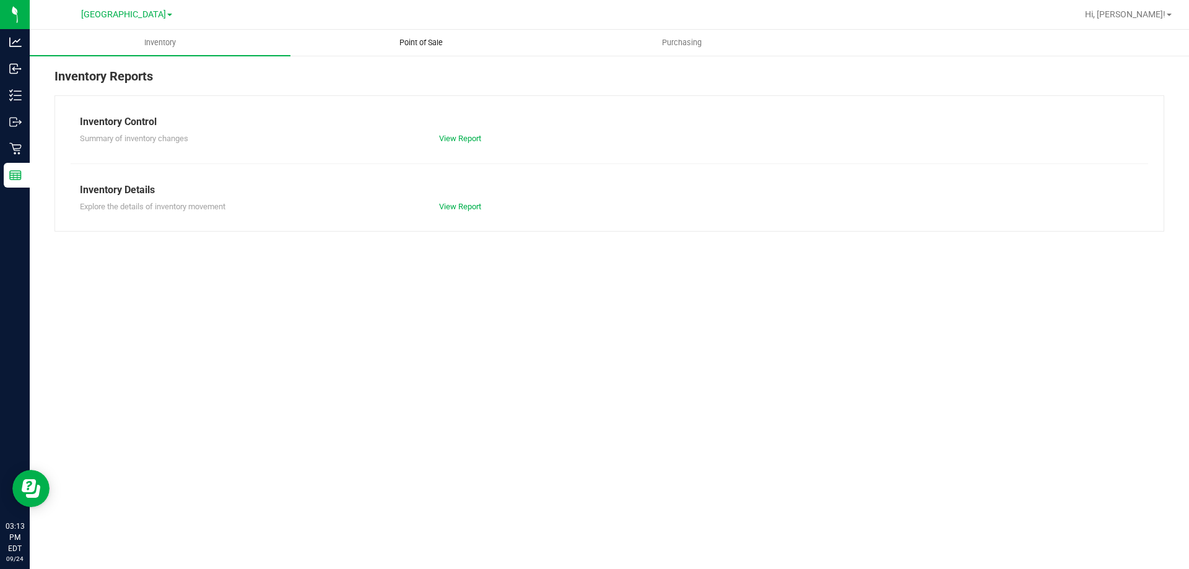
click at [410, 43] on span "Point of Sale" at bounding box center [421, 42] width 77 height 11
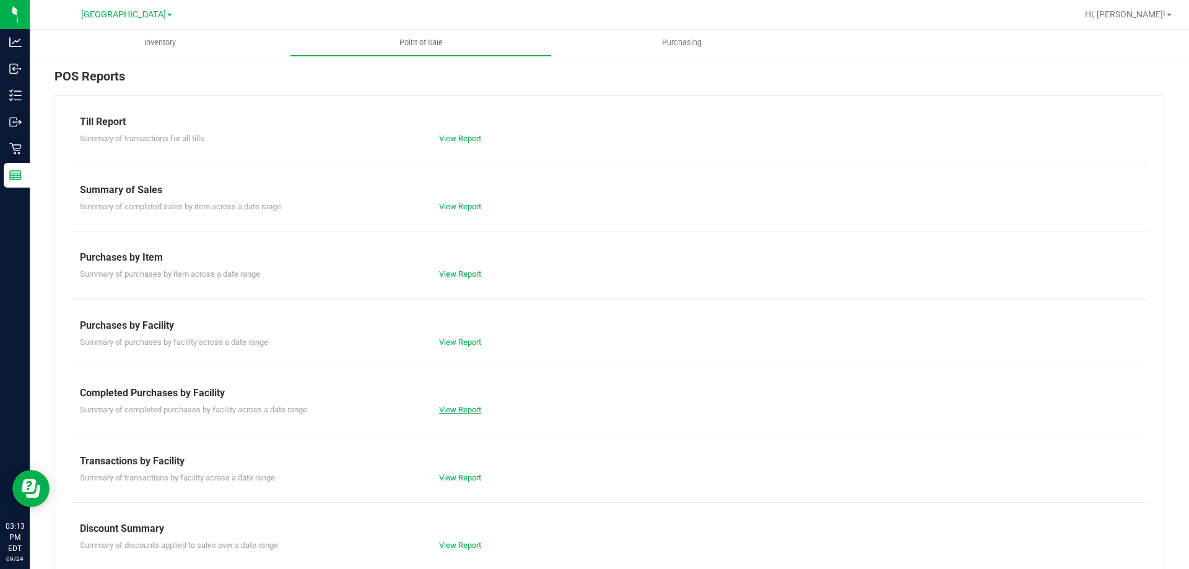
click at [466, 411] on link "View Report" at bounding box center [460, 409] width 42 height 9
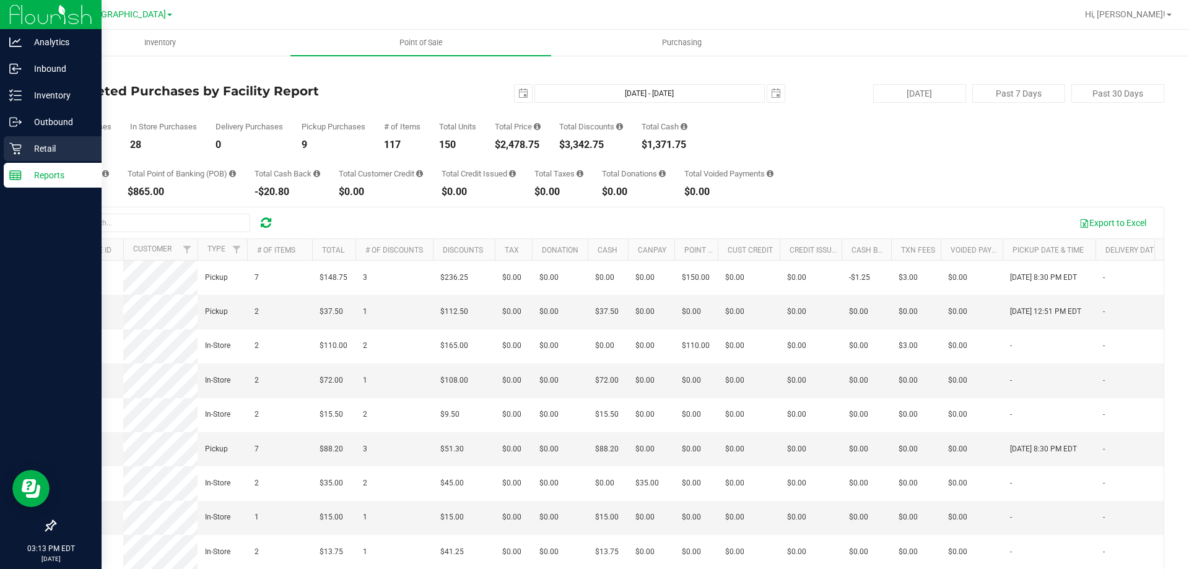
click at [42, 147] on p "Retail" at bounding box center [59, 148] width 74 height 15
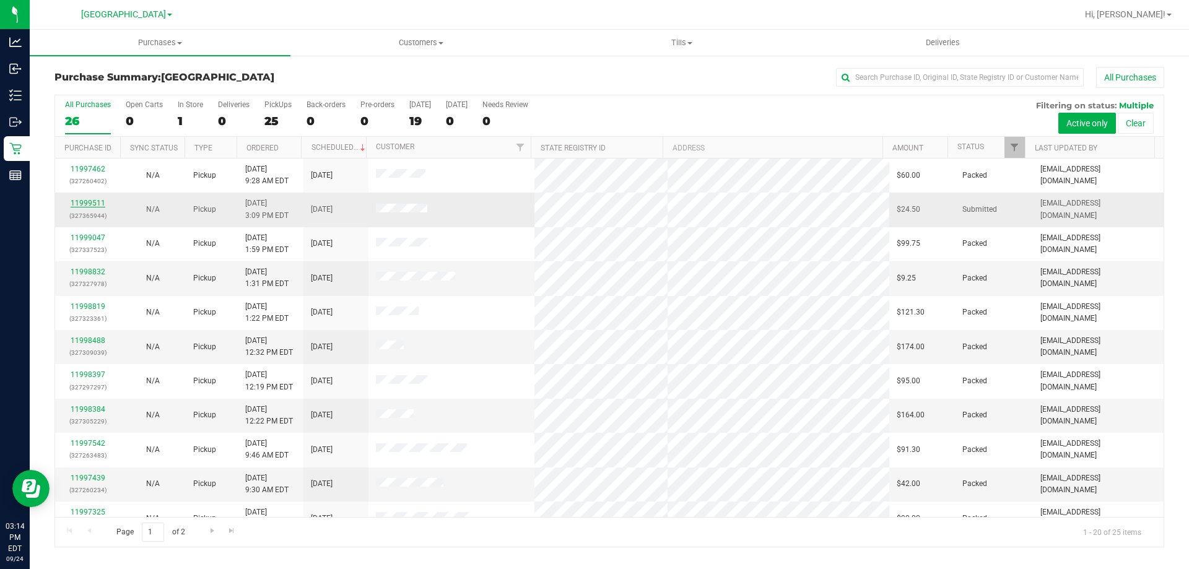
click at [95, 206] on link "11999511" at bounding box center [88, 203] width 35 height 9
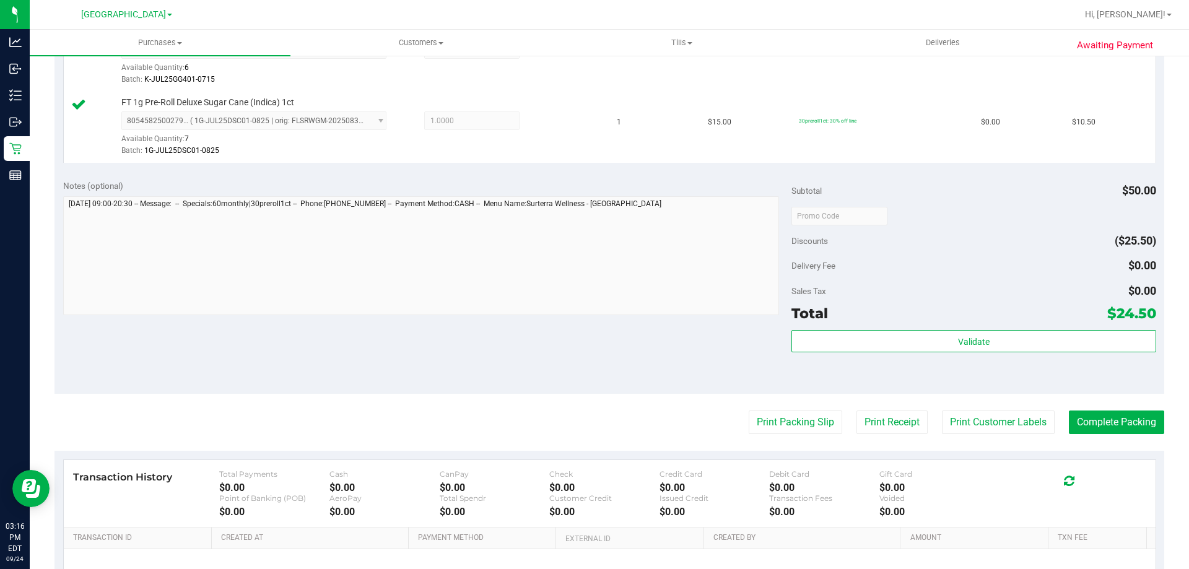
scroll to position [433, 0]
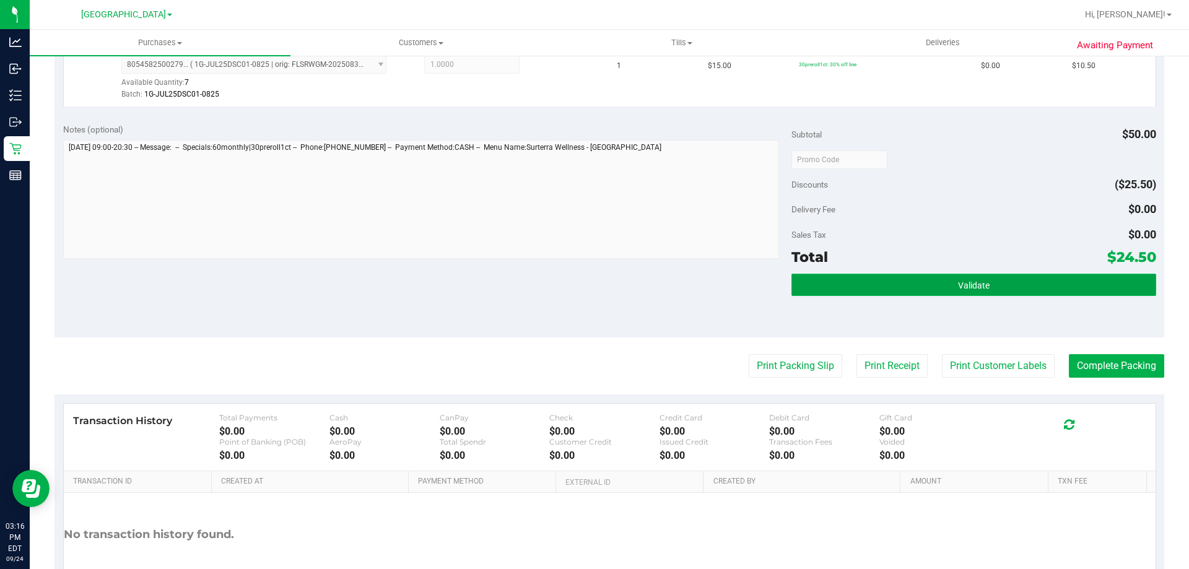
click at [979, 277] on button "Validate" at bounding box center [973, 285] width 364 height 22
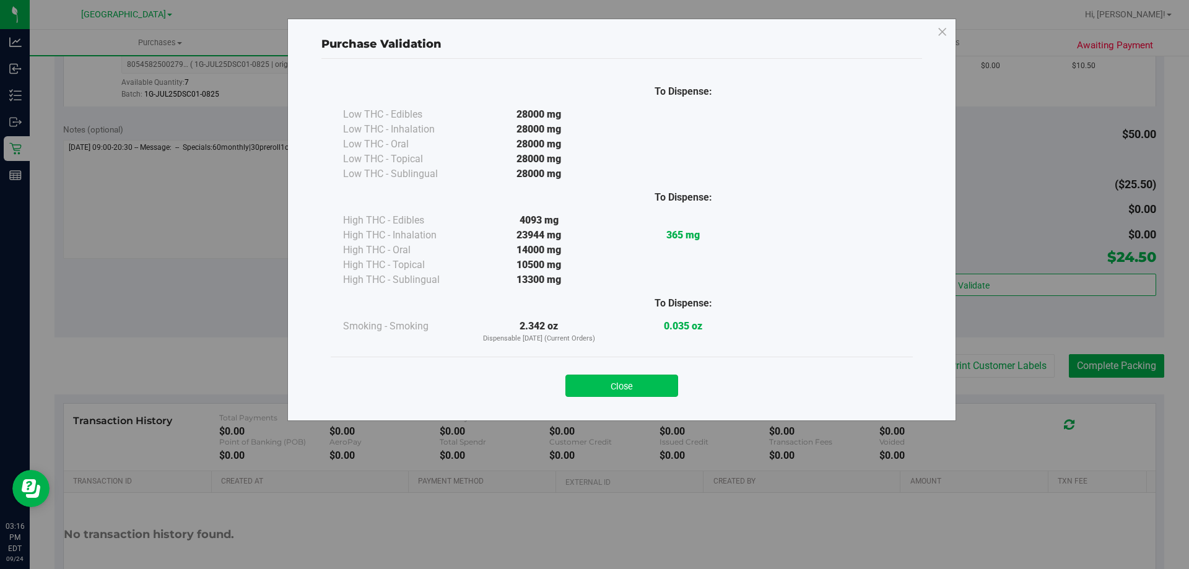
click at [644, 386] on button "Close" at bounding box center [621, 386] width 113 height 22
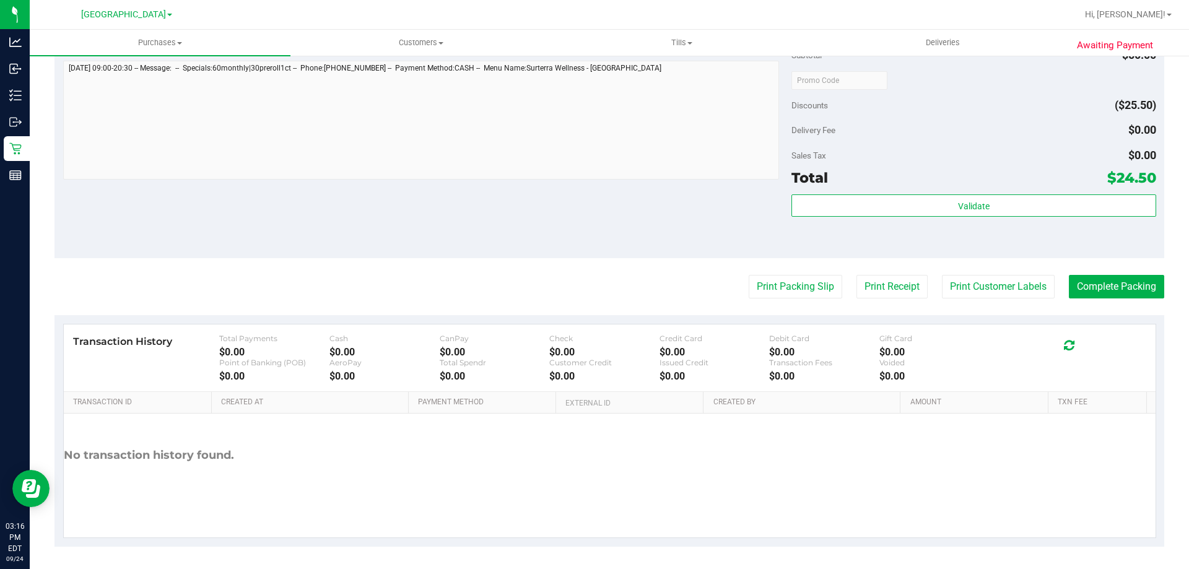
scroll to position [515, 0]
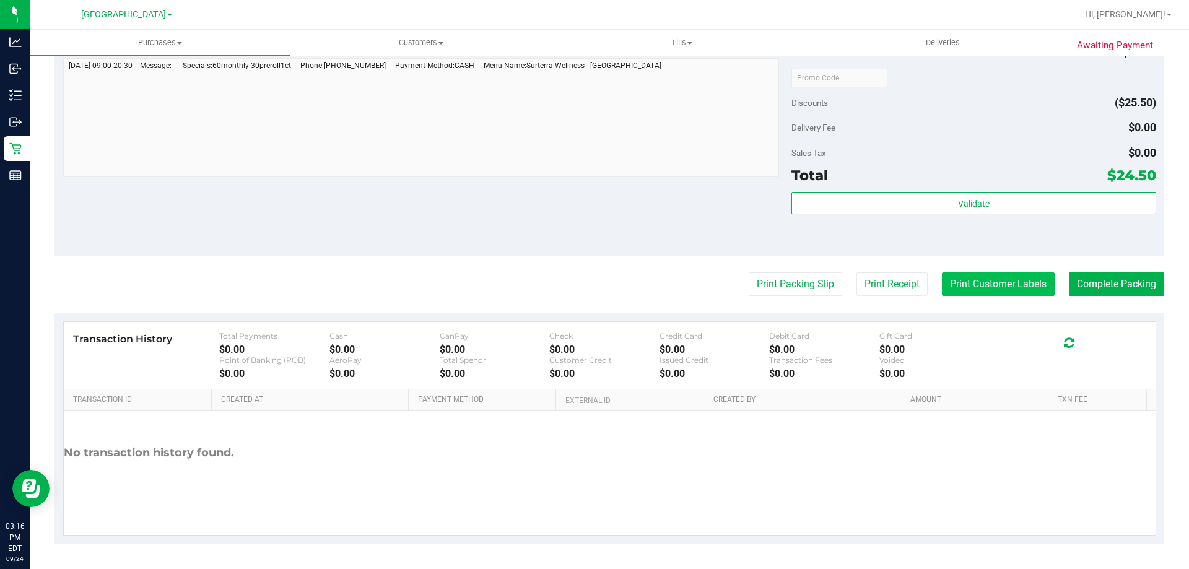
click at [979, 293] on button "Print Customer Labels" at bounding box center [998, 284] width 113 height 24
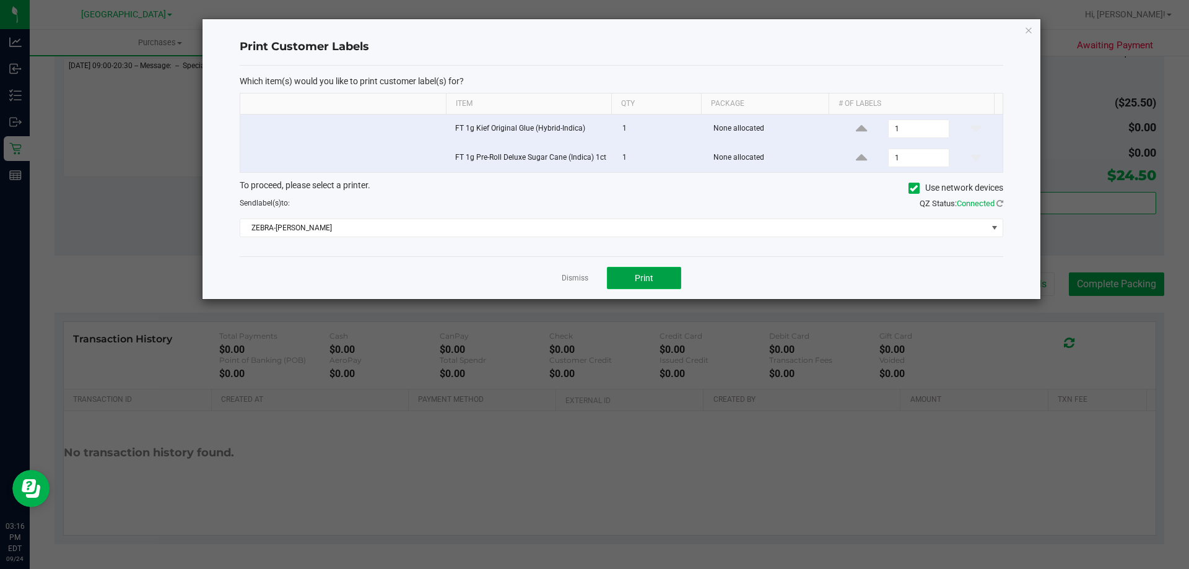
click at [666, 281] on button "Print" at bounding box center [644, 278] width 74 height 22
click at [1025, 32] on icon "button" at bounding box center [1028, 29] width 9 height 15
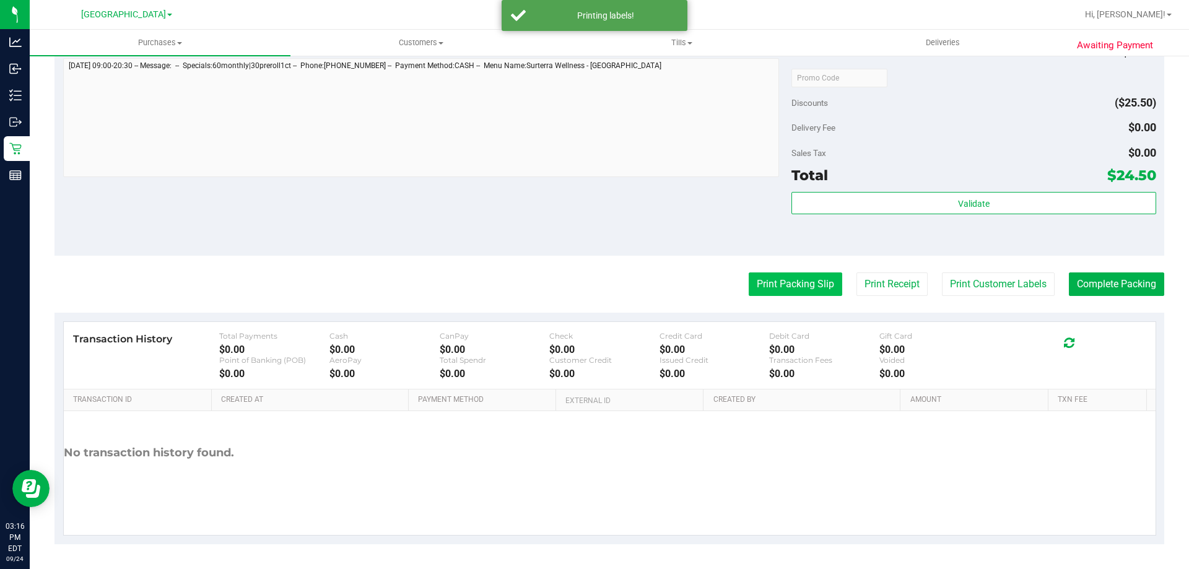
click at [793, 277] on button "Print Packing Slip" at bounding box center [794, 284] width 93 height 24
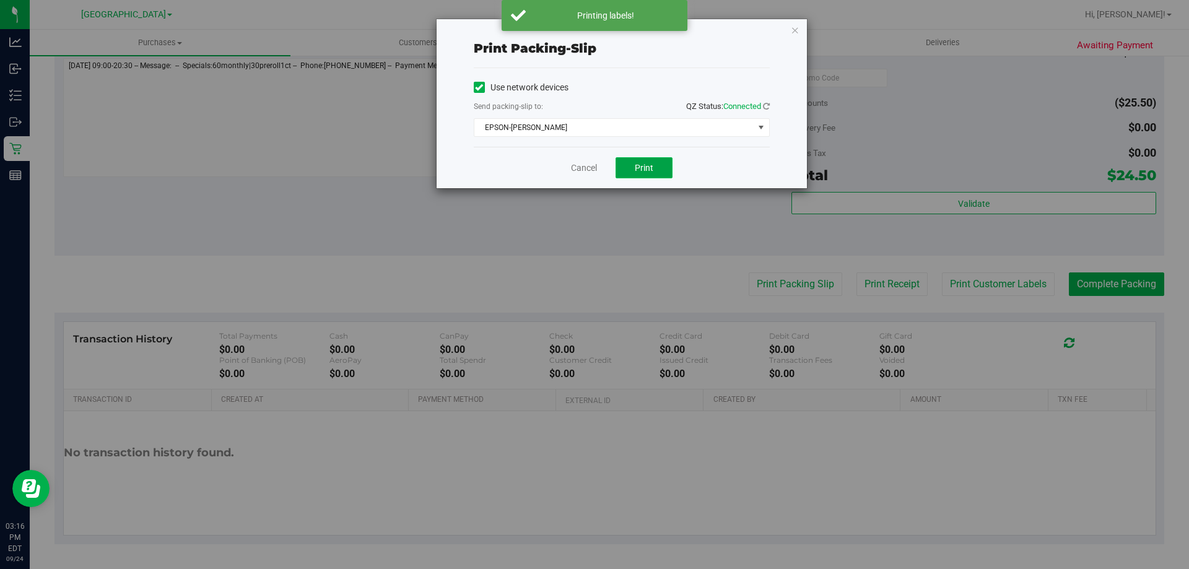
click at [638, 175] on button "Print" at bounding box center [643, 167] width 57 height 21
click at [793, 29] on icon "button" at bounding box center [795, 29] width 9 height 15
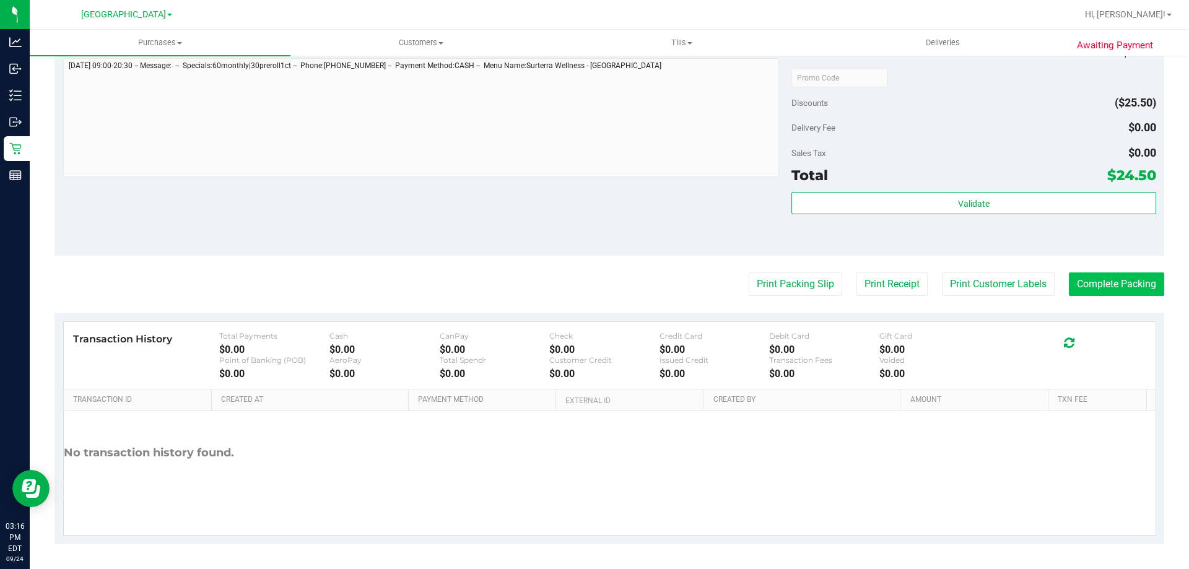
click at [1096, 277] on button "Complete Packing" at bounding box center [1116, 284] width 95 height 24
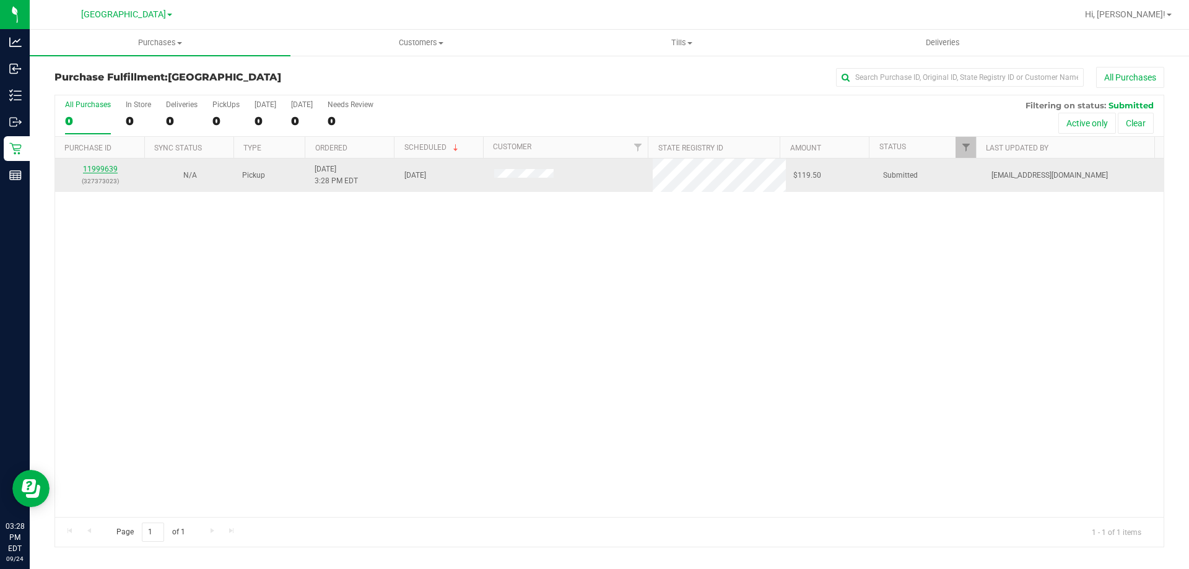
click at [92, 168] on link "11999639" at bounding box center [100, 169] width 35 height 9
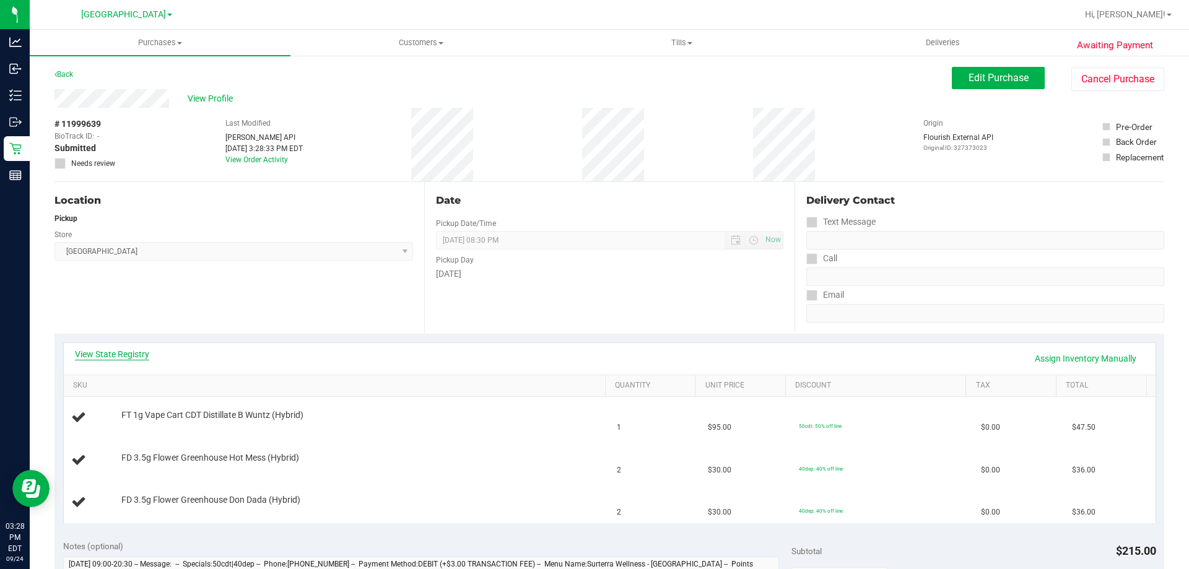
click at [132, 354] on link "View State Registry" at bounding box center [112, 354] width 74 height 12
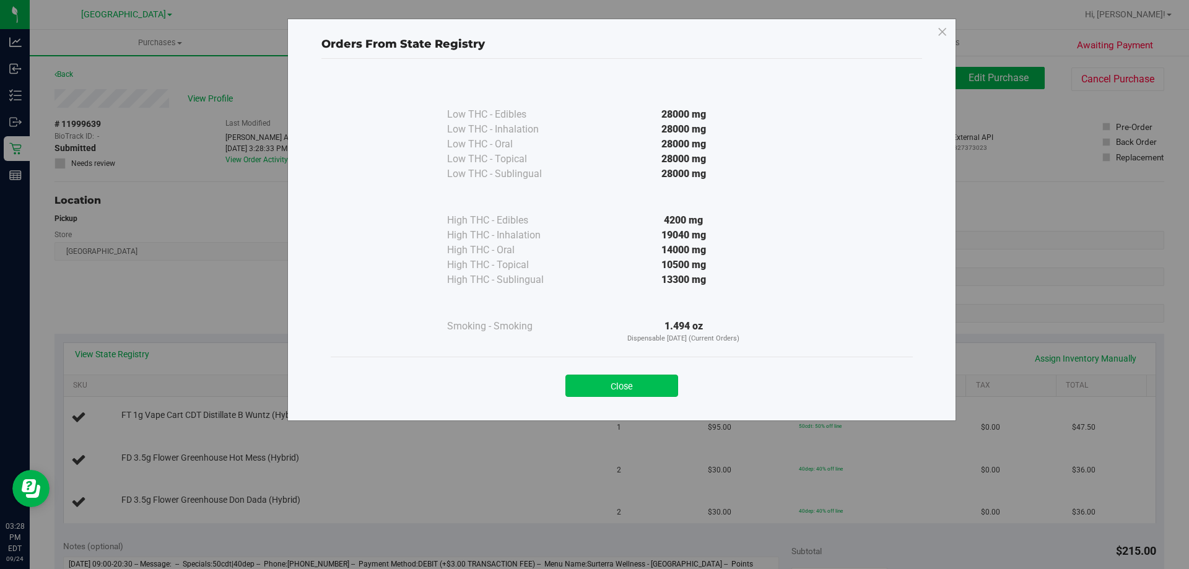
click at [636, 394] on button "Close" at bounding box center [621, 386] width 113 height 22
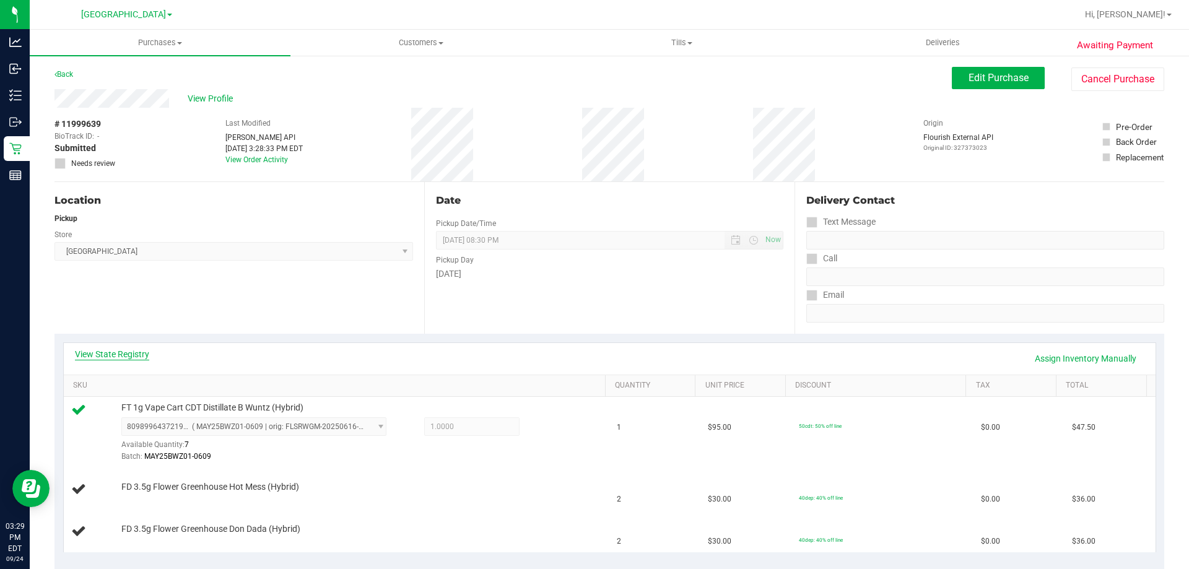
click at [120, 355] on link "View State Registry" at bounding box center [112, 354] width 74 height 12
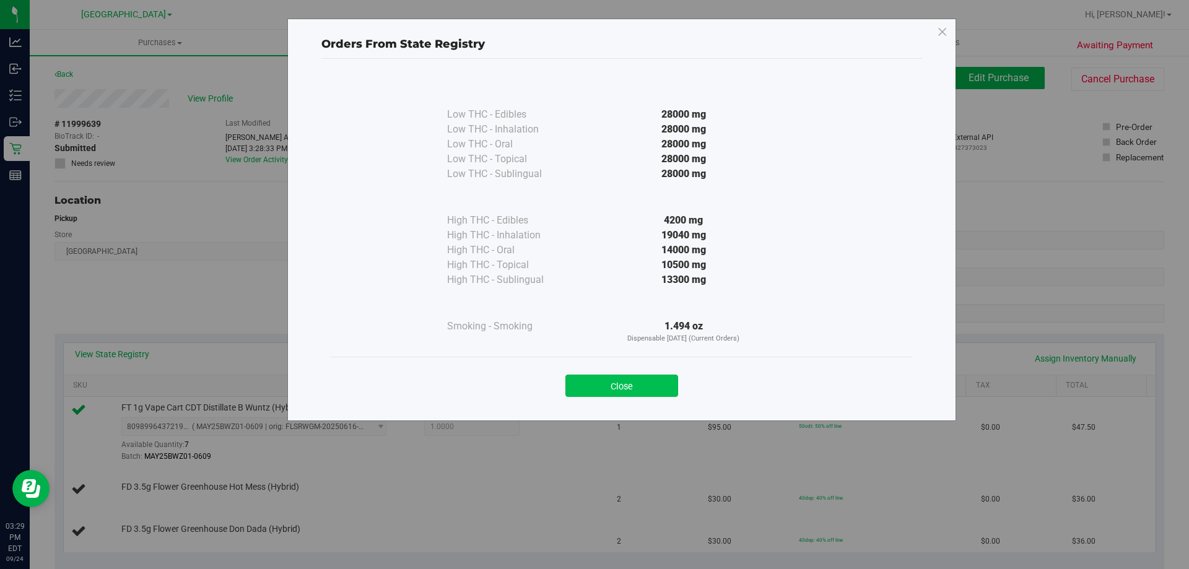
click at [641, 381] on button "Close" at bounding box center [621, 386] width 113 height 22
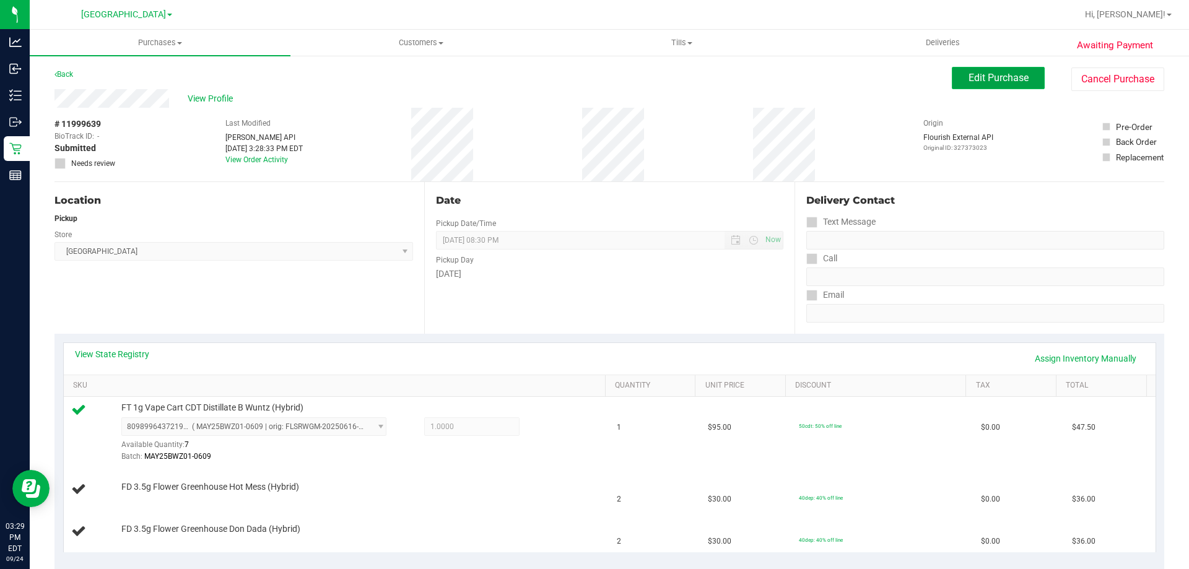
click at [976, 83] on span "Edit Purchase" at bounding box center [998, 78] width 60 height 12
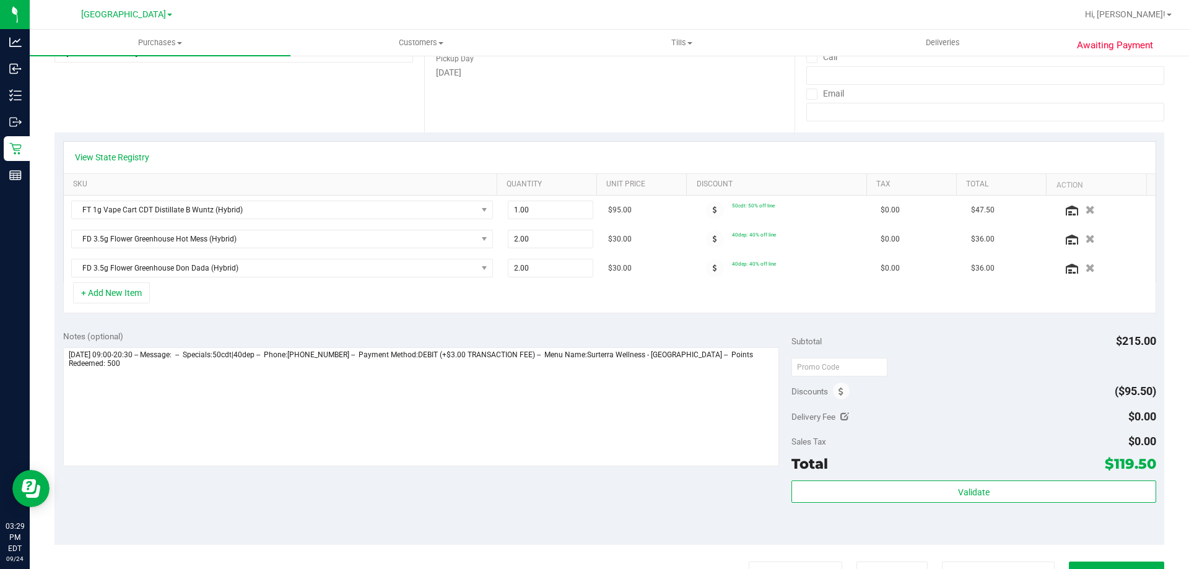
scroll to position [204, 0]
click at [838, 393] on icon at bounding box center [840, 389] width 5 height 9
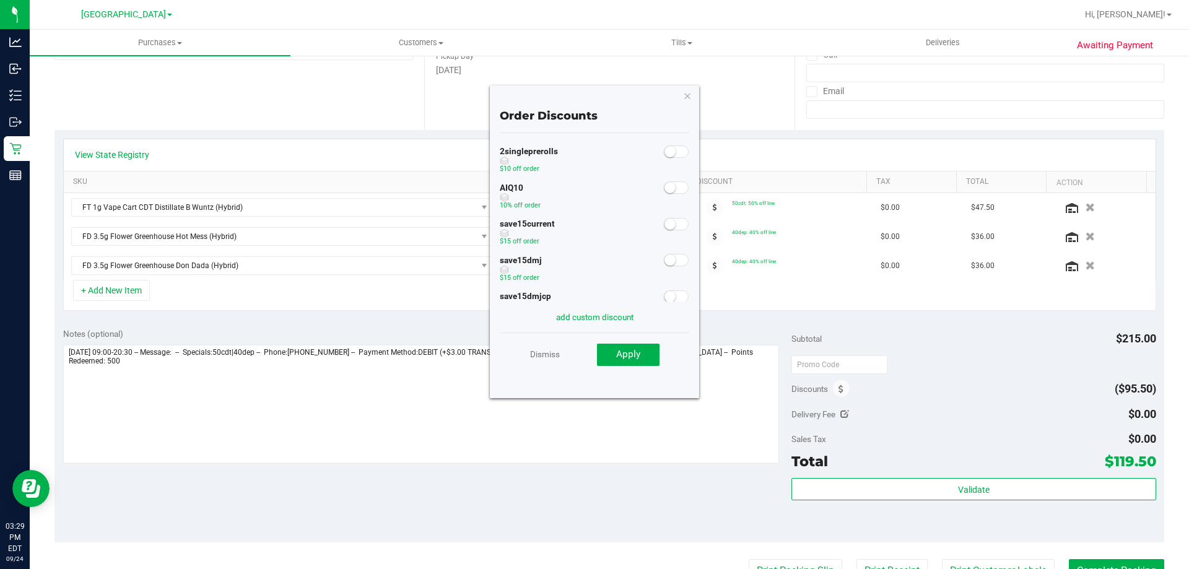
click at [664, 189] on small at bounding box center [669, 187] width 11 height 11
click at [635, 356] on span "Apply" at bounding box center [628, 354] width 24 height 11
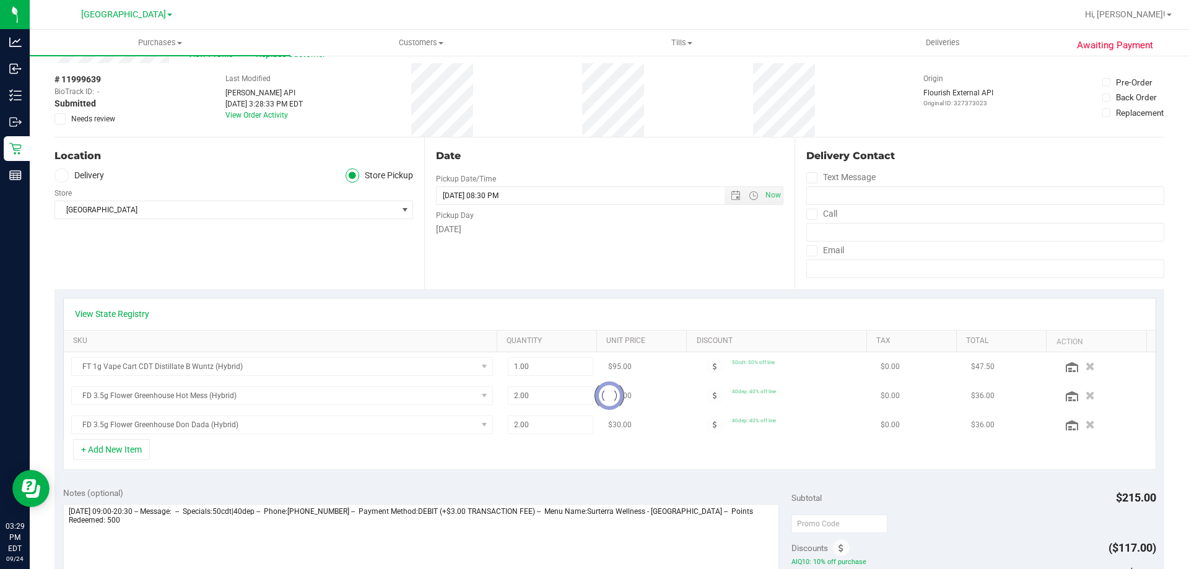
scroll to position [0, 0]
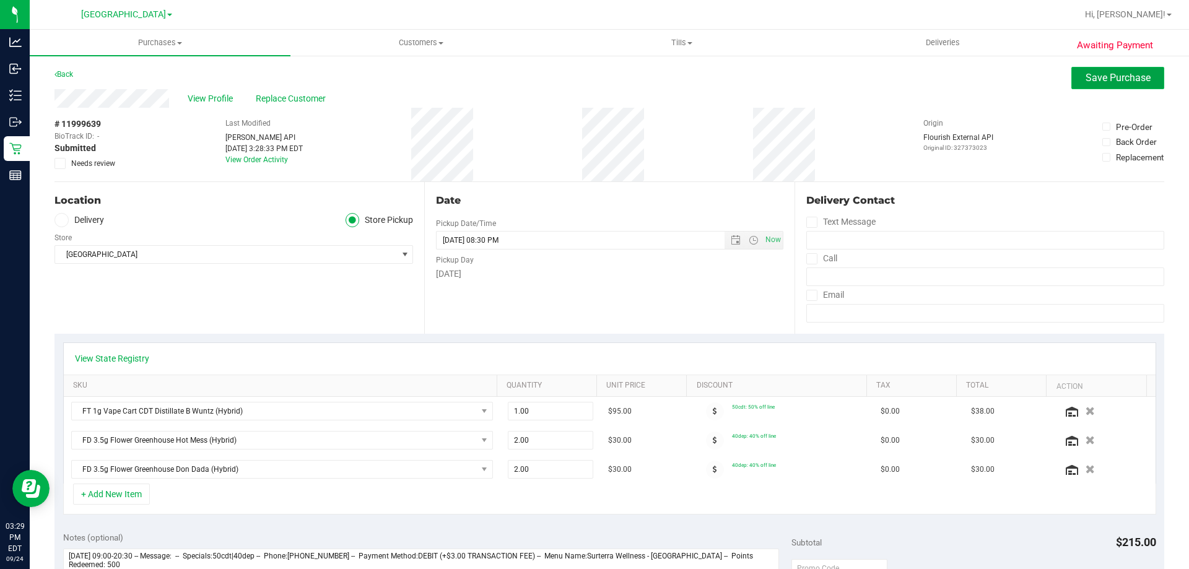
click at [1079, 87] on button "Save Purchase" at bounding box center [1117, 78] width 93 height 22
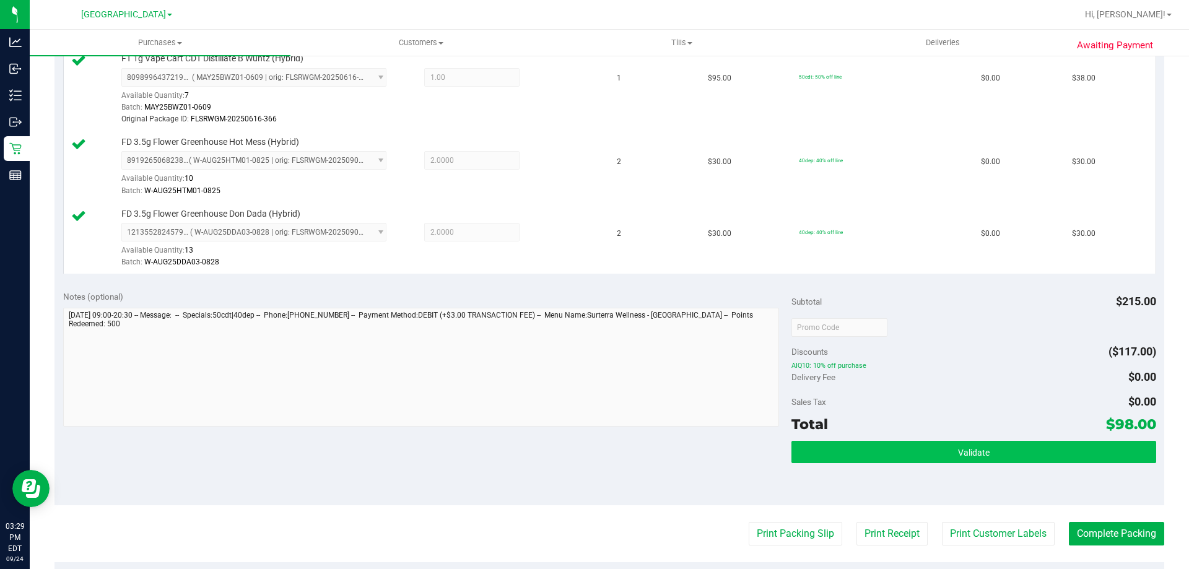
scroll to position [371, 0]
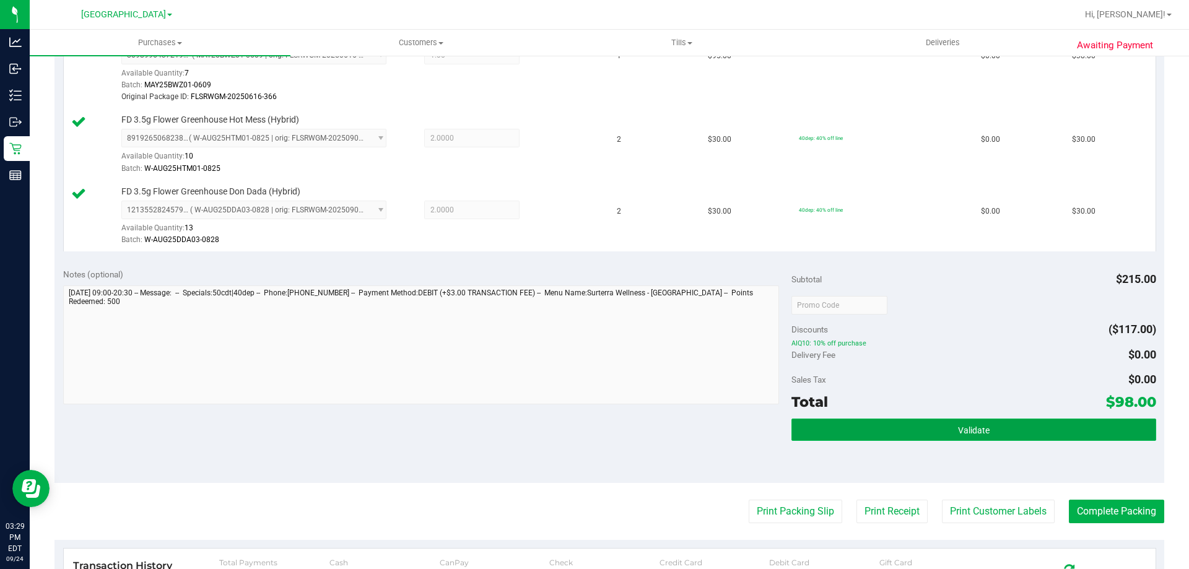
click at [936, 429] on button "Validate" at bounding box center [973, 430] width 364 height 22
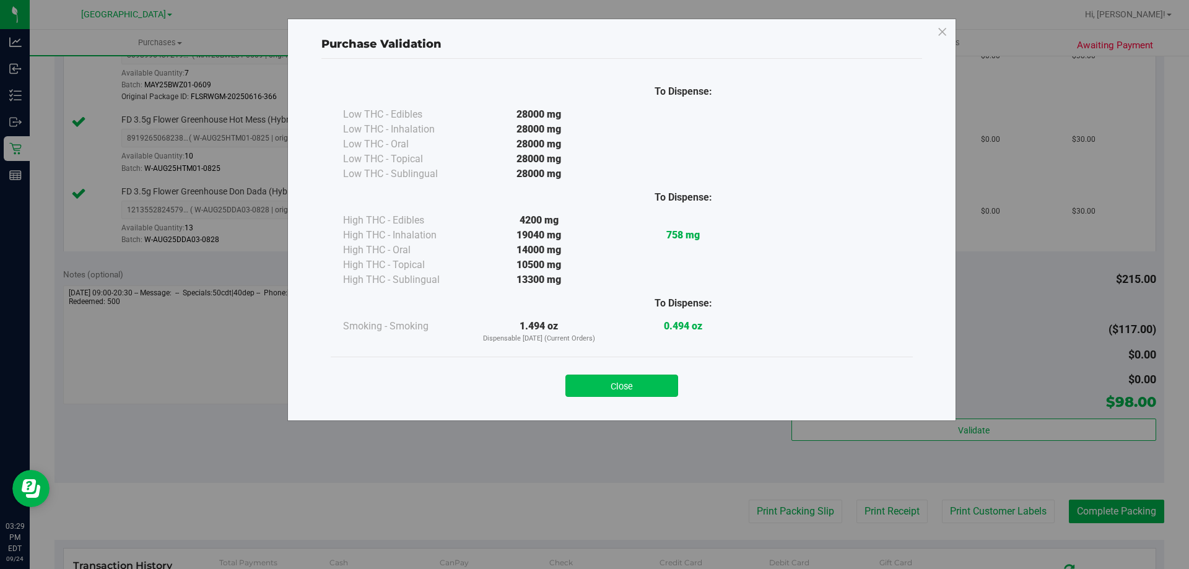
click at [637, 380] on button "Close" at bounding box center [621, 386] width 113 height 22
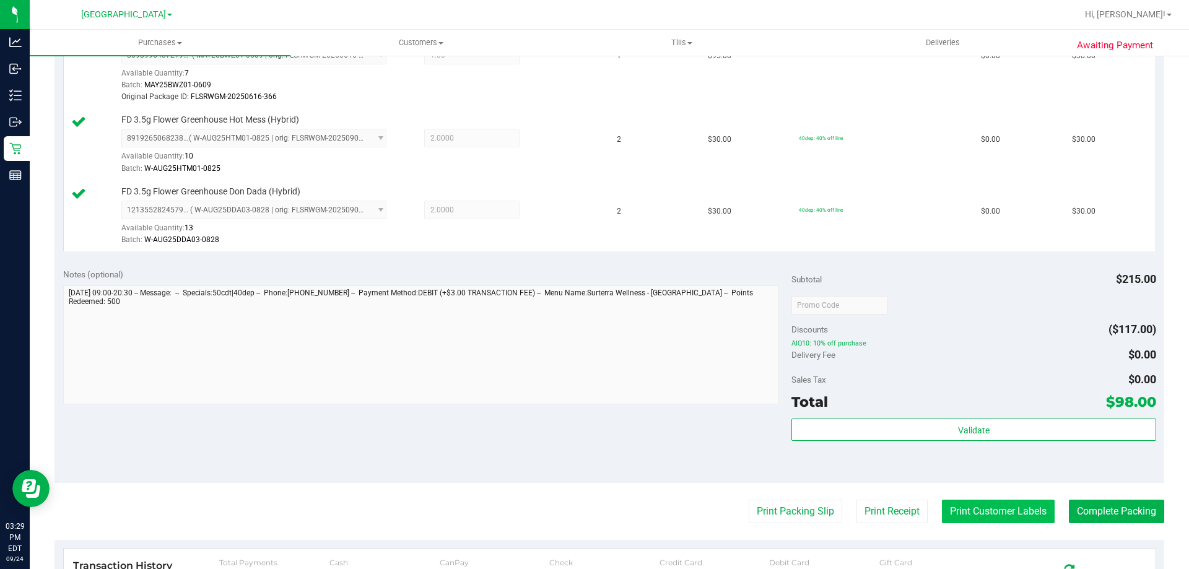
click at [984, 518] on button "Print Customer Labels" at bounding box center [998, 512] width 113 height 24
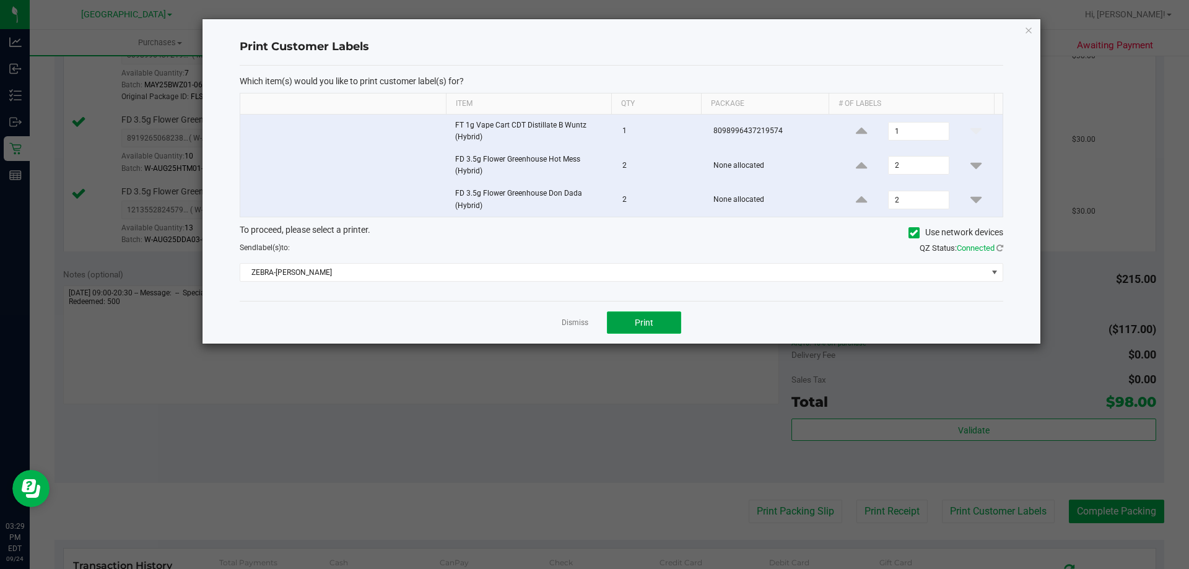
click at [636, 328] on span "Print" at bounding box center [644, 323] width 19 height 10
click at [1026, 30] on icon "button" at bounding box center [1028, 29] width 9 height 15
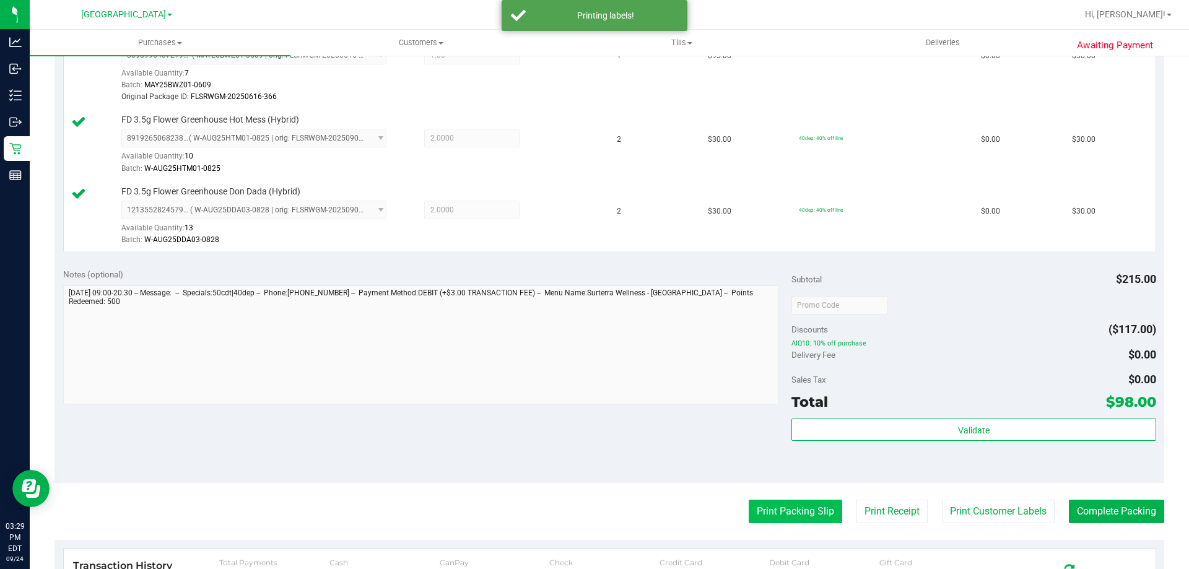
click at [776, 510] on button "Print Packing Slip" at bounding box center [794, 512] width 93 height 24
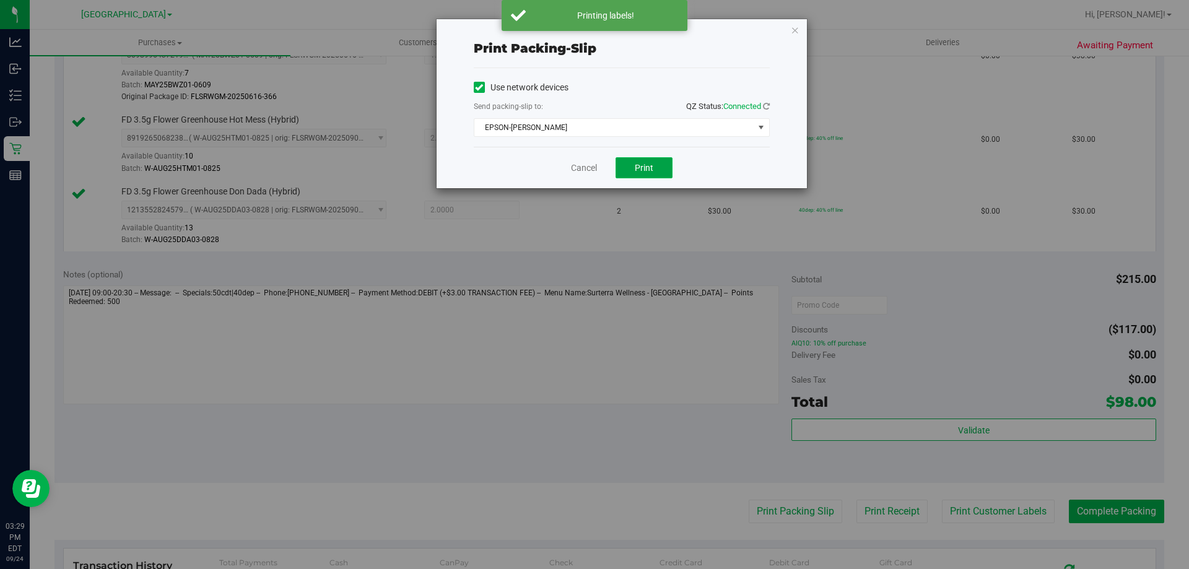
click at [643, 168] on span "Print" at bounding box center [644, 168] width 19 height 10
click at [796, 30] on icon "button" at bounding box center [795, 29] width 9 height 15
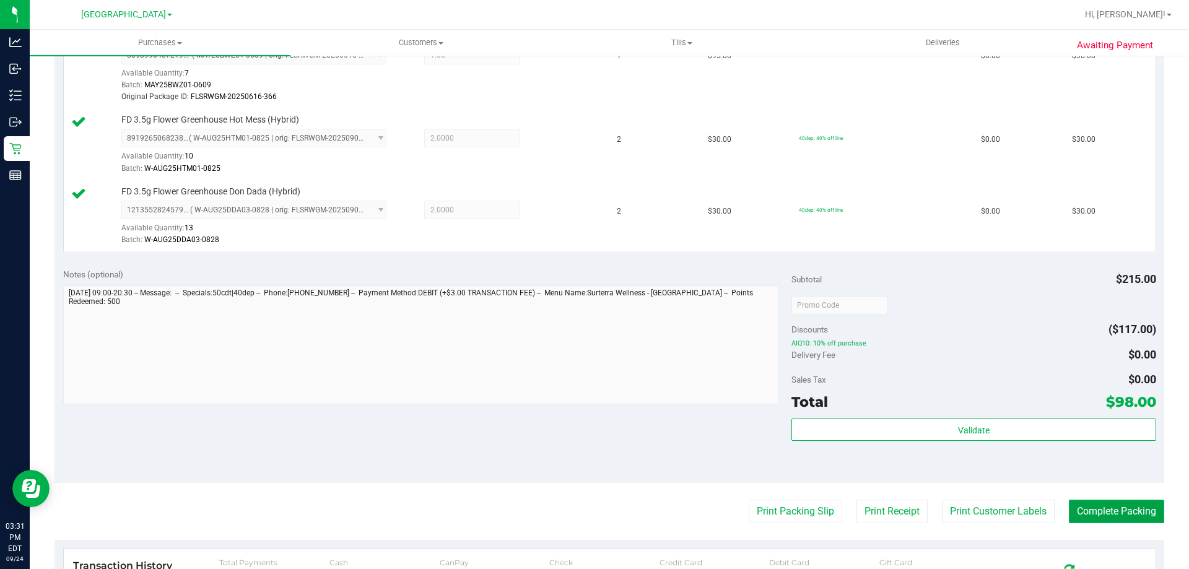
click at [1102, 514] on button "Complete Packing" at bounding box center [1116, 512] width 95 height 24
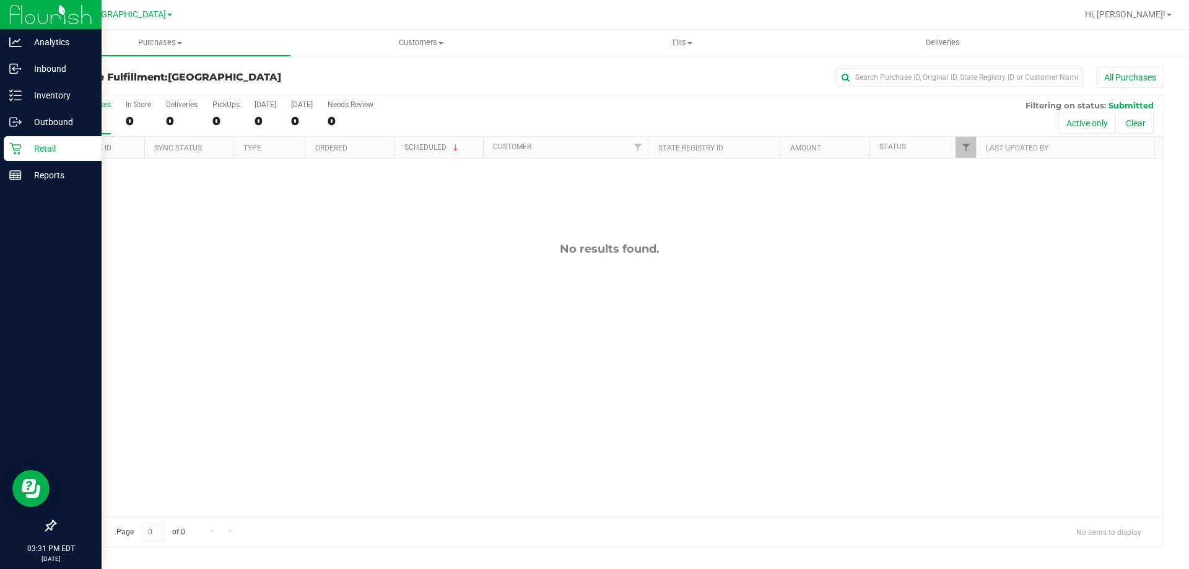
click at [15, 153] on icon at bounding box center [15, 149] width 12 height 12
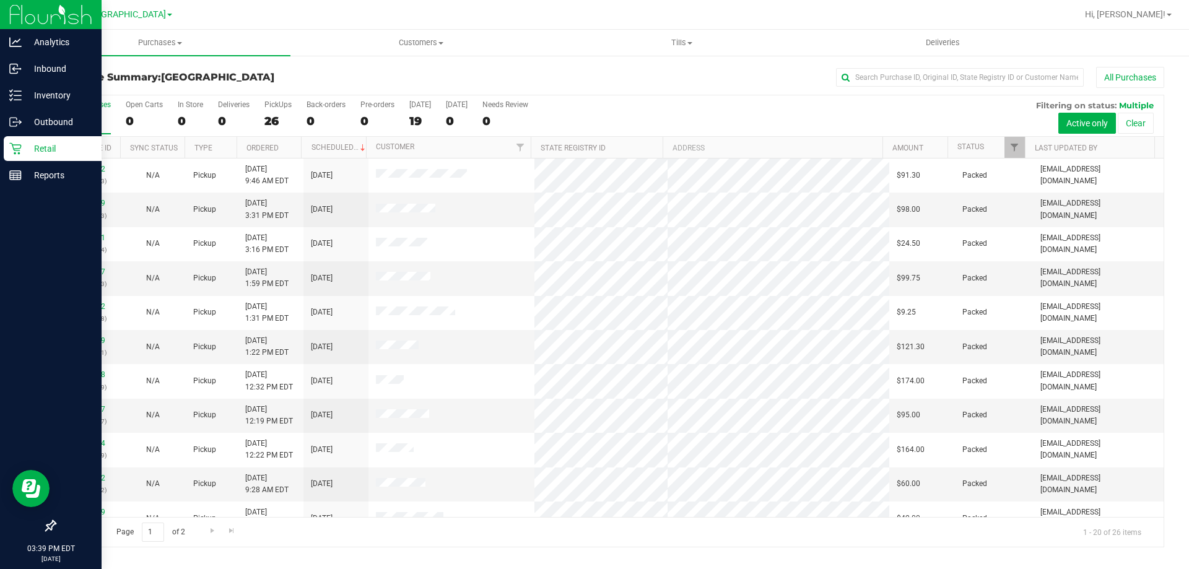
click at [22, 148] on p "Retail" at bounding box center [59, 148] width 74 height 15
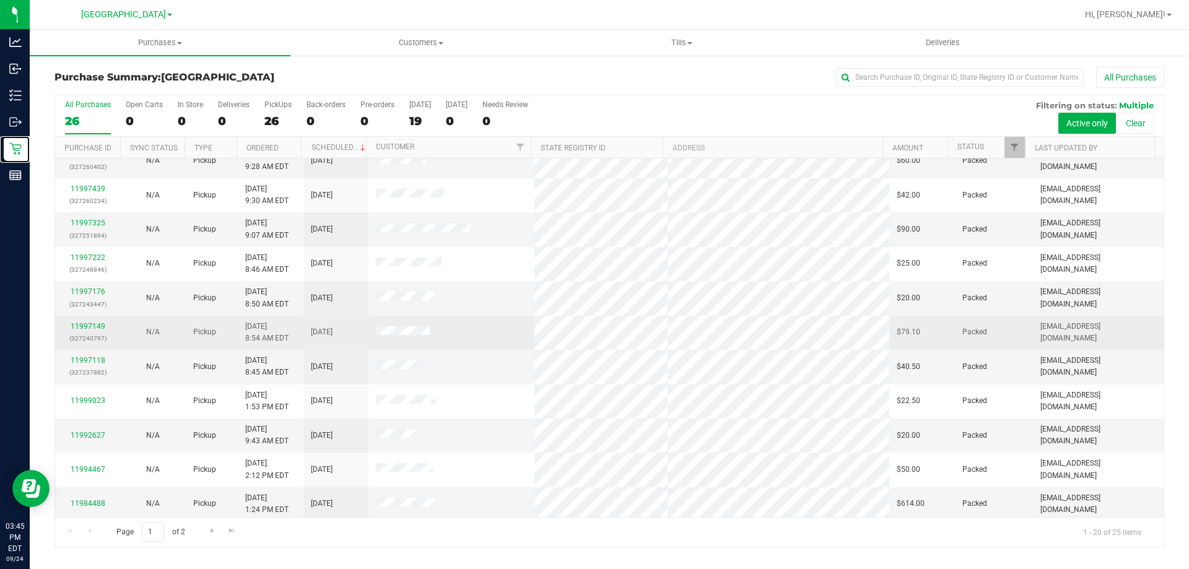
scroll to position [327, 0]
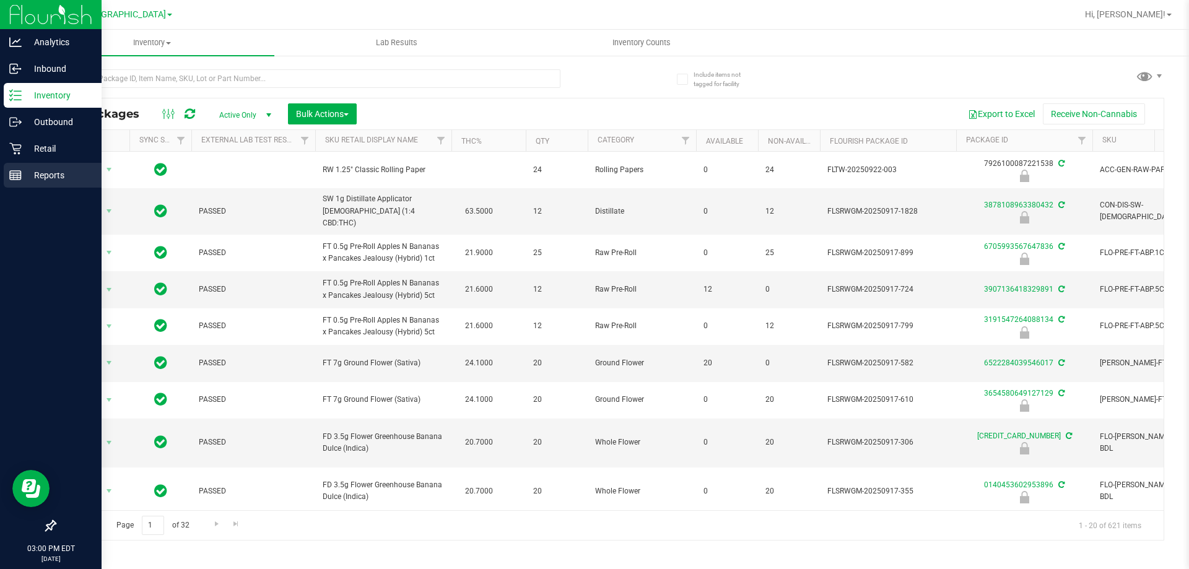
click at [23, 170] on p "Reports" at bounding box center [59, 175] width 74 height 15
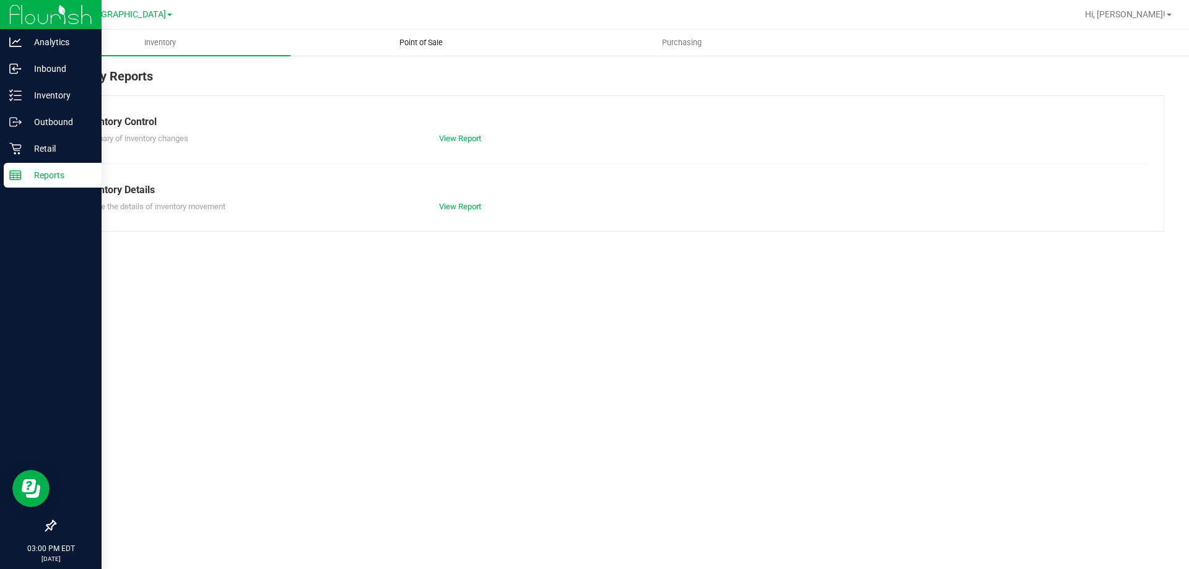
click at [404, 50] on uib-tab-heading "Point of Sale" at bounding box center [420, 42] width 259 height 25
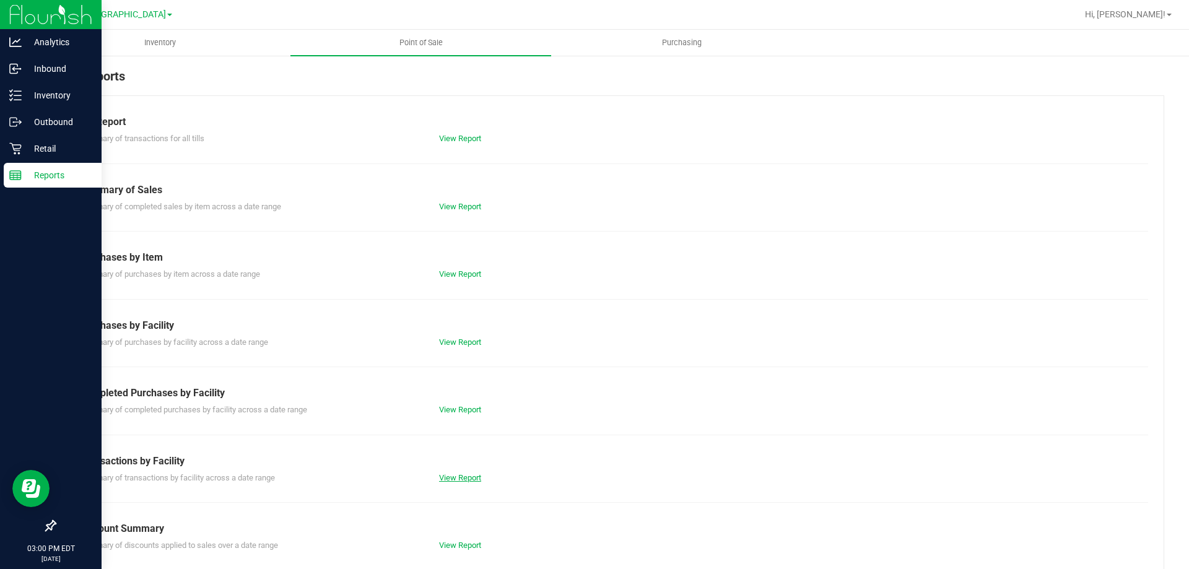
click at [463, 475] on link "View Report" at bounding box center [460, 477] width 42 height 9
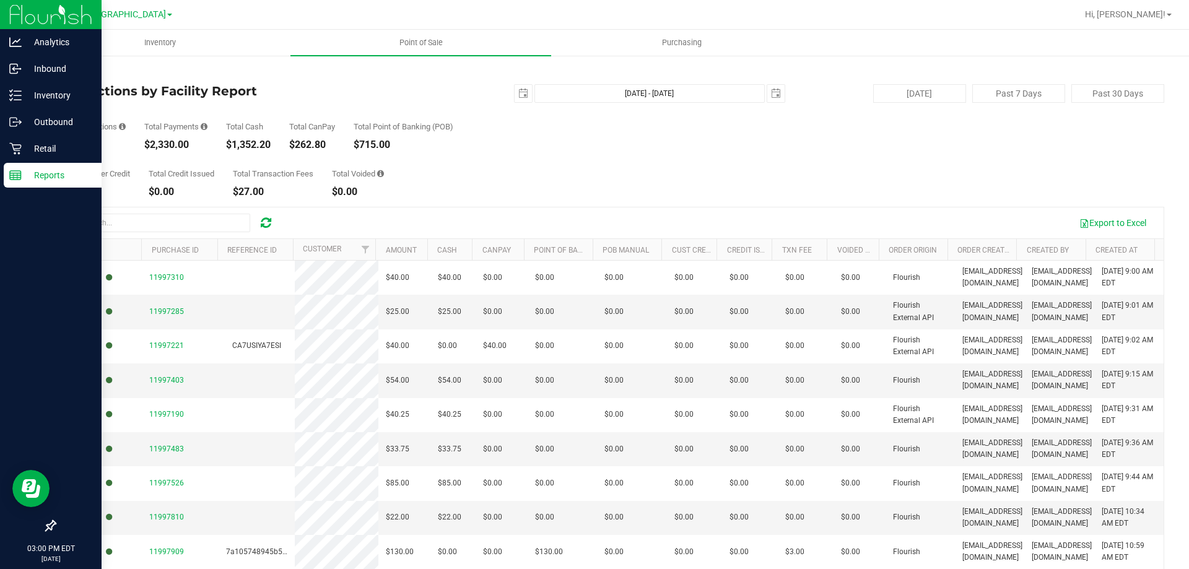
click at [71, 76] on link "Back" at bounding box center [63, 72] width 19 height 9
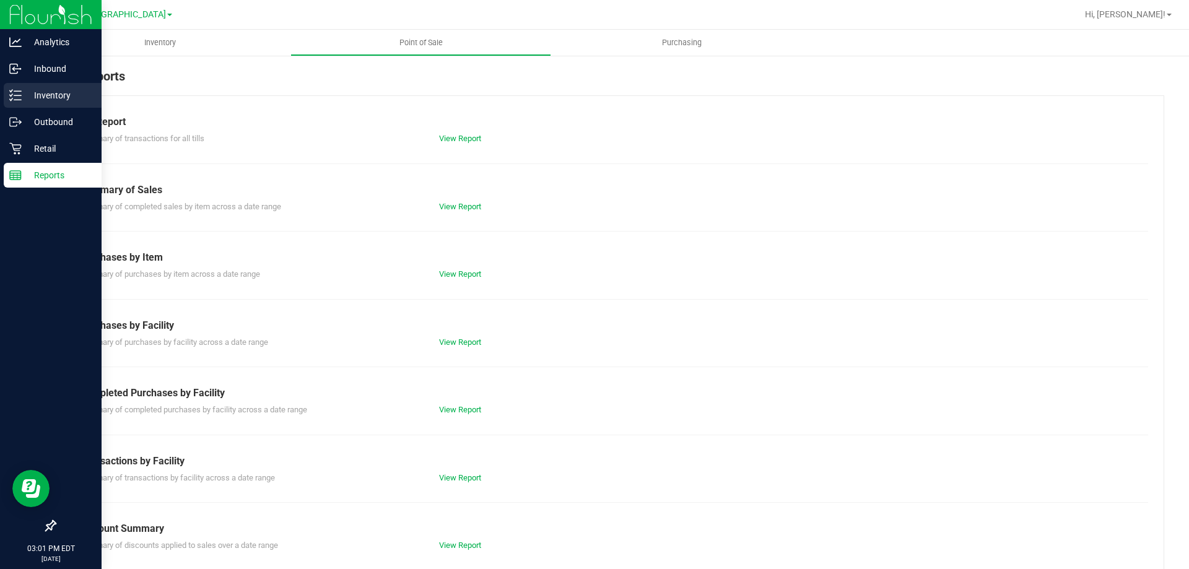
click at [11, 99] on icon at bounding box center [15, 95] width 12 height 12
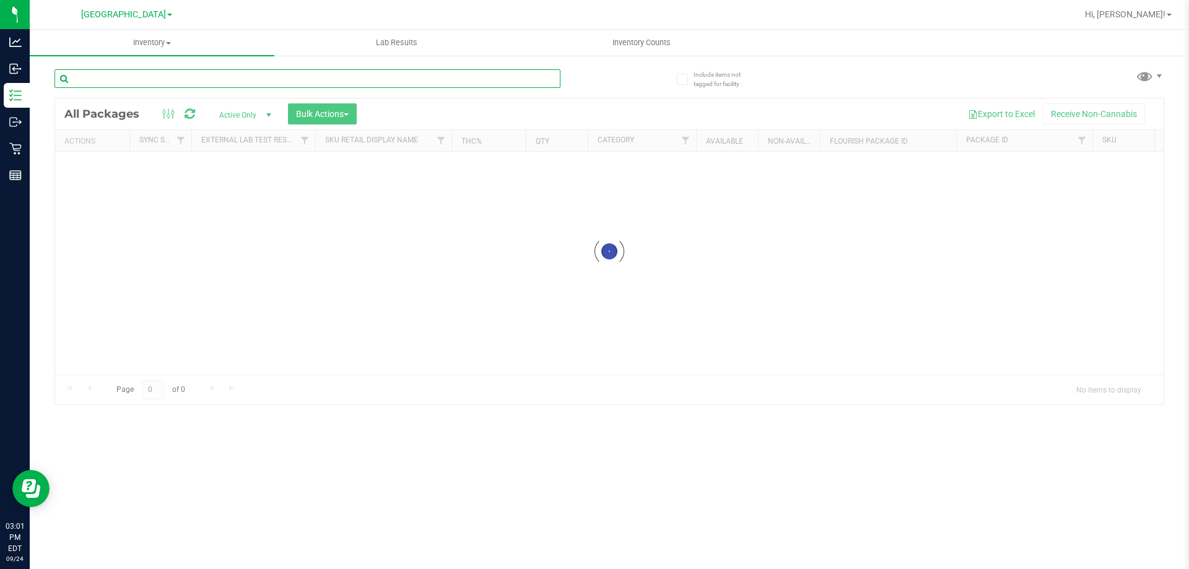
click at [178, 78] on input "text" at bounding box center [307, 78] width 506 height 19
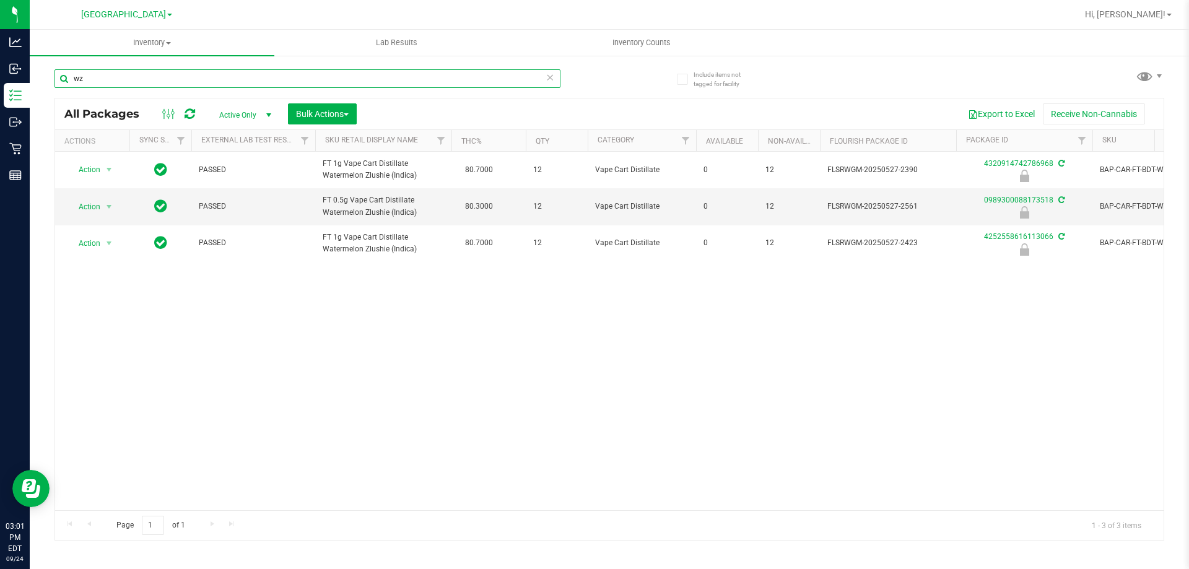
type input "w"
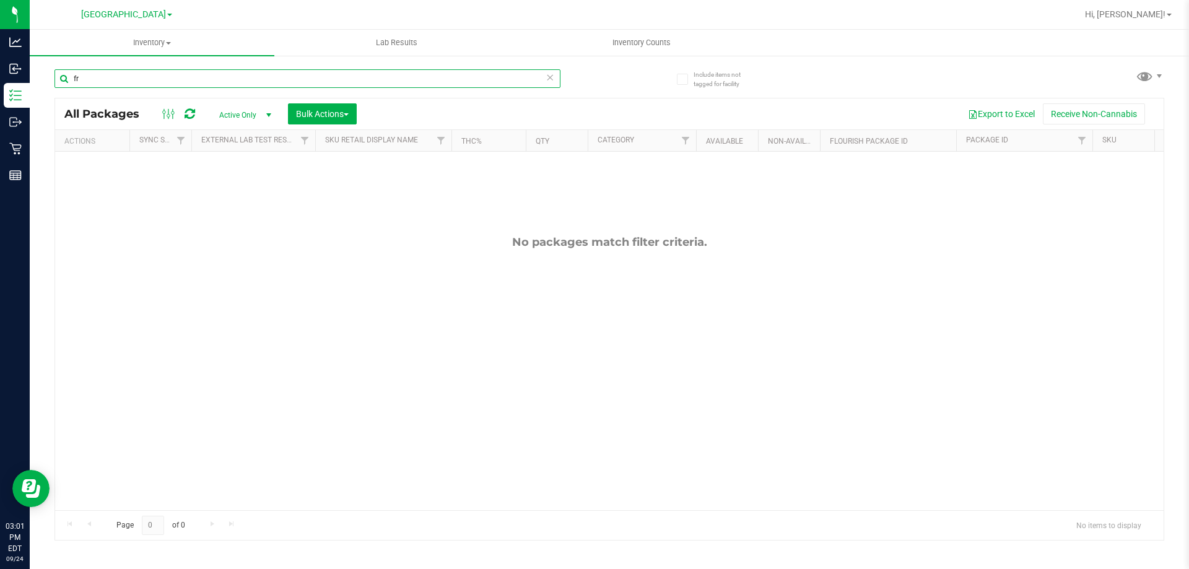
type input "f"
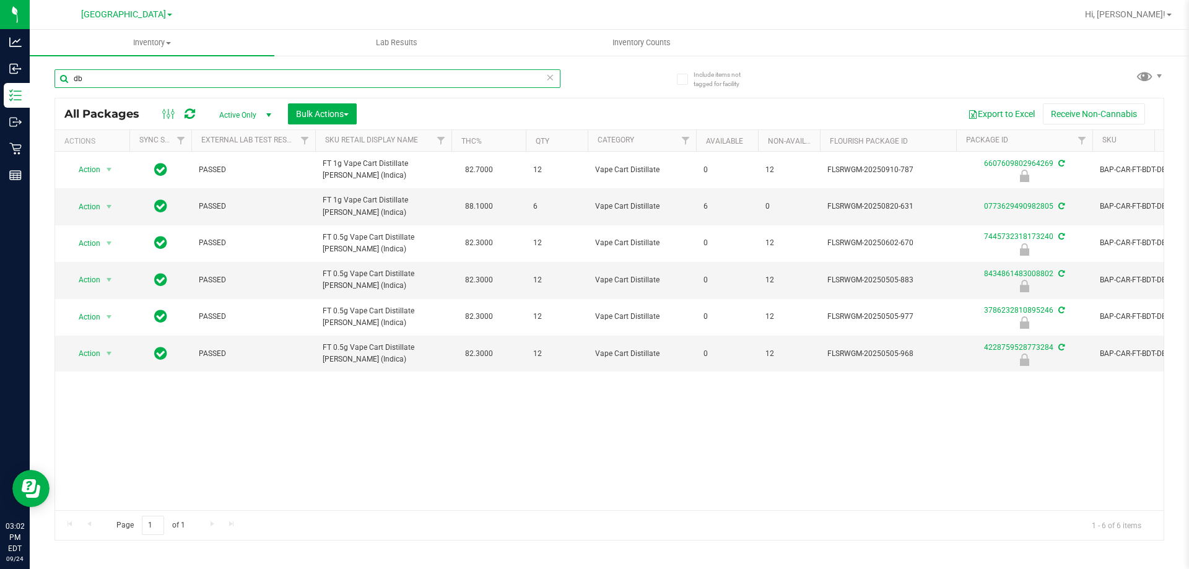
type input "d"
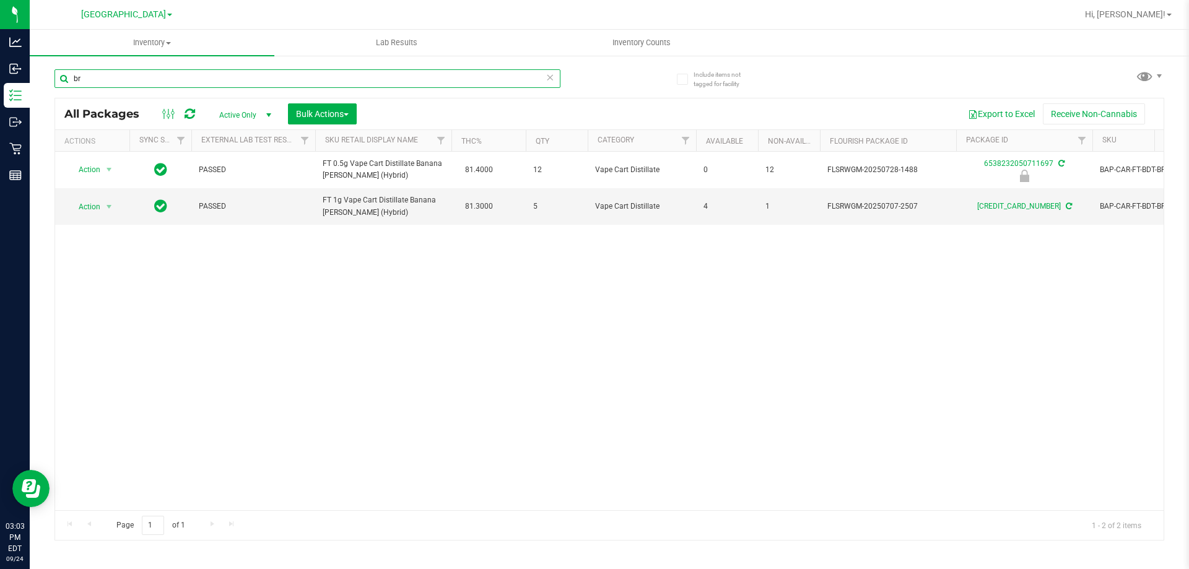
type input "b"
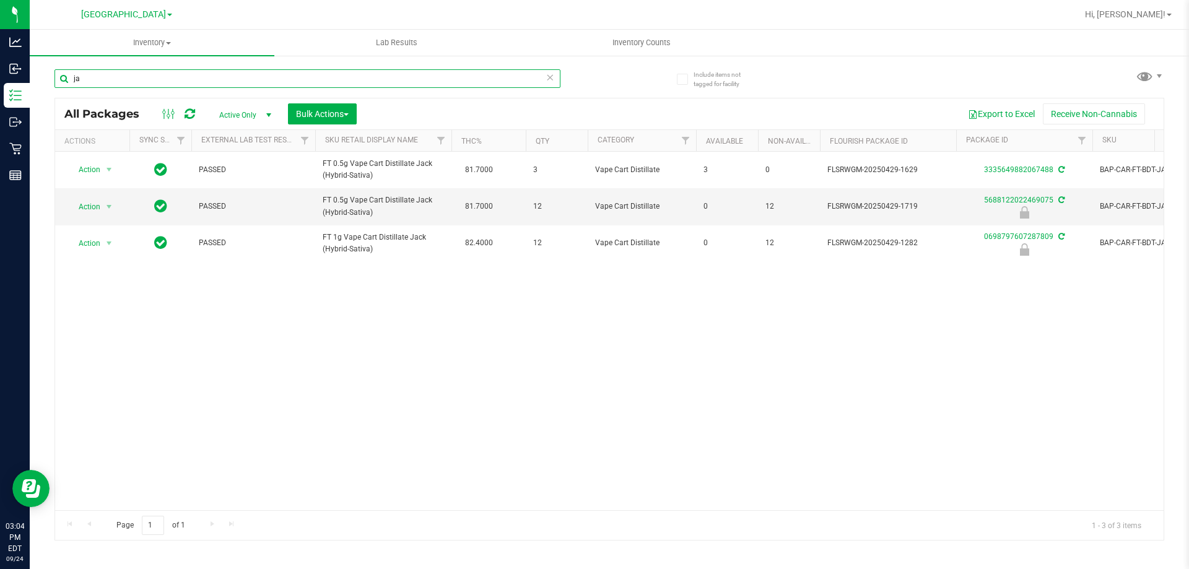
type input "j"
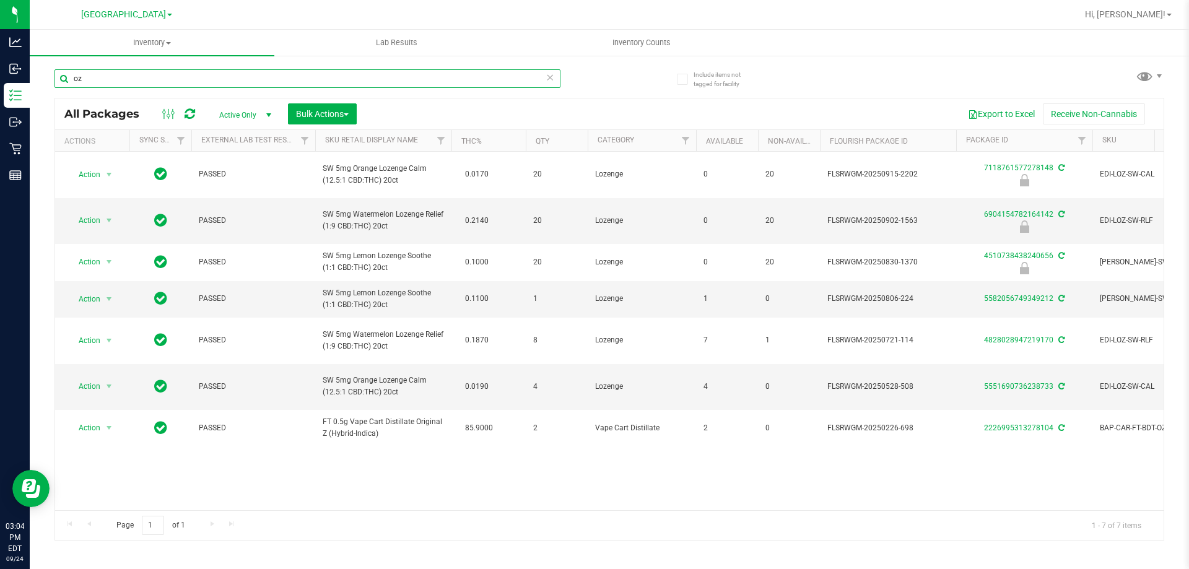
type input "o"
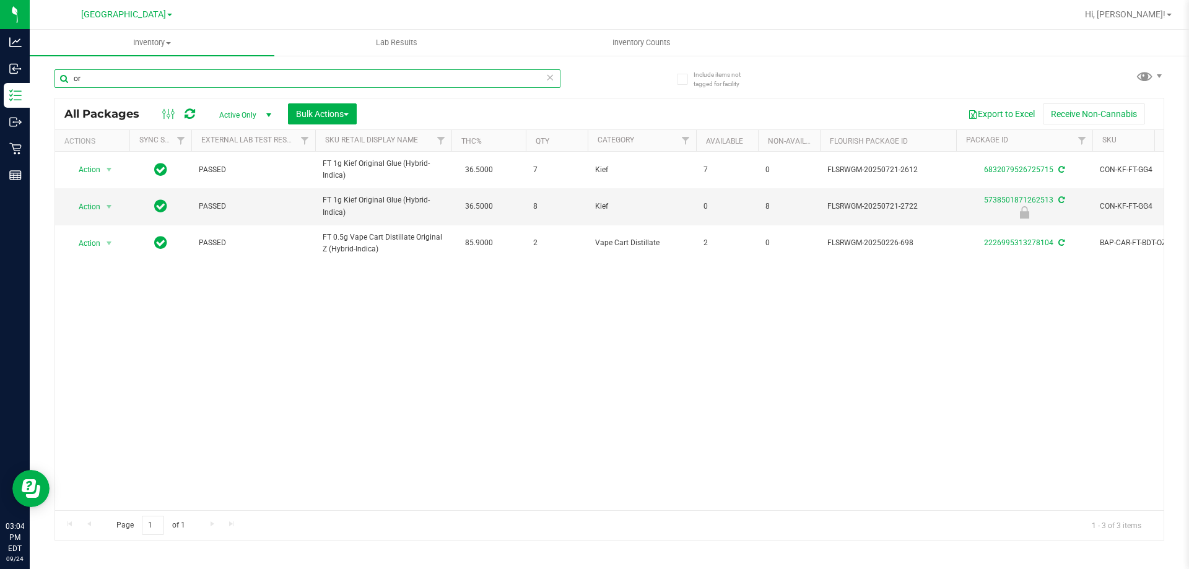
type input "o"
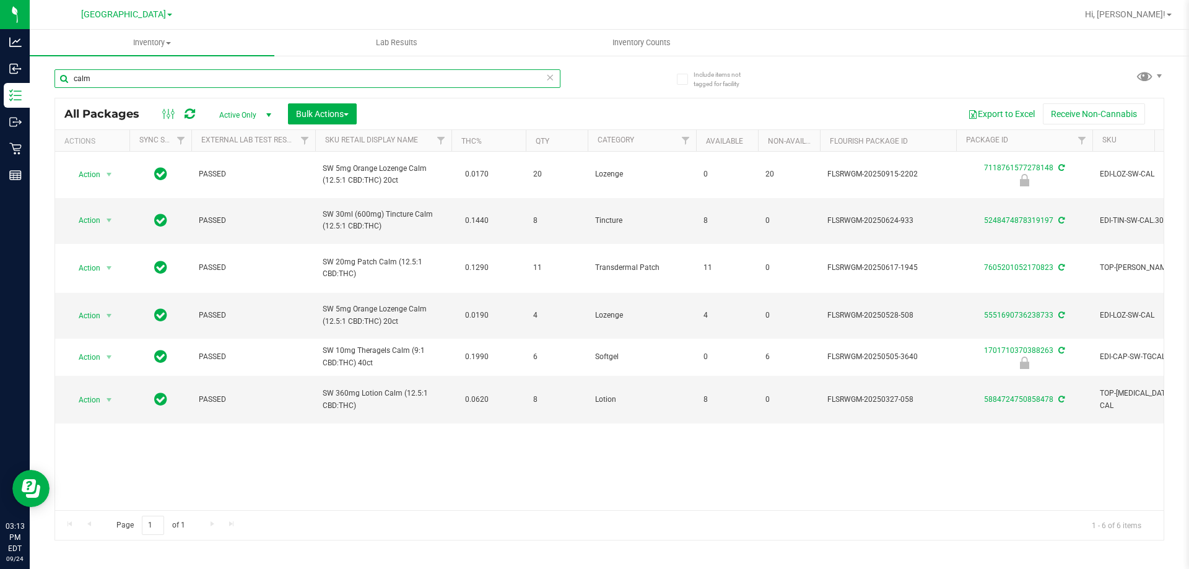
type input "calm"
click at [94, 82] on input "calm" at bounding box center [307, 78] width 506 height 19
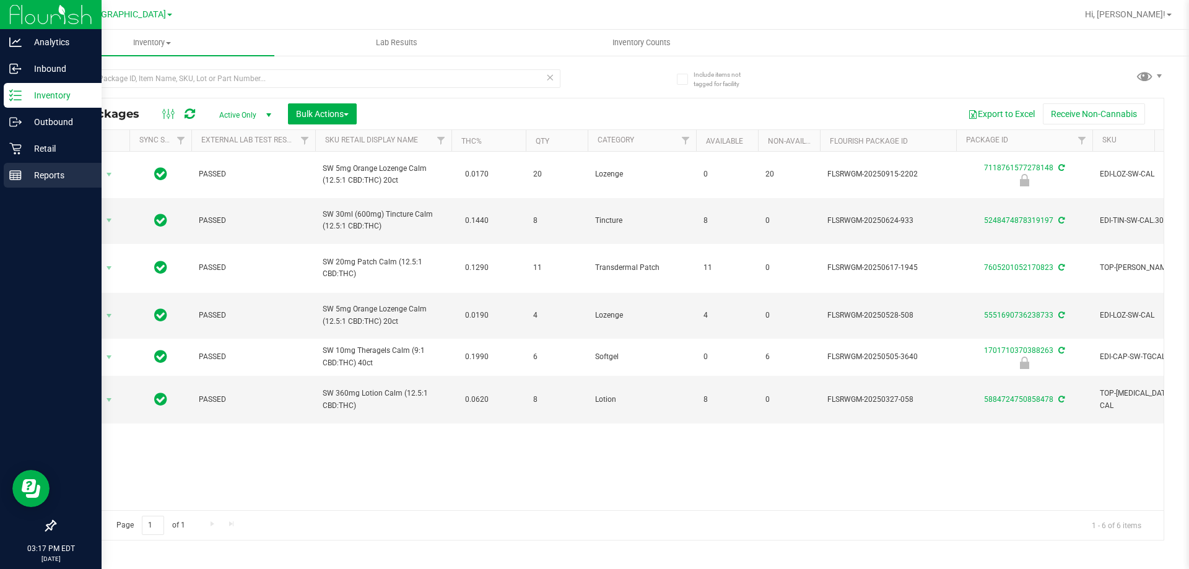
click at [37, 169] on p "Reports" at bounding box center [59, 175] width 74 height 15
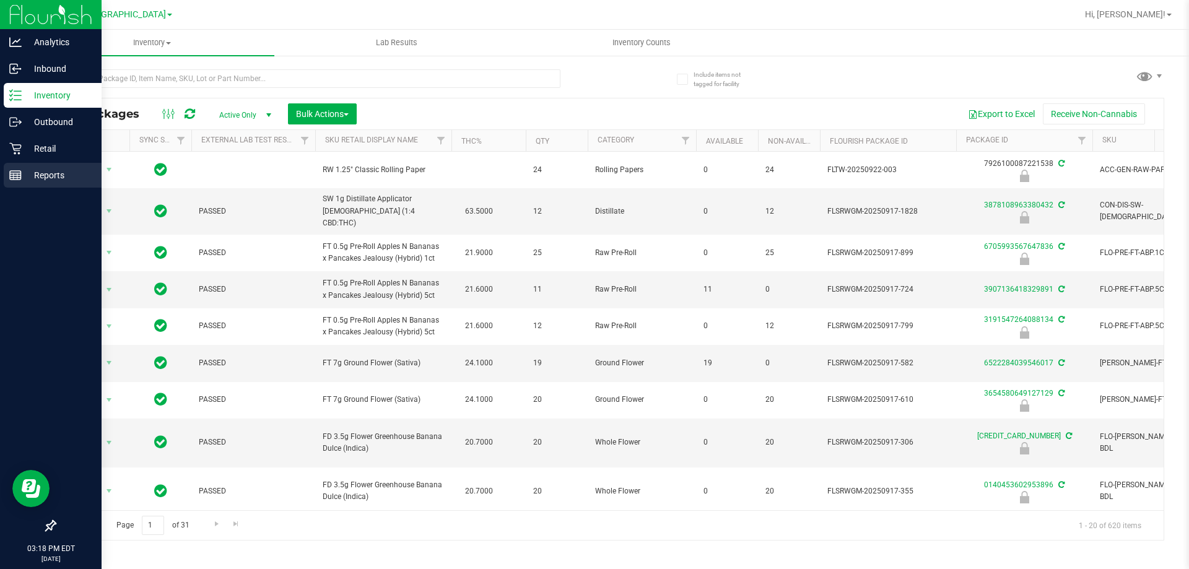
click at [27, 172] on p "Reports" at bounding box center [59, 175] width 74 height 15
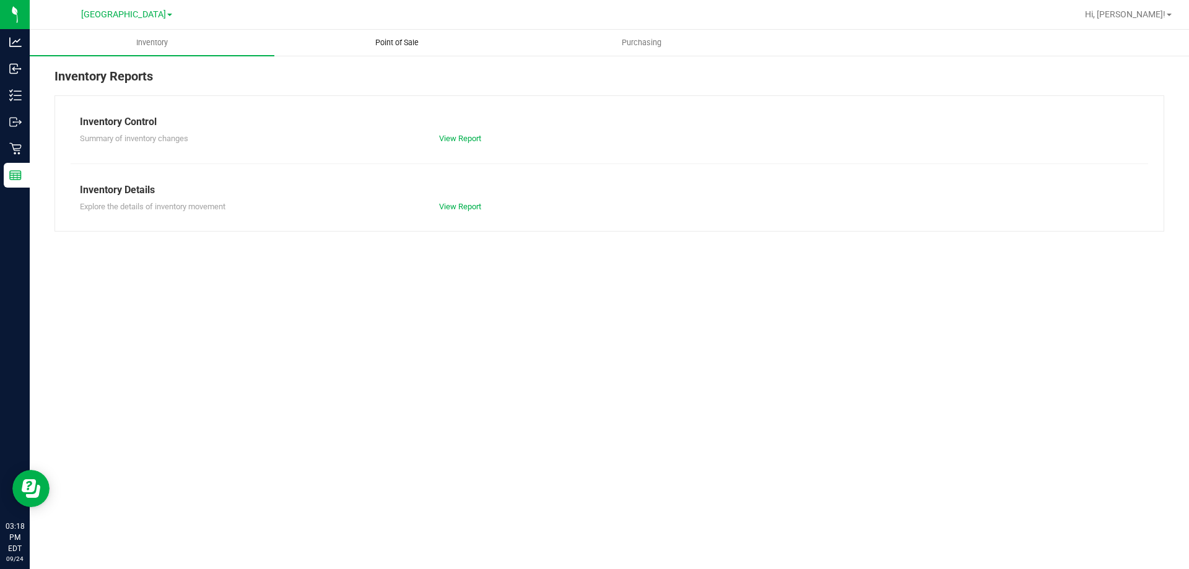
click at [389, 45] on span "Point of Sale" at bounding box center [396, 42] width 77 height 11
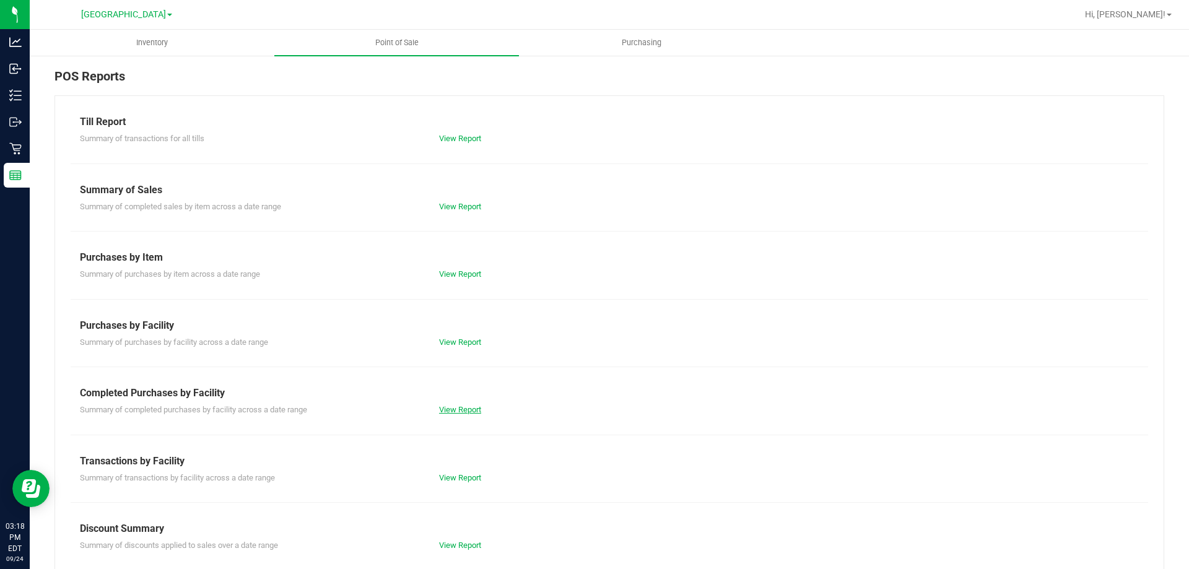
click at [465, 406] on link "View Report" at bounding box center [460, 409] width 42 height 9
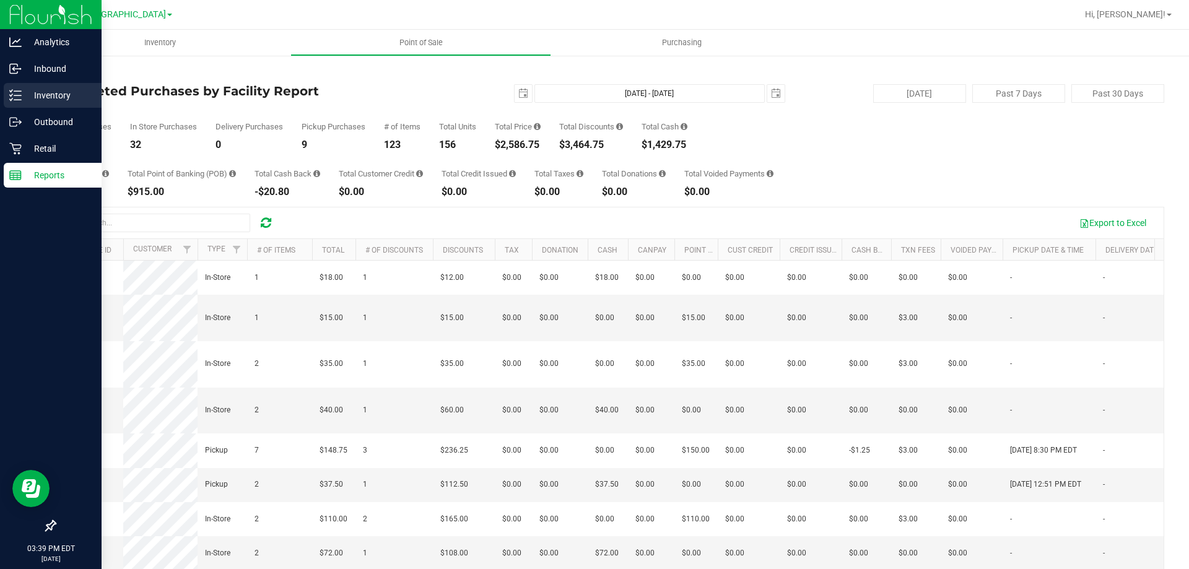
click at [50, 98] on p "Inventory" at bounding box center [59, 95] width 74 height 15
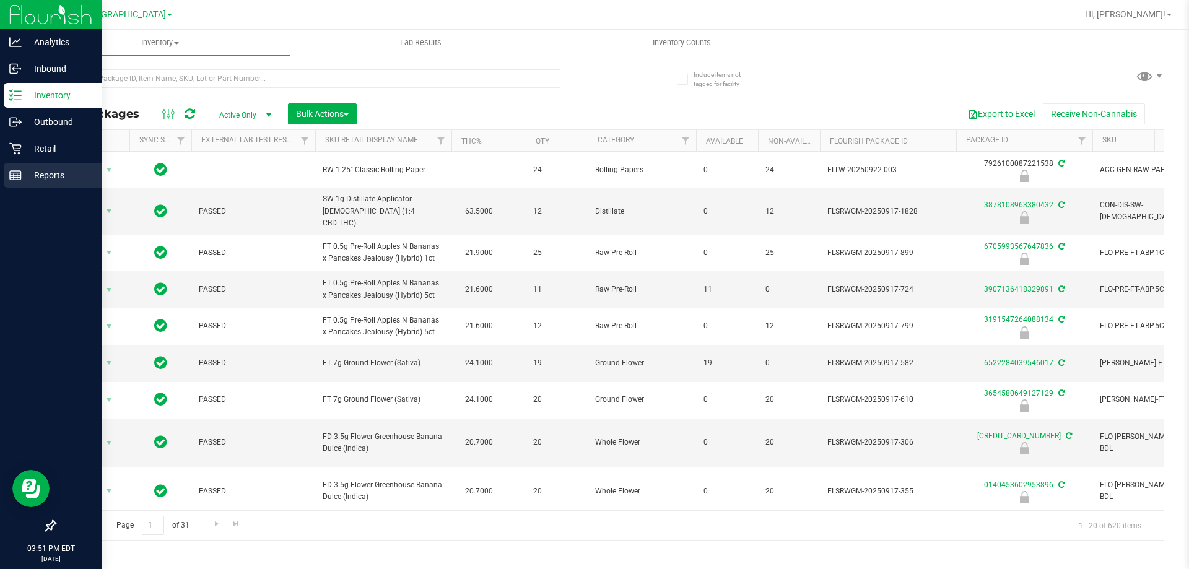
click at [14, 176] on line at bounding box center [14, 176] width 0 height 6
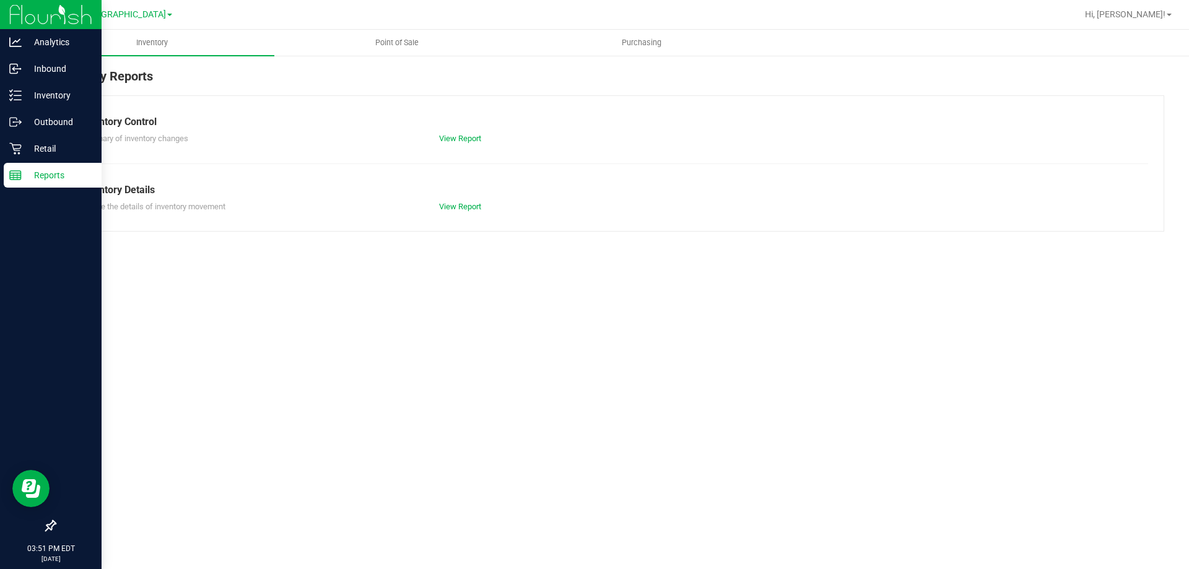
click at [43, 181] on p "Reports" at bounding box center [59, 175] width 74 height 15
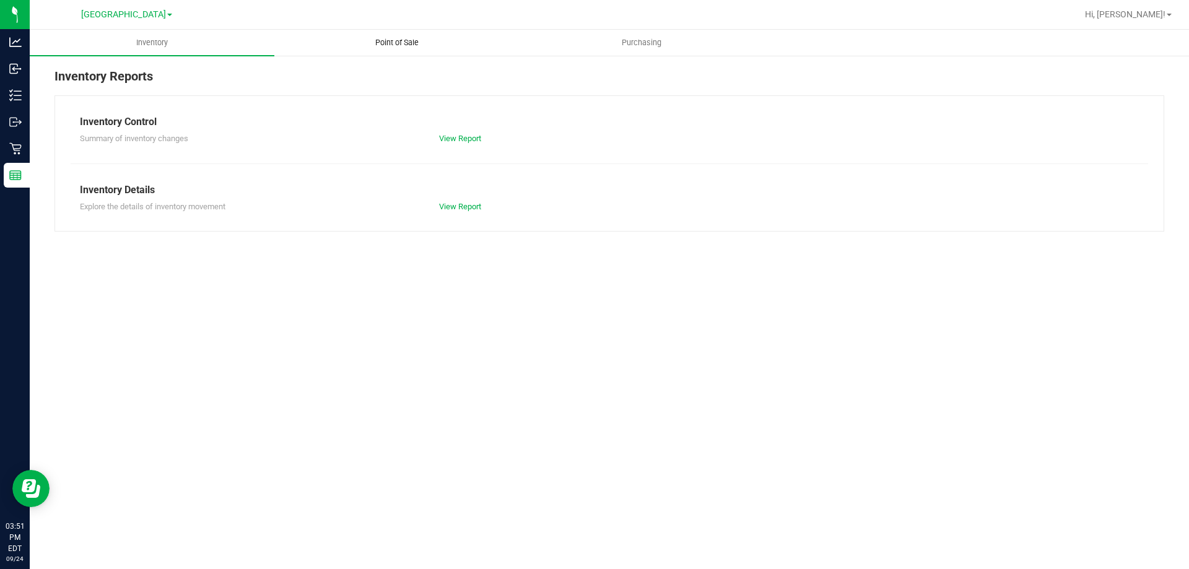
click at [391, 38] on span "Point of Sale" at bounding box center [396, 42] width 77 height 11
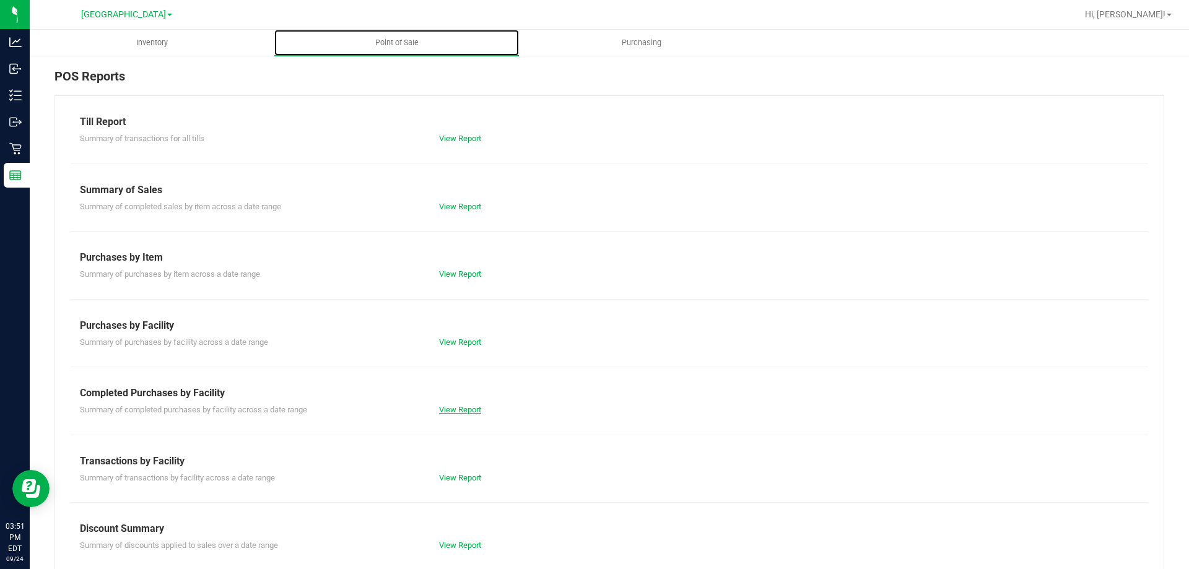
click at [446, 411] on link "View Report" at bounding box center [460, 409] width 42 height 9
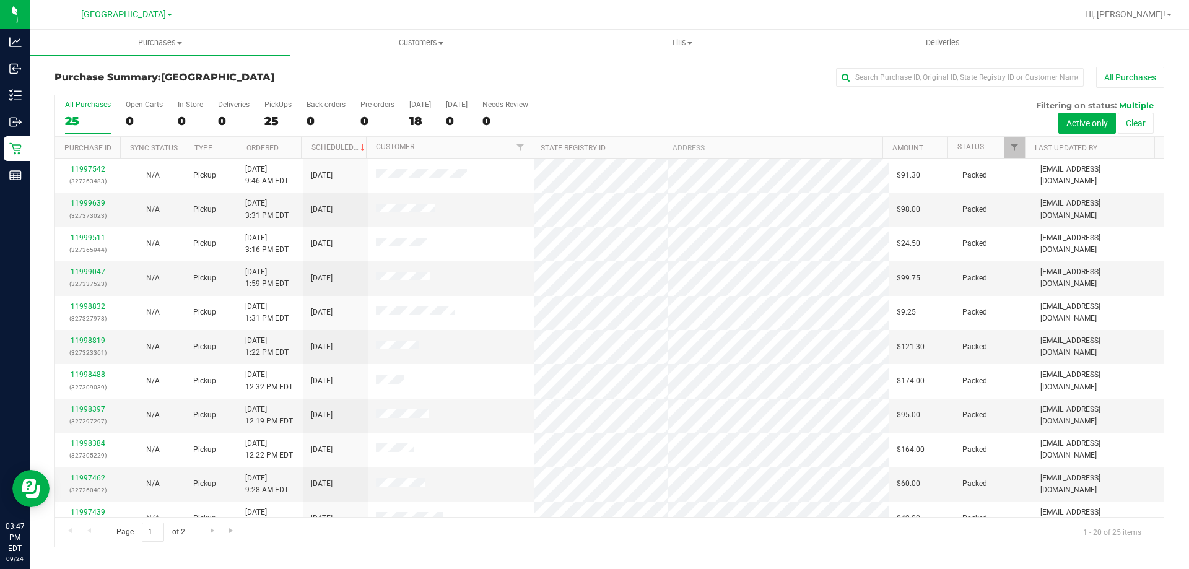
click at [400, 77] on h3 "Purchase Summary: [GEOGRAPHIC_DATA]" at bounding box center [239, 77] width 370 height 11
click at [248, 18] on div at bounding box center [649, 14] width 855 height 24
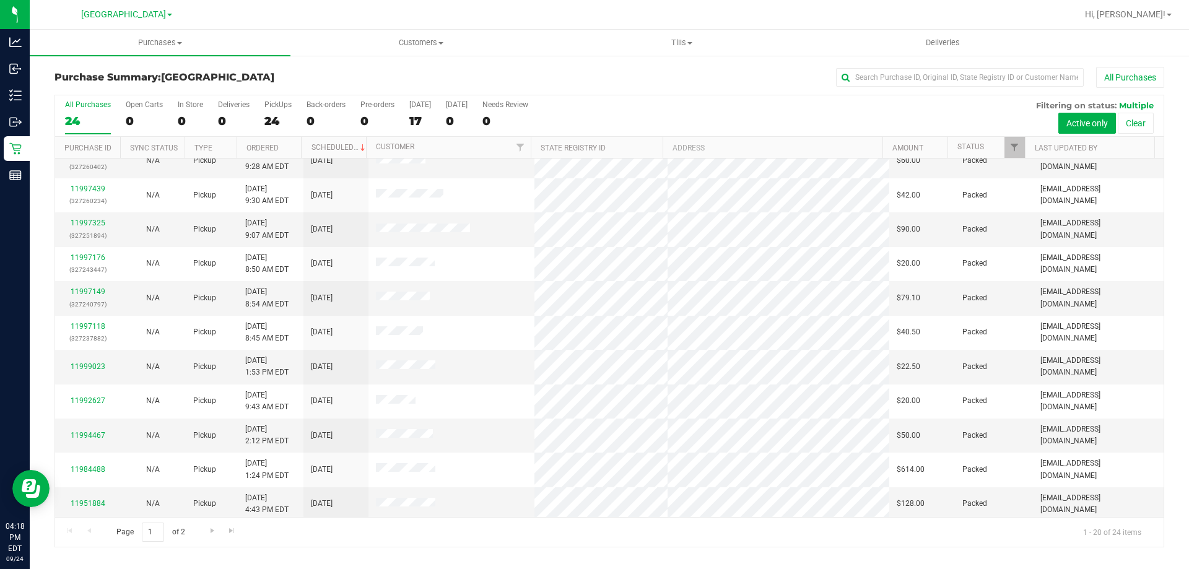
scroll to position [327, 0]
click at [214, 533] on span "Go to the next page" at bounding box center [212, 531] width 10 height 10
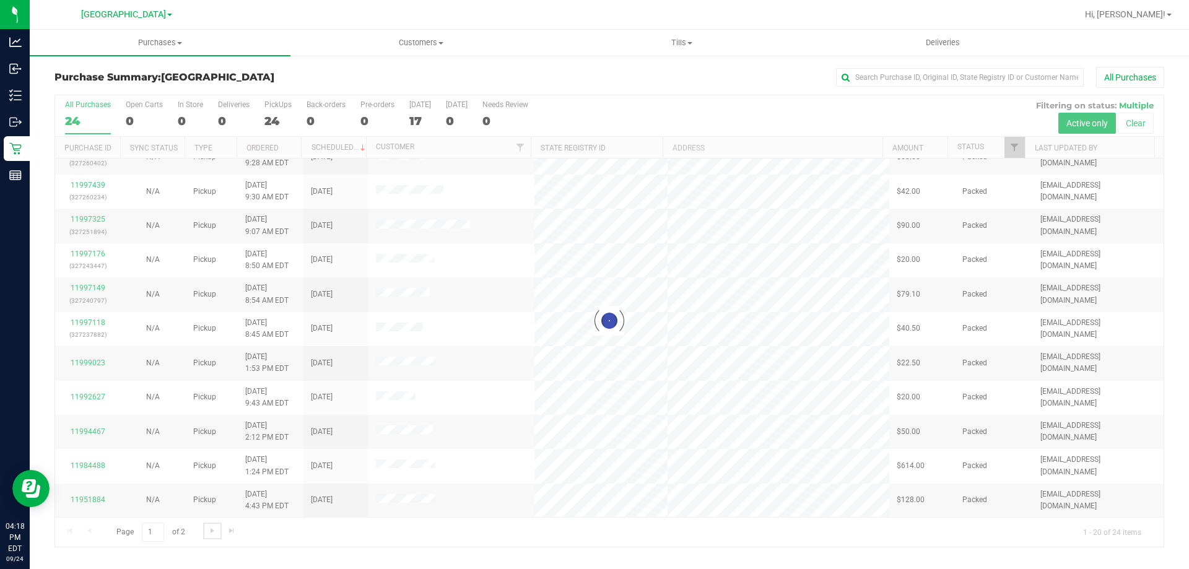
scroll to position [0, 0]
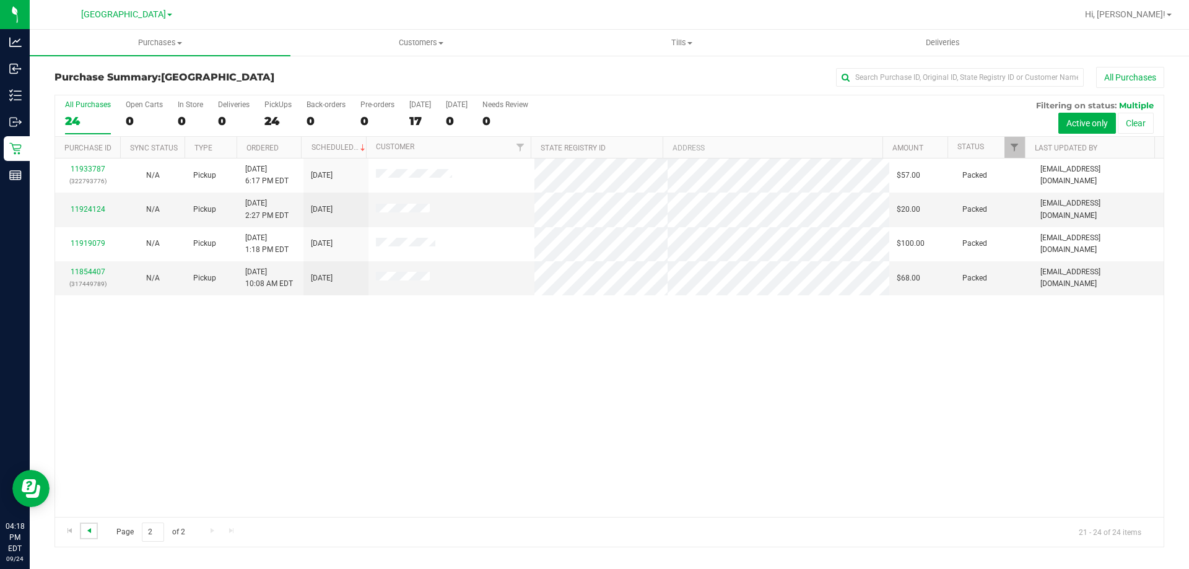
click at [90, 529] on span "Go to the previous page" at bounding box center [89, 531] width 10 height 10
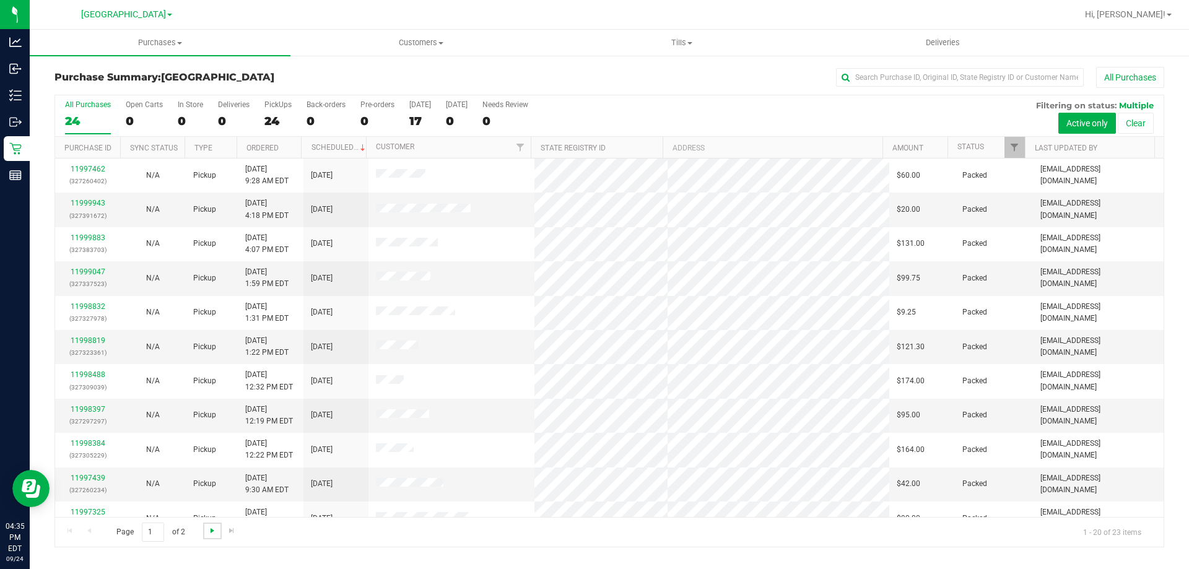
click at [210, 529] on span "Go to the next page" at bounding box center [212, 531] width 10 height 10
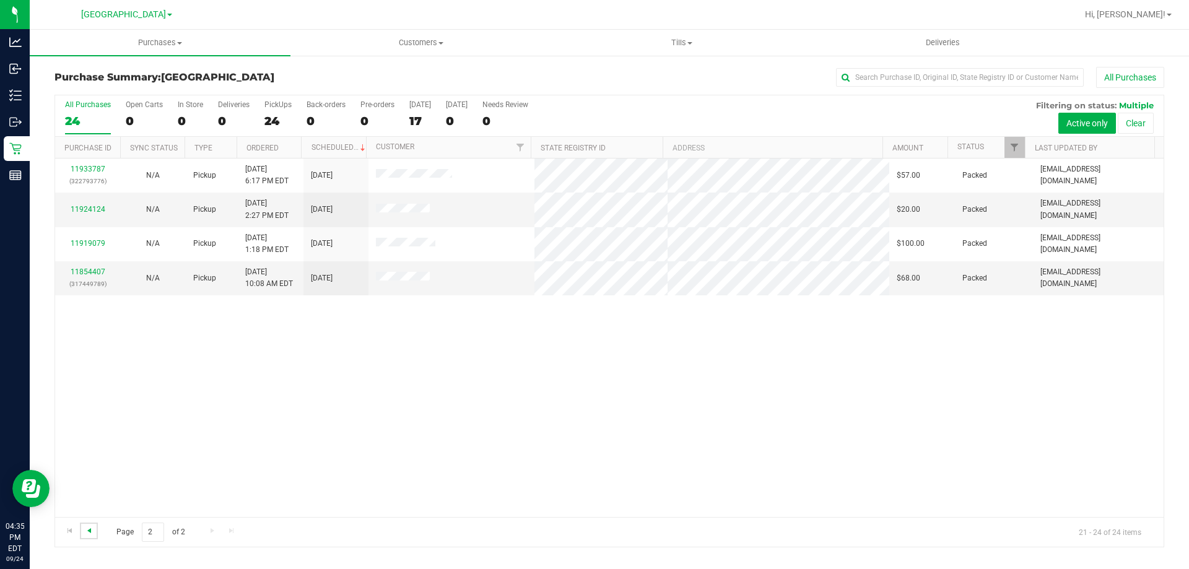
click at [85, 531] on span "Go to the previous page" at bounding box center [89, 531] width 10 height 10
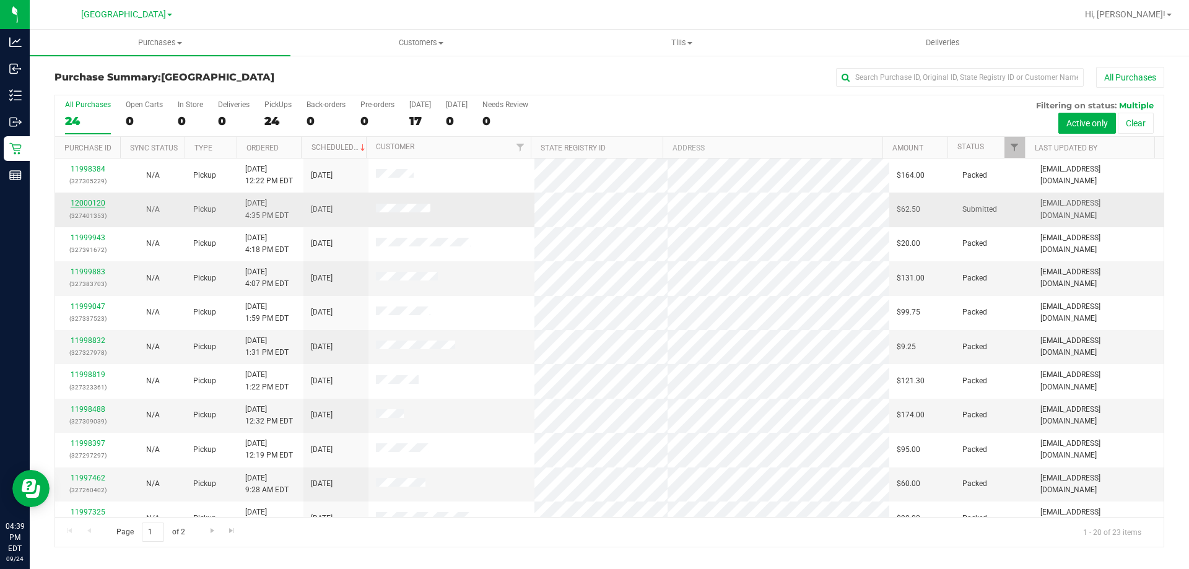
click at [103, 204] on link "12000120" at bounding box center [88, 203] width 35 height 9
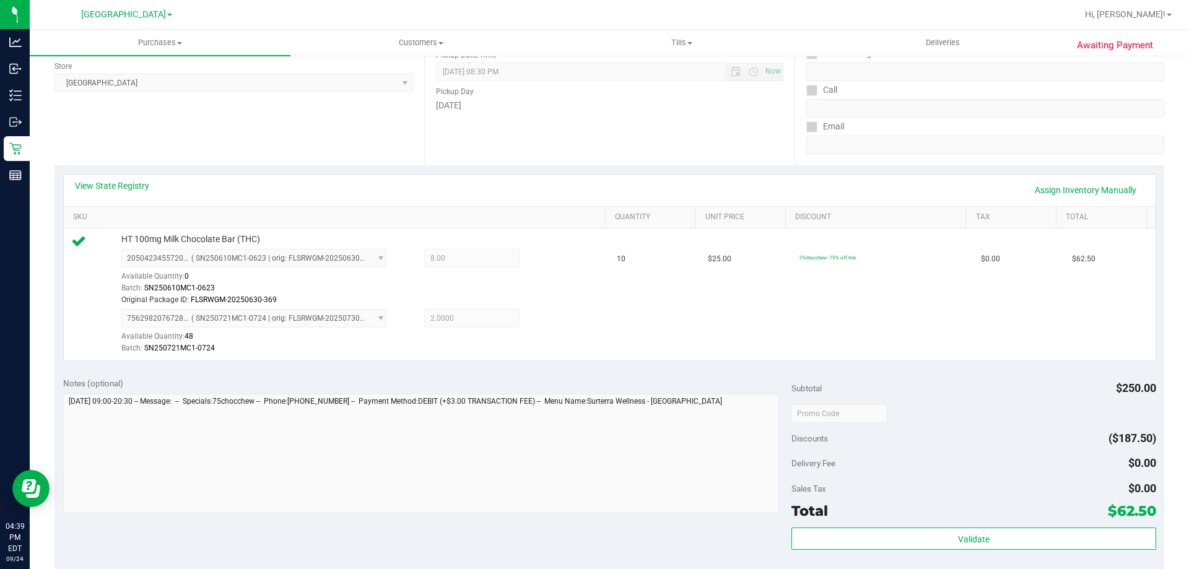
scroll to position [186, 0]
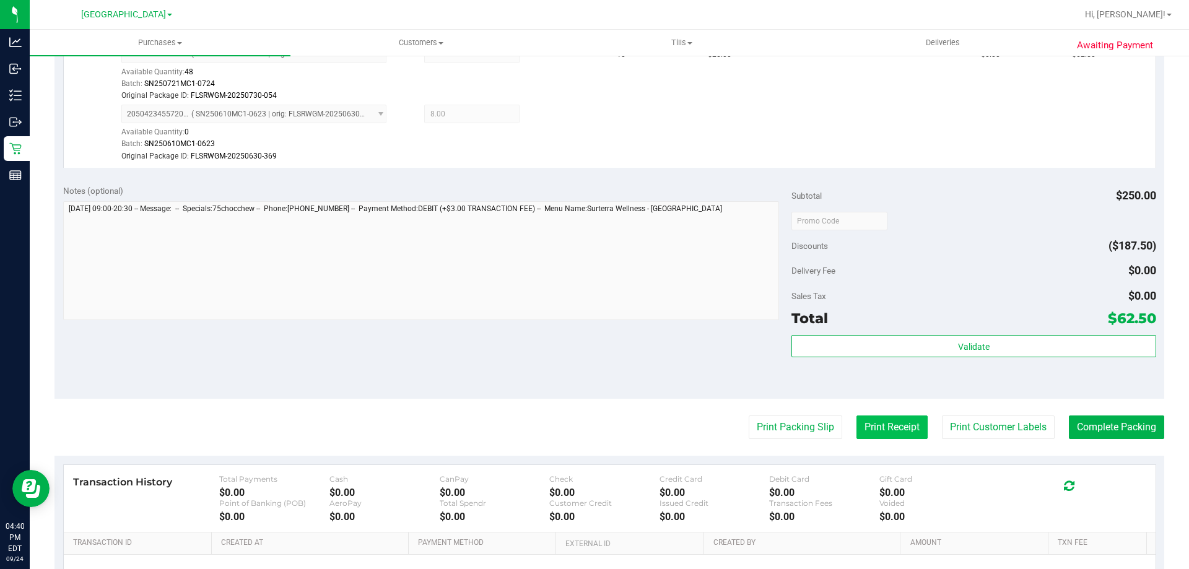
scroll to position [495, 0]
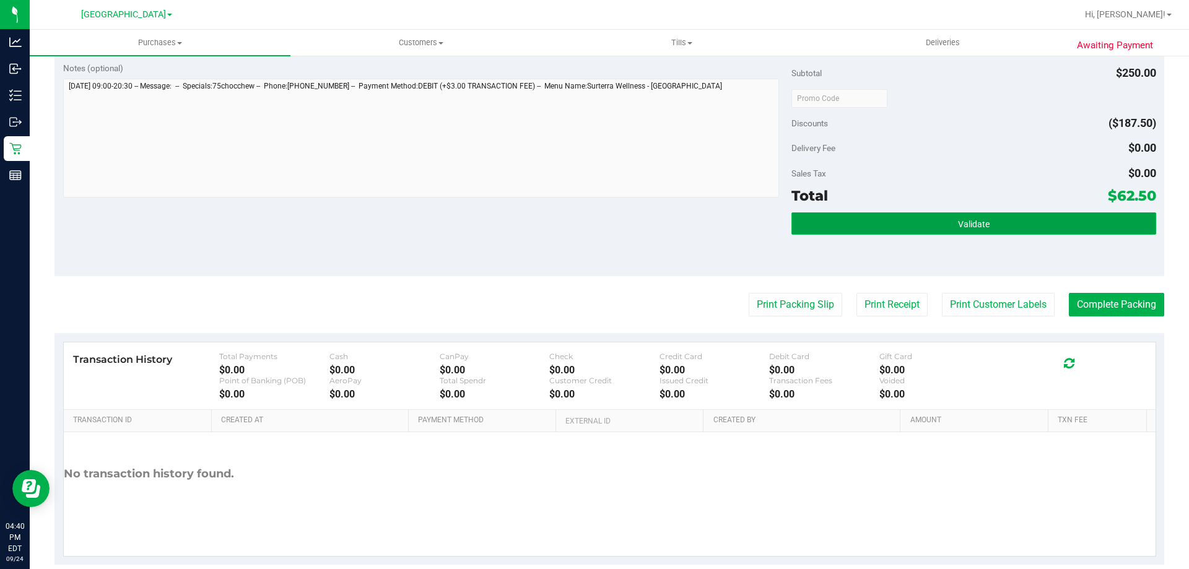
click at [985, 227] on button "Validate" at bounding box center [973, 223] width 364 height 22
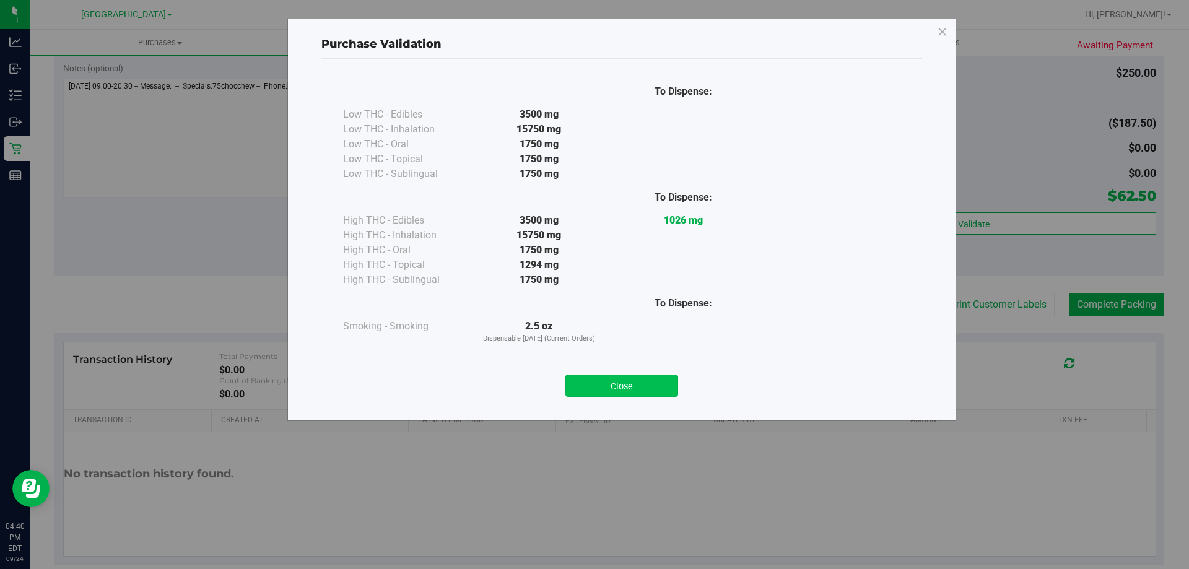
drag, startPoint x: 633, startPoint y: 384, endPoint x: 797, endPoint y: 345, distance: 167.9
click at [634, 384] on button "Close" at bounding box center [621, 386] width 113 height 22
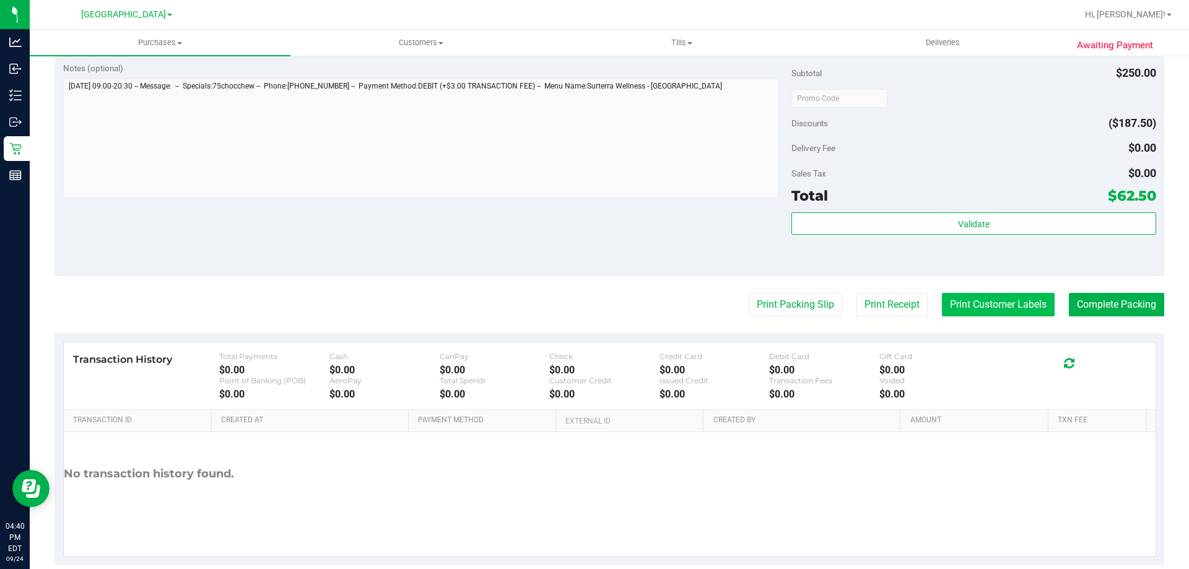
click at [953, 301] on button "Print Customer Labels" at bounding box center [998, 305] width 113 height 24
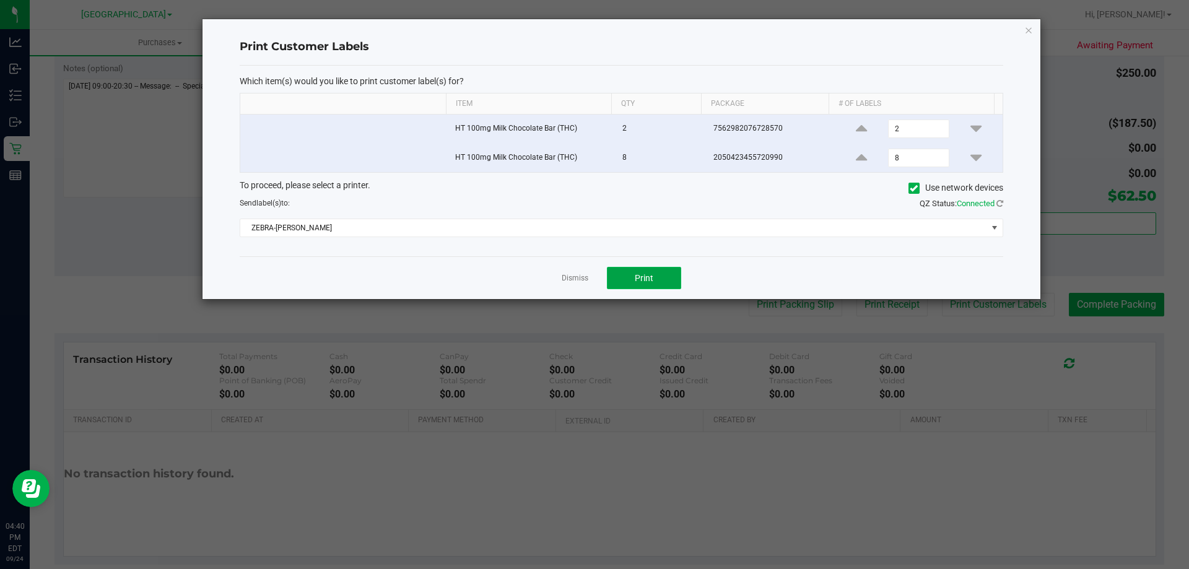
click at [651, 279] on span "Print" at bounding box center [644, 278] width 19 height 10
click at [1027, 32] on icon "button" at bounding box center [1028, 29] width 9 height 15
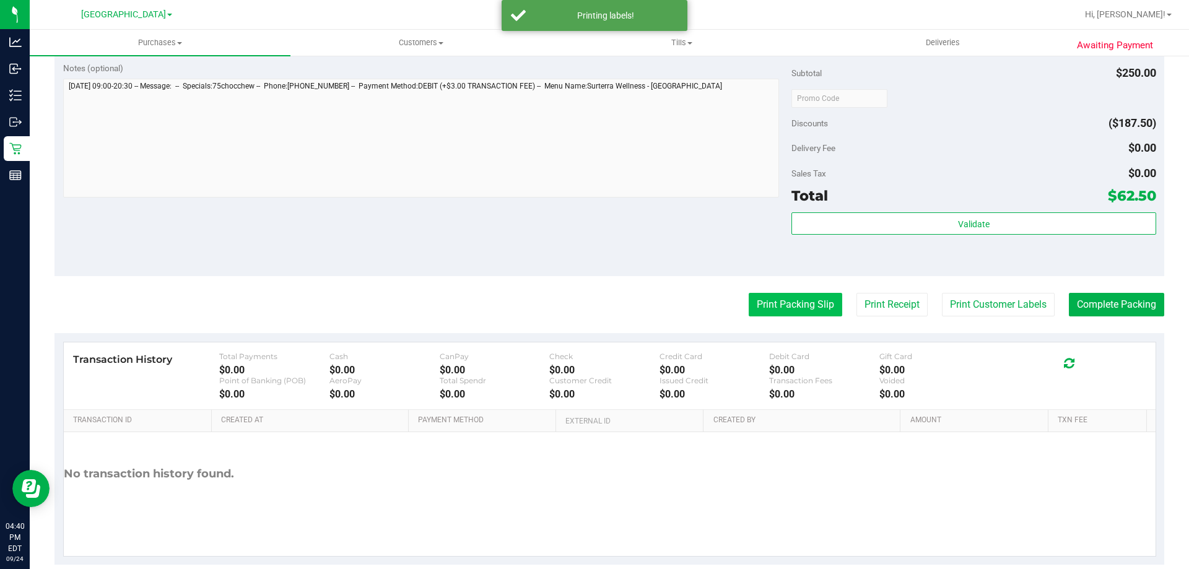
click at [801, 303] on button "Print Packing Slip" at bounding box center [794, 305] width 93 height 24
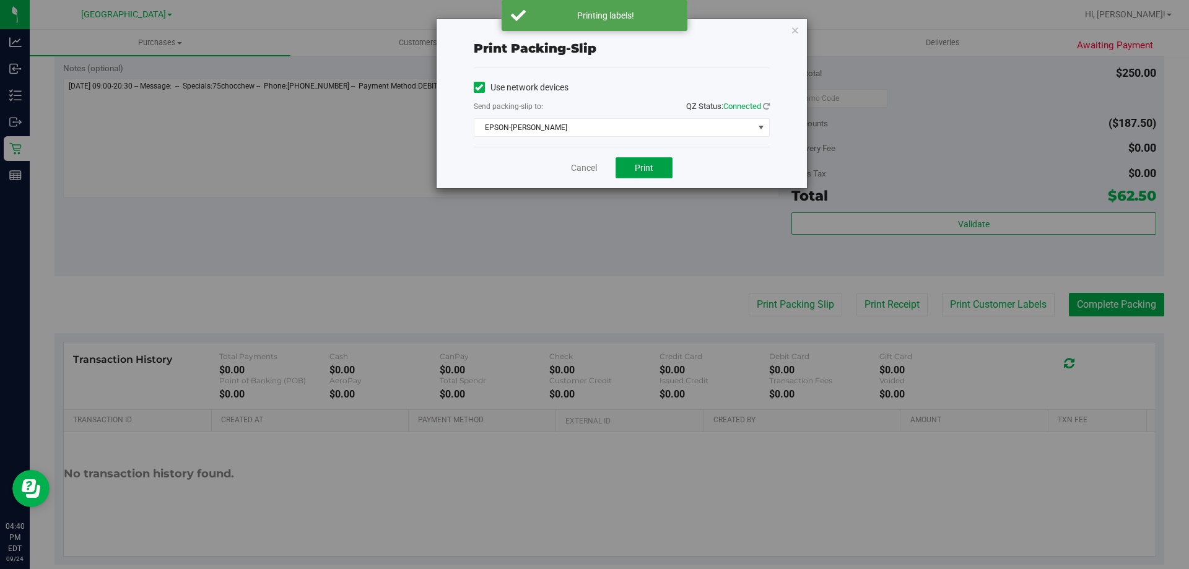
click at [637, 169] on span "Print" at bounding box center [644, 168] width 19 height 10
click at [794, 29] on icon "button" at bounding box center [795, 29] width 9 height 15
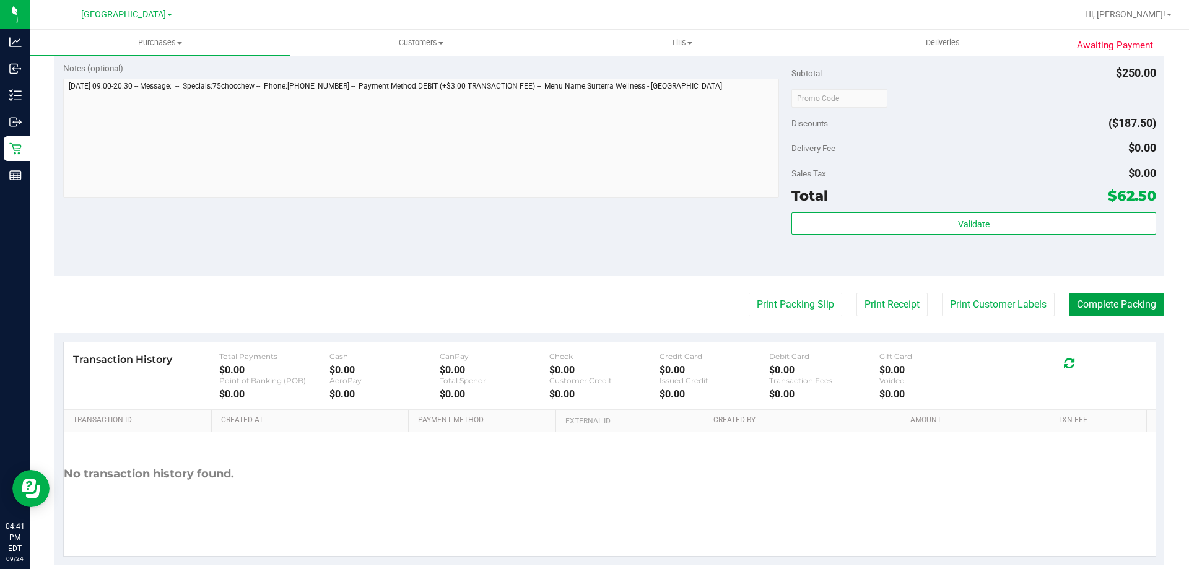
click at [1111, 303] on button "Complete Packing" at bounding box center [1116, 305] width 95 height 24
